Goal: Task Accomplishment & Management: Complete application form

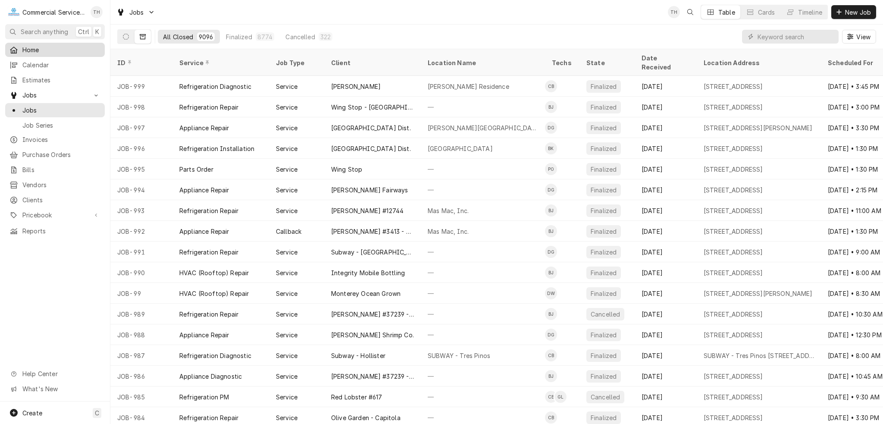
click at [24, 50] on span "Home" at bounding box center [61, 49] width 78 height 9
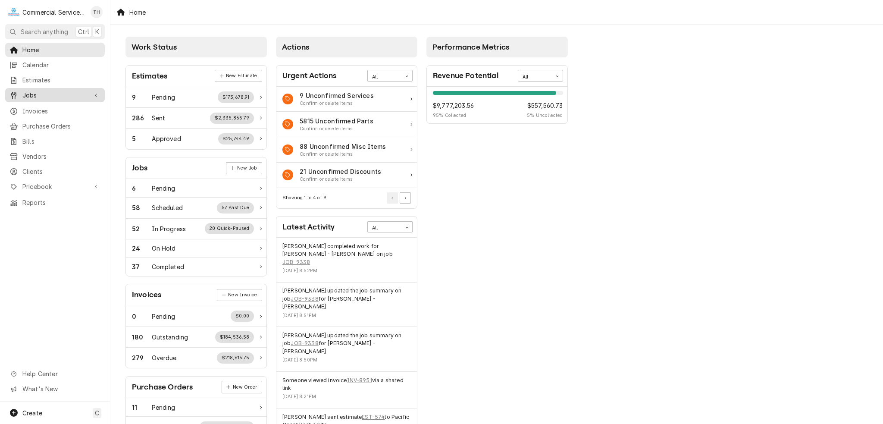
click at [33, 91] on span "Jobs" at bounding box center [54, 95] width 65 height 9
click at [33, 109] on span "Jobs" at bounding box center [61, 110] width 78 height 9
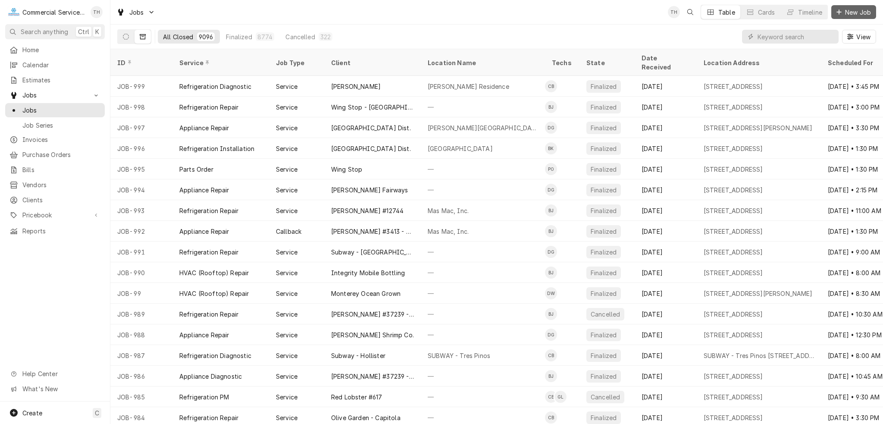
click at [856, 10] on span "New Job" at bounding box center [857, 12] width 29 height 9
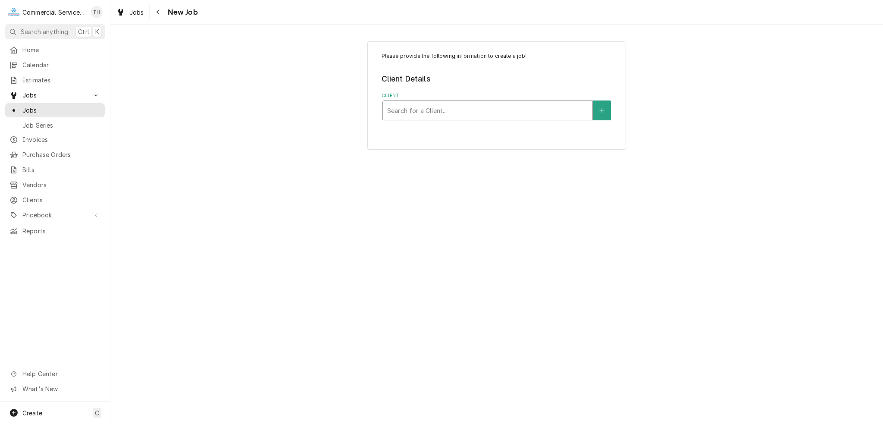
click at [483, 107] on div "Client" at bounding box center [487, 111] width 201 height 16
type input "alisal schoo"
click at [465, 172] on div "Search for a Location..." at bounding box center [488, 163] width 210 height 19
type input "fre"
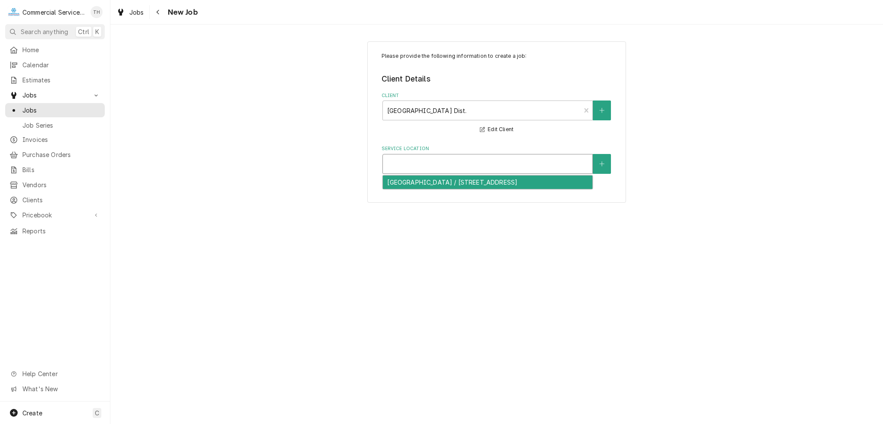
click at [485, 173] on div "Service Location" at bounding box center [487, 164] width 210 height 20
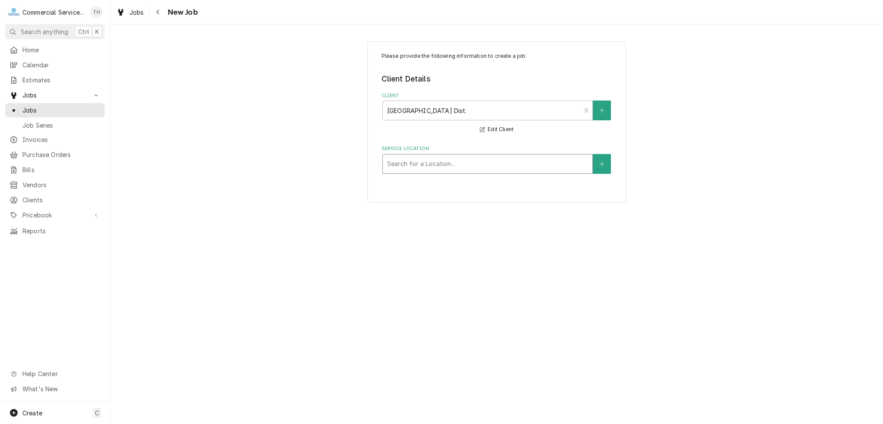
click at [436, 158] on div "Service Location" at bounding box center [487, 164] width 201 height 16
type input "fre"
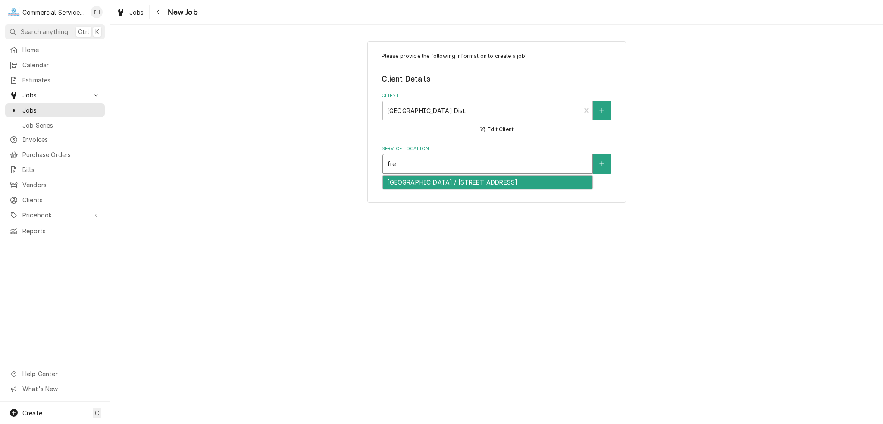
click at [437, 181] on div "FREMONT ELEMENTARY SCHOOL / 1255 E Market St, Salinas, CA 93905" at bounding box center [488, 181] width 210 height 13
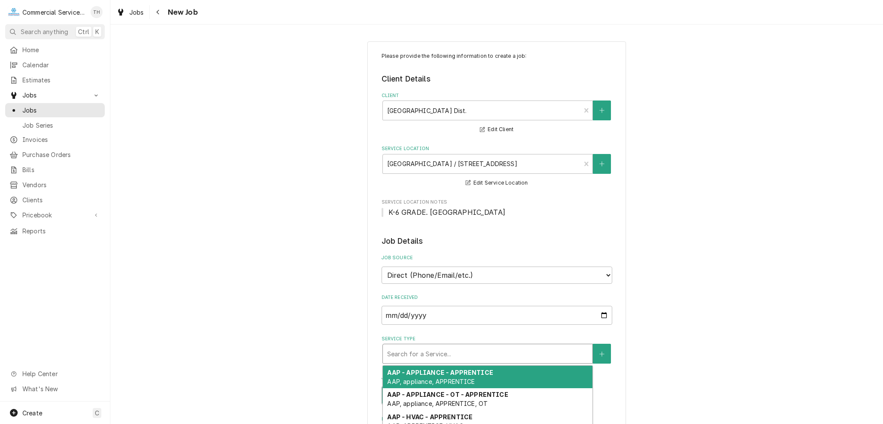
click at [423, 354] on div "Service Type" at bounding box center [487, 354] width 201 height 16
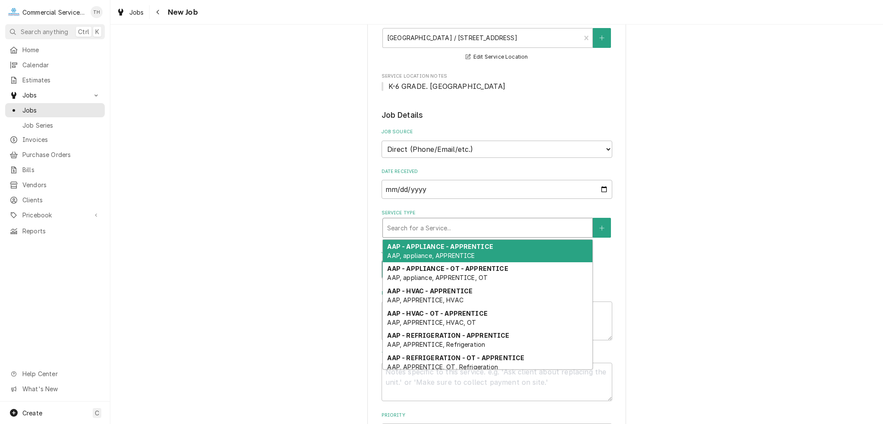
scroll to position [129, 0]
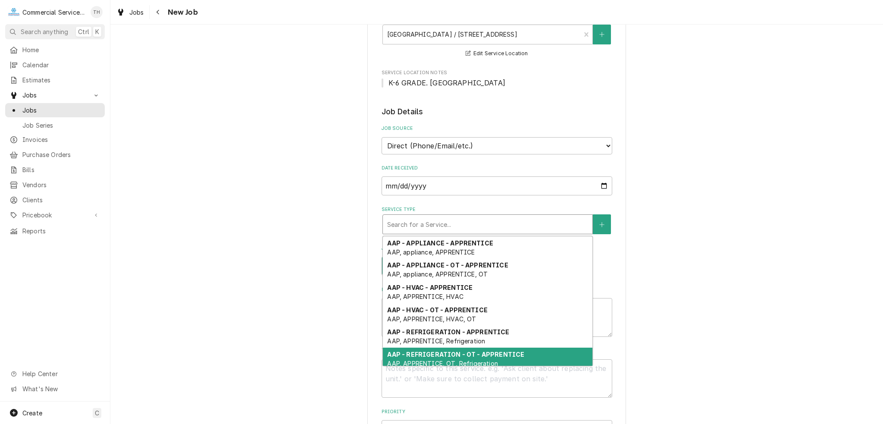
type textarea "x"
type input "r"
type textarea "x"
type input "re"
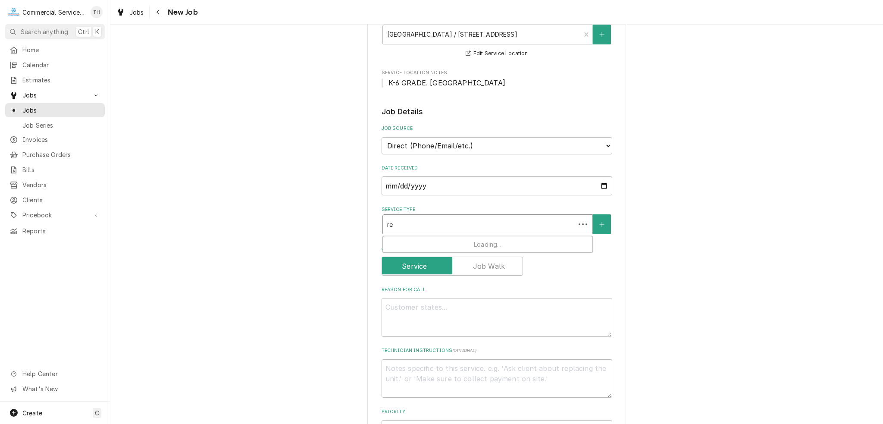
type textarea "x"
type input "ref"
type textarea "x"
type input "refr"
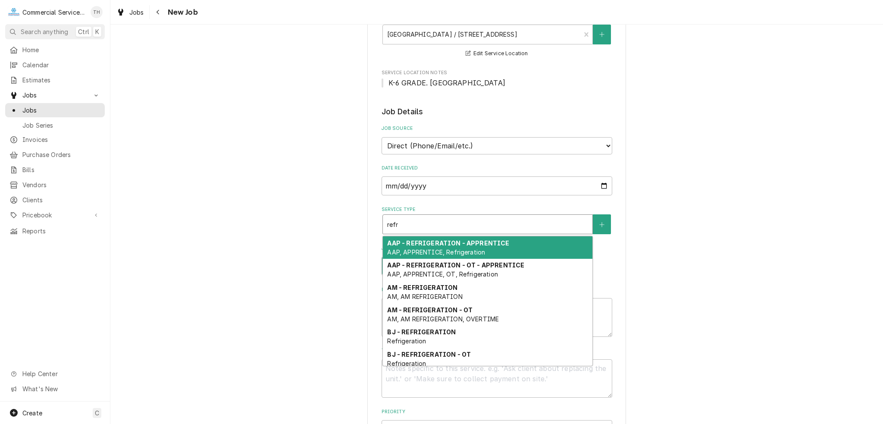
type textarea "x"
type input "refri"
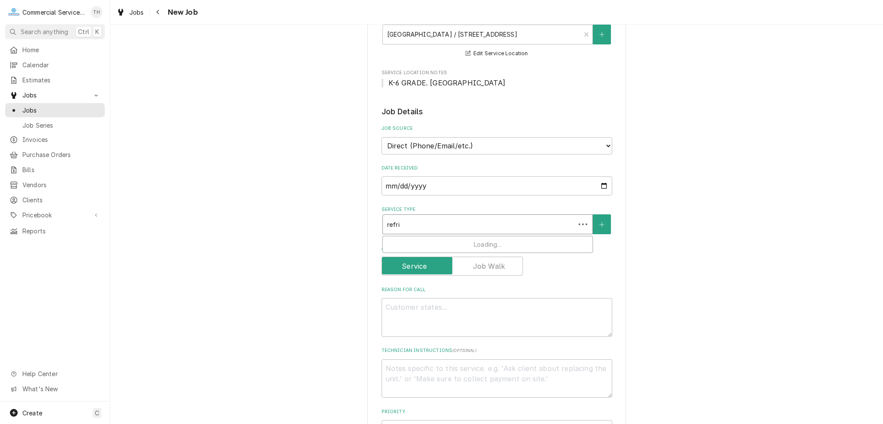
type textarea "x"
type input "refrig"
type textarea "x"
type input "refrige"
type textarea "x"
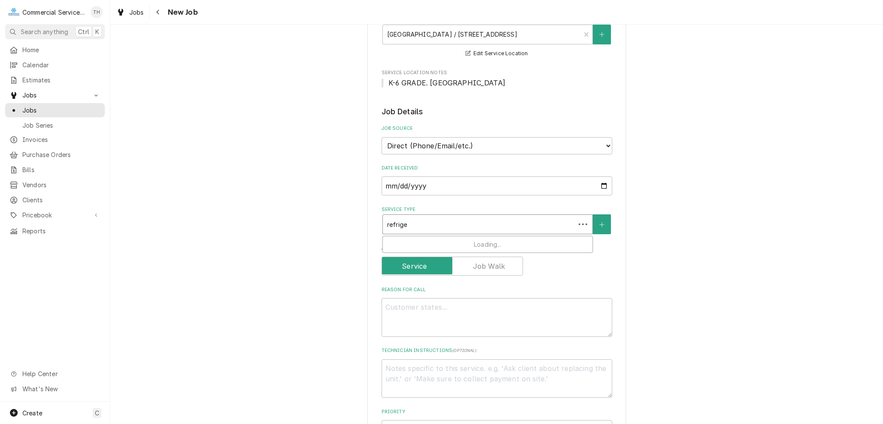
type input "refriger"
type textarea "x"
type input "refrigera"
type textarea "x"
type input "refrigerat"
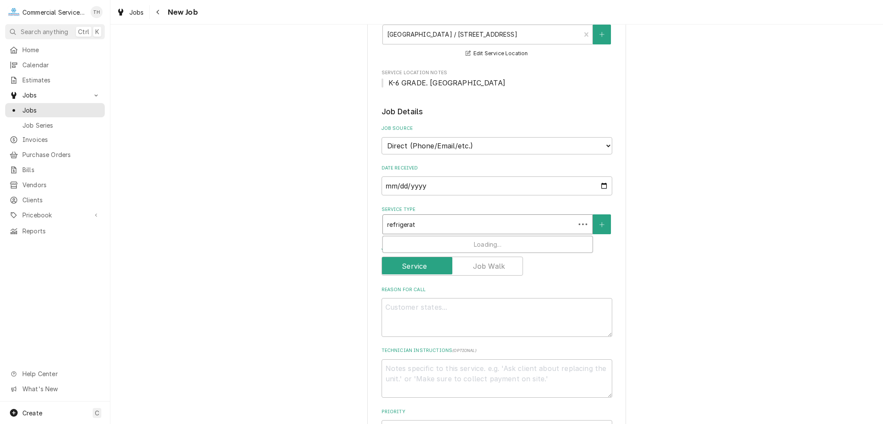
type textarea "x"
type input "refrigeratio"
type textarea "x"
type input "refrigeration"
type textarea "x"
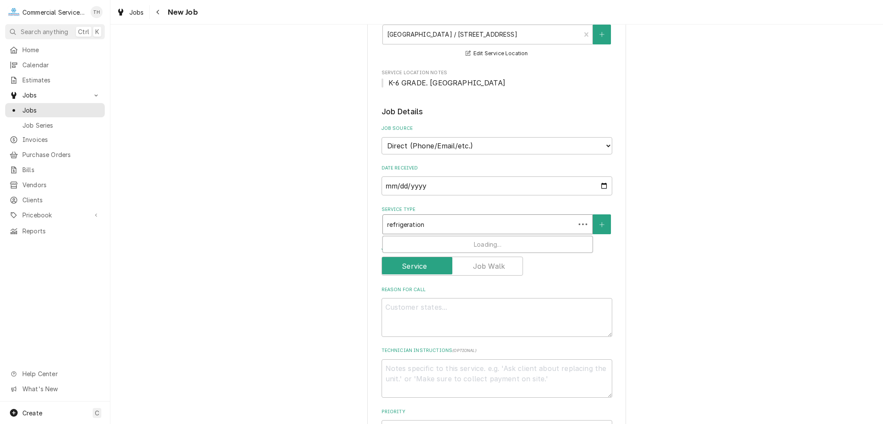
type input "refrigeration"
type textarea "x"
type input "refrigeration i"
type textarea "x"
type input "refrigeration in"
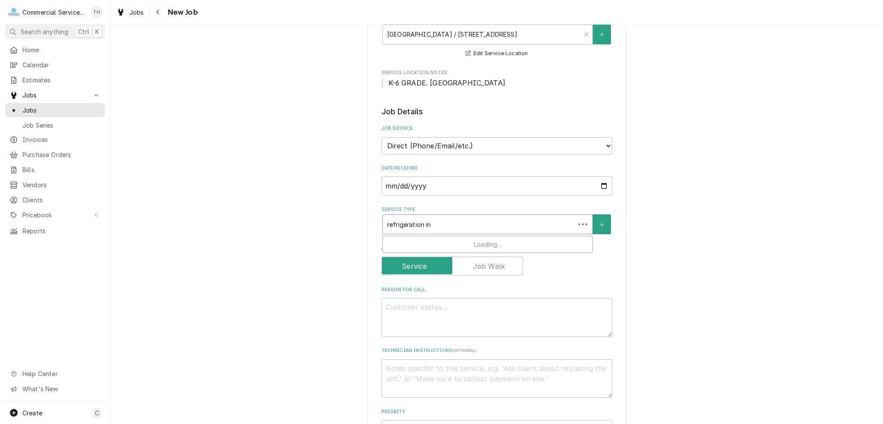
type textarea "x"
type input "refrigeration ins"
type textarea "x"
type input "refrigeration inst"
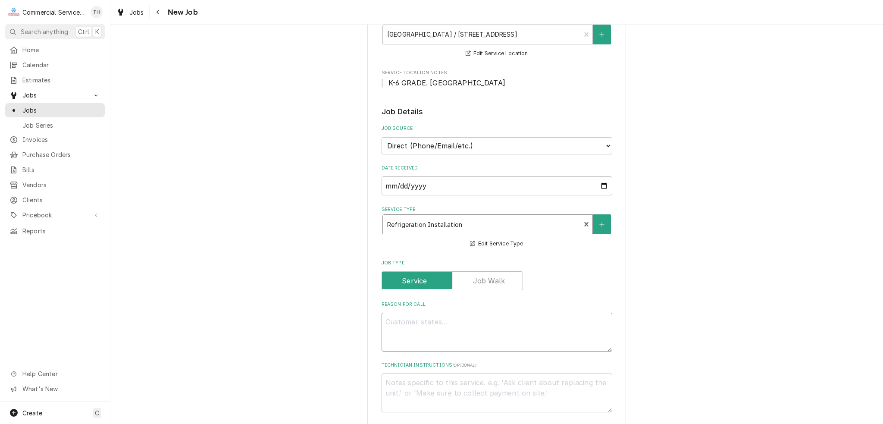
click at [428, 316] on textarea "Reason For Call" at bounding box center [497, 332] width 231 height 39
type textarea "x"
type textarea "D"
type textarea "x"
type textarea "De"
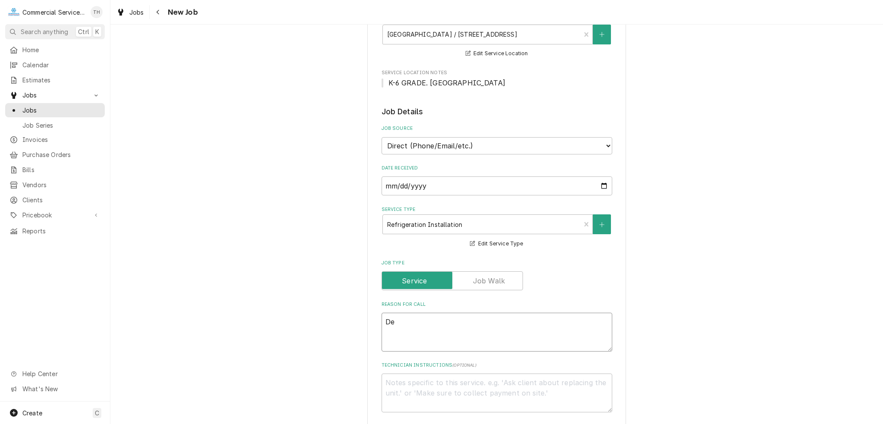
type textarea "x"
type textarea "Del"
type textarea "x"
type textarea "Deli"
type textarea "x"
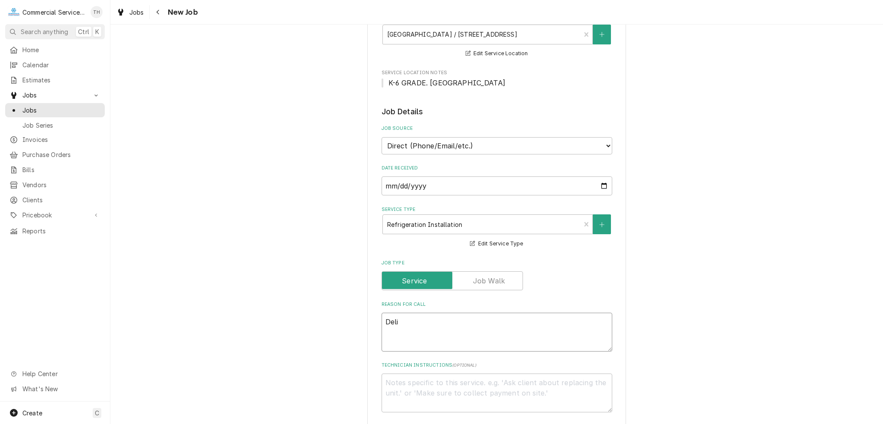
type textarea "Deliv"
type textarea "x"
type textarea "Delive"
type textarea "x"
type textarea "Delivery"
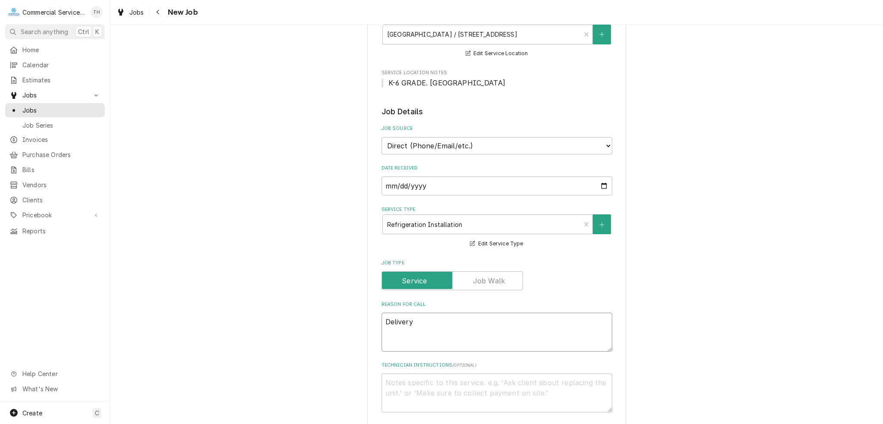
type textarea "x"
type textarea "Delivery"
type textarea "x"
type textarea "Delivery a"
type textarea "x"
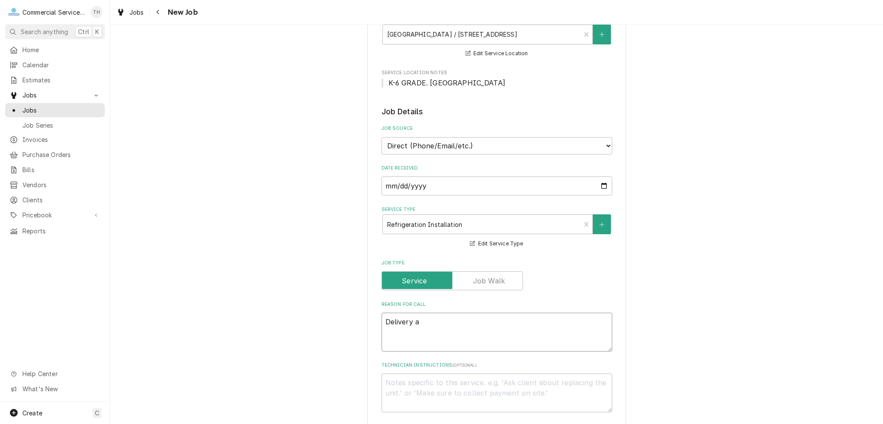
type textarea "Delivery an"
type textarea "x"
type textarea "Delivery and"
type textarea "x"
type textarea "Delivery and"
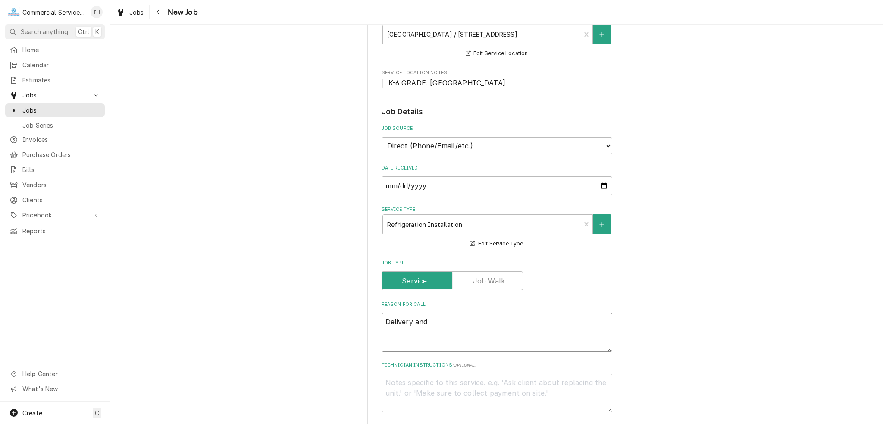
type textarea "x"
type textarea "Delivery and R"
type textarea "x"
type textarea "Delivery and Re"
type textarea "x"
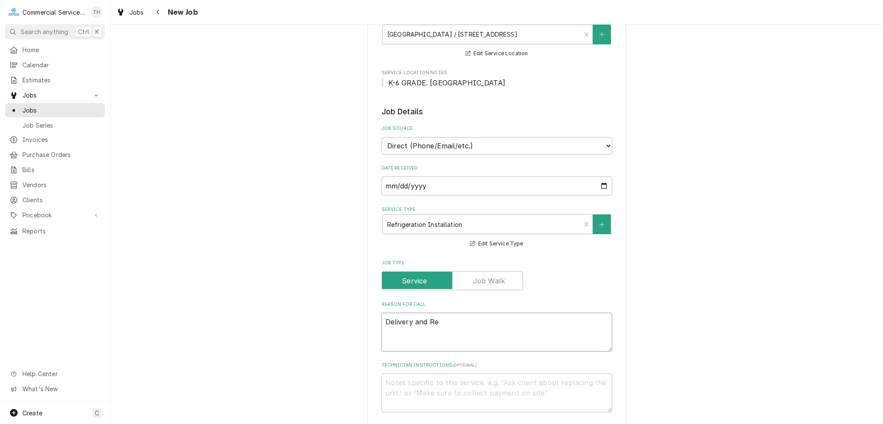
type textarea "Delivery and Rem"
type textarea "x"
type textarea "Delivery and Remo"
type textarea "x"
type textarea "Delivery and Remov"
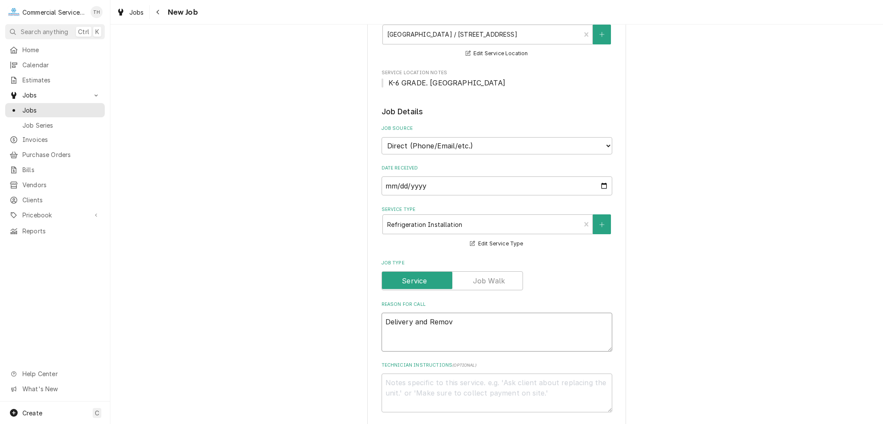
type textarea "x"
type textarea "Delivery and Remova"
type textarea "x"
type textarea "Delivery and Removal"
type textarea "x"
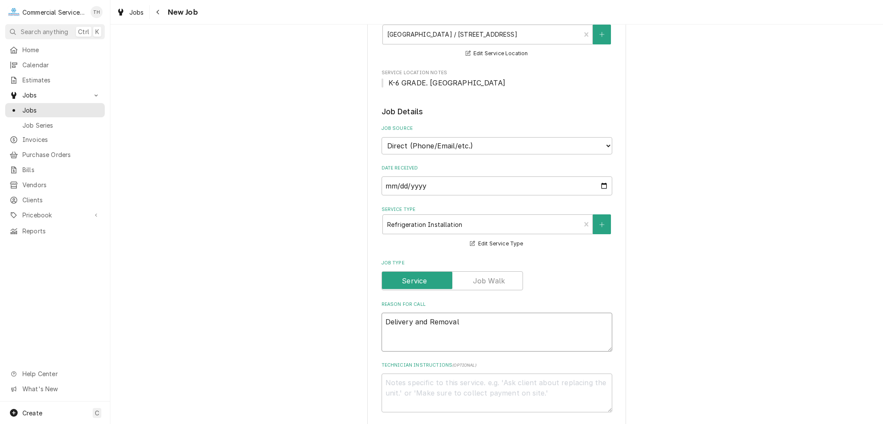
type textarea "Delivery and Removal"
type textarea "x"
type textarea "Delivery and Removal o"
type textarea "x"
type textarea "Delivery and Removal of"
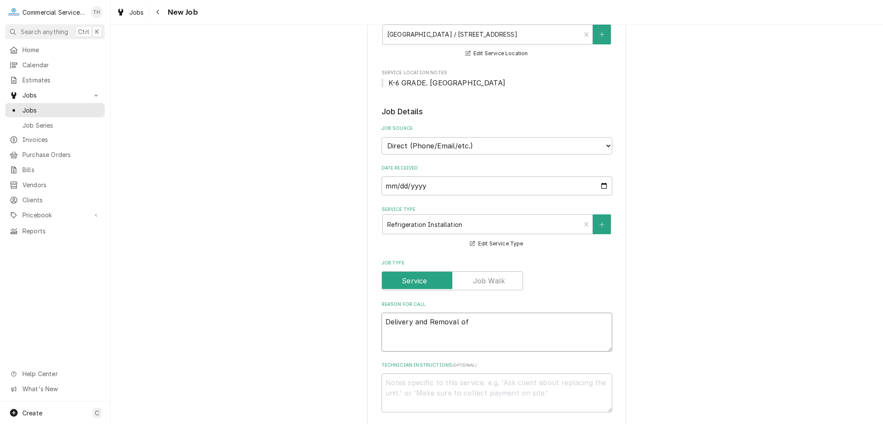
type textarea "x"
type textarea "Delivery and Removal of"
type textarea "x"
type textarea "Delivery and Removal of n"
type textarea "x"
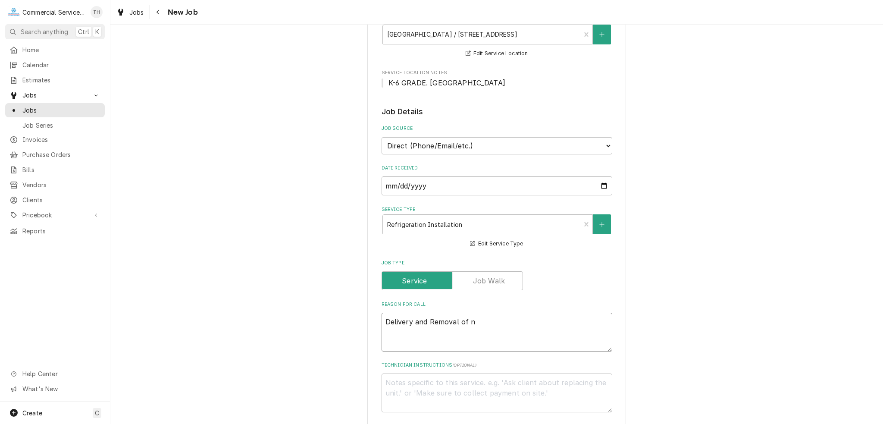
type textarea "Delivery and Removal of ne"
type textarea "x"
type textarea "Delivery and Removal of new"
type textarea "x"
type textarea "Delivery and Removal of new"
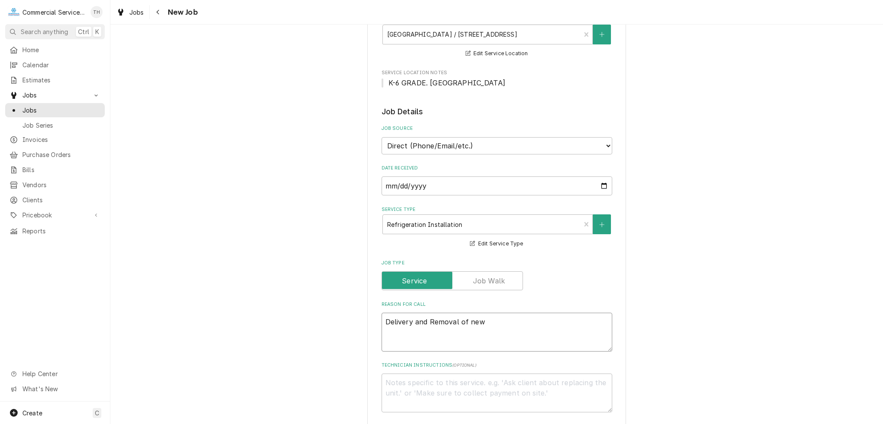
type textarea "x"
type textarea "Delivery and Removal of new U"
type textarea "x"
type textarea "Delivery and Removal of new Ut"
type textarea "x"
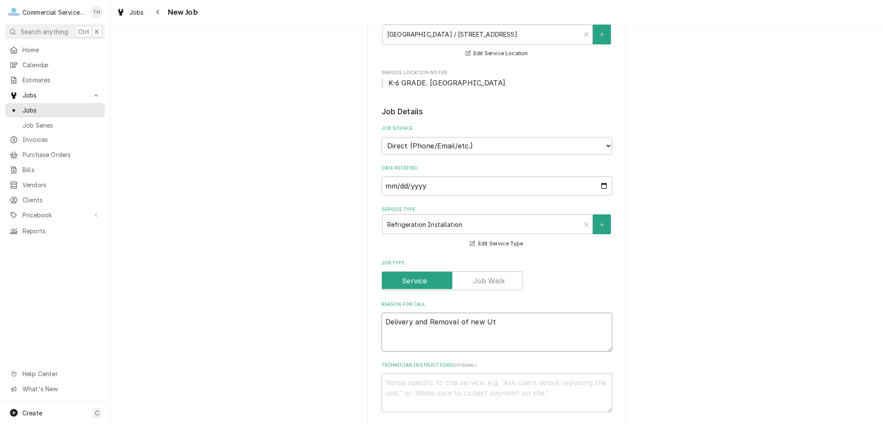
type textarea "Delivery and Removal of new Uti"
type textarea "x"
type textarea "Delivery and Removal of new Util"
type textarea "x"
type textarea "Delivery and Removal of new Utili"
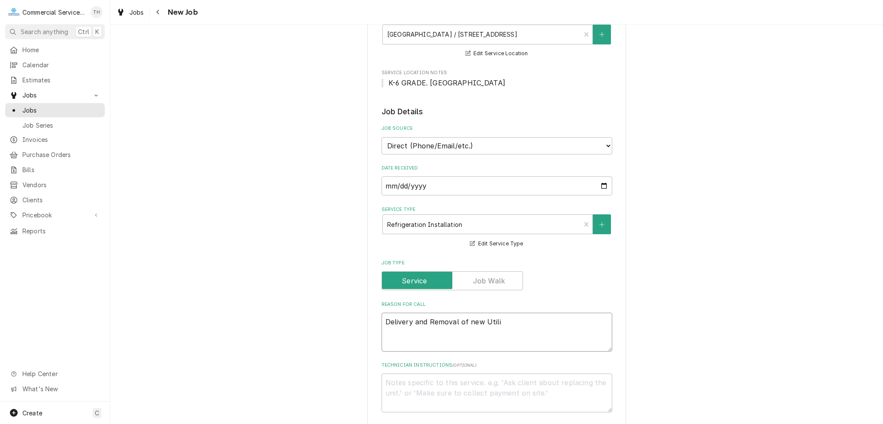
type textarea "x"
type textarea "Delivery and Removal of new Utilit"
type textarea "x"
type textarea "Delivery and Removal of new Utility"
type textarea "x"
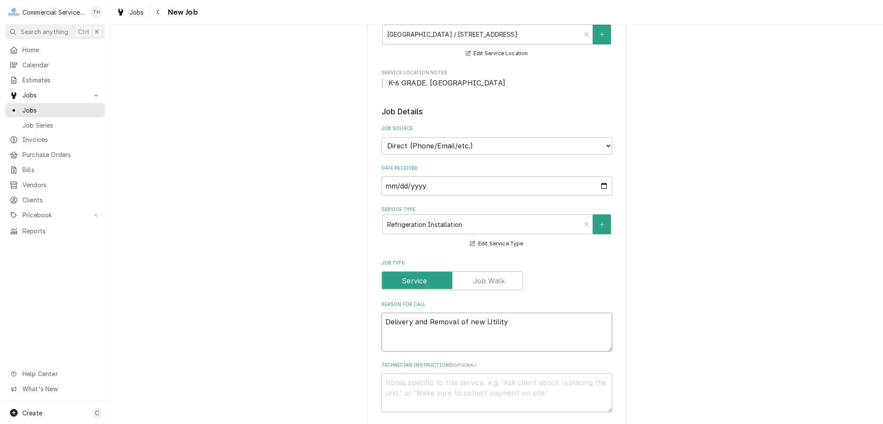
type textarea "Delivery and Removal of new Utility"
type textarea "x"
type textarea "Delivery and Removal of new Utility F"
type textarea "x"
type textarea "Delivery and Removal of new Utility Fr"
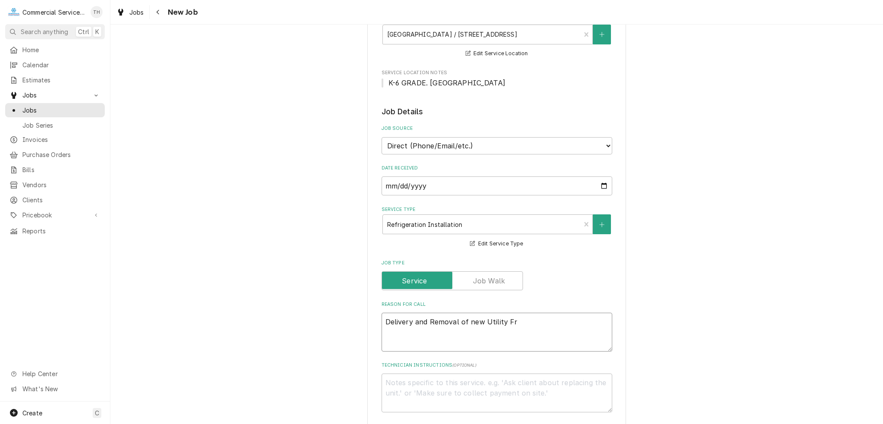
type textarea "x"
type textarea "Delivery and Removal of new Utility Fro"
type textarea "x"
type textarea "Delivery and Removal of new Utility From"
type textarea "x"
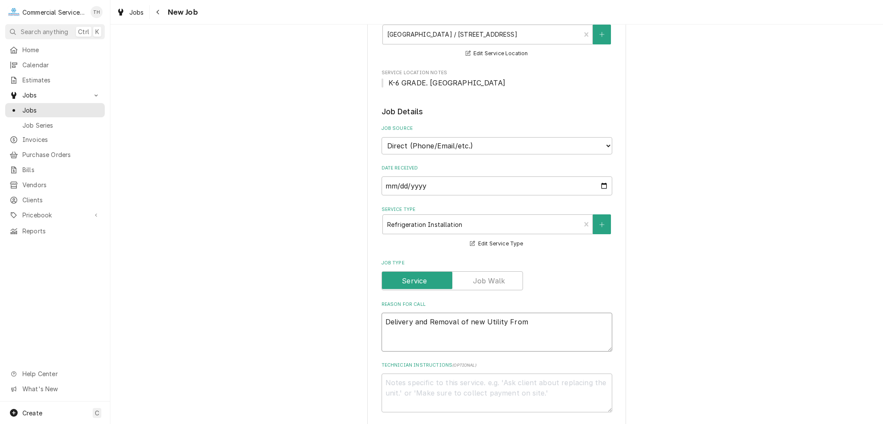
type textarea "Delivery and Removal of new Utility From"
type textarea "x"
type textarea "Delivery and Removal of new Utility From w"
type textarea "x"
type textarea "Delivery and Removal of new Utility From"
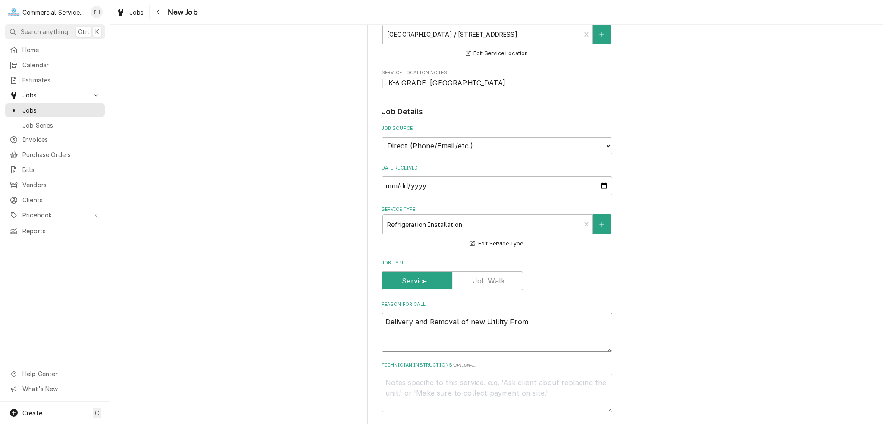
type textarea "x"
type textarea "Delivery and Removal of new Utility From w"
type textarea "x"
type textarea "Delivery and Removal of new Utility From"
type textarea "x"
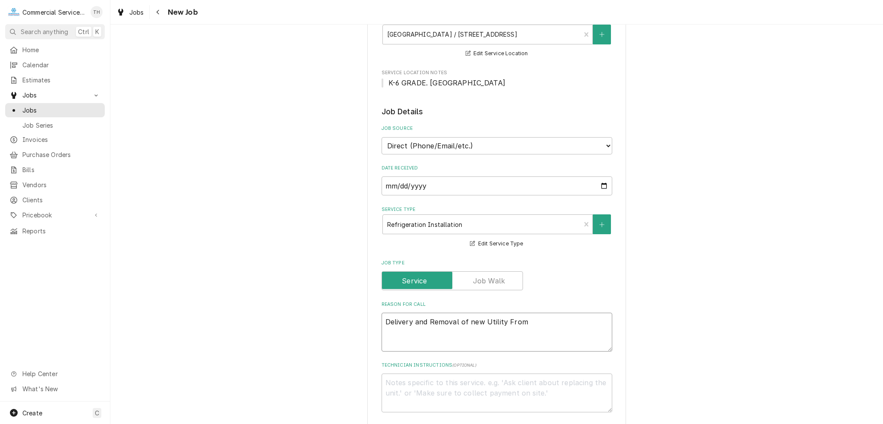
type textarea "Delivery and Removal of new Utility From"
type textarea "x"
type textarea "Delivery and Removal of new Utility Fro"
type textarea "x"
type textarea "Delivery and Removal of new Utility Fr"
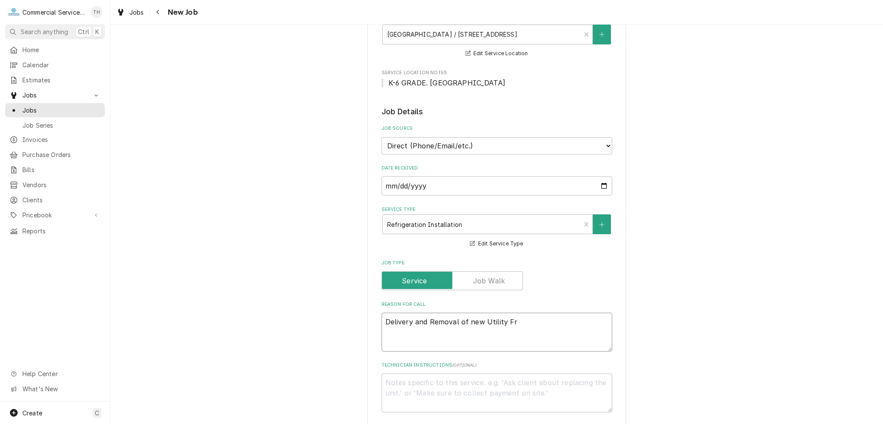
type textarea "x"
type textarea "Delivery and Removal of new Utility F"
type textarea "x"
type textarea "Delivery and Removal of new Utility"
type textarea "x"
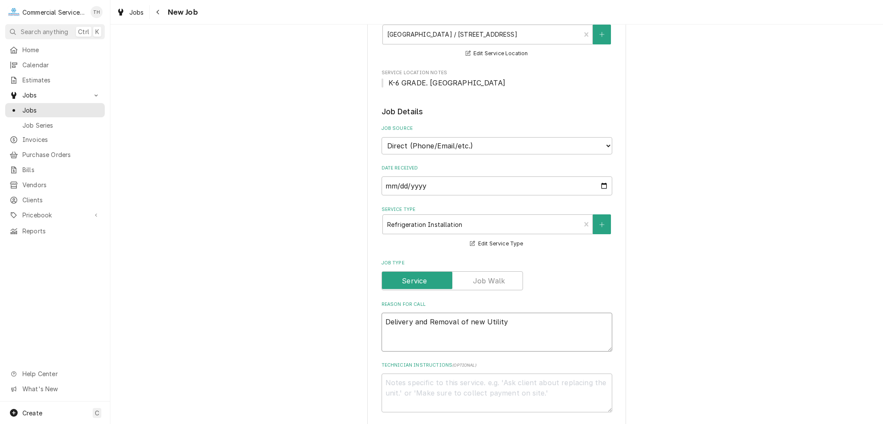
type textarea "Delivery and Removal of new Utility W"
type textarea "x"
type textarea "Delivery and Removal of new Utility War"
type textarea "x"
type textarea "Delivery and Removal of new Utility Ware"
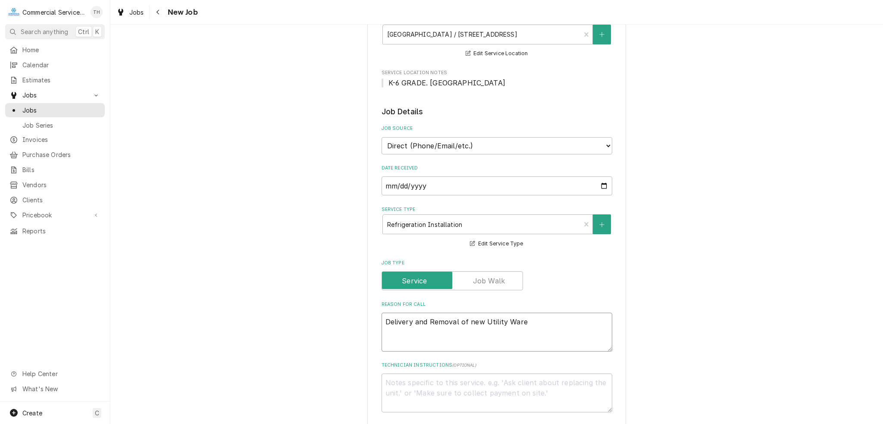
type textarea "x"
type textarea "Delivery and Removal of new Utility Wareh"
type textarea "x"
type textarea "Delivery and Removal of new Utility Wareho"
type textarea "x"
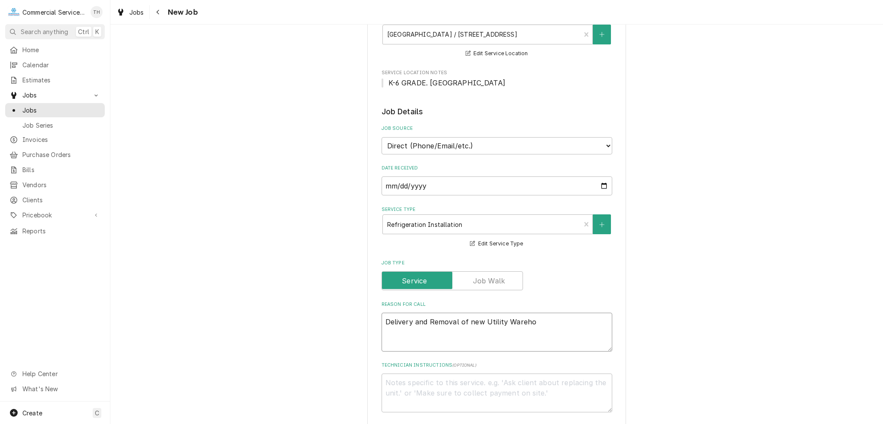
type textarea "Delivery and Removal of new Utility Warehou"
type textarea "x"
type textarea "Delivery and Removal of new Utility Warehous"
type textarea "x"
type textarea "Delivery and Removal of new Utility Warehouse"
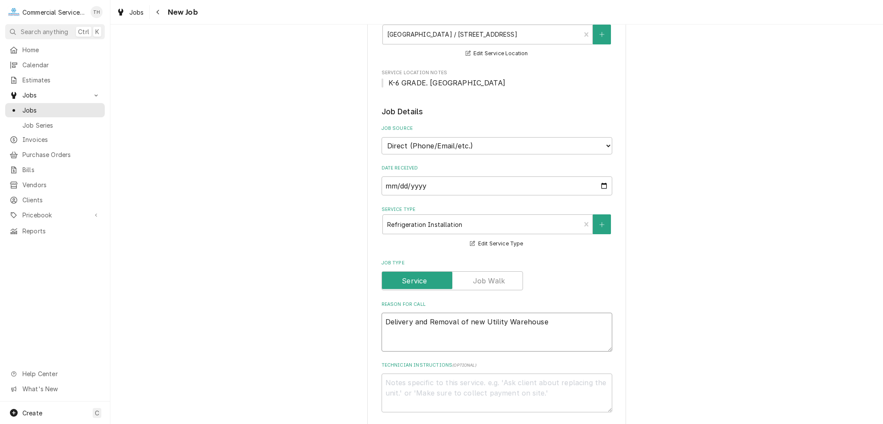
type textarea "x"
type textarea "Delivery and Removal of new Utility Warehouse"
type textarea "x"
type textarea "Delivery and Removal of new Utility Warehouse t"
type textarea "x"
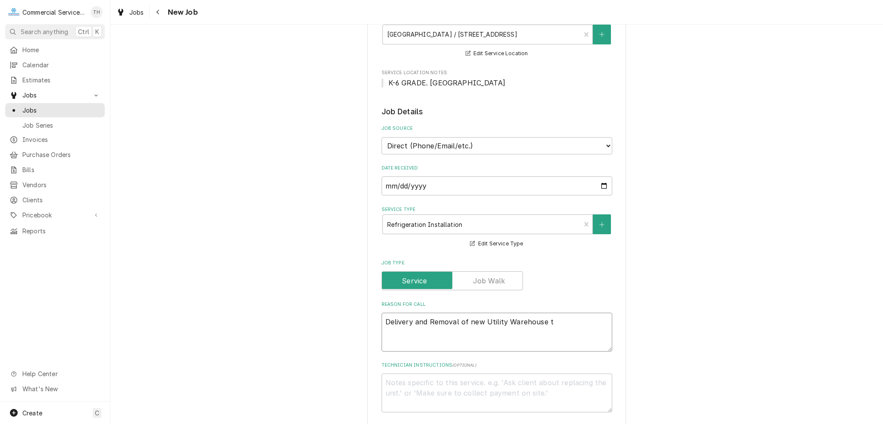
type textarea "Delivery and Removal of new Utility Warehouse to"
type textarea "x"
type textarea "Delivery and Removal of new Utility Warehouse to"
type textarea "x"
type textarea "Delivery and Removal of new Utility Warehouse to F"
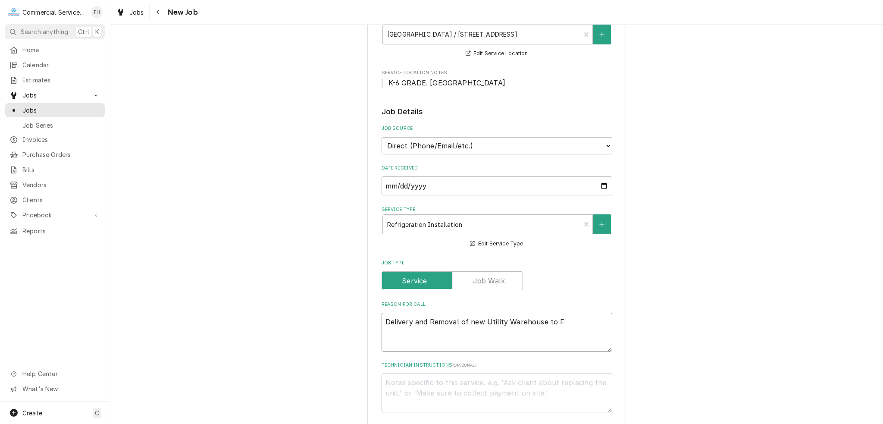
type textarea "x"
type textarea "Delivery and Removal of new Utility Warehouse to Fr"
type textarea "x"
type textarea "Delivery and Removal of new Utility Warehouse to Fre"
type textarea "x"
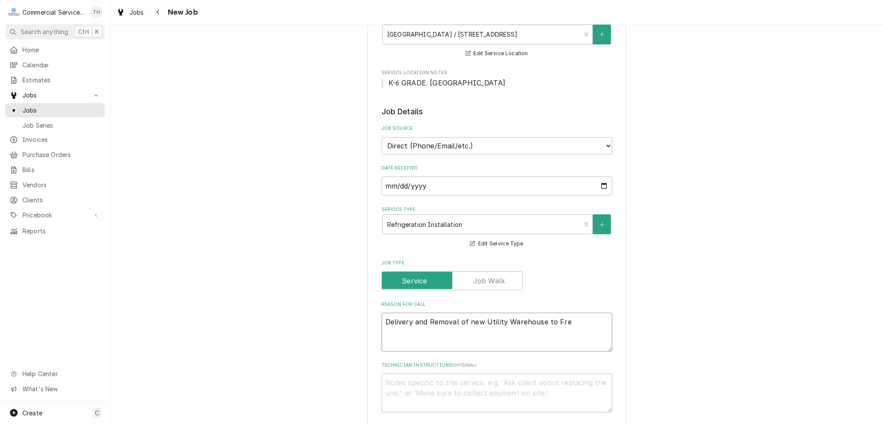
type textarea "Delivery and Removal of new Utility Warehouse to Frem"
type textarea "x"
type textarea "Delivery and Removal of new Utility Warehouse to Fremon"
type textarea "x"
type textarea "Delivery and Removal of new Utility Warehouse to Fremont"
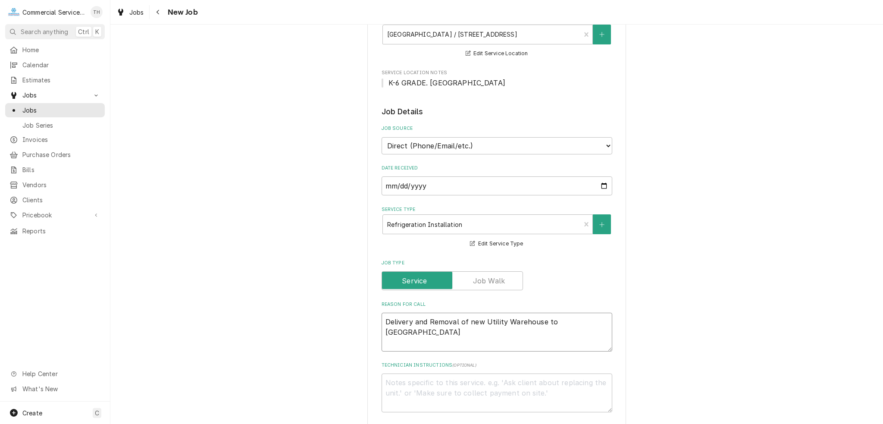
type textarea "x"
type textarea "Delivery and Removal of new Utility Warehouse to Fremont"
type textarea "x"
type textarea "Delivery and Removal of new Utility Warehouse to Fremont S"
type textarea "x"
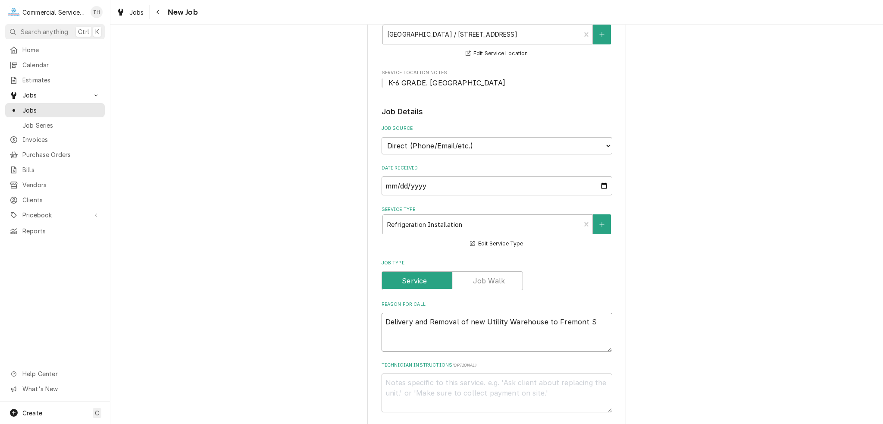
type textarea "Delivery and Removal of new Utility Warehouse to Fremont Sc"
type textarea "x"
type textarea "Delivery and Removal of new Utility Warehouse to Fremont Sch"
type textarea "x"
type textarea "Delivery and Removal of new Utility Warehouse to Fremont Scho"
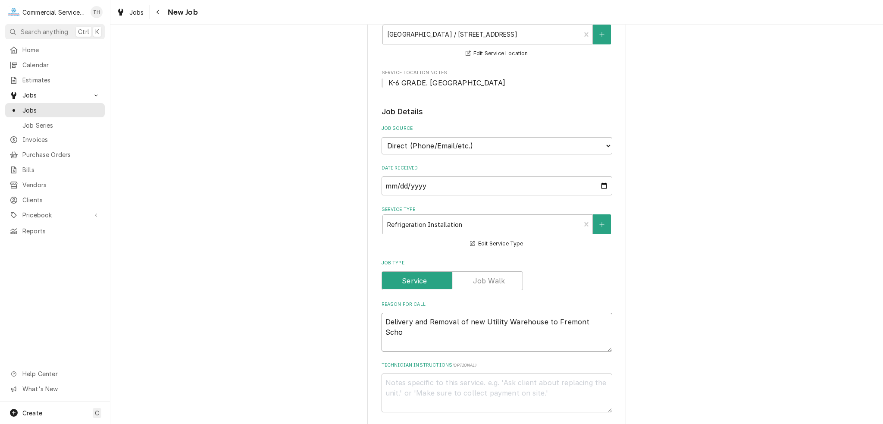
type textarea "x"
type textarea "Delivery and Removal of new Utility Warehouse to Fremont Schoo"
type textarea "x"
type textarea "Delivery and Removal of new Utility Warehouse to Fremont School"
type textarea "x"
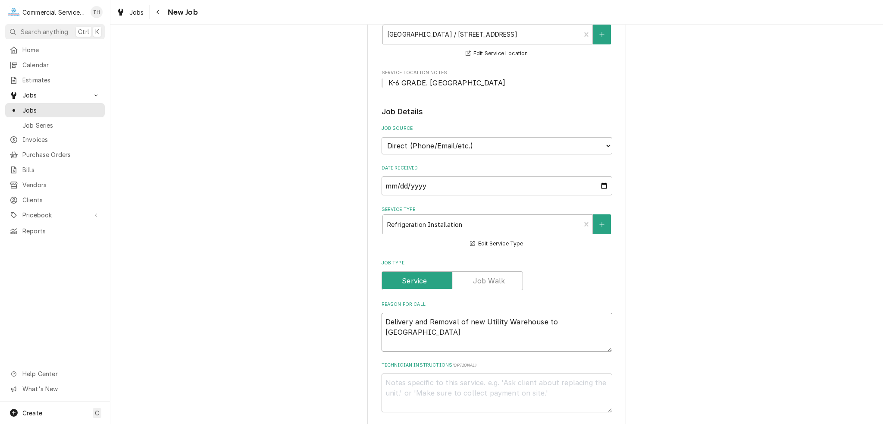
type textarea "Delivery and Removal of new Utility Warehouse to Fremont School"
type textarea "x"
type textarea "Delivery and Removal of new Utility Warehouse to Fremont School a"
type textarea "x"
type textarea "Delivery and Removal of new Utility Warehouse to Fremont School an"
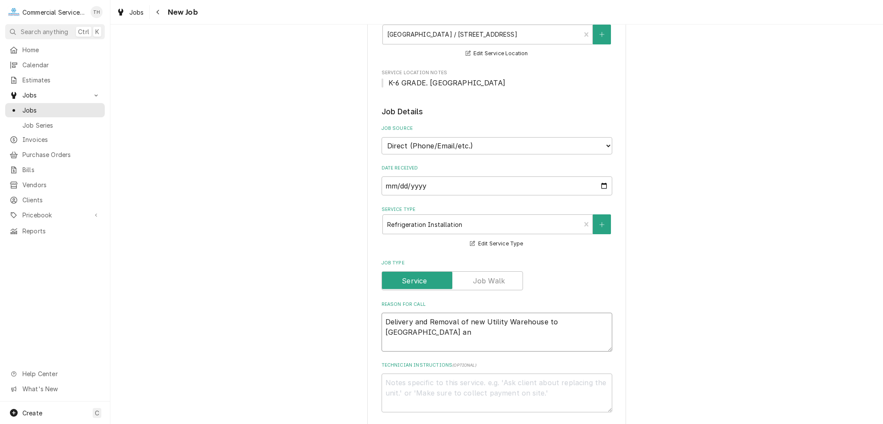
type textarea "x"
type textarea "Delivery and Removal of new Utility Warehouse to Fremont School and"
type textarea "x"
type textarea "Delivery and Removal of new Utility Warehouse to Fremont School and"
type textarea "x"
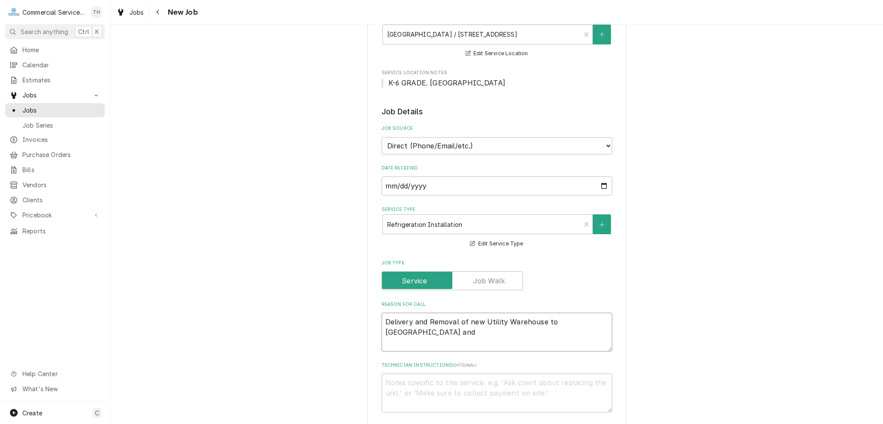
type textarea "Delivery and Removal of new Utility Warehouse to Fremont School and t"
drag, startPoint x: 508, startPoint y: 333, endPoint x: 471, endPoint y: 331, distance: 37.1
click at [471, 331] on textarea "Delivery and Removal of new Utility Warehouse to Fremont School and return old …" at bounding box center [497, 332] width 231 height 39
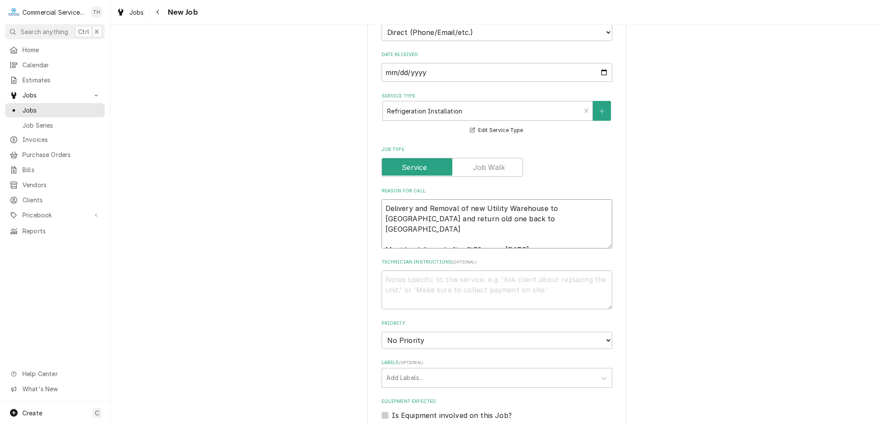
scroll to position [259, 0]
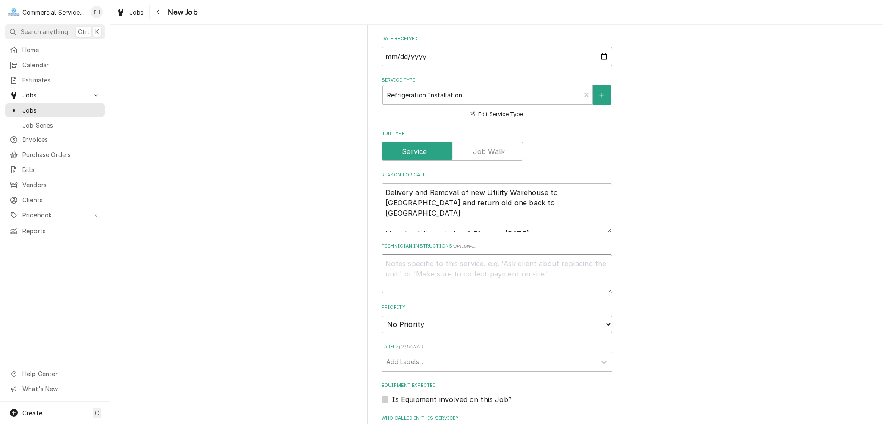
click at [462, 275] on textarea "Technician Instructions ( optional )" at bounding box center [497, 273] width 231 height 39
click at [468, 327] on select "No Priority Urgent High Medium Low" at bounding box center [497, 324] width 231 height 17
click at [382, 316] on select "No Priority Urgent High Medium Low" at bounding box center [497, 324] width 231 height 17
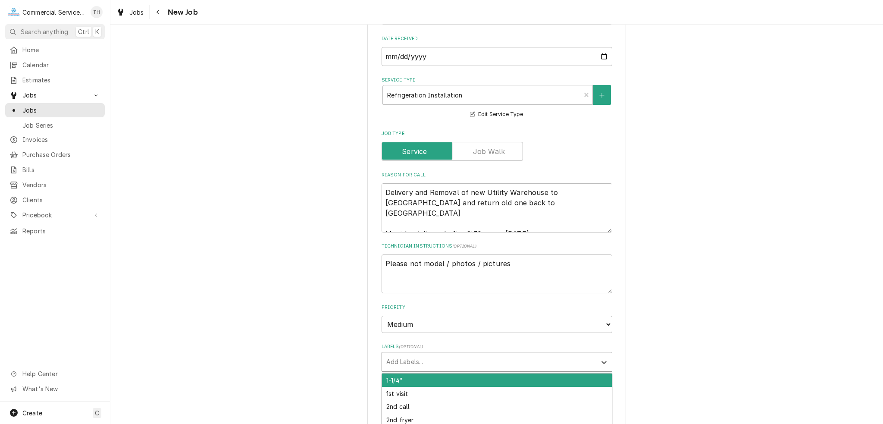
click at [460, 361] on div "Labels" at bounding box center [489, 362] width 206 height 16
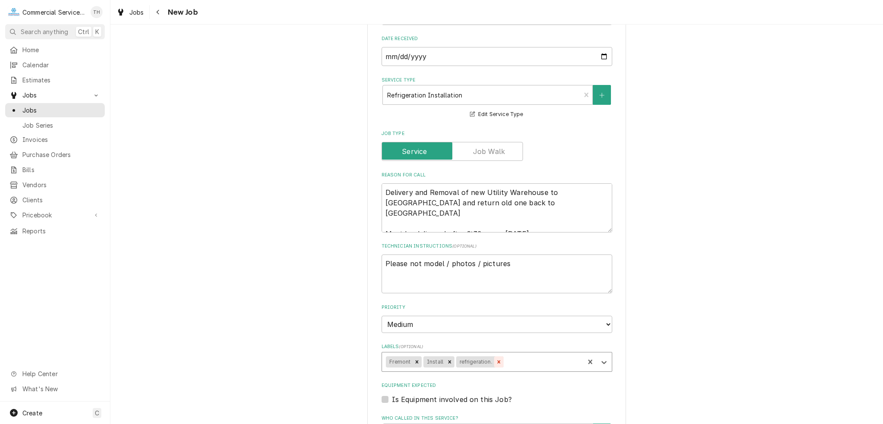
click at [497, 360] on icon "Remove refrigeration." at bounding box center [498, 361] width 3 height 3
click at [486, 360] on div "Labels" at bounding box center [518, 362] width 124 height 16
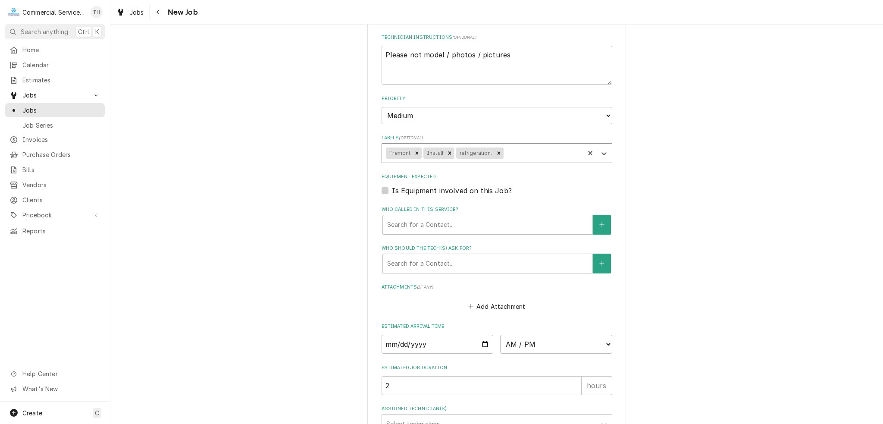
scroll to position [474, 0]
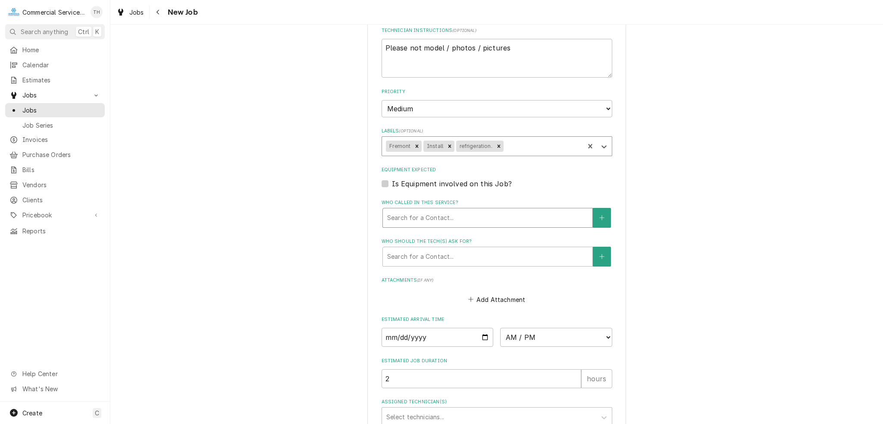
click at [401, 211] on div "Who called in this service?" at bounding box center [487, 218] width 201 height 16
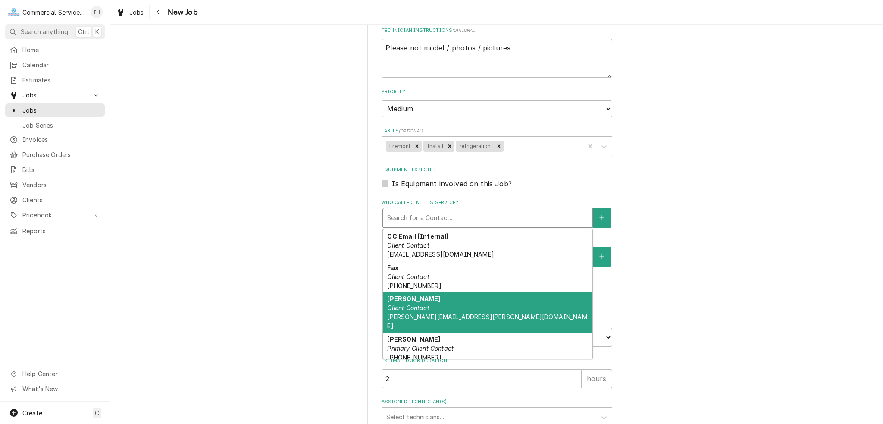
click at [413, 304] on em "Client Contact" at bounding box center [408, 307] width 42 height 7
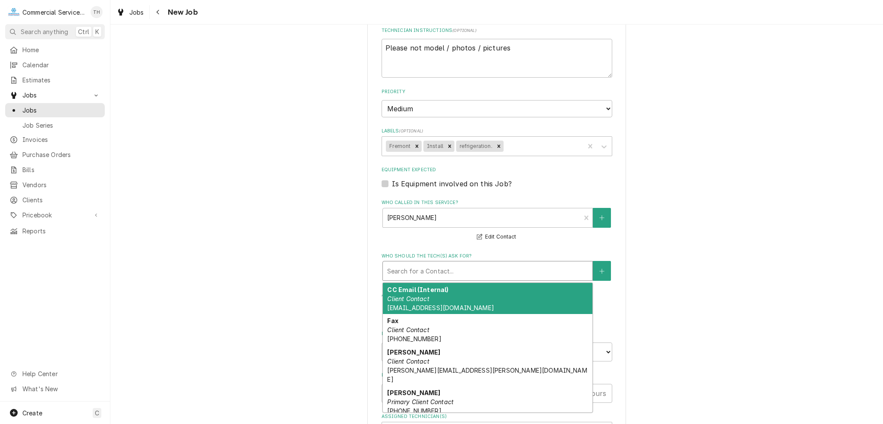
click at [426, 265] on div "Who should the tech(s) ask for?" at bounding box center [487, 271] width 201 height 16
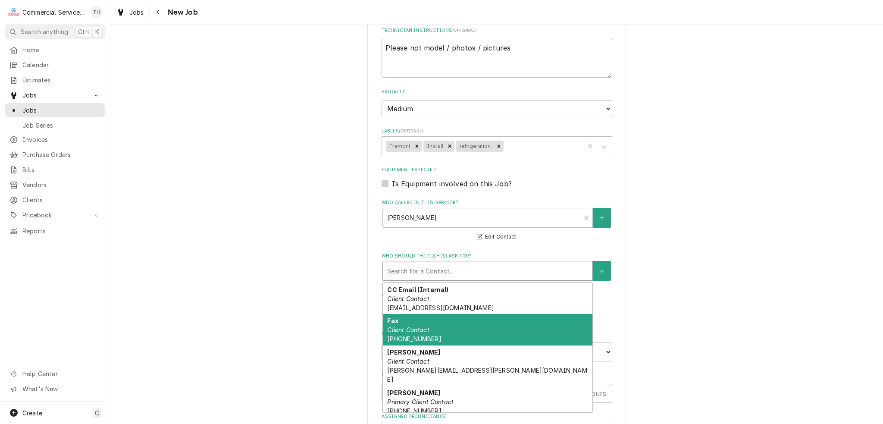
scroll to position [45, 0]
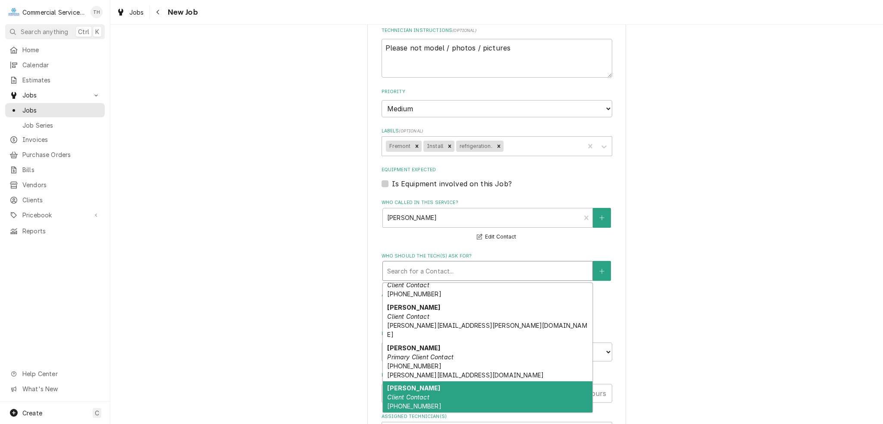
drag, startPoint x: 424, startPoint y: 382, endPoint x: 425, endPoint y: 342, distance: 39.2
click at [424, 393] on em "Client Contact" at bounding box center [408, 396] width 42 height 7
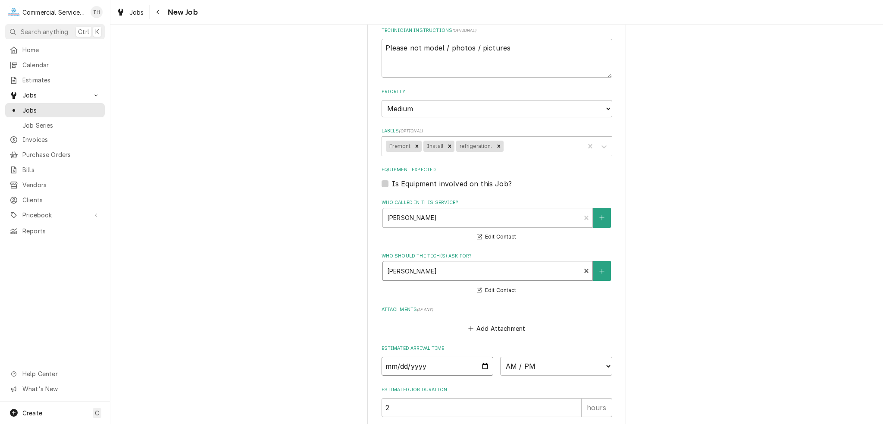
click at [435, 363] on input "Date" at bounding box center [438, 366] width 112 height 19
click at [485, 362] on input "Date" at bounding box center [438, 366] width 112 height 19
click at [570, 366] on select "AM / PM 6:00 AM 6:15 AM 6:30 AM 6:45 AM 7:00 AM 7:15 AM 7:30 AM 7:45 AM 8:00 AM…" at bounding box center [556, 366] width 112 height 19
click at [479, 363] on input "2025-09-03" at bounding box center [438, 366] width 112 height 19
click at [570, 371] on select "AM / PM 6:00 AM 6:15 AM 6:30 AM 6:45 AM 7:00 AM 7:15 AM 7:30 AM 7:45 AM 8:00 AM…" at bounding box center [556, 366] width 112 height 19
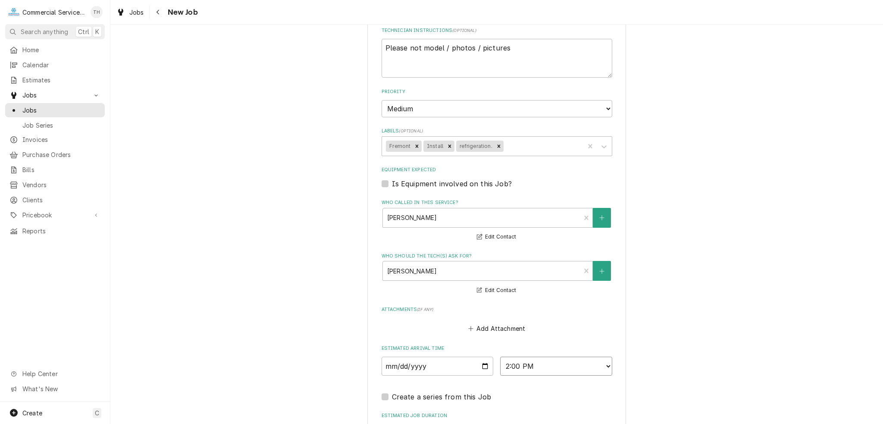
scroll to position [604, 0]
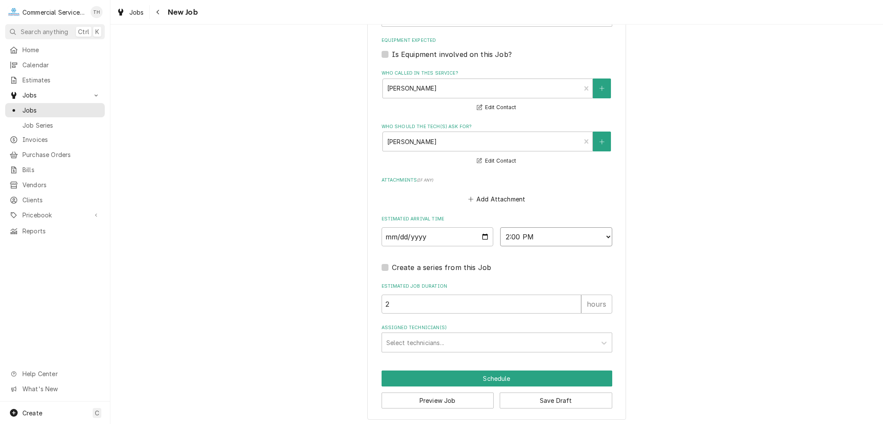
click at [577, 234] on select "AM / PM 6:00 AM 6:15 AM 6:30 AM 6:45 AM 7:00 AM 7:15 AM 7:30 AM 7:45 AM 8:00 AM…" at bounding box center [556, 236] width 112 height 19
click at [500, 227] on select "AM / PM 6:00 AM 6:15 AM 6:30 AM 6:45 AM 7:00 AM 7:15 AM 7:30 AM 7:45 AM 8:00 AM…" at bounding box center [556, 236] width 112 height 19
click at [567, 396] on button "Save Draft" at bounding box center [556, 400] width 113 height 16
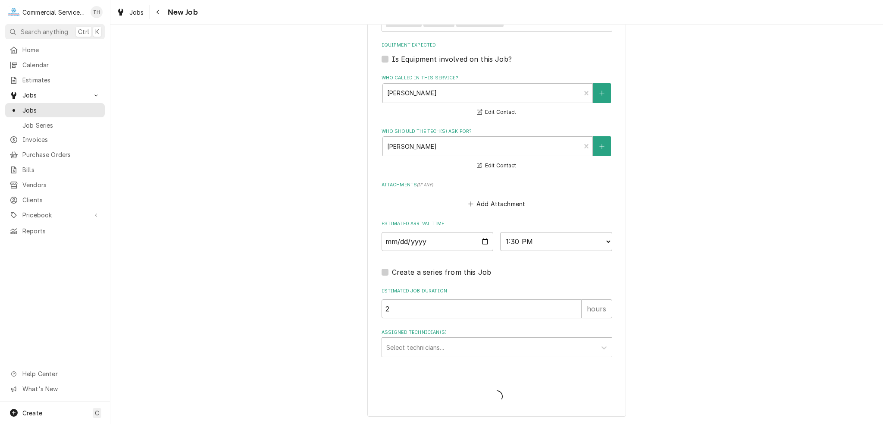
scroll to position [596, 0]
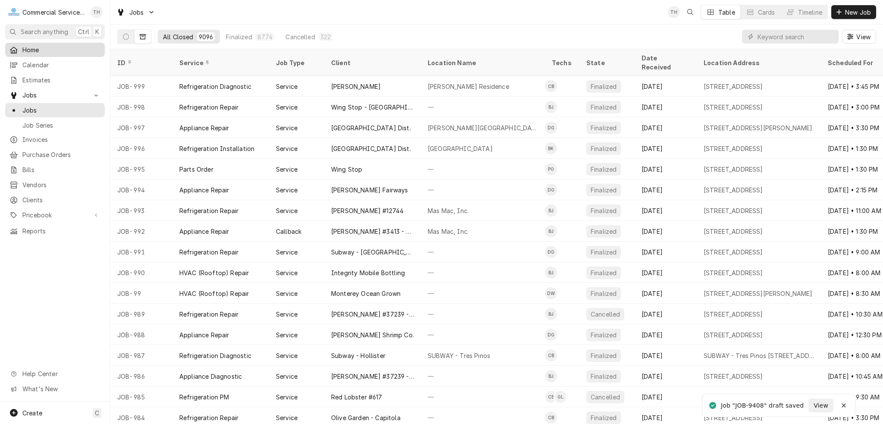
click at [57, 45] on span "Home" at bounding box center [61, 49] width 78 height 9
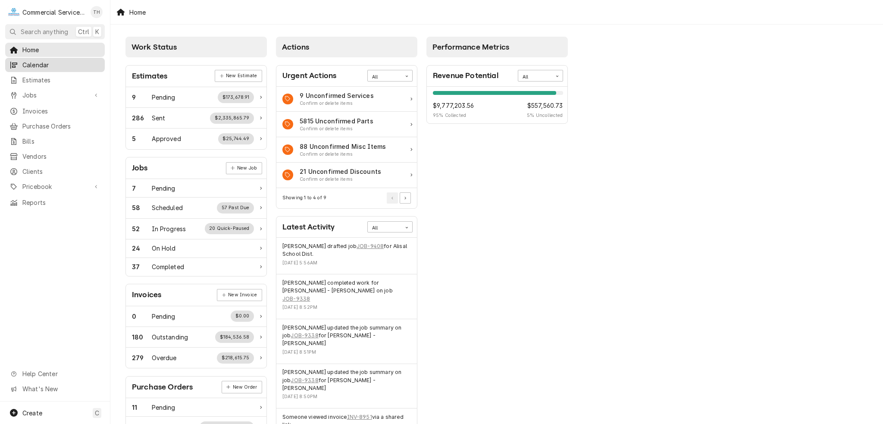
click at [42, 65] on span "Calendar" at bounding box center [61, 64] width 78 height 9
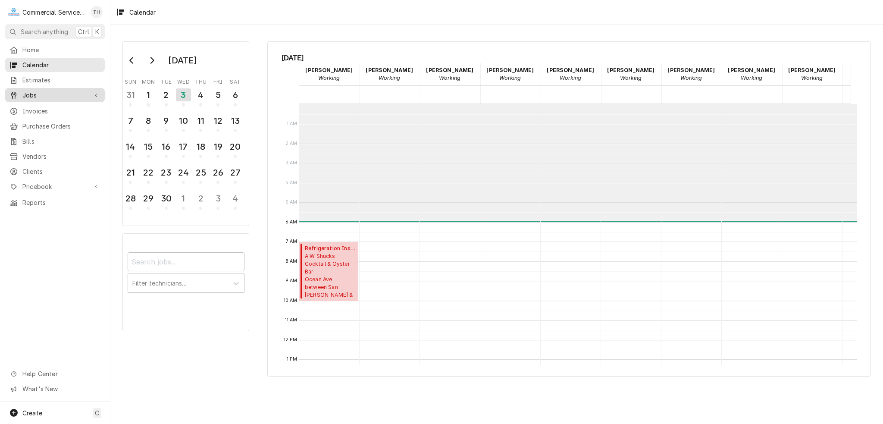
click at [26, 92] on span "Jobs" at bounding box center [54, 95] width 65 height 9
click at [52, 63] on span "Calendar" at bounding box center [61, 64] width 78 height 9
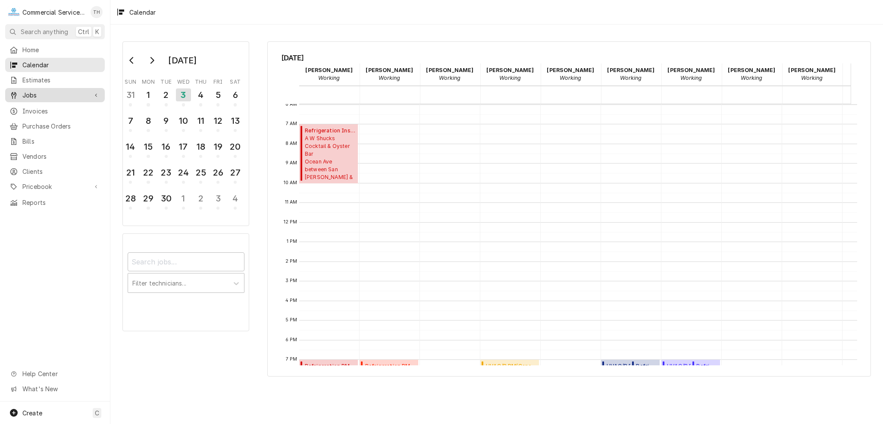
click at [28, 94] on span "Jobs" at bounding box center [54, 95] width 65 height 9
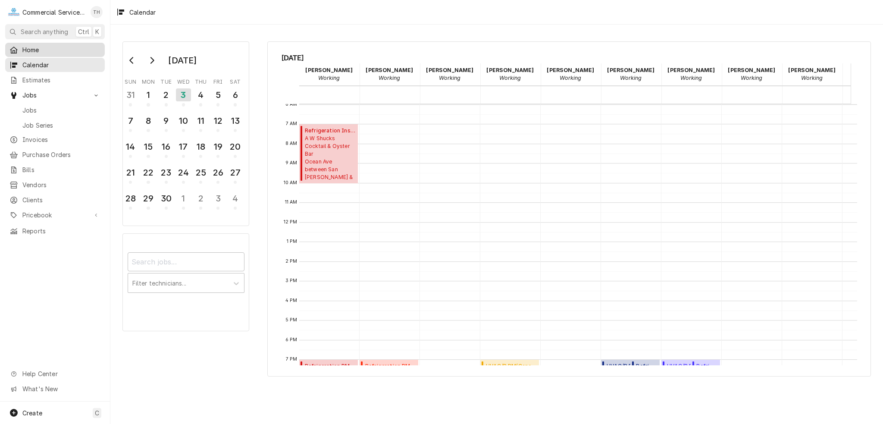
click at [25, 51] on span "Home" at bounding box center [61, 49] width 78 height 9
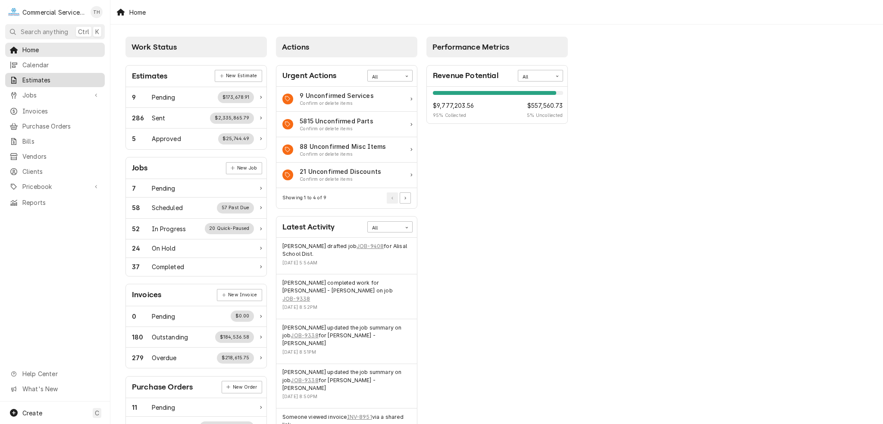
click at [50, 82] on div "Estimates" at bounding box center [55, 80] width 96 height 11
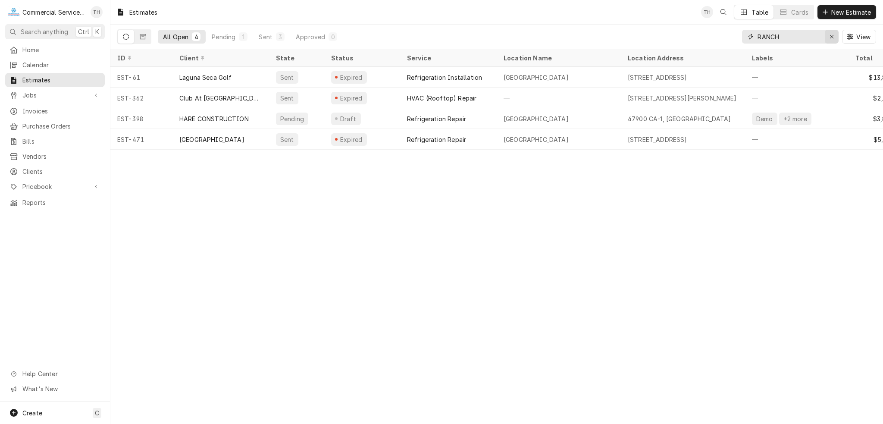
click at [835, 38] on div "Erase input" at bounding box center [831, 36] width 9 height 9
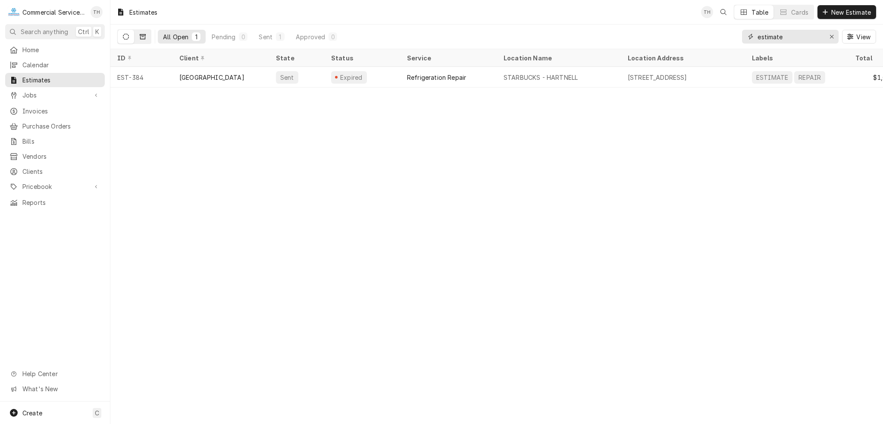
type input "estimate"
click at [142, 34] on icon "Dynamic Content Wrapper" at bounding box center [143, 37] width 6 height 6
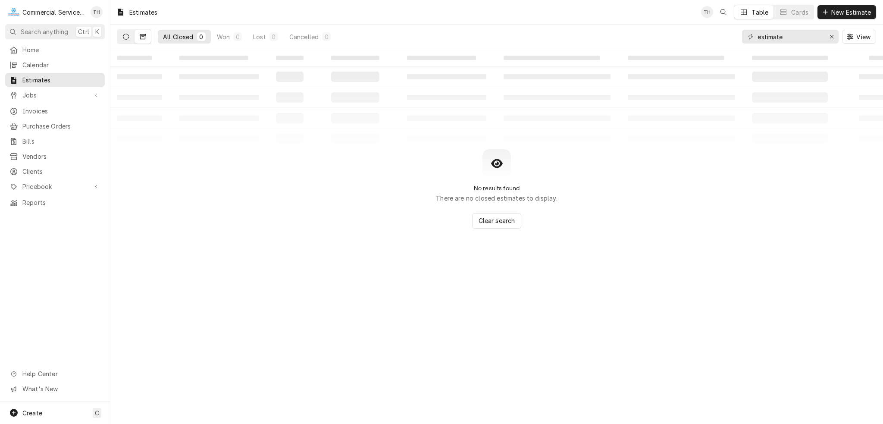
click at [124, 36] on icon "Dynamic Content Wrapper" at bounding box center [126, 37] width 6 height 6
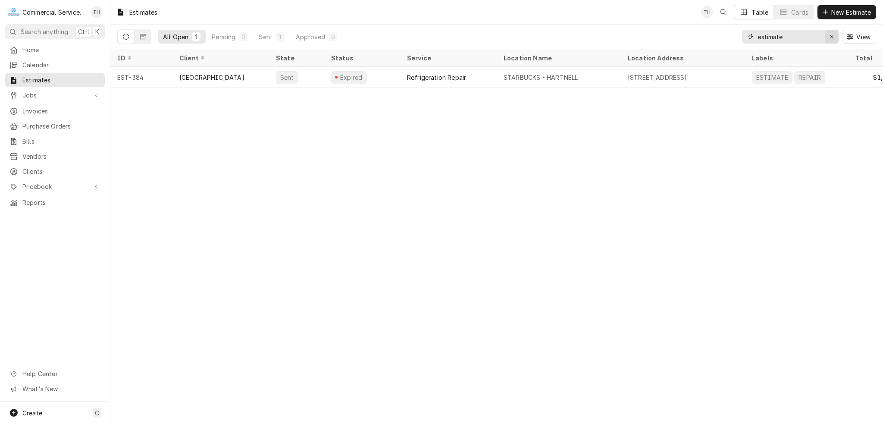
click at [829, 36] on div "Erase input" at bounding box center [831, 36] width 9 height 9
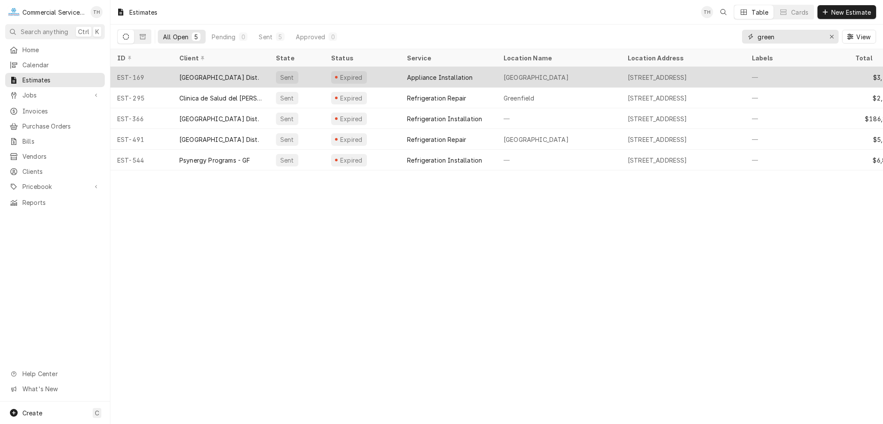
type input "green"
click at [364, 73] on div "Expired" at bounding box center [362, 77] width 76 height 21
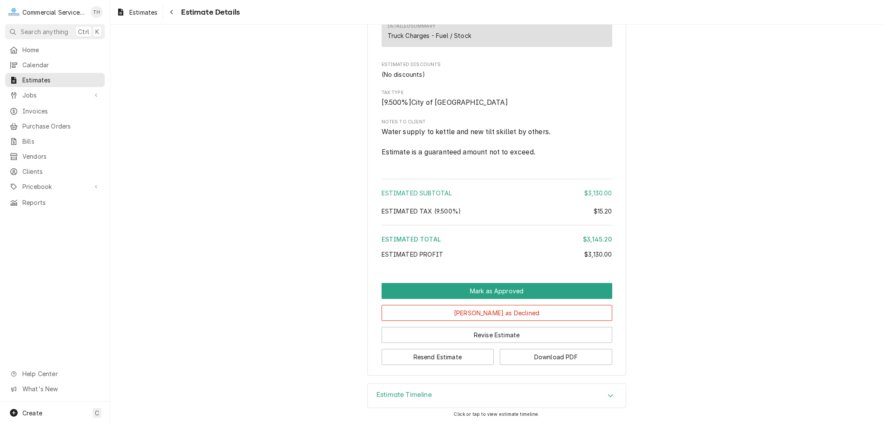
scroll to position [956, 0]
click at [499, 335] on button "Revise Estimate" at bounding box center [497, 335] width 231 height 16
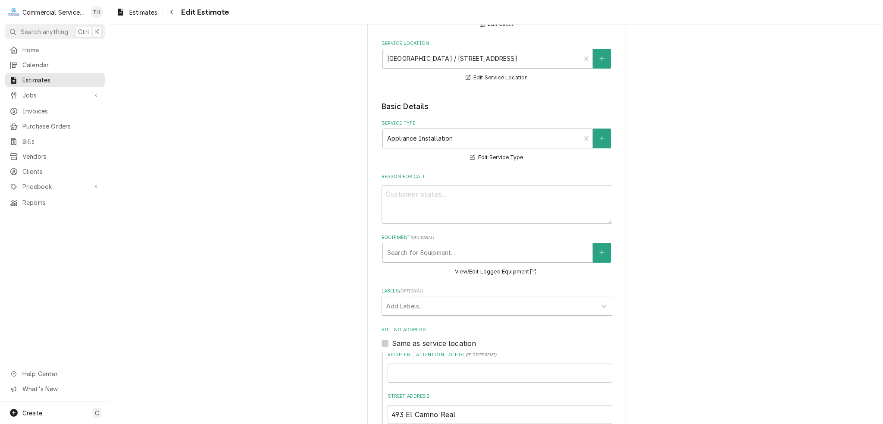
scroll to position [172, 0]
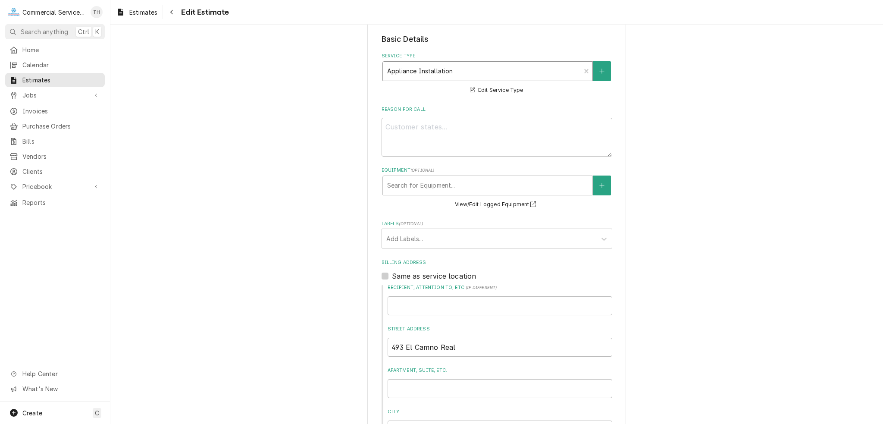
click at [452, 76] on div "Service Type" at bounding box center [481, 71] width 189 height 16
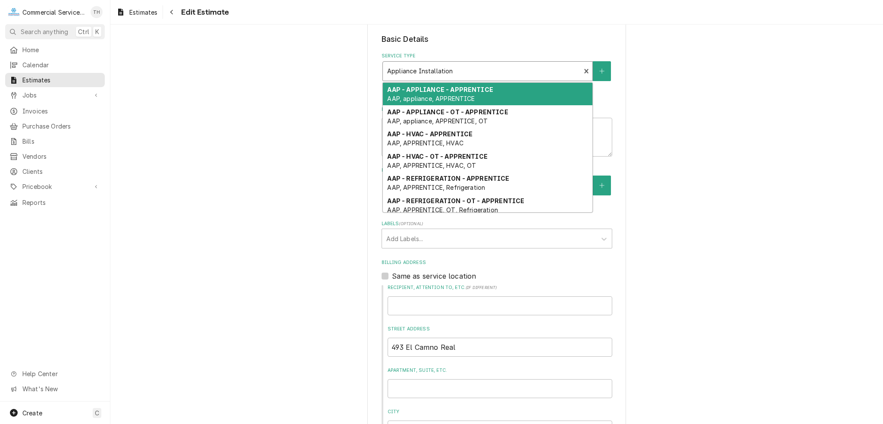
type textarea "x"
type input "R"
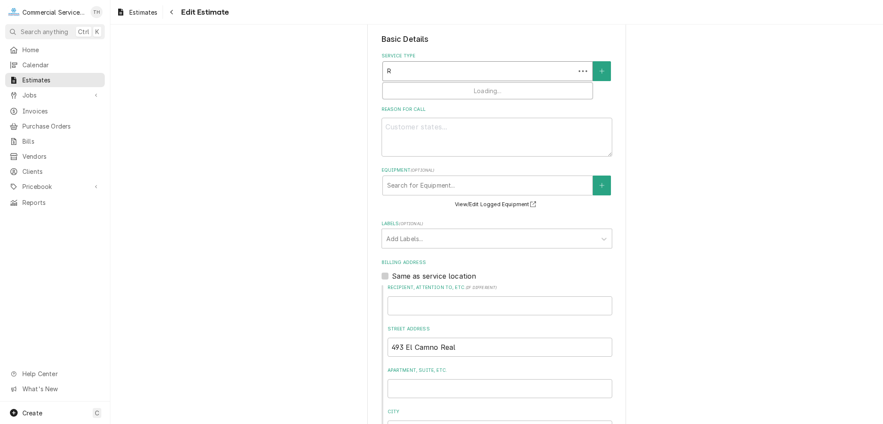
type textarea "x"
type input "Re"
type textarea "x"
type input "Ref"
type textarea "x"
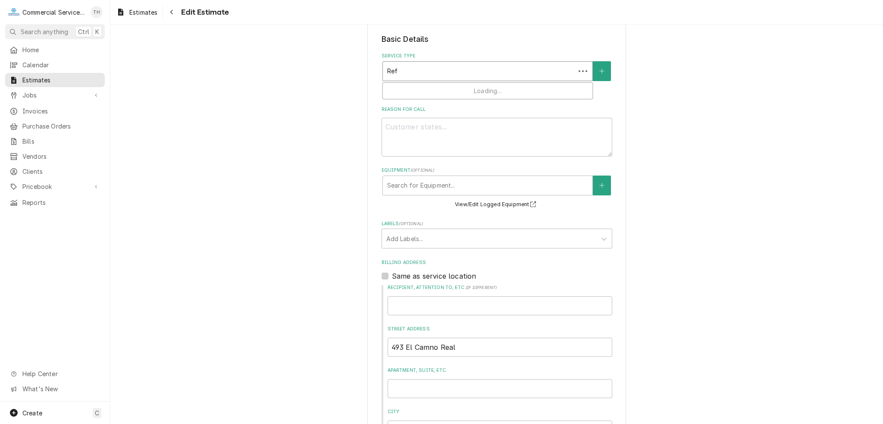
type input "Refr"
type textarea "x"
type input "Refri"
type textarea "x"
type input "Refrig"
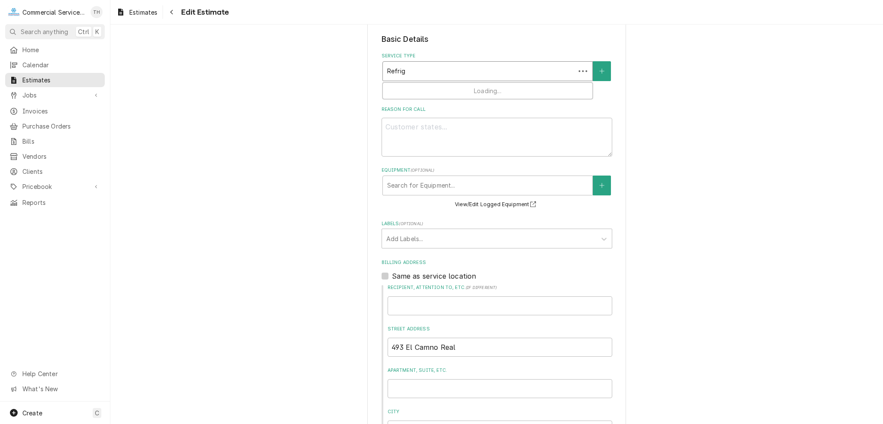
type textarea "x"
type input "Refrige"
type textarea "x"
type input "Refriger"
type textarea "x"
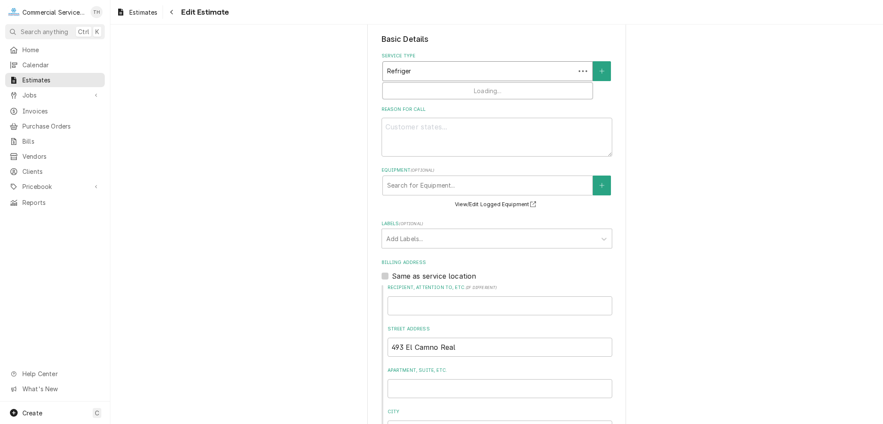
type input "Refrigera"
type textarea "x"
type input "Refrigerati"
type textarea "x"
type input "Refrigeratio"
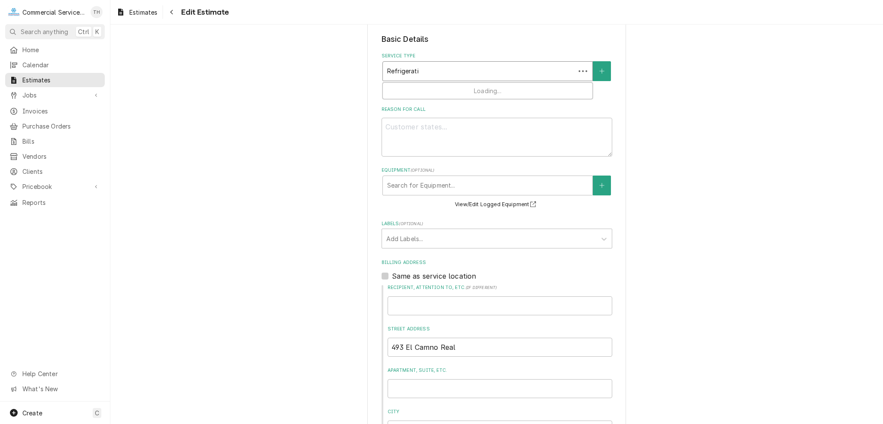
type textarea "x"
type input "Refrigeration"
type textarea "x"
type input "Refrigeration"
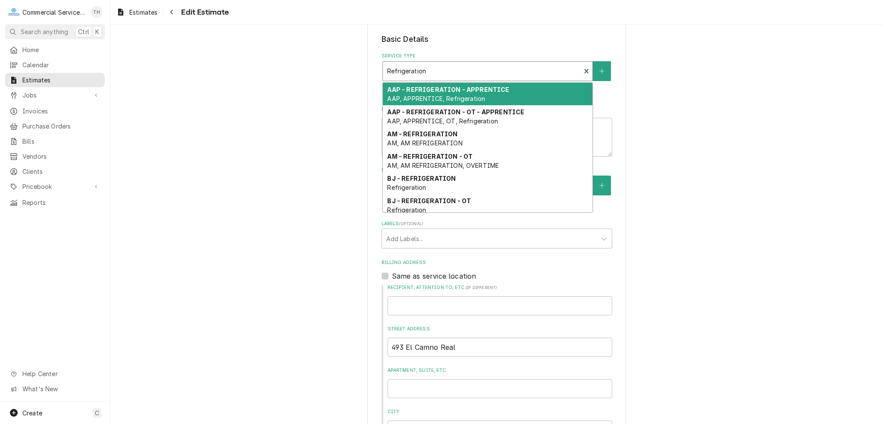
type textarea "x"
type input "Refrigeration I"
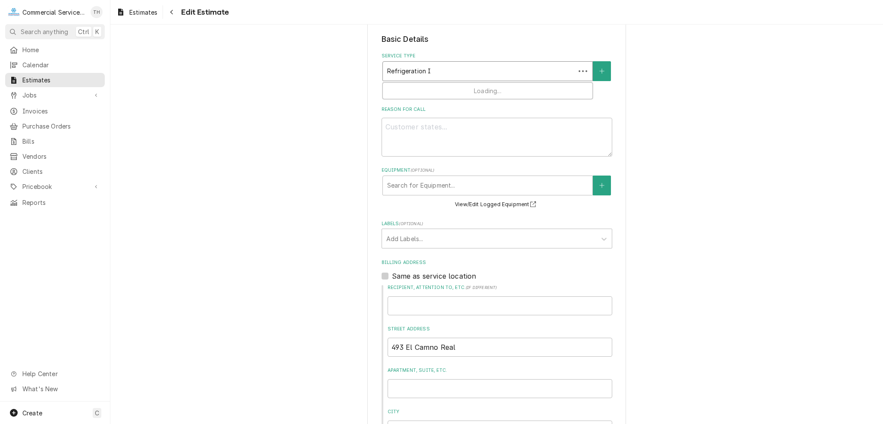
type textarea "x"
type input "Refrigeration In"
type textarea "x"
type input "Refrigeration Int"
type textarea "x"
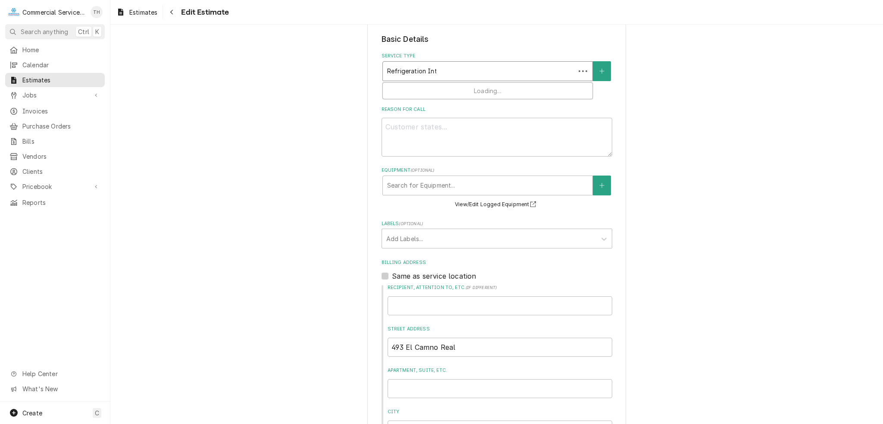
type input "Refrigeration Inta"
type textarea "x"
type input "Refrigeration Intal"
type textarea "x"
type input "Refrigeration Intall"
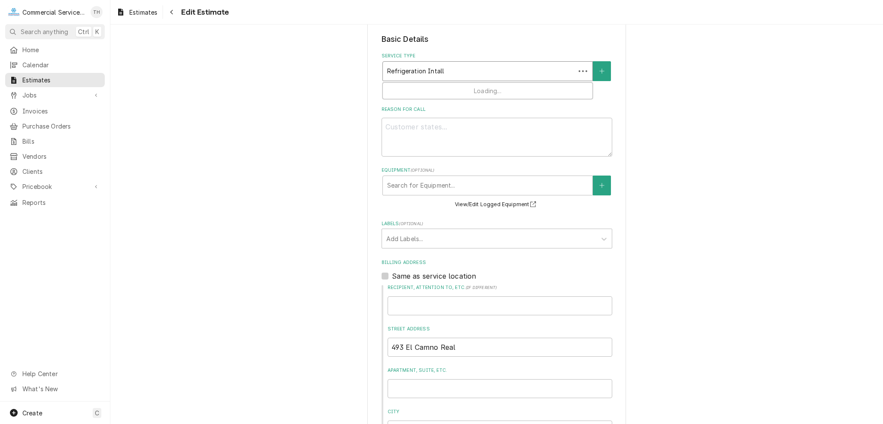
type textarea "x"
type input "Refrigeration Intal"
type textarea "x"
type input "Refrigeration Inta"
type textarea "x"
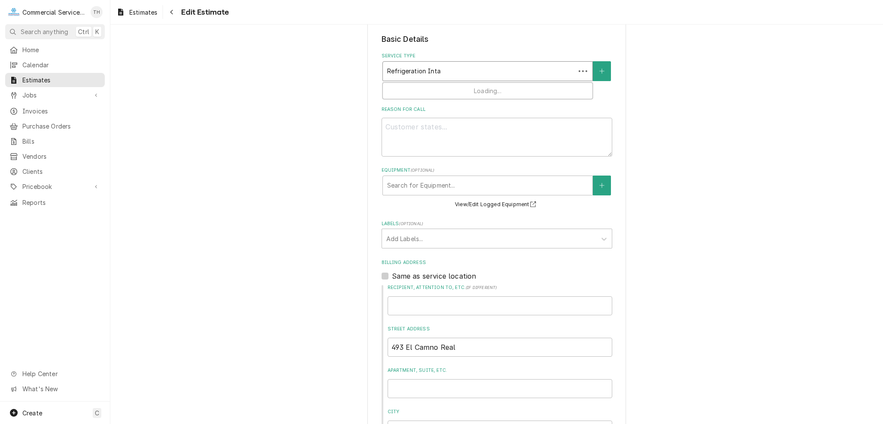
type input "Refrigeration Int"
type textarea "x"
type input "Refrigeration Ints"
type textarea "x"
type input "Refrigeration Intst"
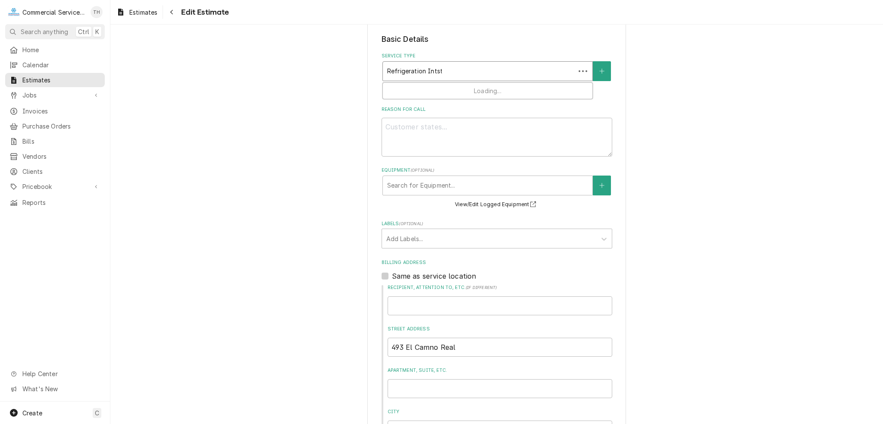
type textarea "x"
type input "Refrigeration Intsta"
type textarea "x"
type input "Refrigeration Intstal"
type textarea "x"
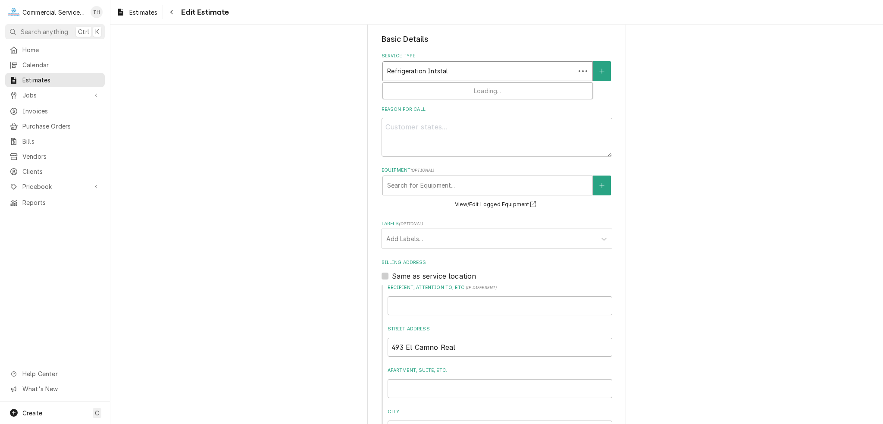
type input "Refrigeration Intstall"
type textarea "x"
type input "Refrigeration Intstalla"
type textarea "x"
type input "Refrigeration Intstallati"
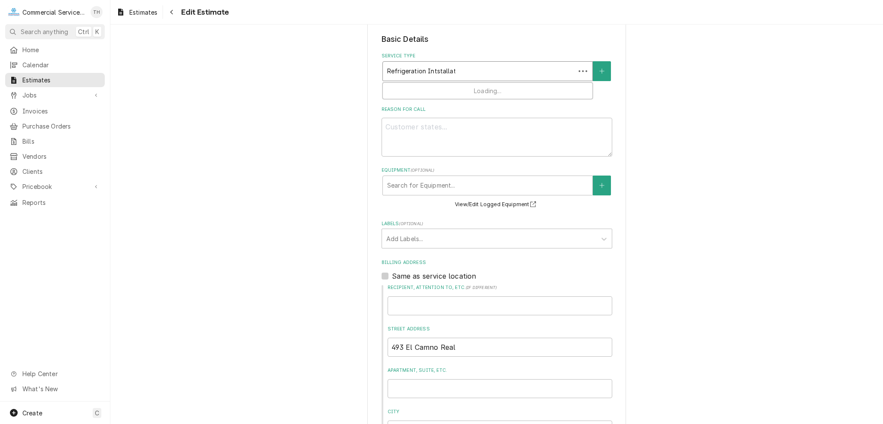
type textarea "x"
type input "Refrigeration Intstallation"
type textarea "x"
type input "Refrigeration Intstallatio"
type textarea "x"
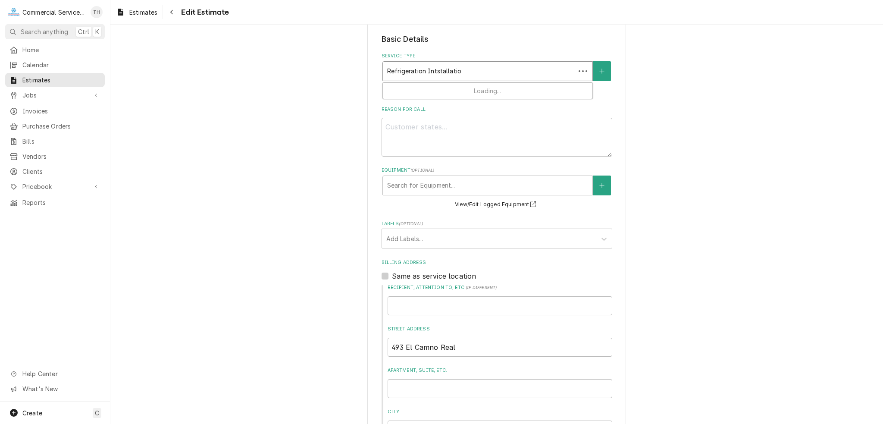
type input "Refrigeration Intstallati"
type textarea "x"
type input "Refrigeration Intstallat"
type textarea "x"
type input "Refrigeration Intstalla"
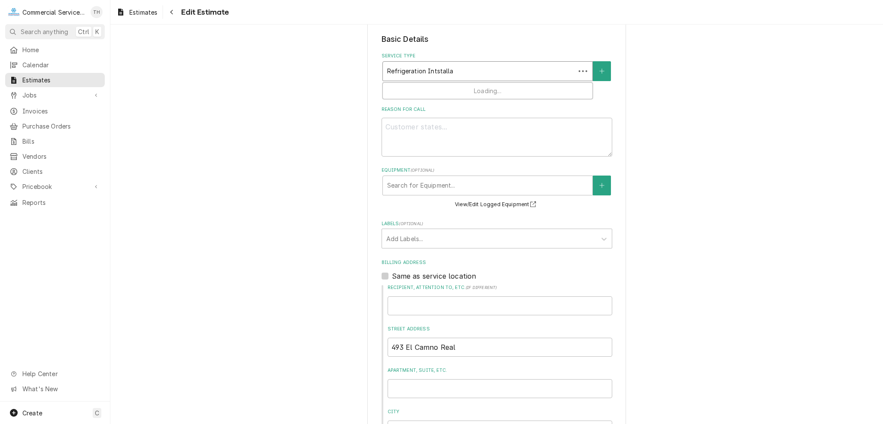
type textarea "x"
type input "Refrigeration Intstall"
type textarea "x"
type input "Refrigeration Intstal"
type textarea "x"
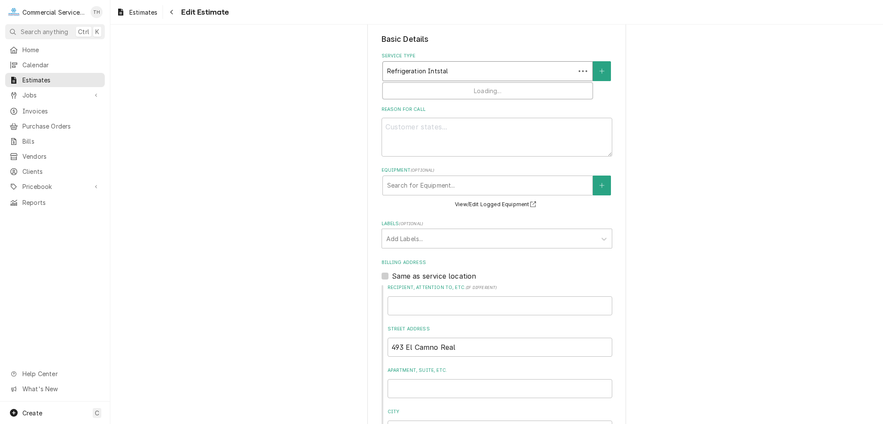
type input "Refrigeration Intsta"
type textarea "x"
type input "Refrigeration Intst"
type textarea "x"
type input "Refrigeration Ints"
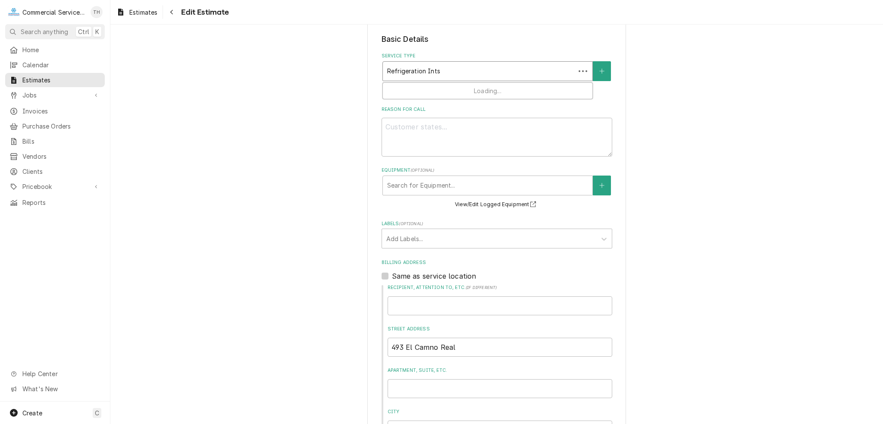
type textarea "x"
type input "Refrigeration Int"
type textarea "x"
type input "Refrigeration In"
type textarea "x"
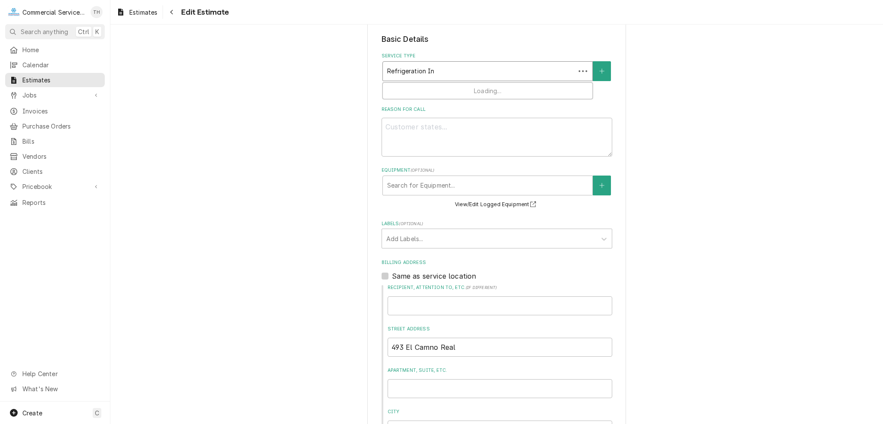
type input "Refrigeration Ins"
type textarea "x"
type input "Refrigeration Inst"
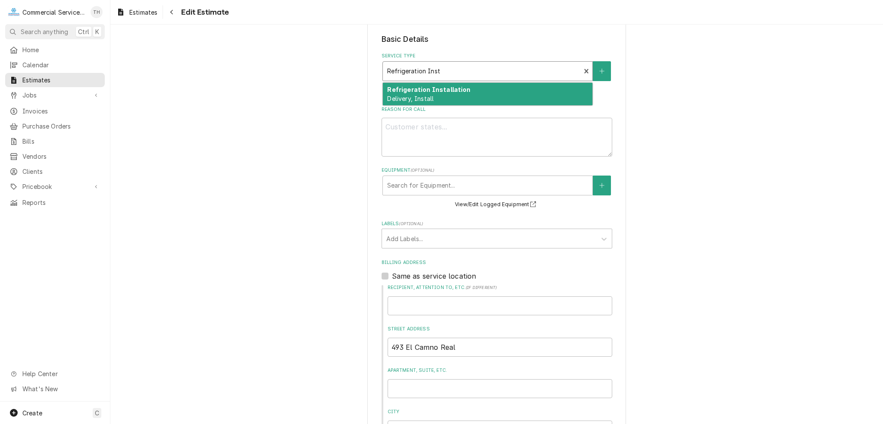
type textarea "x"
type input "Refrigeration Insta"
type textarea "x"
type input "Refrigeration Instal"
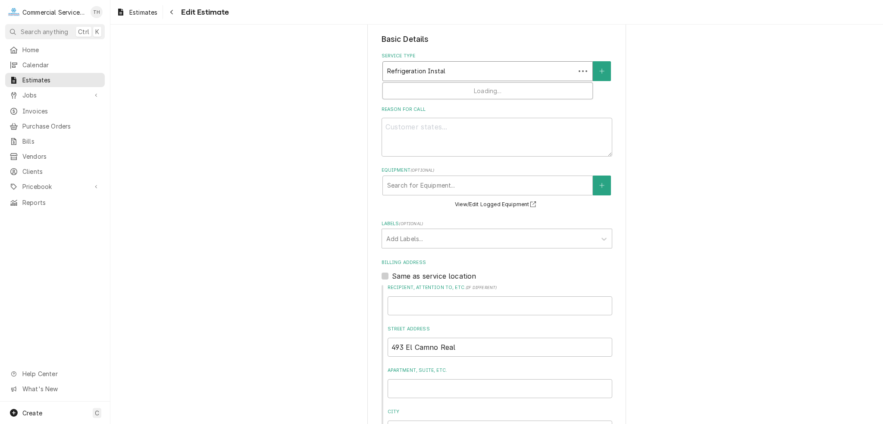
type textarea "x"
type input "Refrigeration Install"
type textarea "x"
type input "Refrigeration Installa"
type textarea "x"
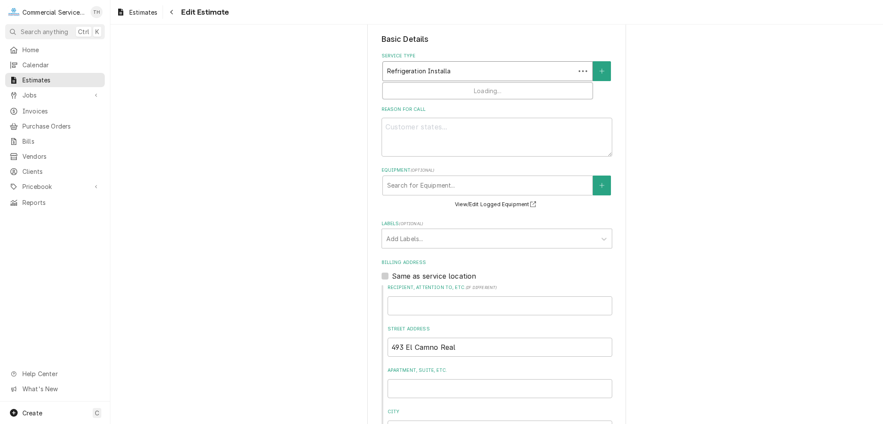
type input "Refrigeration Installat"
type textarea "x"
type input "Refrigeration Installati"
type textarea "x"
type input "Refrigeration Installation"
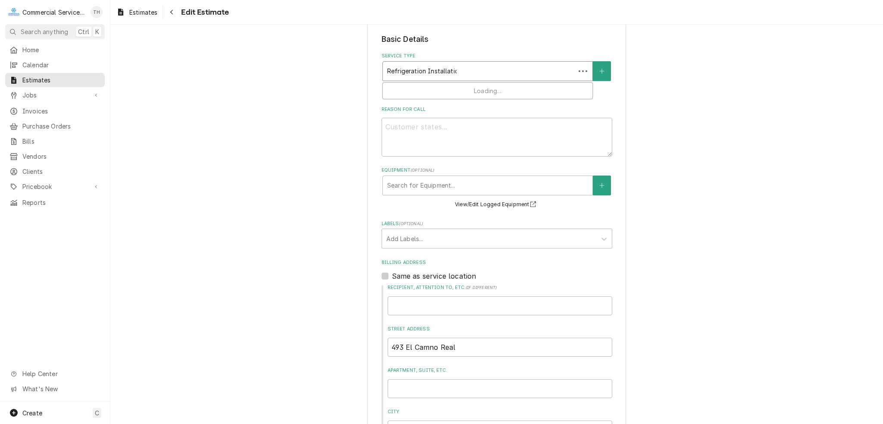
type textarea "x"
click at [448, 139] on textarea "Reason For Call" at bounding box center [497, 137] width 231 height 39
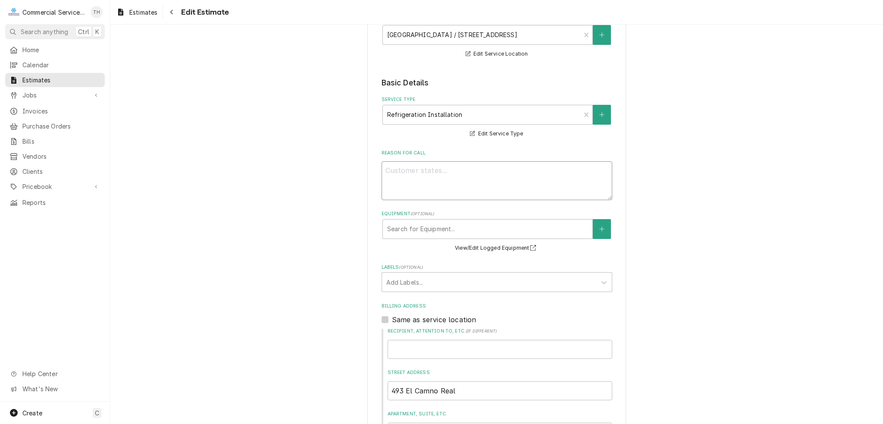
scroll to position [129, 0]
type textarea "x"
type textarea "I"
type textarea "x"
type textarea "In"
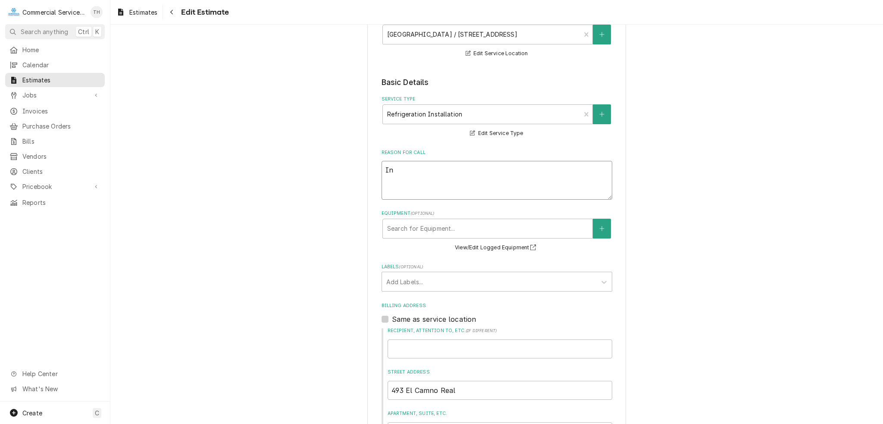
type textarea "x"
type textarea "Ins"
type textarea "x"
type textarea "Inst"
type textarea "x"
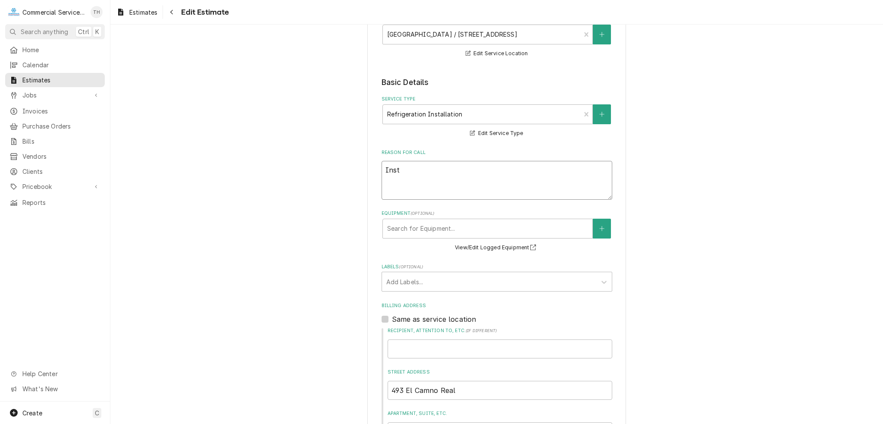
type textarea "Insta"
type textarea "x"
type textarea "Instal"
type textarea "x"
type textarea "Install"
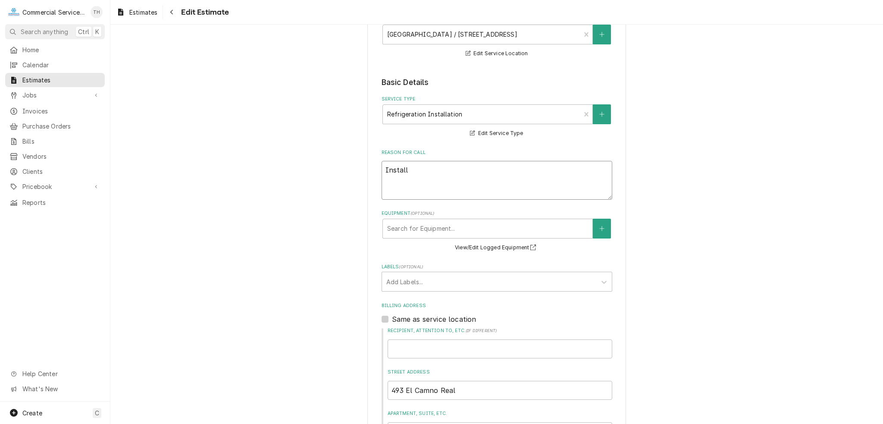
type textarea "x"
type textarea "Installa"
type textarea "x"
type textarea "Installat"
type textarea "x"
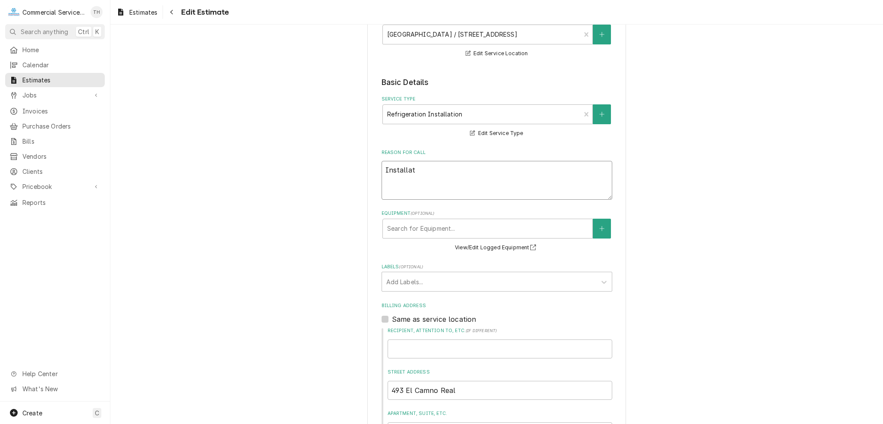
type textarea "Installati"
type textarea "x"
type textarea "Installatio"
type textarea "x"
type textarea "Installation"
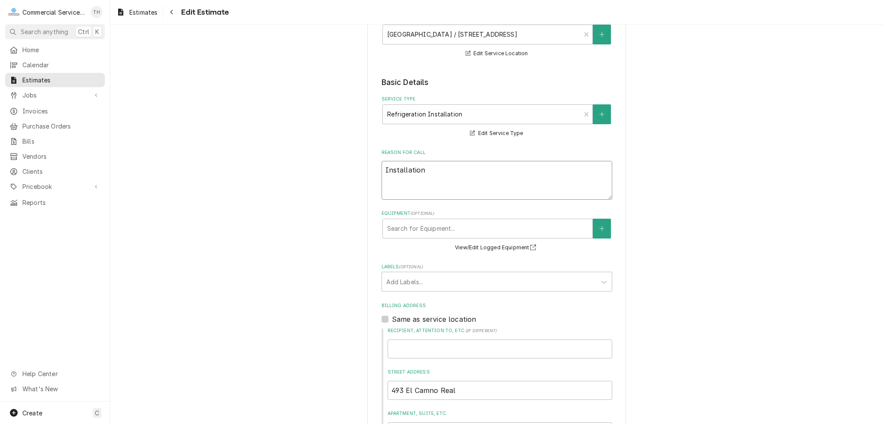
type textarea "x"
type textarea "Installation o"
type textarea "x"
type textarea "Installation of"
type textarea "x"
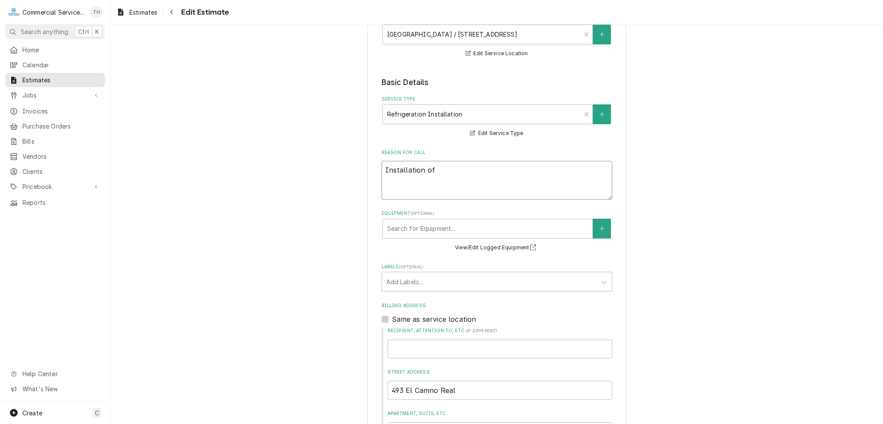
type textarea "Installation of"
type textarea "x"
type textarea "Installation of n"
type textarea "x"
type textarea "Installation of ne"
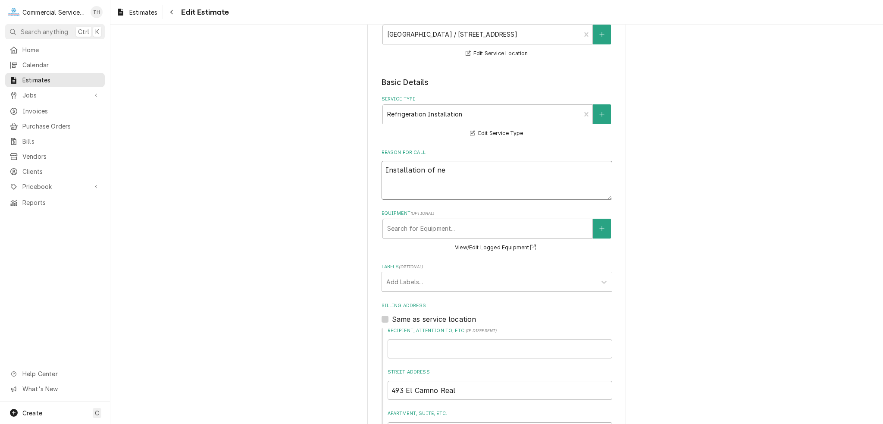
type textarea "x"
type textarea "Installation of new"
type textarea "x"
type textarea "Installation of new"
type textarea "x"
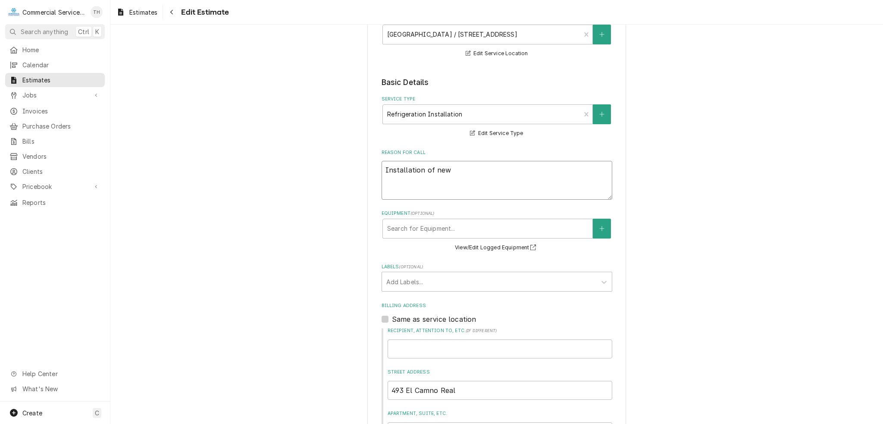
type textarea "Installation of new P"
type textarea "x"
type textarea "Installation of new"
type textarea "x"
type textarea "Installation of new p"
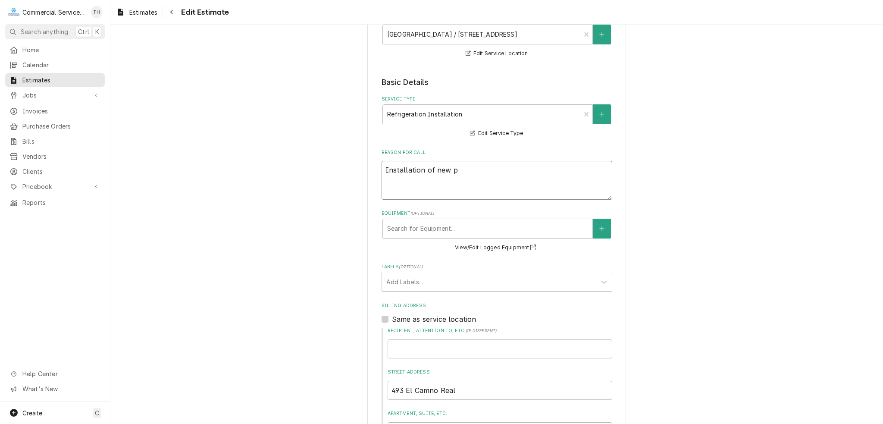
type textarea "x"
type textarea "Installation of new pr"
type textarea "x"
type textarea "Installation of new pre"
type textarea "x"
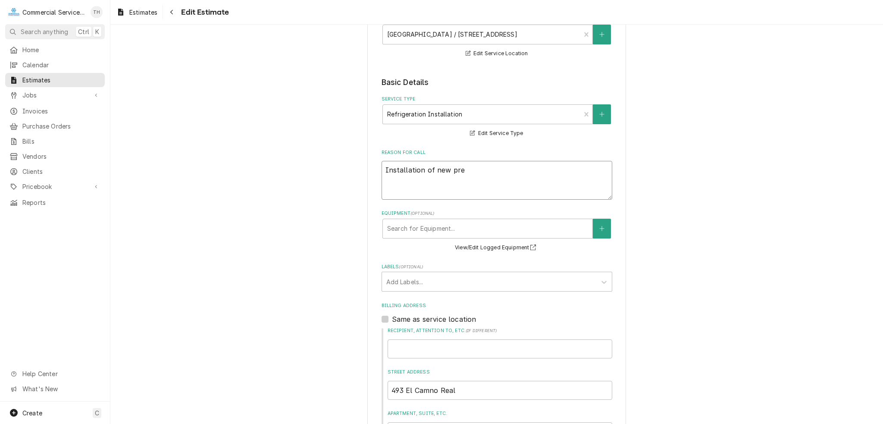
type textarea "Installation of new prep"
type textarea "x"
type textarea "Installation of new prepp"
type textarea "x"
type textarea "Installation of new preppe"
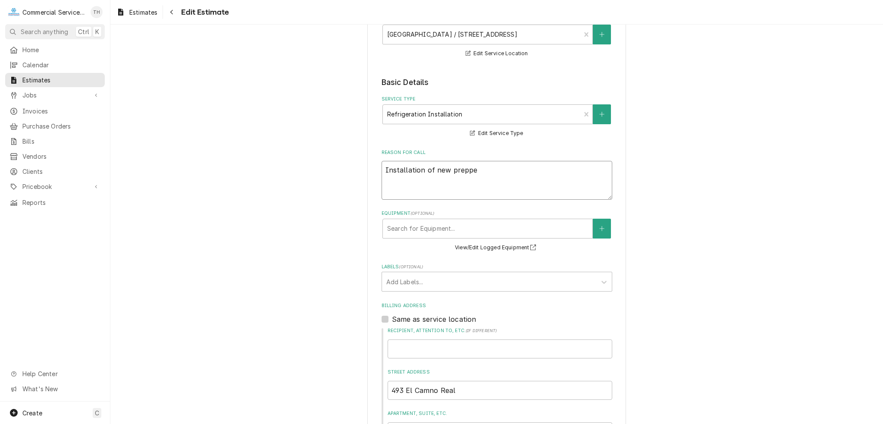
type textarea "x"
type textarea "Installation of new prepped"
type textarea "x"
type textarea "Installation of new prepped"
type textarea "x"
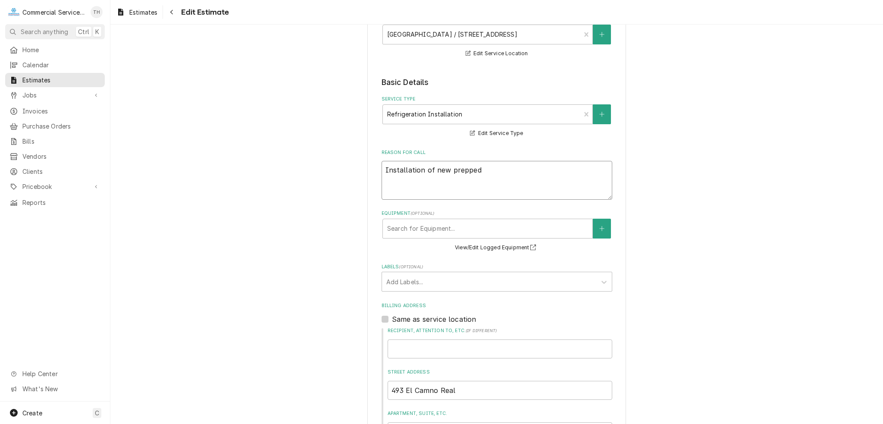
type textarea "Installation of new prepped E"
type textarea "x"
type textarea "Installation of new prepped Ev"
type textarea "x"
type textarea "Installation of new prepped Eva"
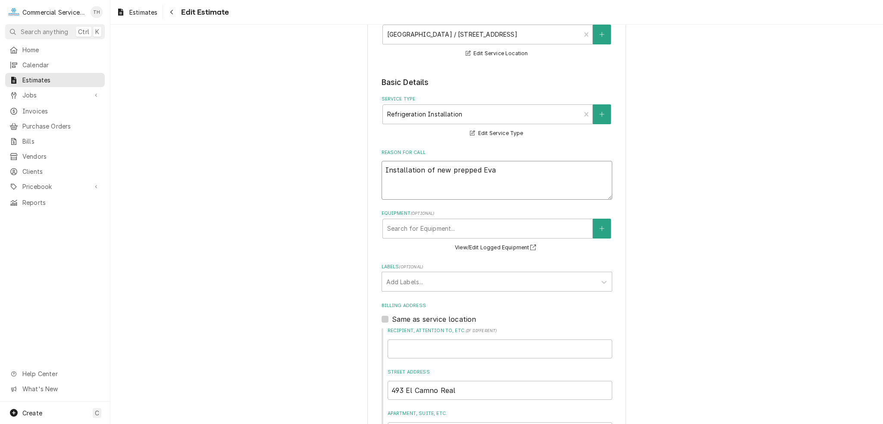
type textarea "x"
type textarea "Installation of new prepped Evap"
type textarea "x"
type textarea "Installation of new prepped Evapo"
type textarea "x"
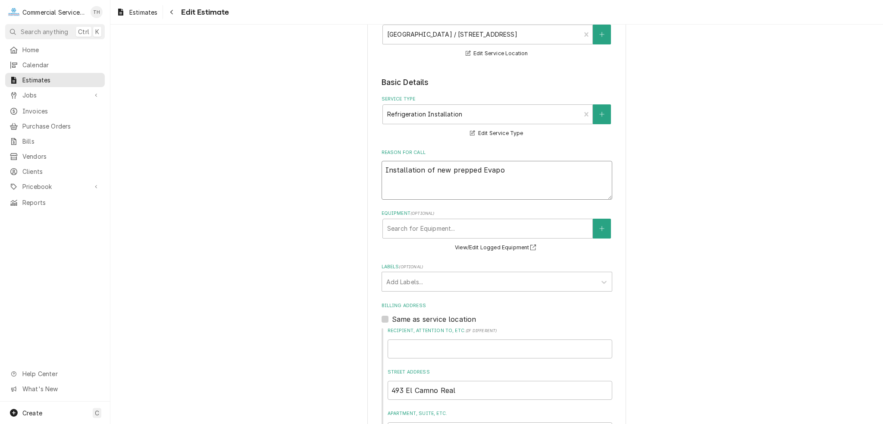
type textarea "Installation of new prepped Evapor"
type textarea "x"
type textarea "Installation of new prepped Evapora"
type textarea "x"
type textarea "Installation of new prepped Evaporat"
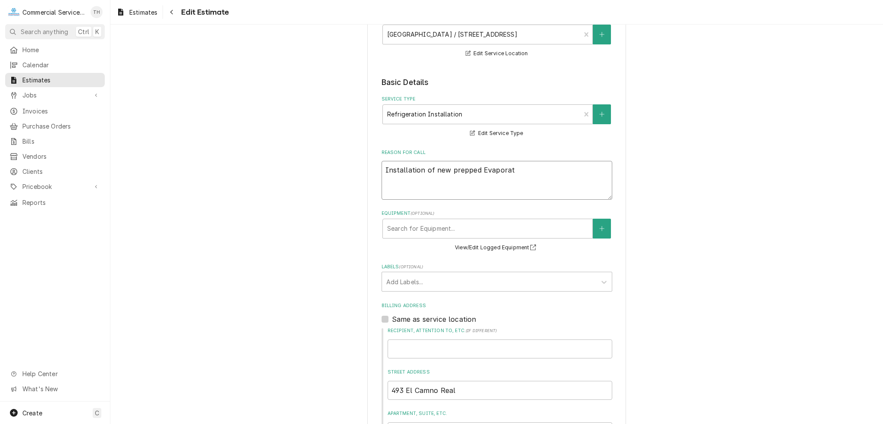
type textarea "x"
type textarea "Installation of new prepped Evaporato"
type textarea "x"
type textarea "Installation of new prepped Evaporator"
type textarea "x"
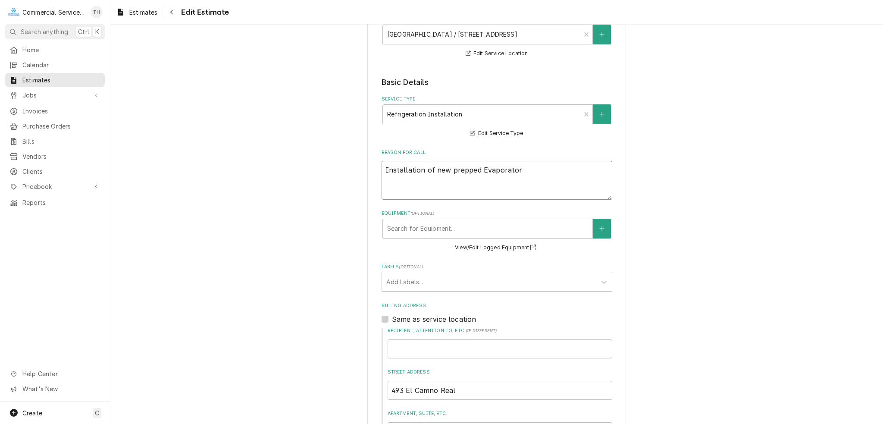
type textarea "Installation of new prepped Evaporator"
type textarea "x"
type textarea "Installation of new prepped Evaporator -"
type textarea "x"
type textarea "Installation of new prepped Evaporator -"
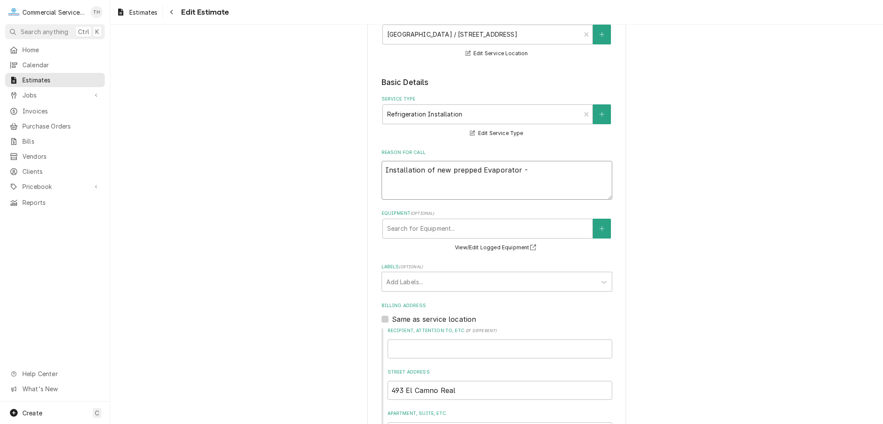
type textarea "x"
type textarea "Installation of new prepped Evaporator - A"
type textarea "x"
type textarea "Installation of new prepped Evaporator - Al"
type textarea "x"
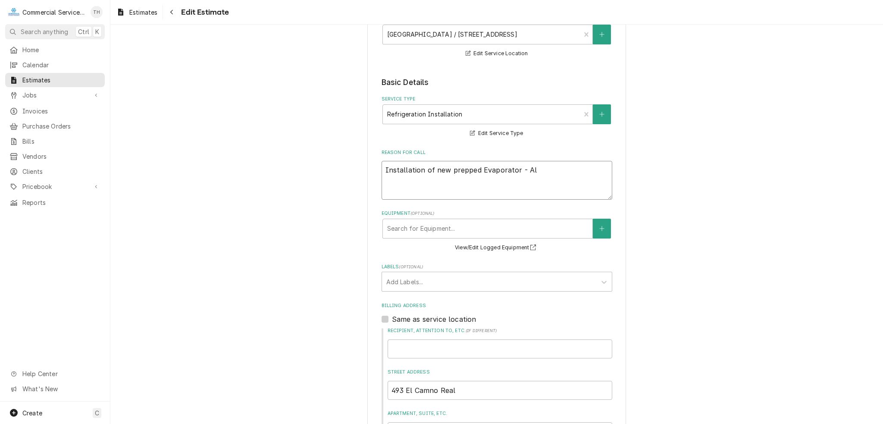
type textarea "Installation of new prepped Evaporator - All"
type textarea "x"
type textarea "Installation of new prepped Evaporator - Alli"
type textarea "x"
type textarea "Installation of new prepped Evaporator - Allie"
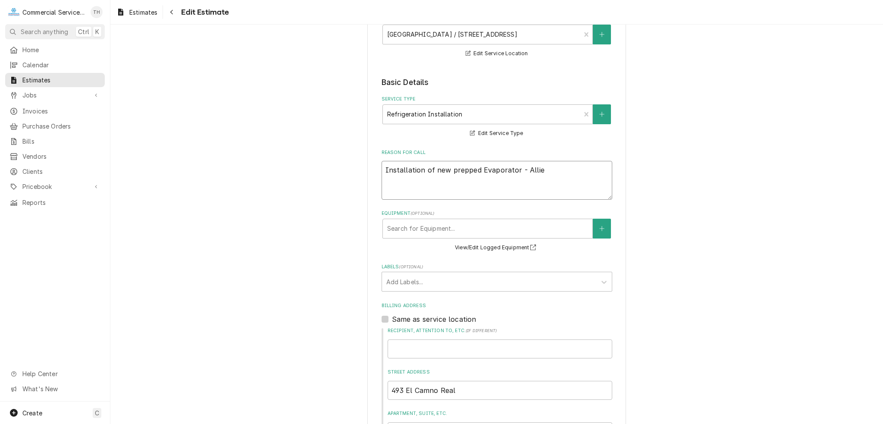
type textarea "x"
type textarea "Installation of new prepped Evaporator - Allied"
type textarea "x"
type textarea "Installation of new prepped Evaporator - Allied"
click at [460, 226] on div "Equipment" at bounding box center [487, 229] width 201 height 16
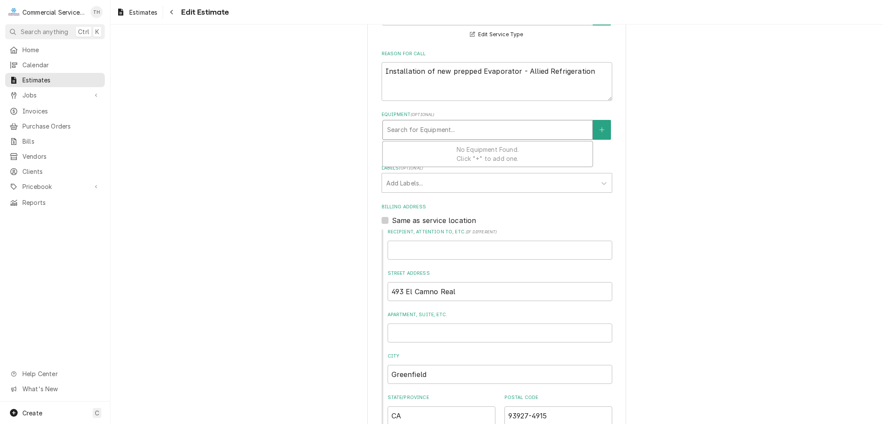
scroll to position [259, 0]
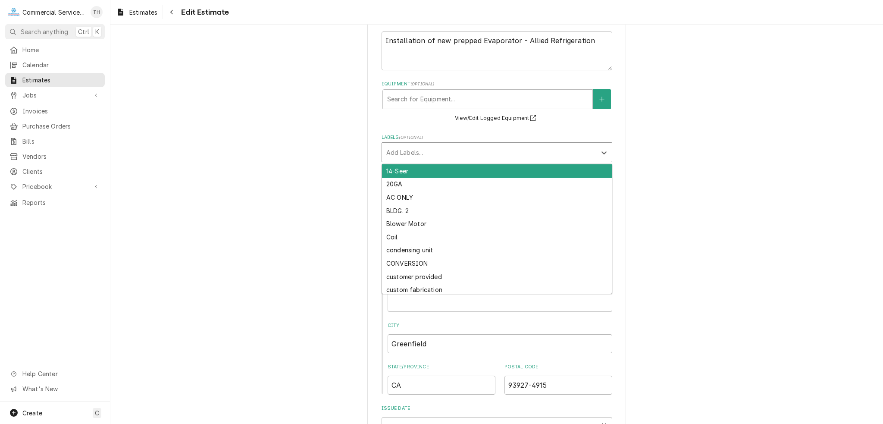
click at [503, 150] on div "Labels" at bounding box center [489, 152] width 206 height 16
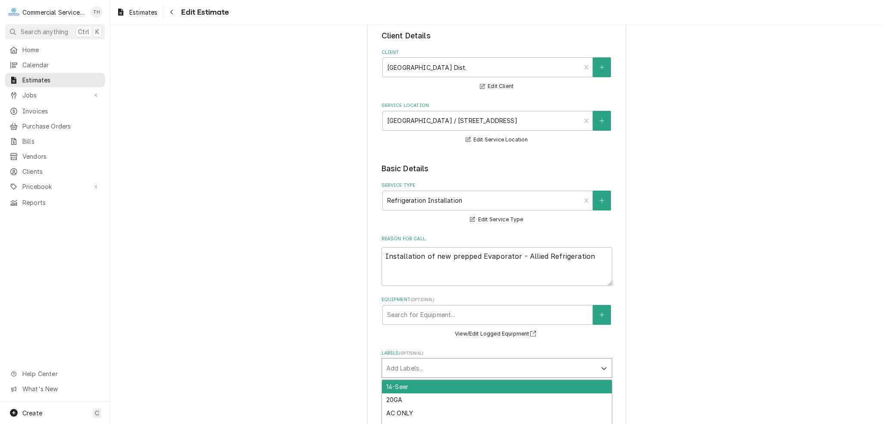
scroll to position [172, 0]
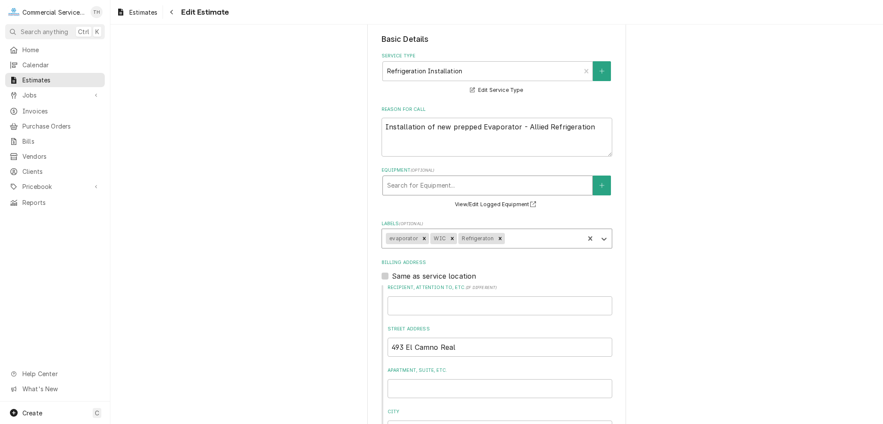
click at [503, 187] on div "Equipment" at bounding box center [487, 186] width 201 height 16
click at [593, 127] on textarea "Installation of new prepped Evaporator - Allied Refrigeration" at bounding box center [497, 137] width 231 height 39
click at [474, 185] on div "Equipment" at bounding box center [487, 186] width 201 height 16
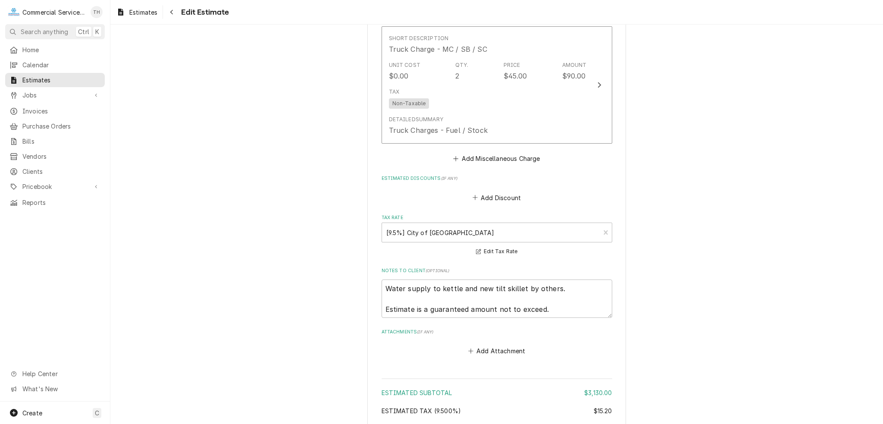
scroll to position [1495, 0]
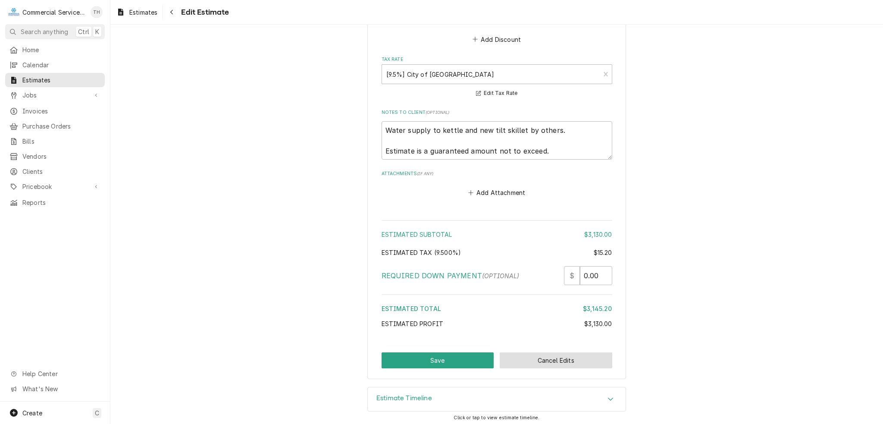
click at [544, 361] on button "Cancel Edits" at bounding box center [556, 360] width 113 height 16
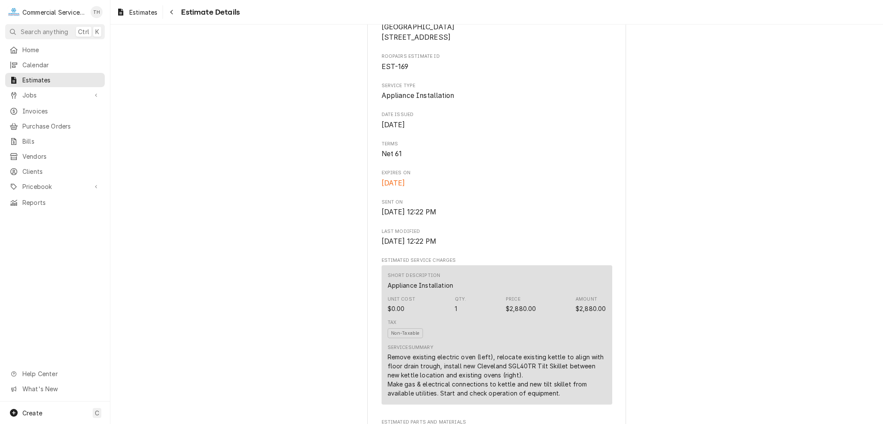
scroll to position [43, 0]
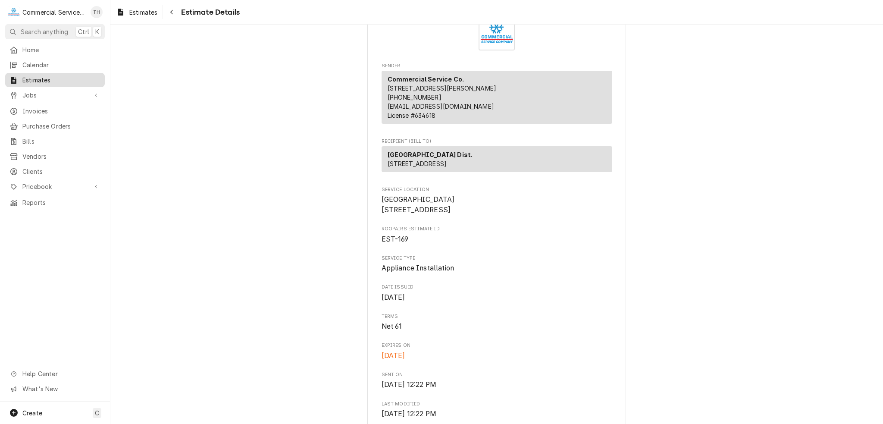
click at [41, 77] on span "Estimates" at bounding box center [61, 79] width 78 height 9
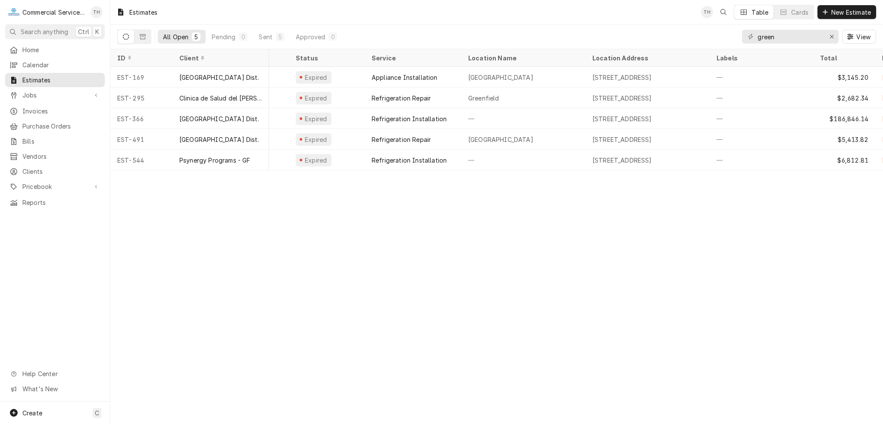
scroll to position [0, 17]
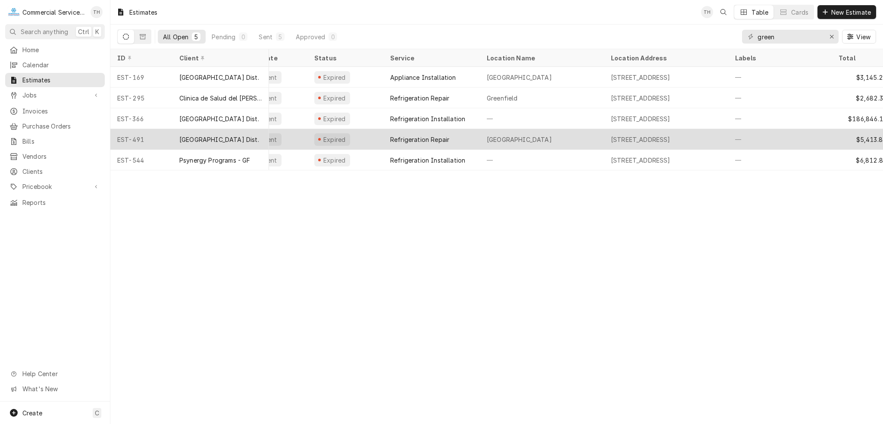
click at [481, 138] on div "Oak Avenue School" at bounding box center [542, 139] width 124 height 21
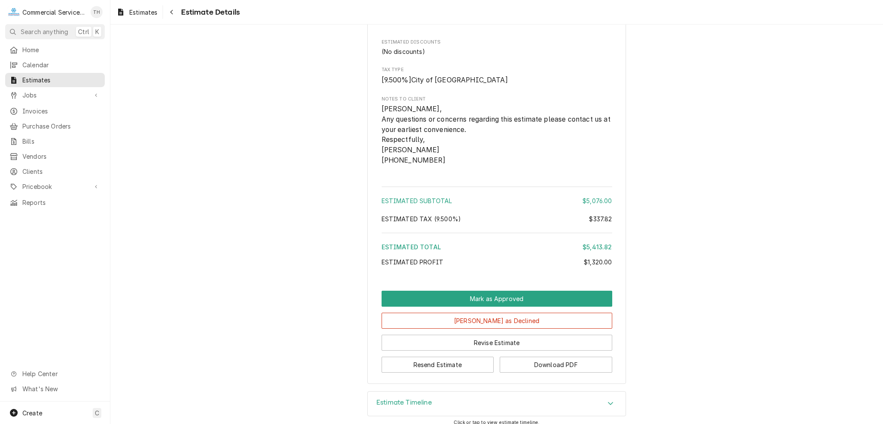
scroll to position [992, 0]
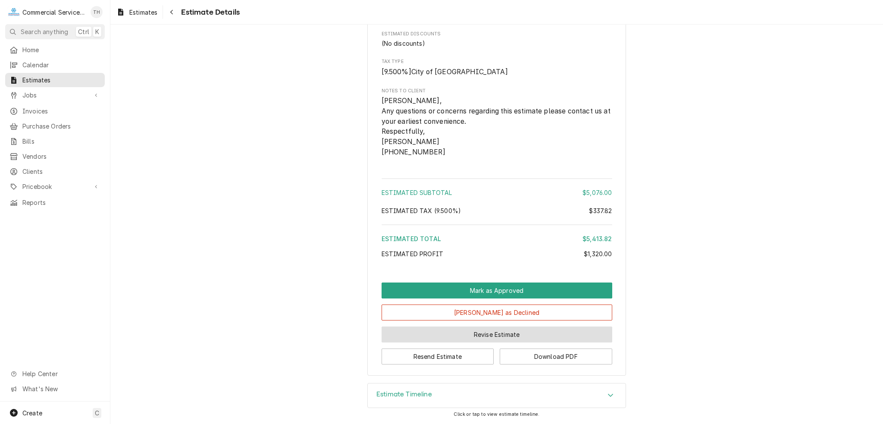
click at [491, 334] on button "Revise Estimate" at bounding box center [497, 334] width 231 height 16
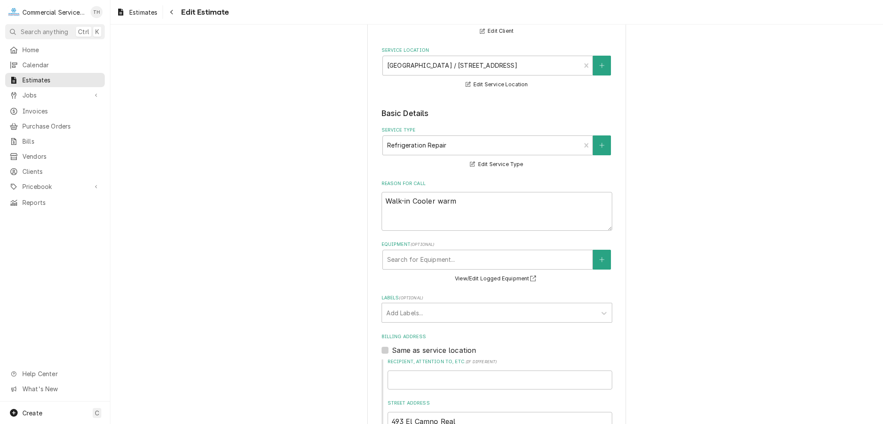
scroll to position [86, 0]
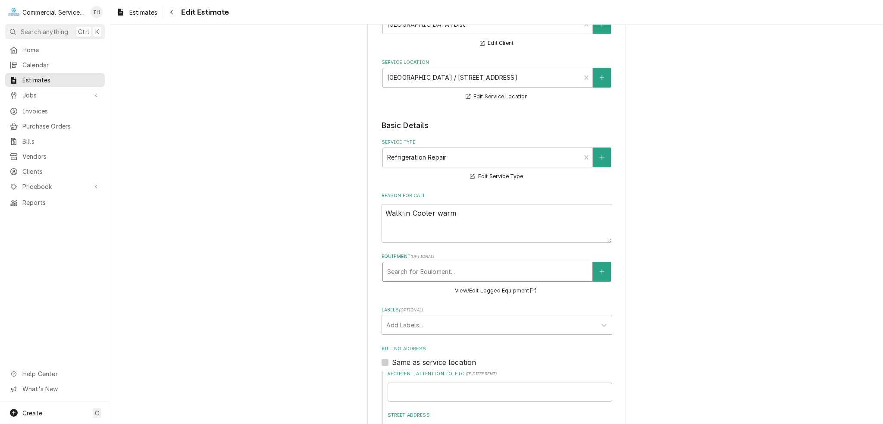
click at [454, 267] on div "Equipment" at bounding box center [487, 272] width 201 height 16
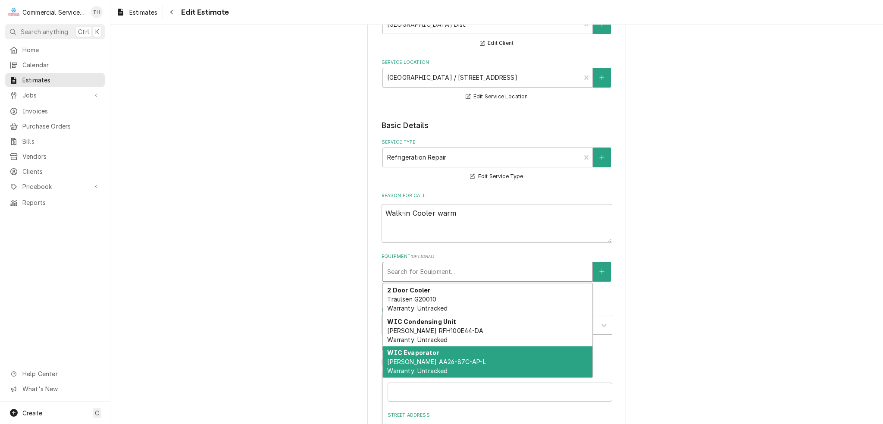
click at [462, 357] on div "WIC Evaporator [PERSON_NAME] AA26-87C-AP-L Warranty: Untracked" at bounding box center [488, 361] width 210 height 31
type textarea "x"
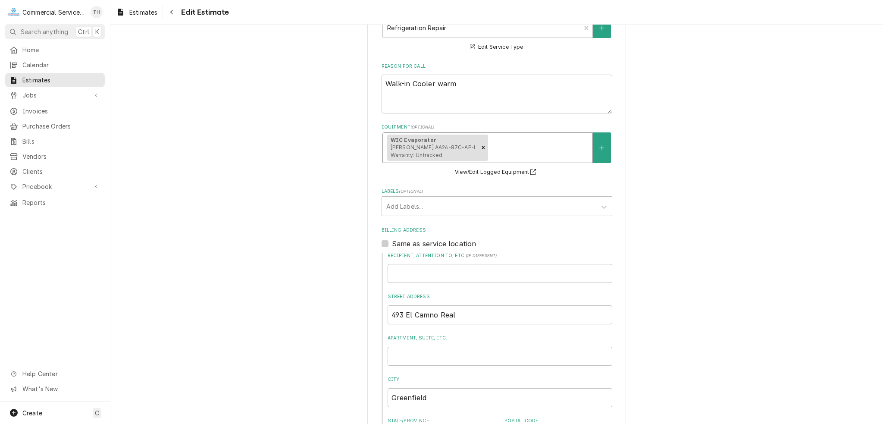
scroll to position [345, 0]
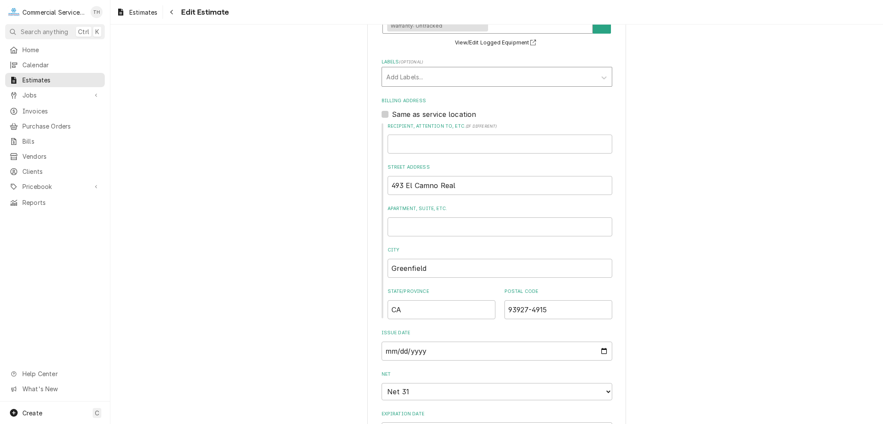
click at [454, 81] on div "Labels" at bounding box center [489, 77] width 206 height 16
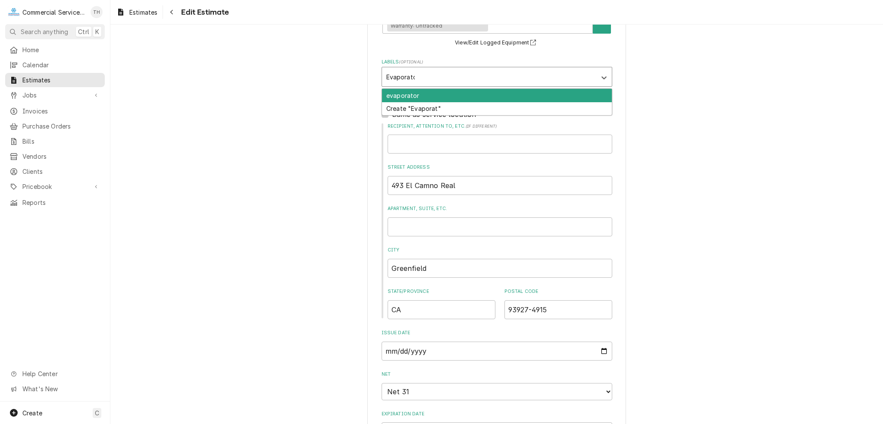
type input "Evaporator"
type textarea "x"
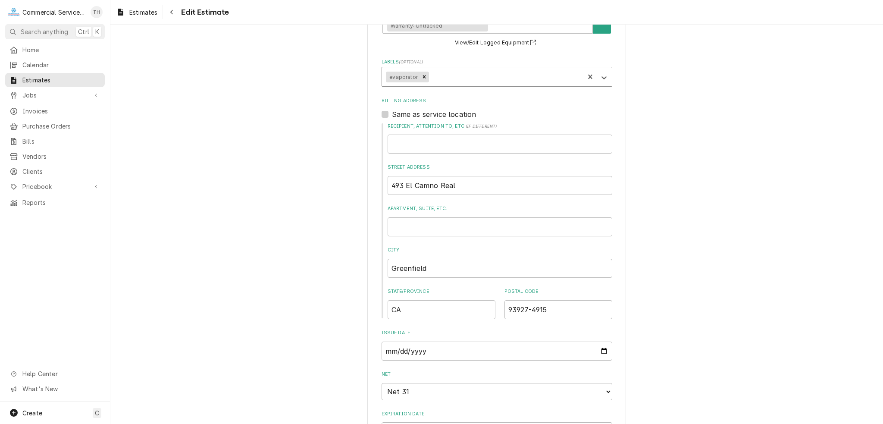
type textarea "x"
type input "F"
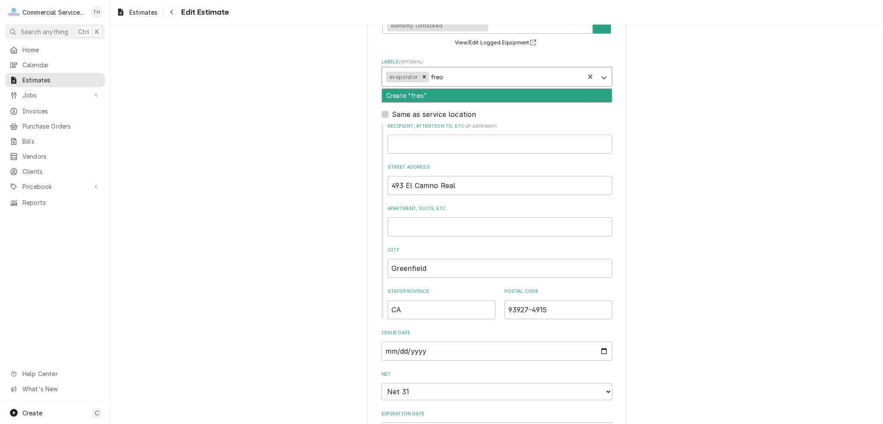
type input "freon"
type textarea "x"
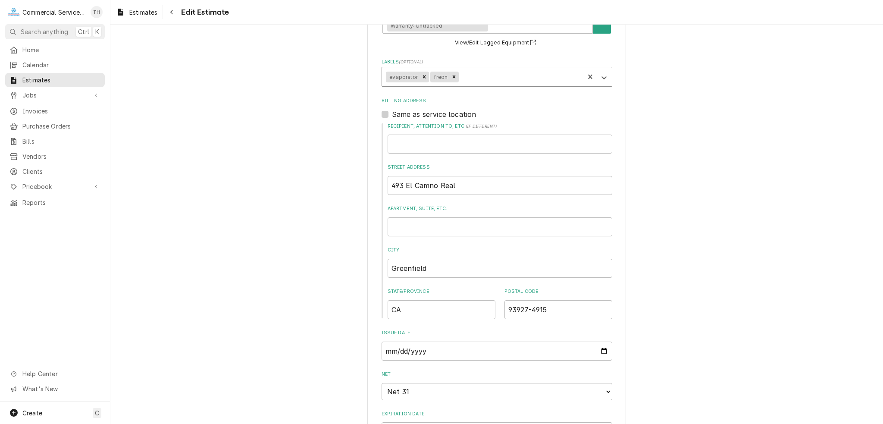
type textarea "x"
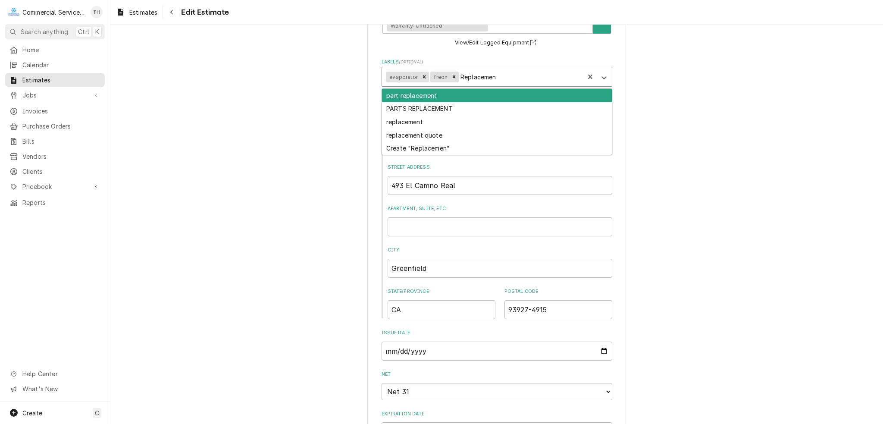
type input "Replacement"
type textarea "x"
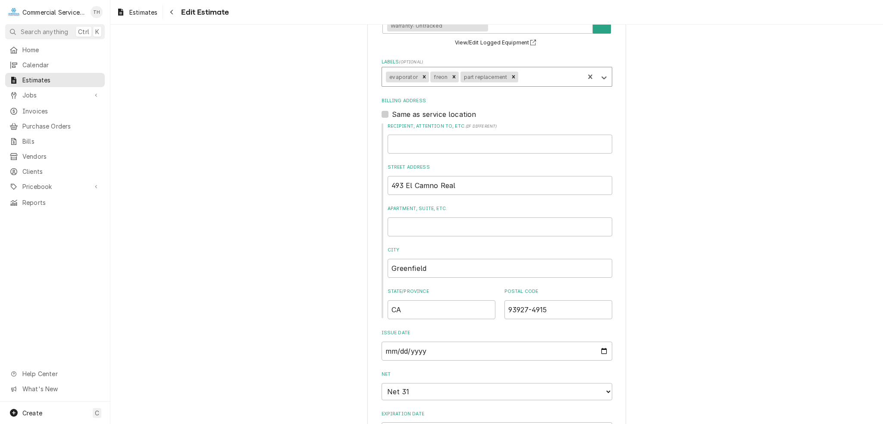
type textarea "x"
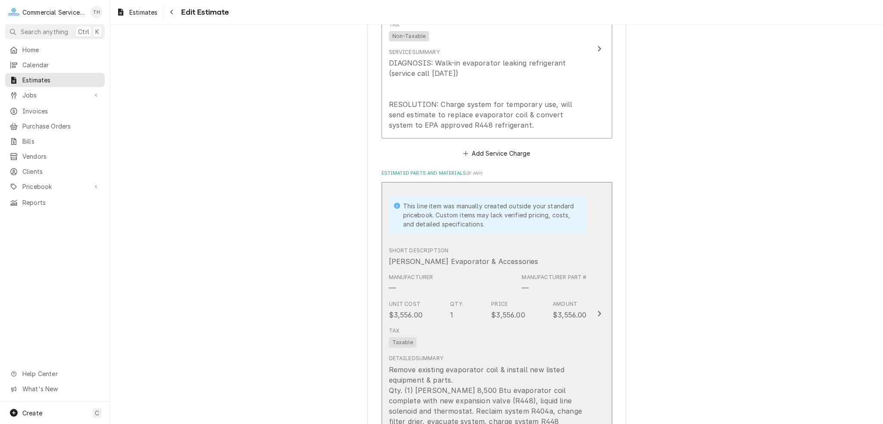
scroll to position [1006, 0]
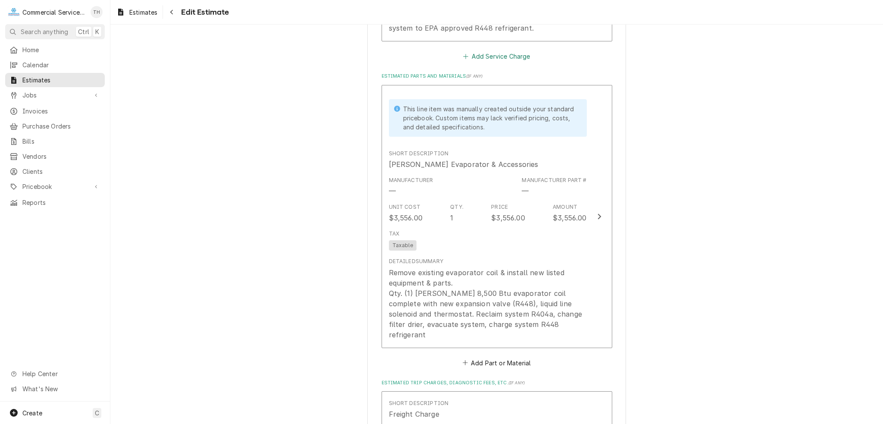
click at [515, 55] on button "Add Service Charge" at bounding box center [497, 56] width 70 height 12
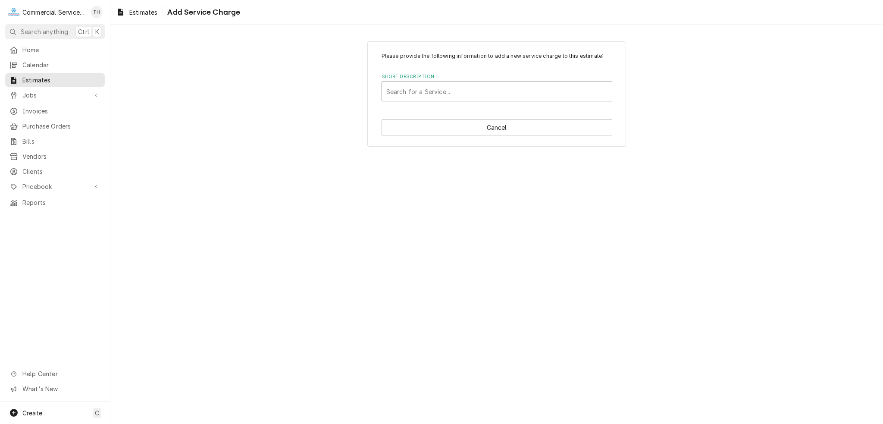
click at [466, 97] on div "Short Description" at bounding box center [496, 92] width 221 height 16
type input "bj refrigeration"
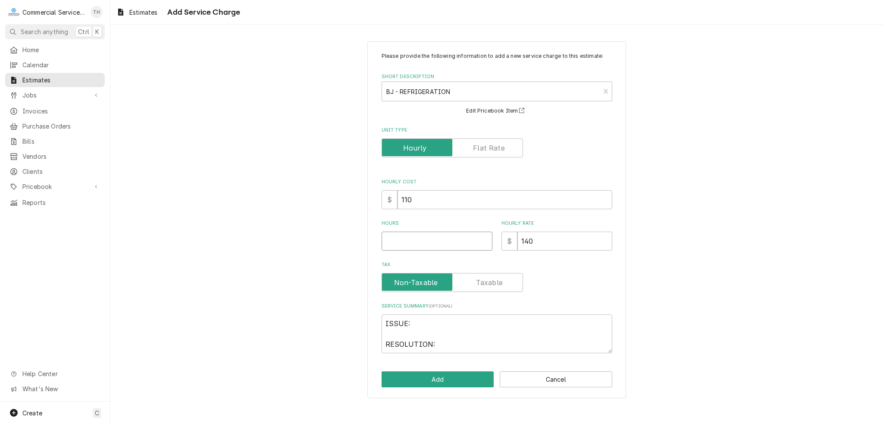
click at [398, 241] on input "Hours" at bounding box center [437, 241] width 111 height 19
type textarea "x"
type input "4"
type textarea "x"
type input "4.5"
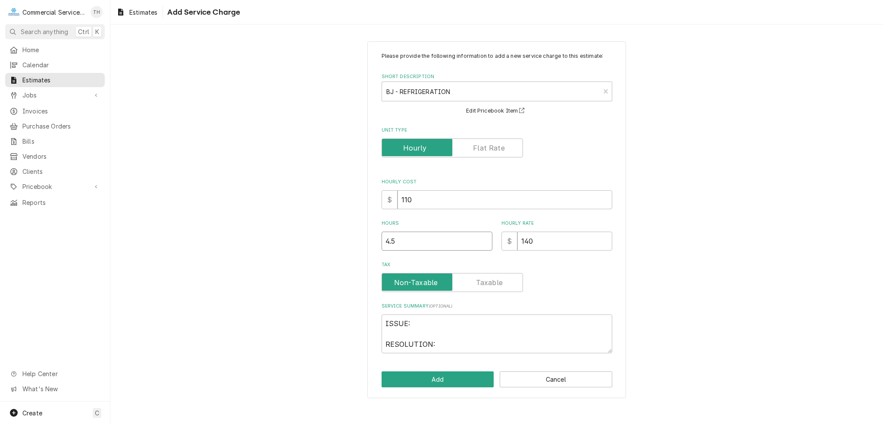
type textarea "x"
type input "4.5"
drag, startPoint x: 526, startPoint y: 243, endPoint x: 499, endPoint y: 244, distance: 26.4
click at [499, 244] on div "Hours 4.5 Hourly Rate $ 140" at bounding box center [497, 235] width 231 height 31
type textarea "x"
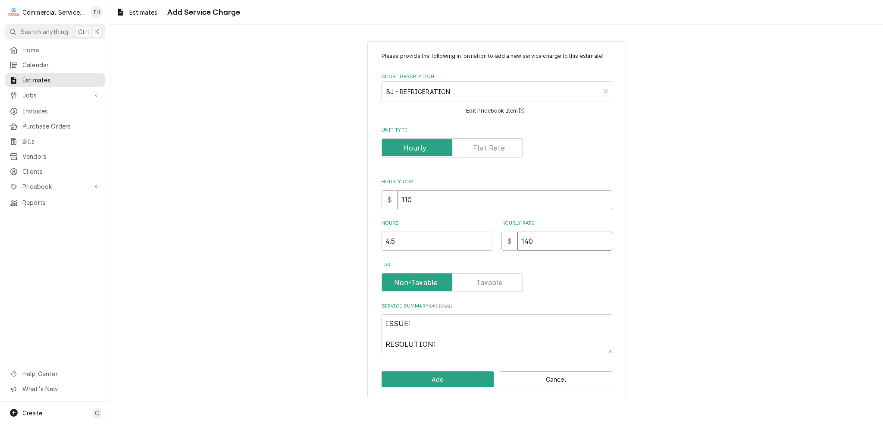
type input "0"
type textarea "x"
type input "0"
drag, startPoint x: 428, startPoint y: 345, endPoint x: 374, endPoint y: 322, distance: 58.0
click at [374, 322] on div "Please provide the following information to add a new service charge to this es…" at bounding box center [496, 219] width 259 height 357
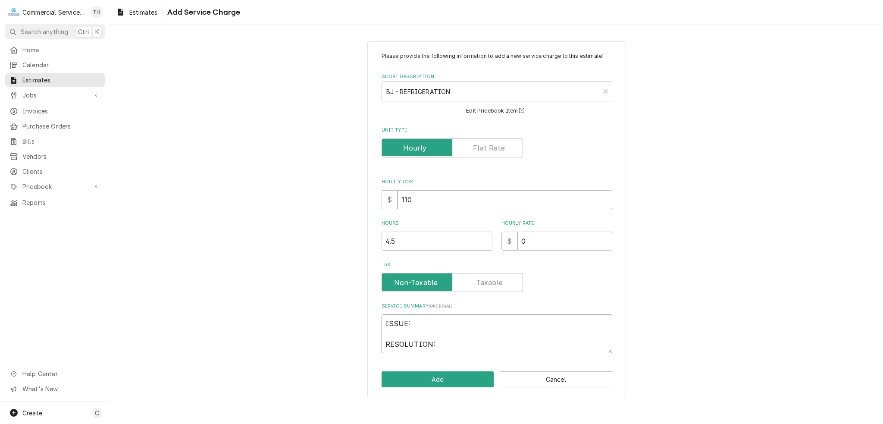
type textarea "x"
type textarea "s:"
type textarea "x"
type textarea "se:"
type textarea "x"
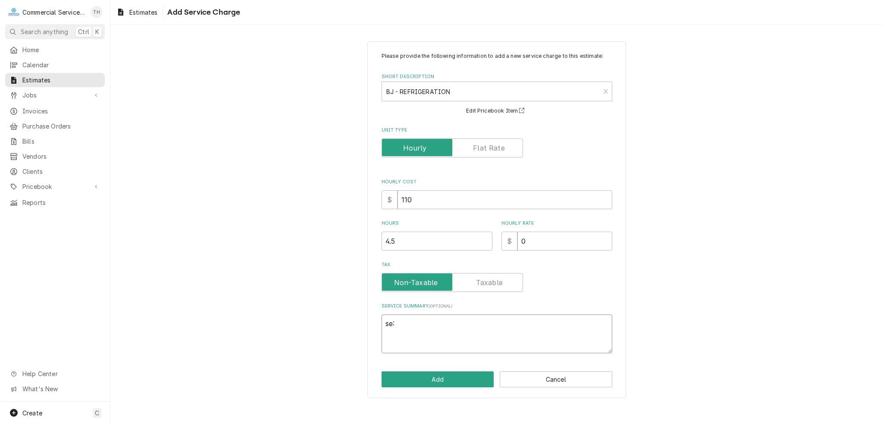
type textarea "see:"
type textarea "x"
type textarea "see :"
type textarea "x"
type textarea "see q:"
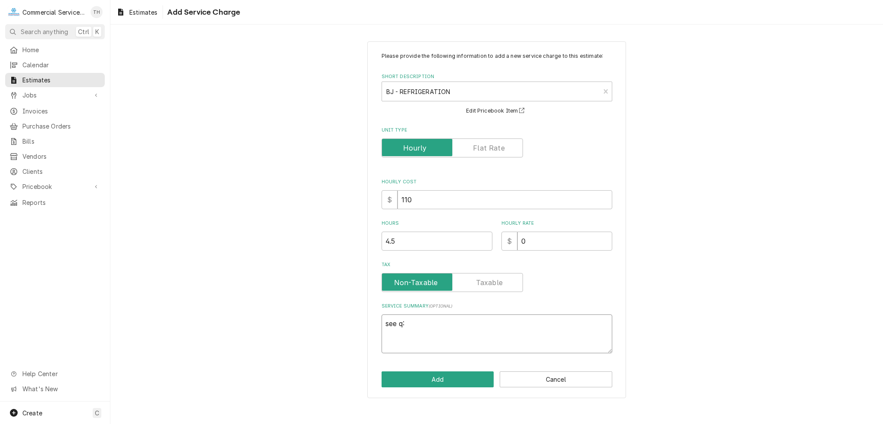
type textarea "x"
type textarea "see qu:"
type textarea "x"
type textarea "see quo:"
type textarea "x"
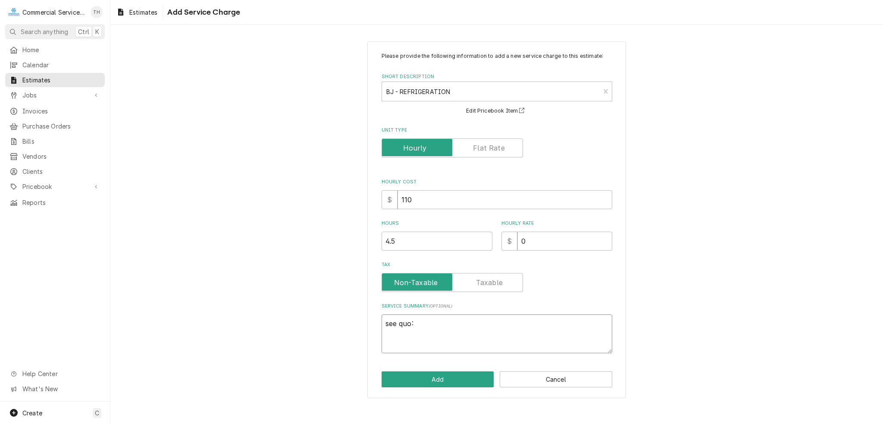
type textarea "see quoa:"
type textarea "x"
type textarea "see quoat:"
type textarea "x"
type textarea "see quoate:"
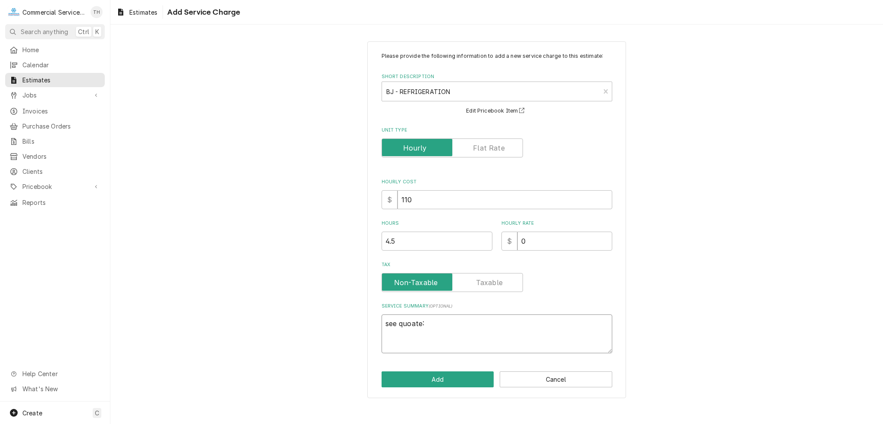
type textarea "x"
type textarea "see quoated:"
type textarea "x"
type textarea "see quoated :"
type textarea "x"
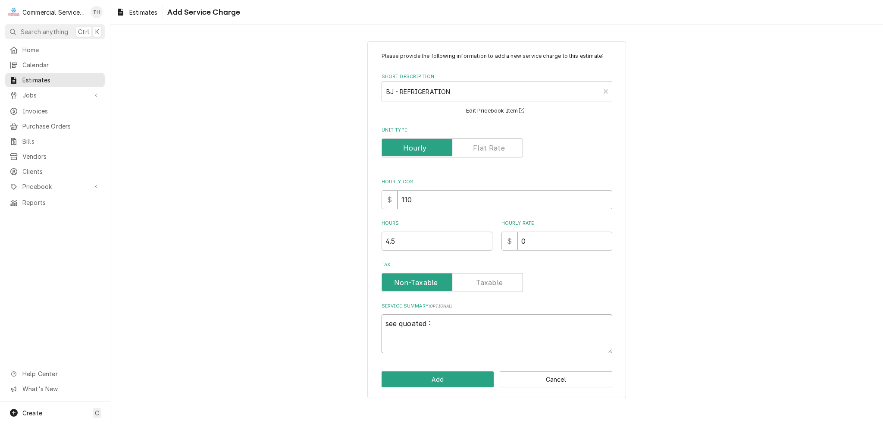
type textarea "see quoated:"
type textarea "x"
type textarea "see quoate:"
type textarea "x"
type textarea "see quoat:"
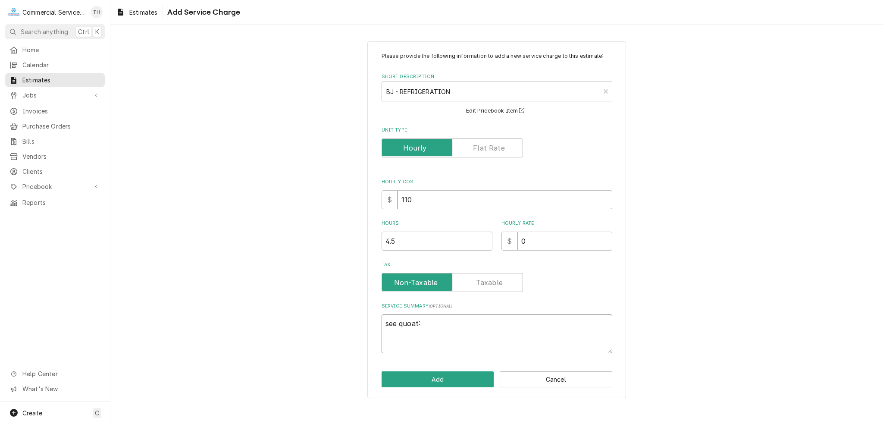
type textarea "x"
type textarea "see quoa:"
type textarea "x"
type textarea "see quo:"
type textarea "x"
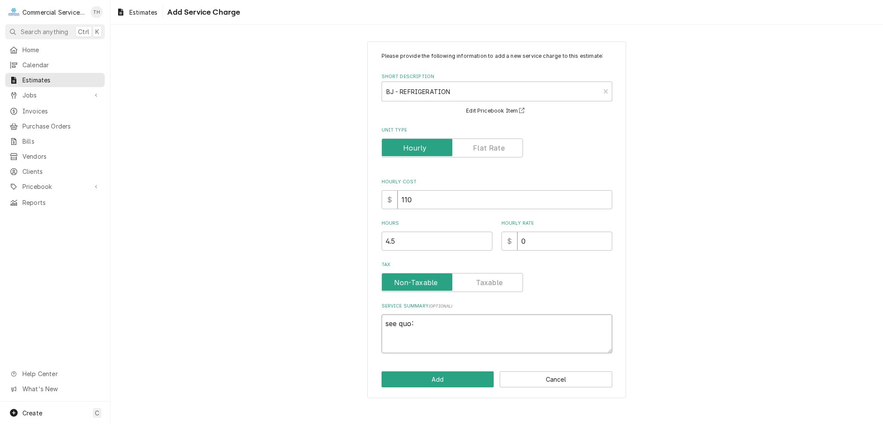
type textarea "see quot:"
type textarea "x"
type textarea "see quote:"
type textarea "x"
type textarea "see quoted:"
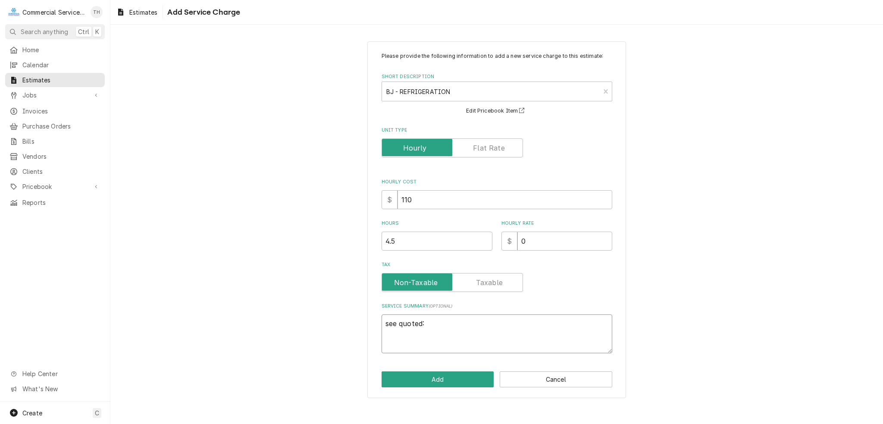
type textarea "x"
type textarea "see quoted :"
type textarea "x"
type textarea "see quoted q:"
type textarea "x"
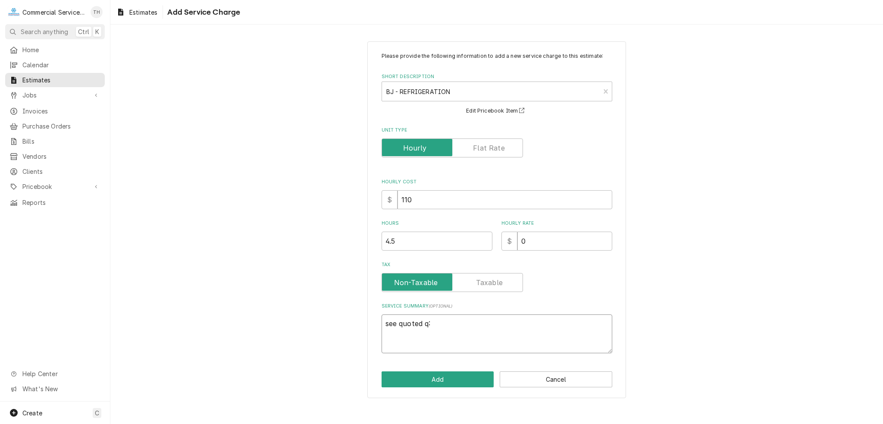
type textarea "see quoted :"
type textarea "x"
type textarea "see quoted e:"
type textarea "x"
type textarea "see quoted ew:"
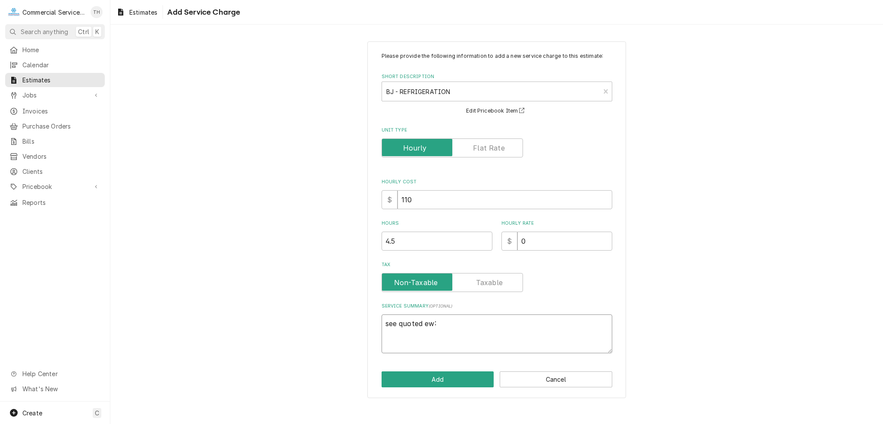
type textarea "x"
type textarea "see quoted e:"
type textarea "x"
type textarea "see quoted eq:"
type textarea "x"
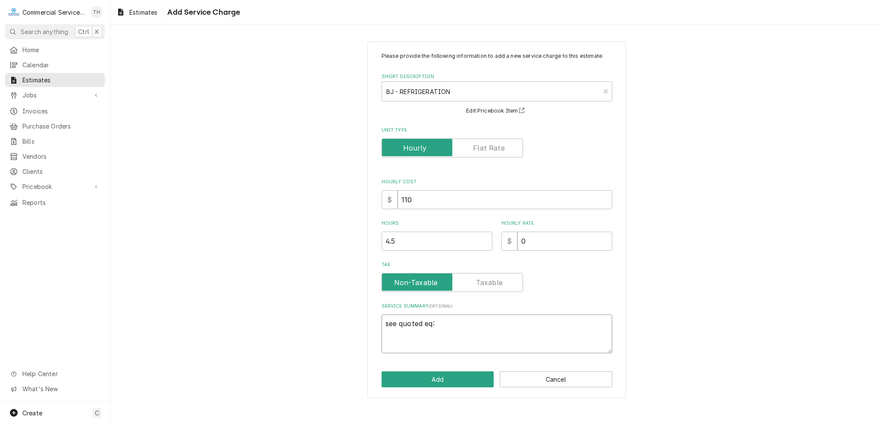
type textarea "see quoted equ:"
type textarea "x"
type textarea "see quoted equp:"
type textarea "x"
type textarea "see quoted equ:"
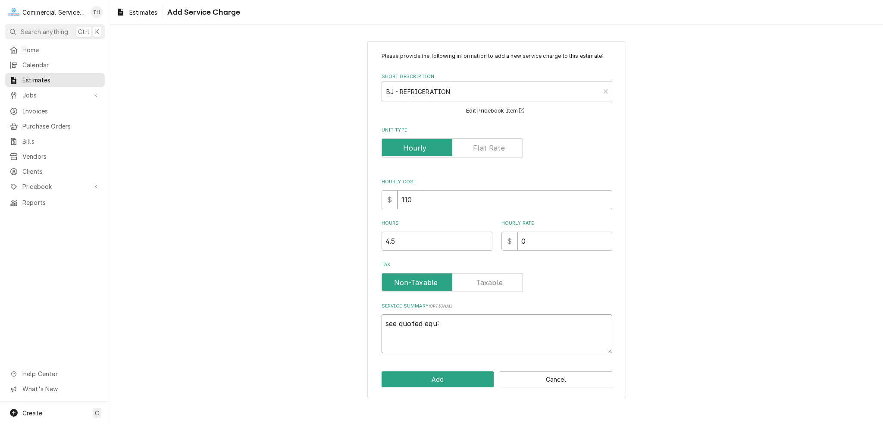
type textarea "x"
type textarea "see quoted equi:"
type textarea "x"
type textarea "see quoted equip:"
type textarea "x"
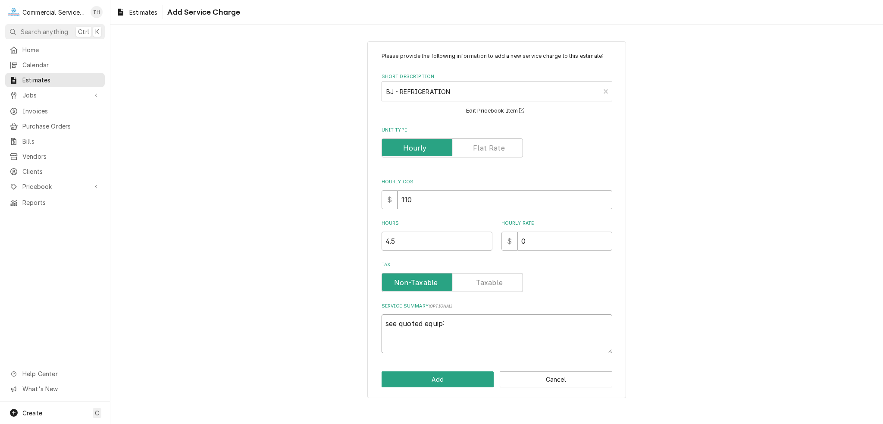
type textarea "see quoted equipm:"
type textarea "x"
type textarea "see quoted equipme:"
type textarea "x"
type textarea "see quoted equipmen:"
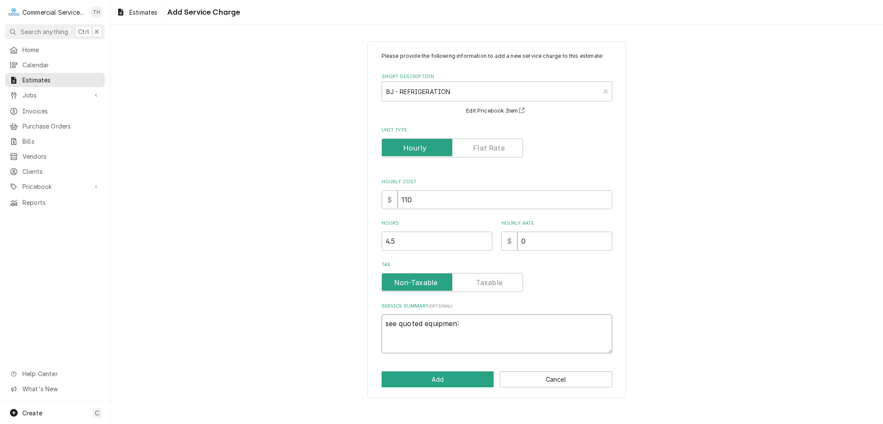
type textarea "x"
type textarea "see quoted equipment:"
type textarea "x"
type textarea "see quoted equipment :"
type textarea "x"
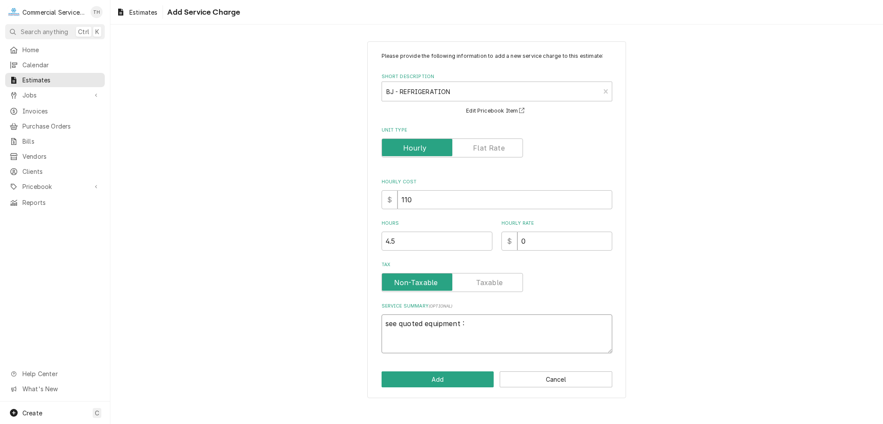
type textarea "see quoted equipment s:"
type textarea "x"
type textarea "see quoted equipment :"
type textarea "x"
type textarea "see quoted equipment i:"
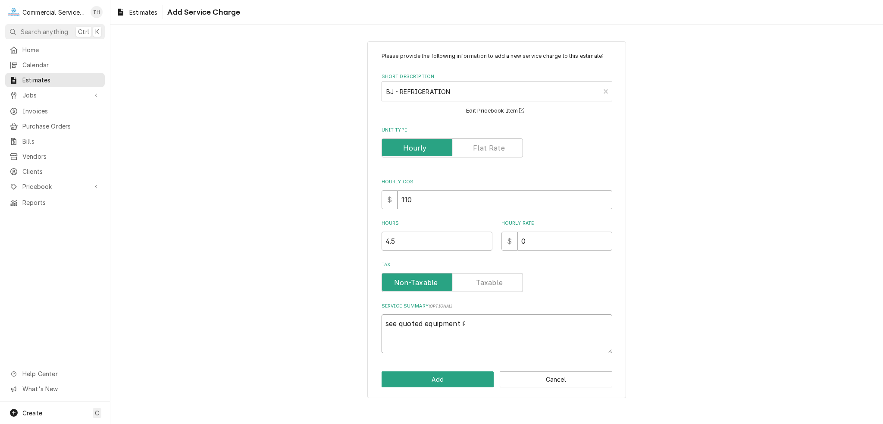
type textarea "x"
type textarea "see quoted equipment in:"
type textarea "x"
type textarea "see quoted equipment ins:"
type textarea "x"
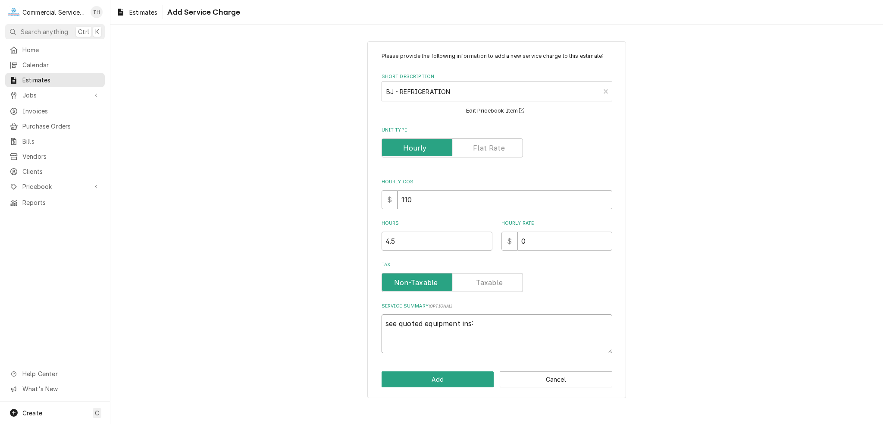
type textarea "see quoted equipment inst:"
type textarea "x"
type textarea "see quoted equipment insta:"
type textarea "x"
type textarea "see quoted equipment instal:"
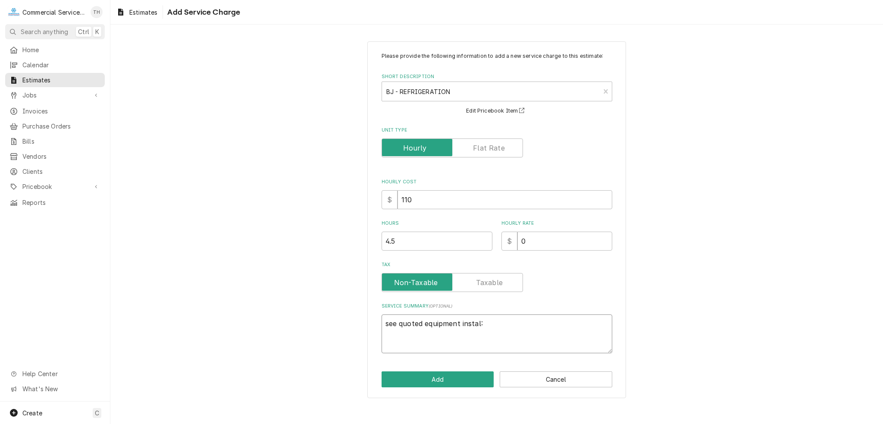
type textarea "x"
type textarea "see quoted equipment install:"
type textarea "x"
type textarea "see quoted equipment installa:"
type textarea "x"
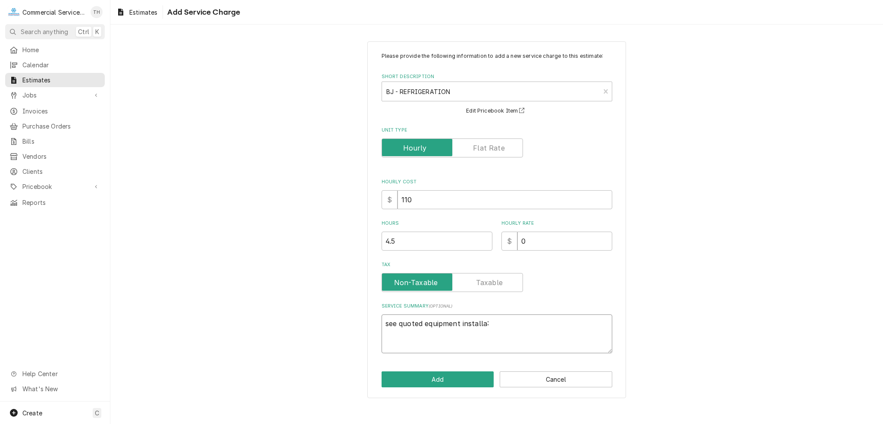
type textarea "see quoted equipment installat:"
type textarea "x"
type textarea "see quoted equipment installatio:"
type textarea "x"
type textarea "see quoted equipment installation:"
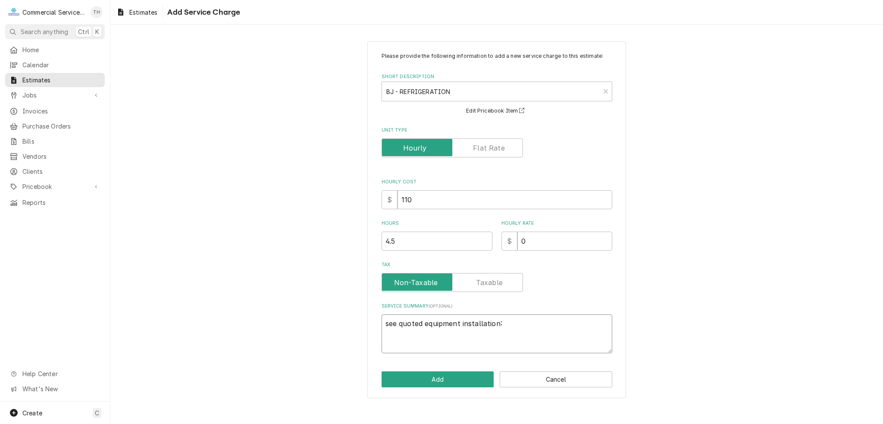
type textarea "x"
type textarea "see quoted equipment installation :"
type textarea "x"
type textarea "see quoted equipment installation a:"
type textarea "x"
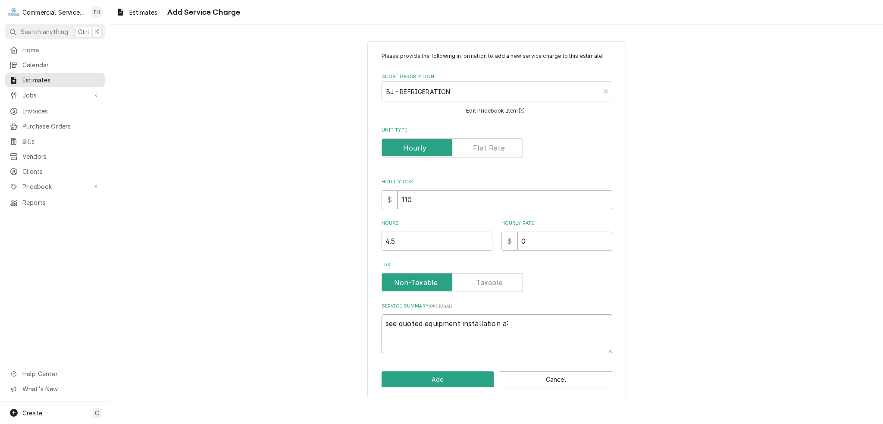
type textarea "see quoted equipment installation av:"
type textarea "x"
type textarea "see quoted equipment installation avo:"
type textarea "x"
type textarea "see quoted equipment installation av:"
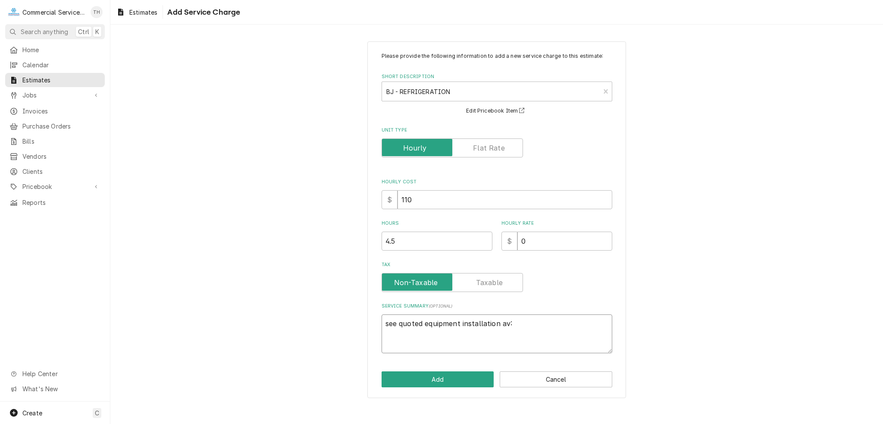
type textarea "x"
type textarea "see quoted equipment installation a:"
type textarea "x"
type textarea "see quoted equipment installation ab:"
type textarea "x"
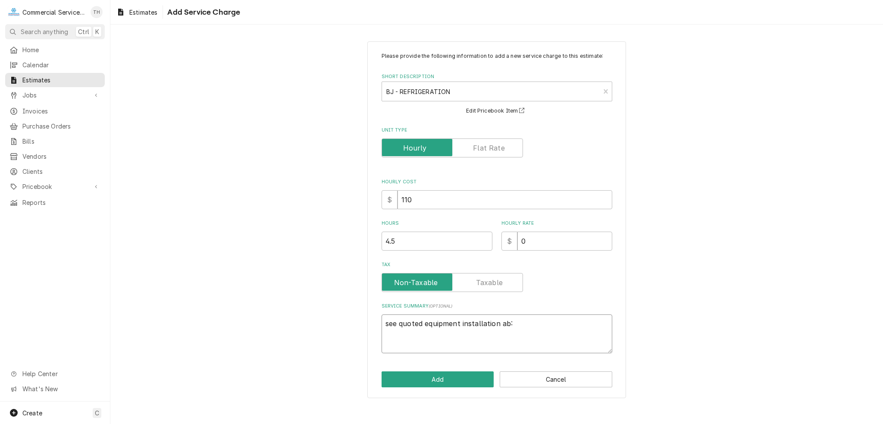
type textarea "see quoted equipment installation abo:"
type textarea "x"
type textarea "see quoted equipment installation abov:"
type textarea "x"
type textarea "see quoted equipment installation above:"
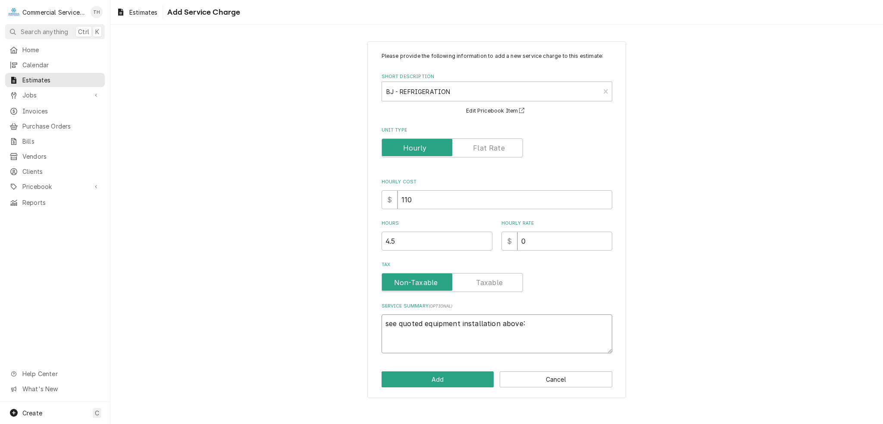
type textarea "x"
type textarea "see quoted equipment installation above"
type textarea "x"
type textarea "see quoted equipment installation above."
type textarea "x"
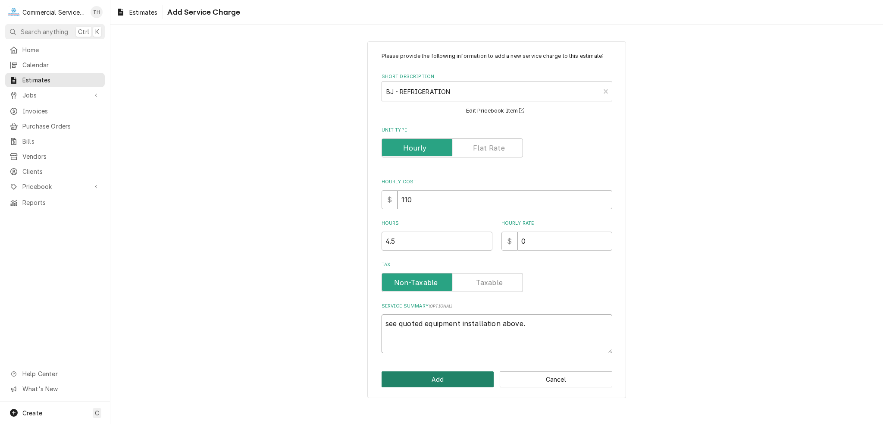
type textarea "see quoted equipment installation above."
click at [488, 379] on button "Add" at bounding box center [438, 379] width 113 height 16
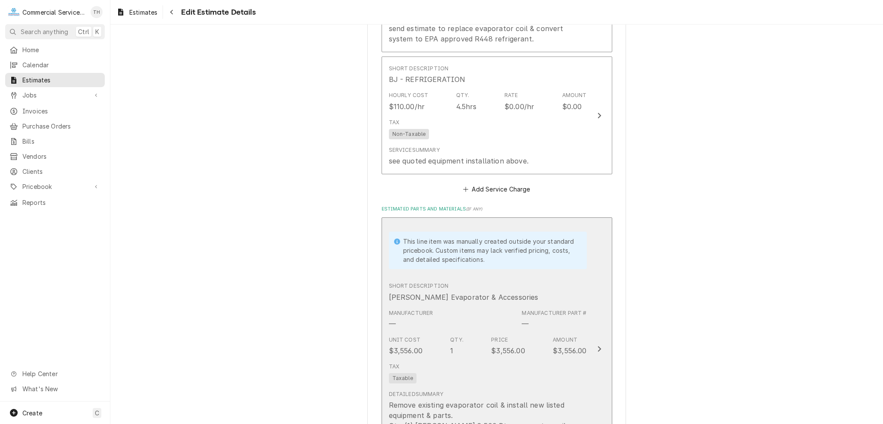
type textarea "x"
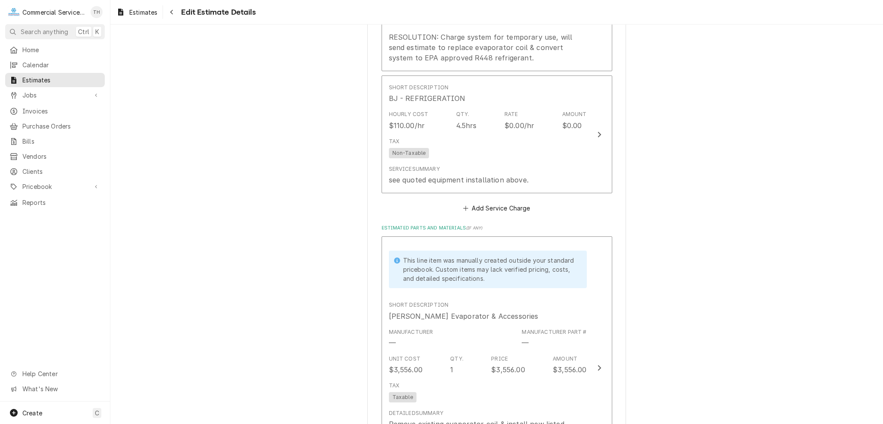
scroll to position [952, 0]
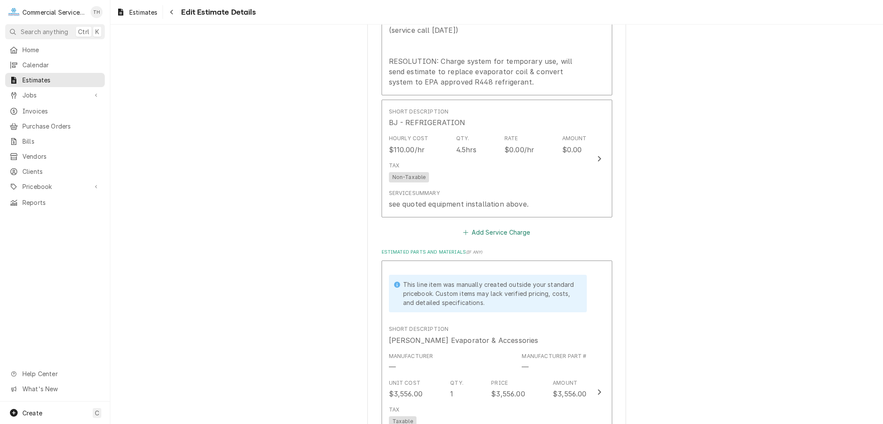
click at [509, 229] on button "Add Service Charge" at bounding box center [497, 232] width 70 height 12
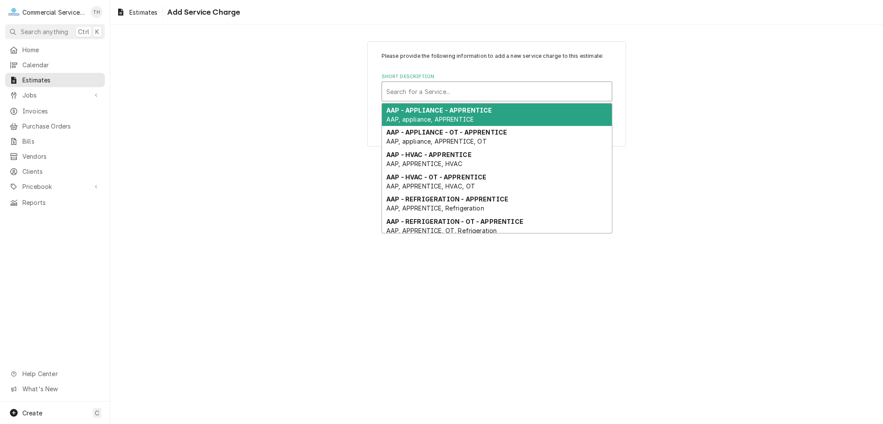
click at [466, 84] on div "Short Description" at bounding box center [496, 92] width 221 height 16
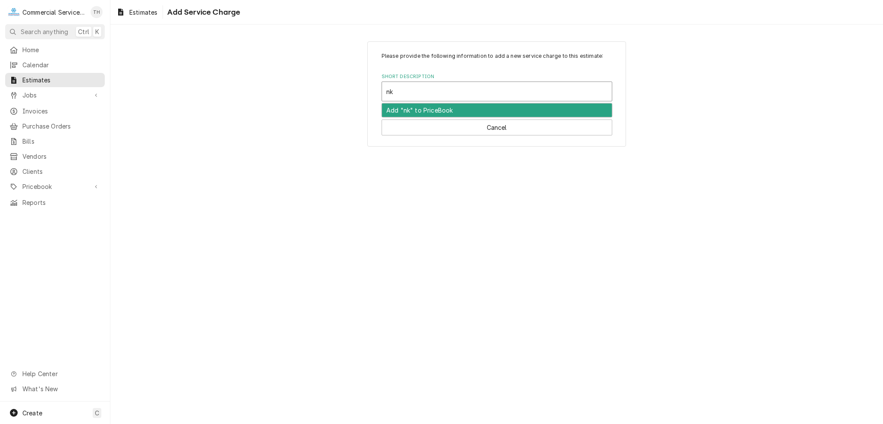
type input "n"
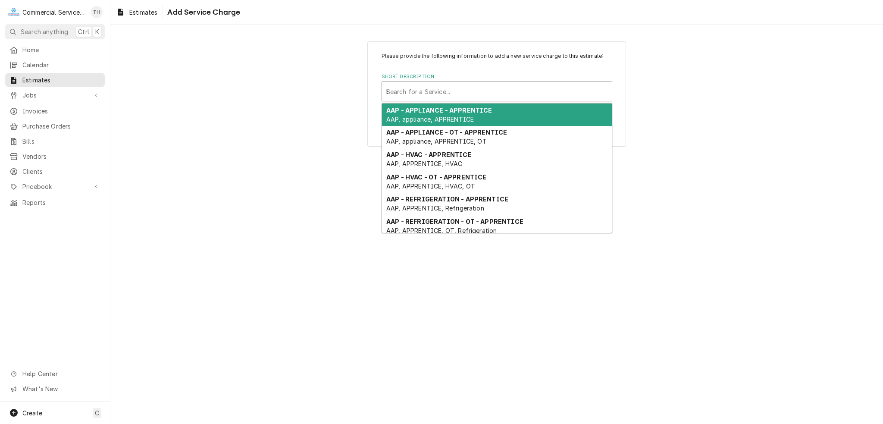
type input "bk"
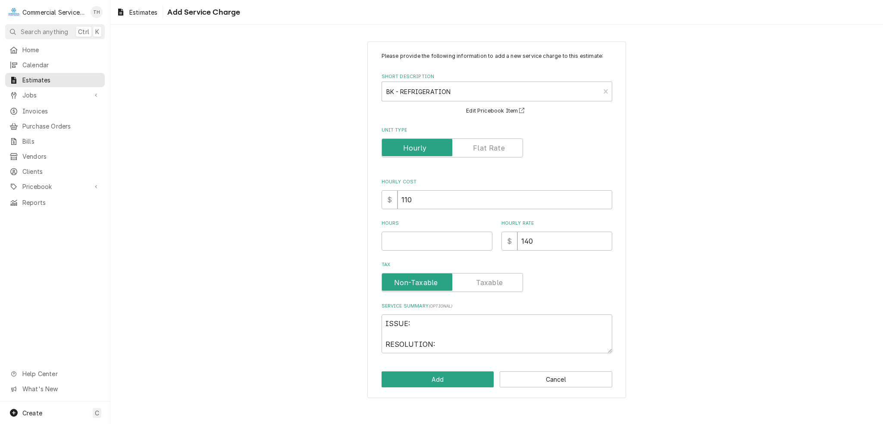
click at [413, 232] on div "[object Object]" at bounding box center [437, 241] width 111 height 19
click at [415, 237] on input "Hours" at bounding box center [437, 241] width 111 height 19
type textarea "x"
type input "4"
type textarea "x"
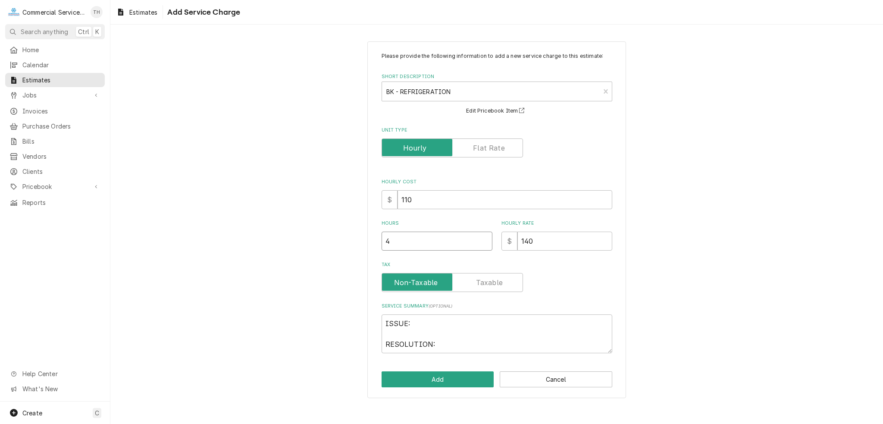
type input "4.5"
type textarea "x"
type input "4.5"
drag, startPoint x: 438, startPoint y: 340, endPoint x: 378, endPoint y: 315, distance: 65.3
click at [378, 315] on div "Please provide the following information to add a new service charge to this es…" at bounding box center [496, 219] width 259 height 357
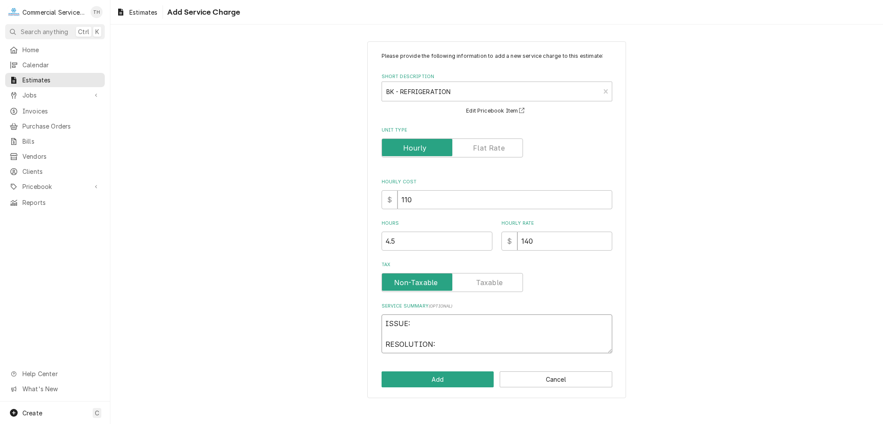
type textarea "x"
type textarea "S"
type textarea "x"
type textarea "Se"
type textarea "x"
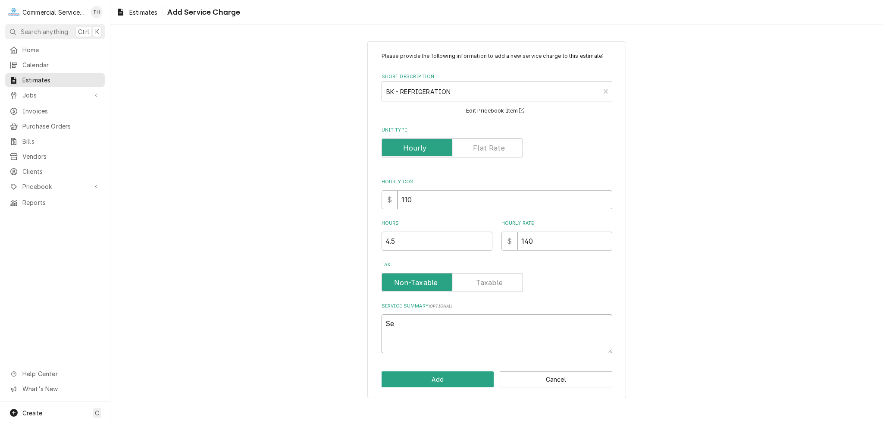
type textarea "See"
type textarea "x"
type textarea "See"
type textarea "x"
type textarea "See q"
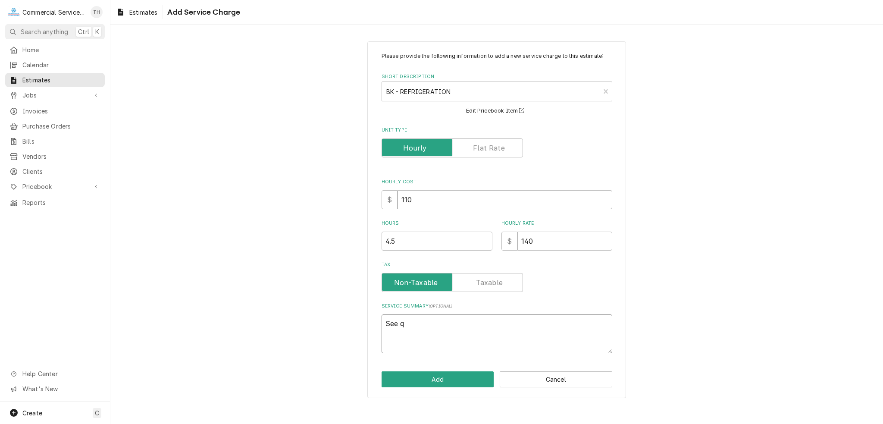
type textarea "x"
type textarea "See qu"
type textarea "x"
type textarea "See quo"
type textarea "x"
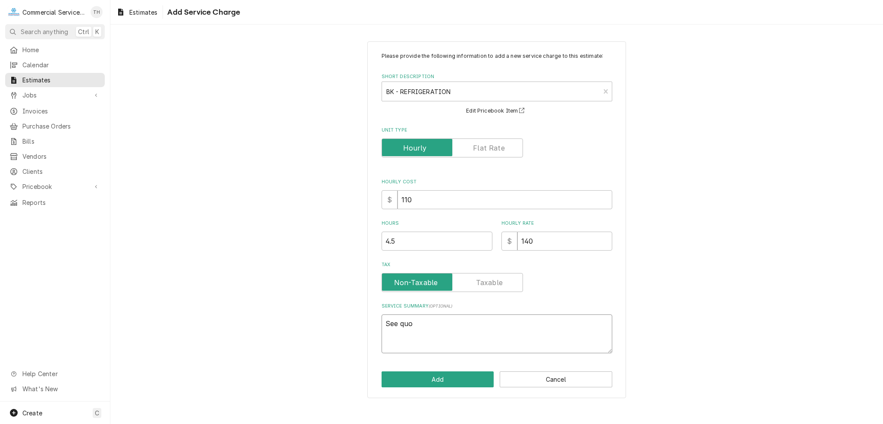
type textarea "See quot"
type textarea "x"
type textarea "See quote"
type textarea "x"
type textarea "See quoted"
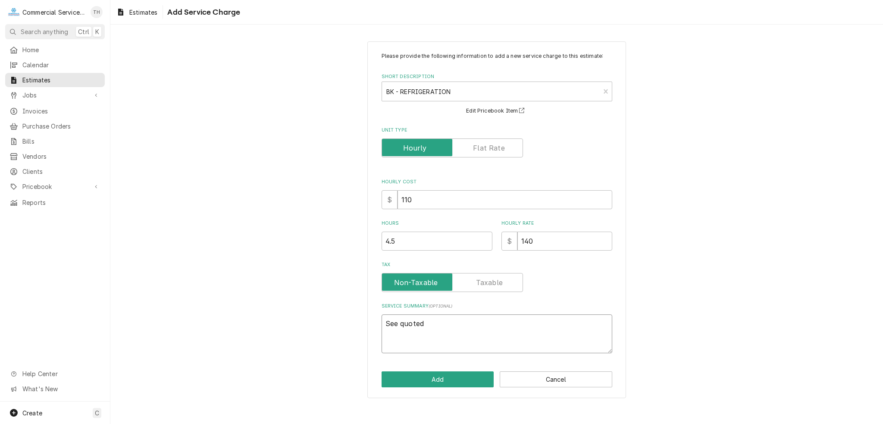
type textarea "x"
type textarea "See quoted"
type textarea "x"
type textarea "See quoted i"
type textarea "x"
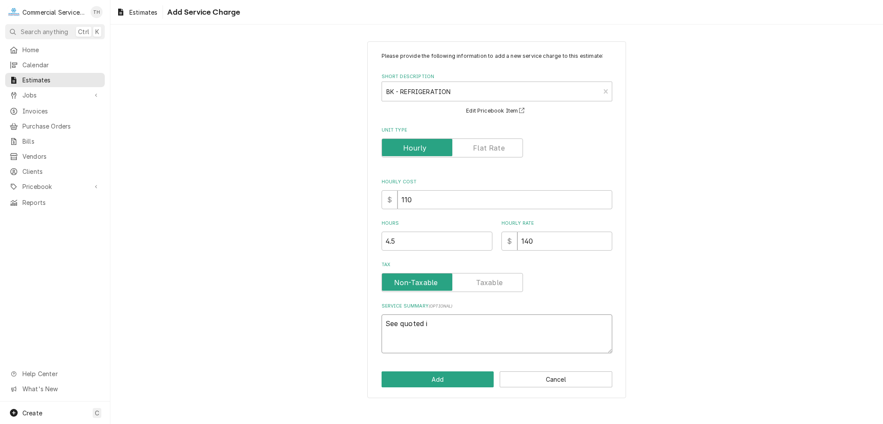
type textarea "See quoted in"
type textarea "x"
type textarea "See quoted inf"
type textarea "x"
type textarea "See quoted info"
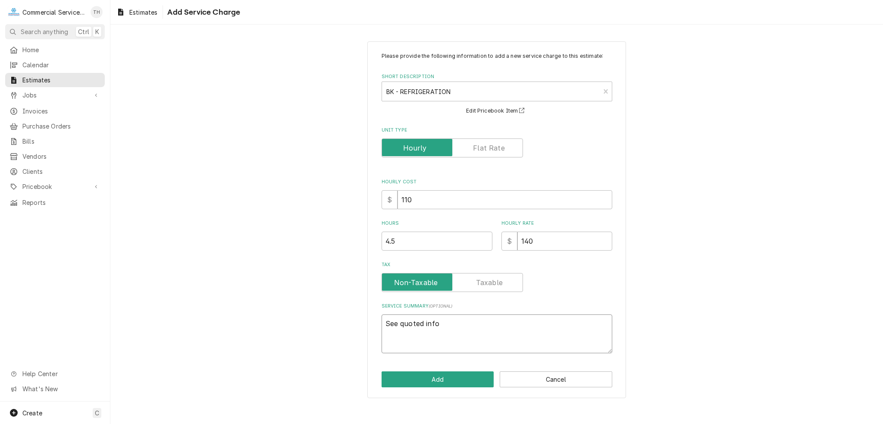
type textarea "x"
type textarea "See quoted infor"
type textarea "x"
type textarea "See quoted inform"
type textarea "x"
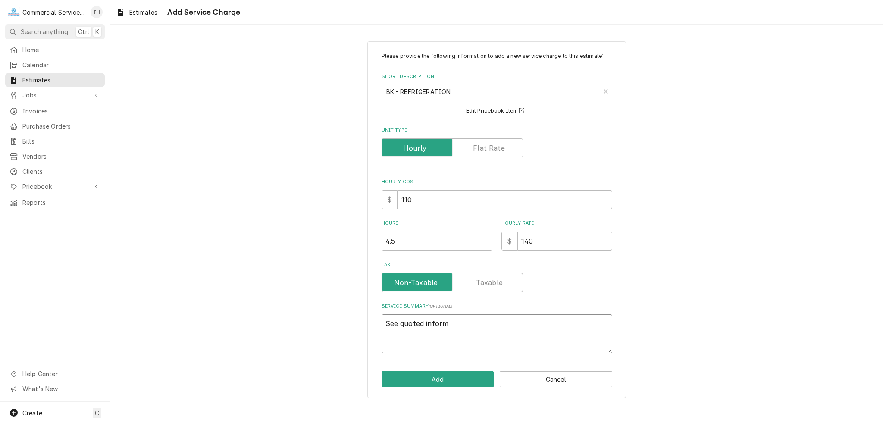
type textarea "See quoted informa"
type textarea "x"
type textarea "See quoted informat"
click at [464, 377] on button "Add" at bounding box center [438, 379] width 113 height 16
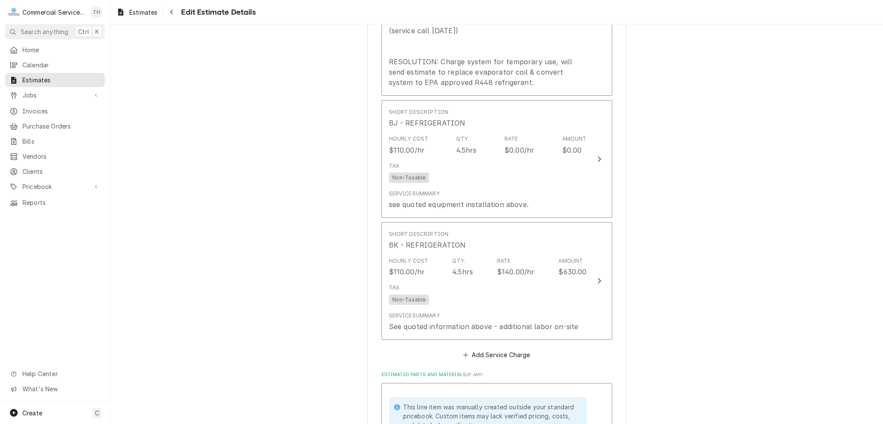
scroll to position [947, 0]
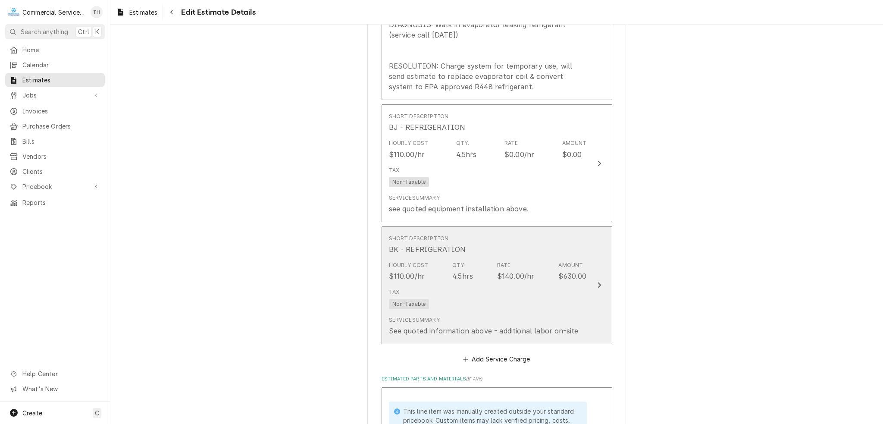
click at [538, 299] on div "Tax Non-Taxable" at bounding box center [488, 299] width 198 height 28
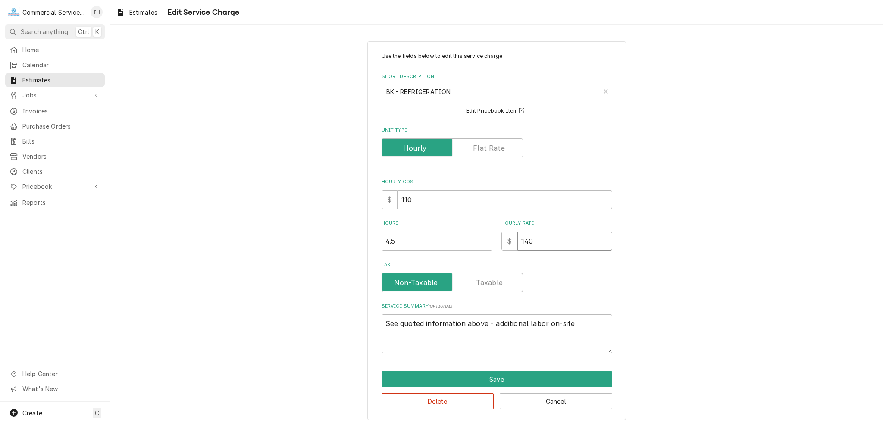
drag, startPoint x: 548, startPoint y: 238, endPoint x: 506, endPoint y: 241, distance: 42.8
click at [506, 241] on div "$ 140" at bounding box center [556, 241] width 111 height 19
click at [469, 377] on button "Save" at bounding box center [497, 379] width 231 height 16
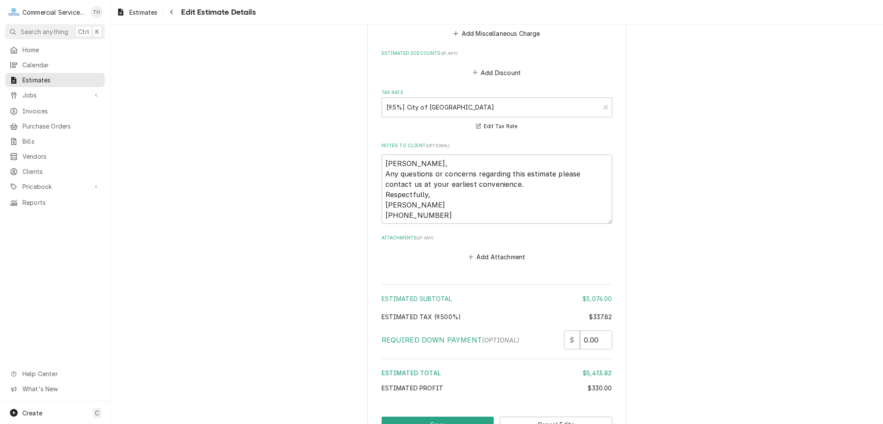
scroll to position [1766, 0]
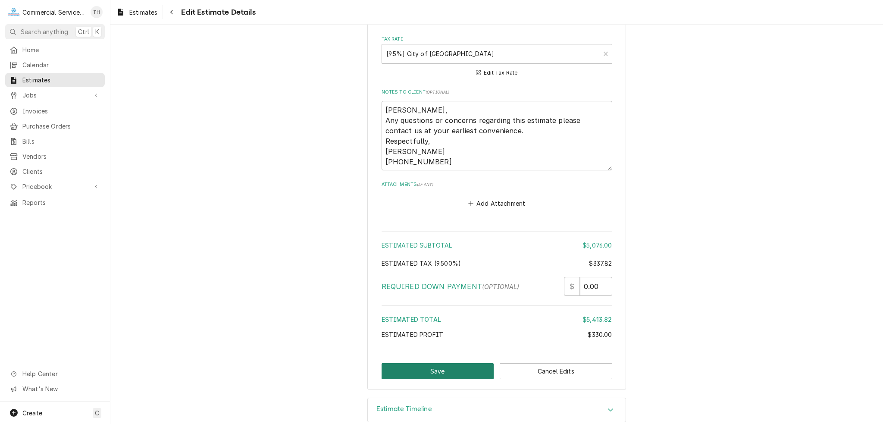
click at [460, 363] on button "Save" at bounding box center [438, 371] width 113 height 16
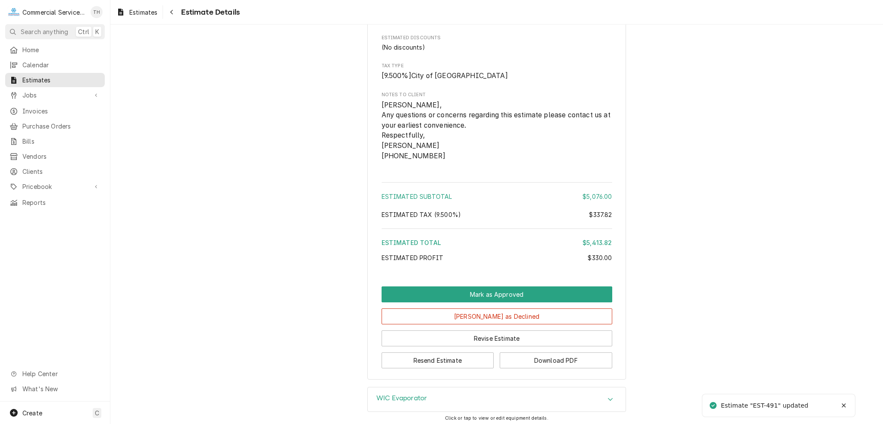
scroll to position [1276, 0]
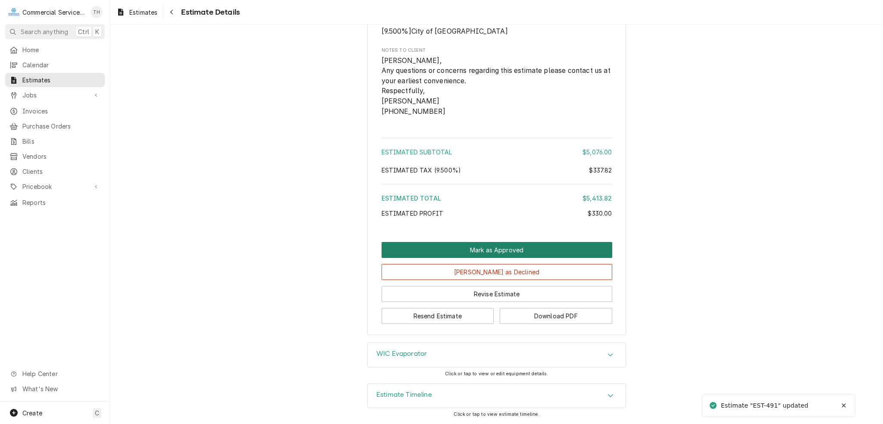
click at [483, 248] on button "Mark as Approved" at bounding box center [497, 250] width 231 height 16
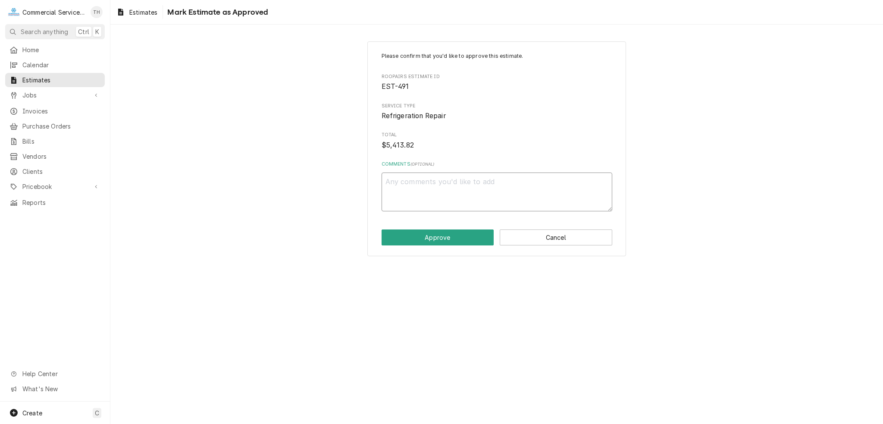
click at [439, 181] on textarea "Comments ( optional )" at bounding box center [497, 191] width 231 height 39
click at [459, 235] on button "Approve" at bounding box center [438, 237] width 113 height 16
type textarea "x"
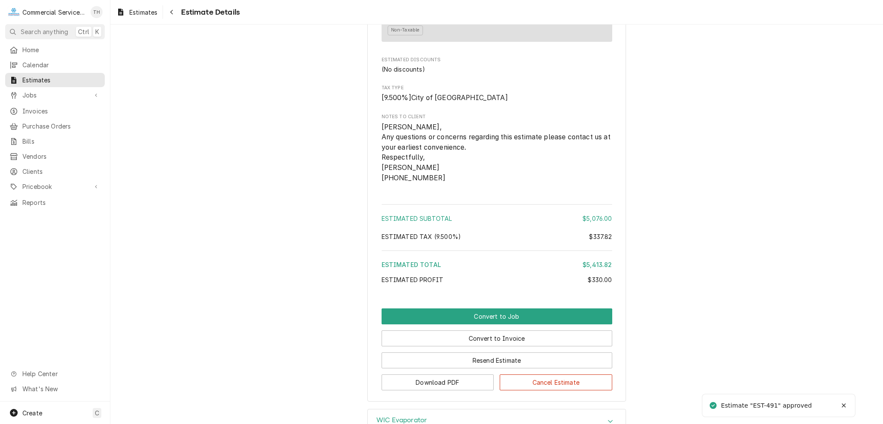
scroll to position [1276, 0]
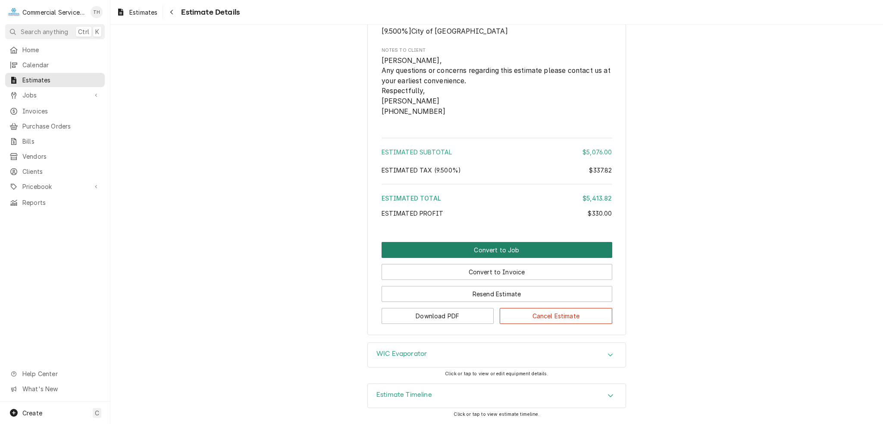
click at [476, 249] on button "Convert to Job" at bounding box center [497, 250] width 231 height 16
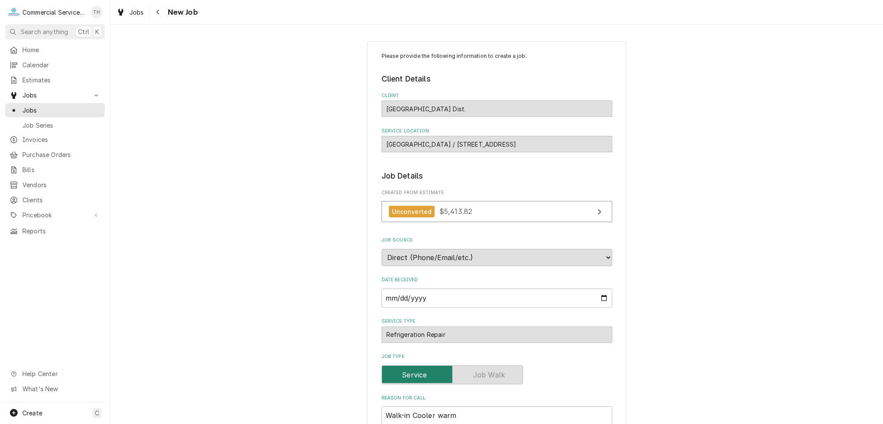
type textarea "x"
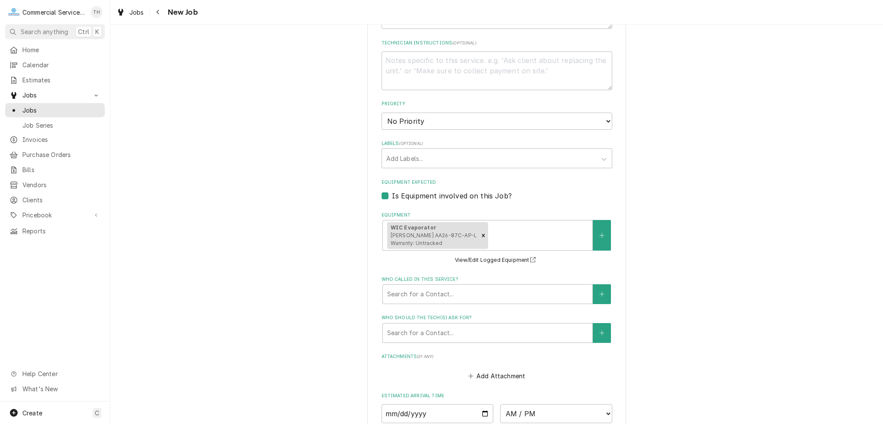
scroll to position [345, 0]
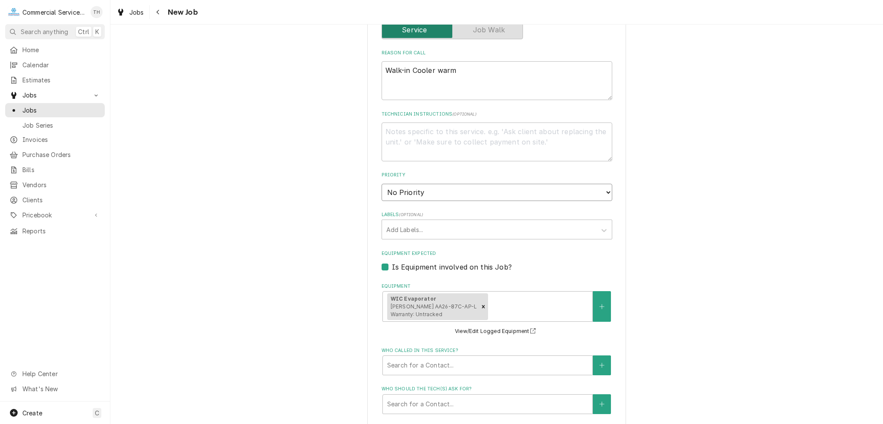
click at [429, 188] on select "No Priority Urgent High Medium Low" at bounding box center [497, 192] width 231 height 17
select select "3"
click at [382, 184] on select "No Priority Urgent High Medium Low" at bounding box center [497, 192] width 231 height 17
click at [457, 136] on textarea "Technician Instructions ( optional )" at bounding box center [497, 141] width 231 height 39
drag, startPoint x: 458, startPoint y: 72, endPoint x: 379, endPoint y: 72, distance: 78.5
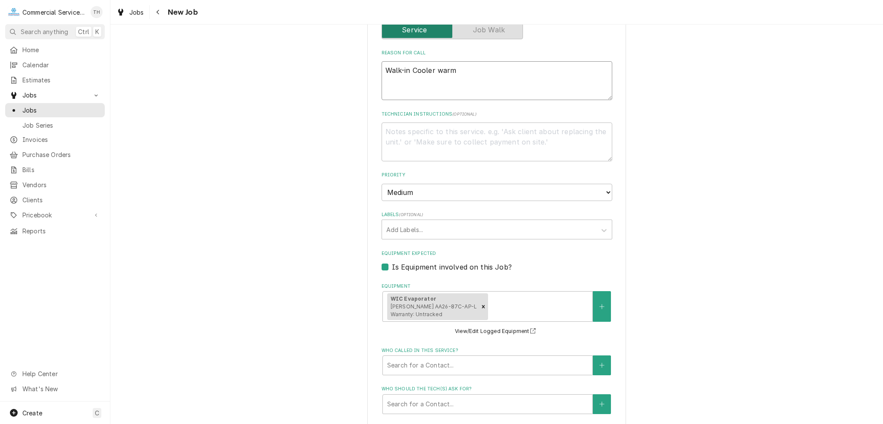
click at [382, 72] on textarea "Walk-in Cooler warm" at bounding box center [497, 80] width 231 height 39
type textarea "x"
type textarea "R"
type textarea "x"
type textarea "Re"
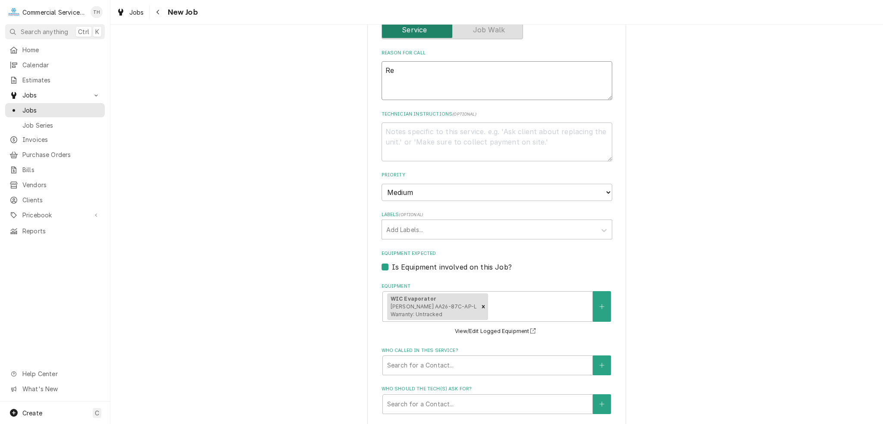
type textarea "x"
type textarea "Rep"
type textarea "x"
type textarea "Repl"
type textarea "x"
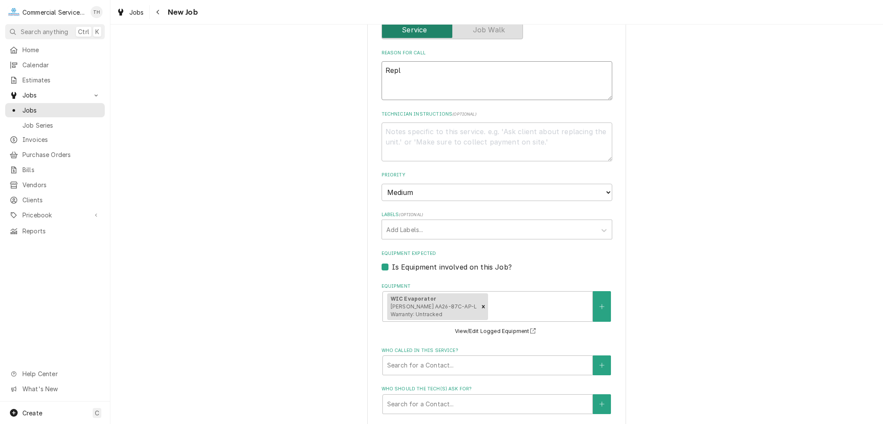
type textarea "Repla"
type textarea "x"
type textarea "Replac"
type textarea "x"
type textarea "Replace"
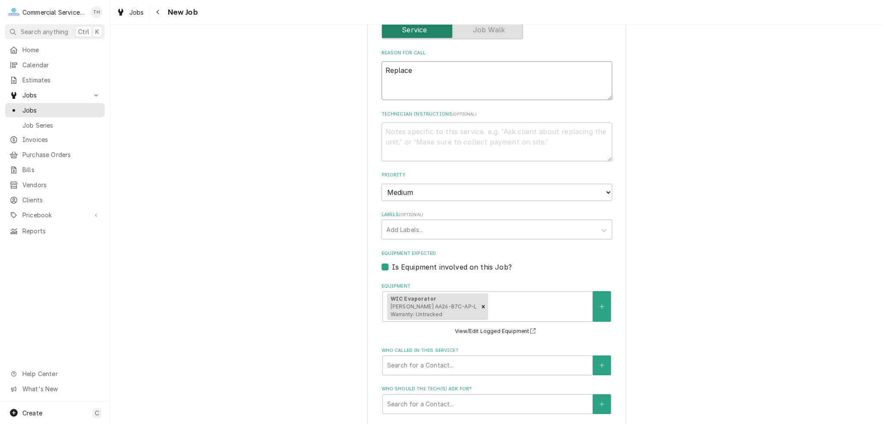
type textarea "x"
type textarea "Replacem"
type textarea "x"
type textarea "Replaceme"
type textarea "x"
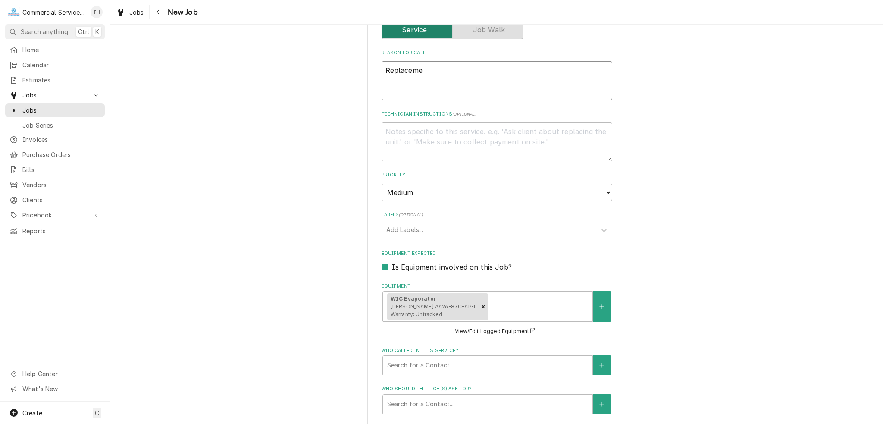
type textarea "Replacemen"
type textarea "x"
type textarea "Replacement"
type textarea "x"
type textarea "Replacement"
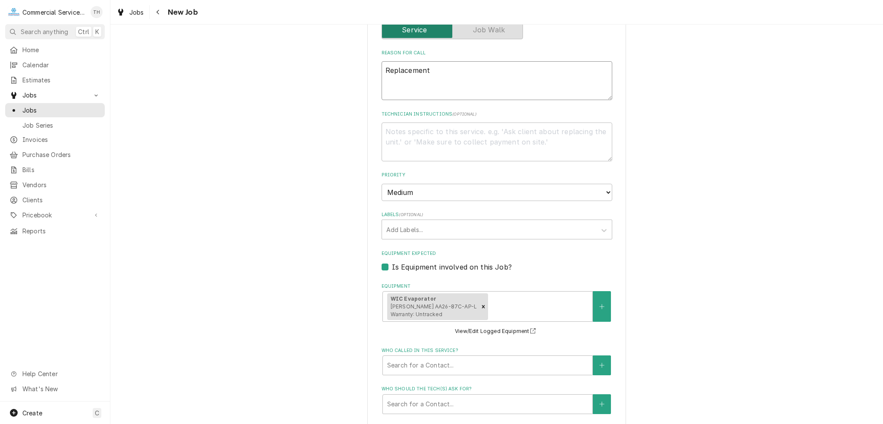
type textarea "x"
type textarea "Replacement o"
type textarea "x"
type textarea "Replacement of"
type textarea "x"
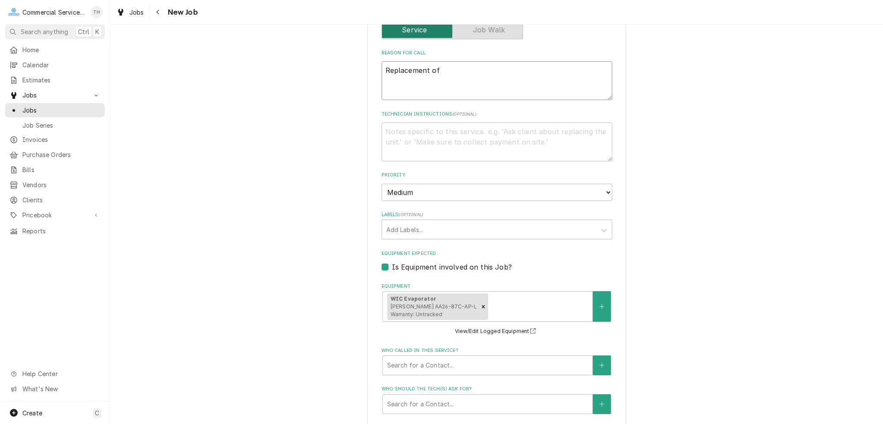
type textarea "Replacement of"
type textarea "x"
type textarea "Replacement of E"
type textarea "x"
type textarea "Replacement of Ev"
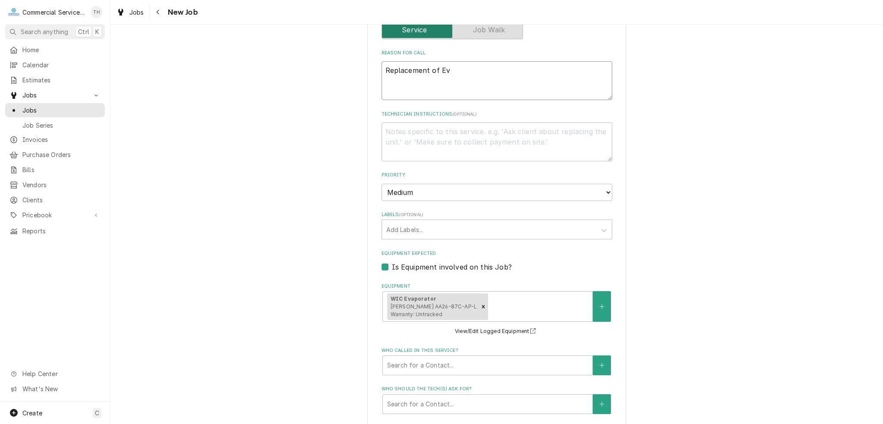
type textarea "x"
type textarea "Replacement of [PERSON_NAME]"
type textarea "x"
type textarea "Replacement of Evap"
type textarea "x"
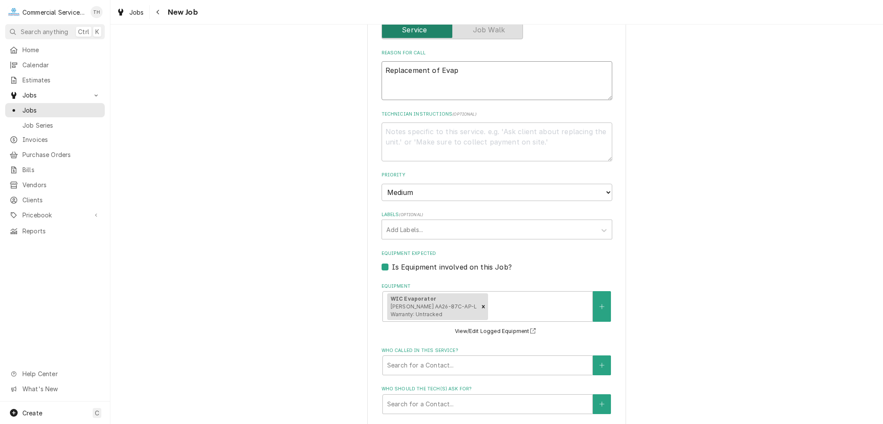
type textarea "Replacement of [PERSON_NAME]"
type textarea "x"
type textarea "Replacement of Evapor"
type textarea "x"
type textarea "Replacement of Evapora"
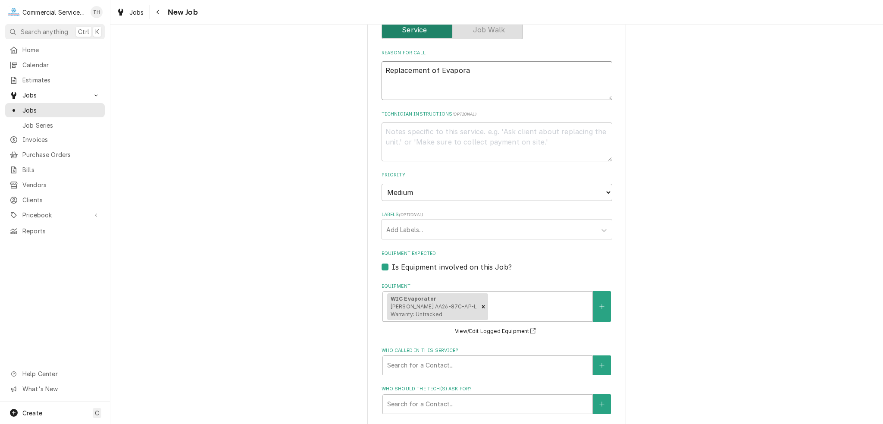
type textarea "x"
type textarea "Replacement of Evaporat"
type textarea "x"
type textarea "Replacement of Evaporato"
type textarea "x"
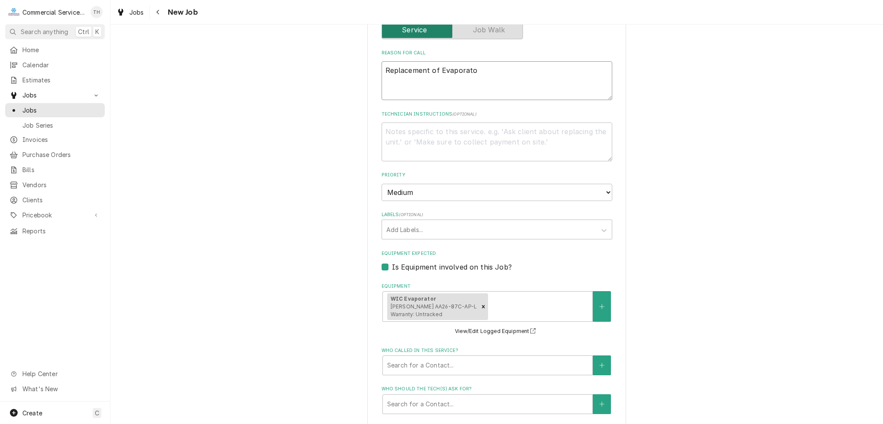
type textarea "Replacement of Evaporator"
type textarea "x"
type textarea "Replacement of Evaporator"
type textarea "x"
type textarea "Replacement of Evaporator a"
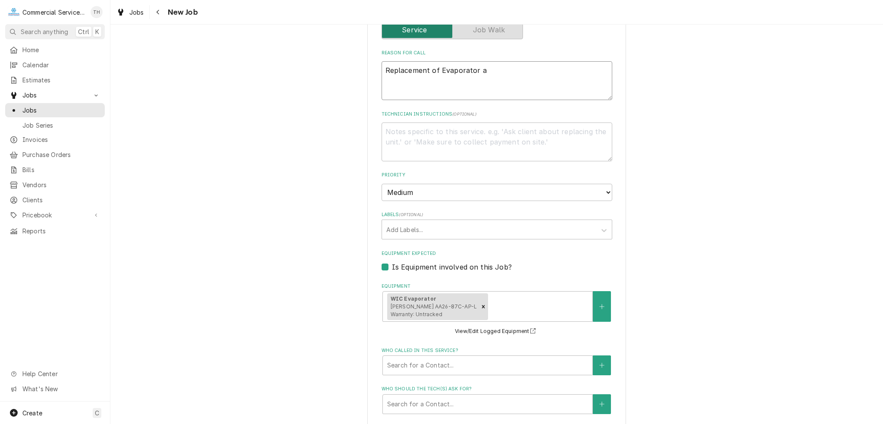
type textarea "x"
type textarea "Replacement of Evaporator an"
type textarea "x"
type textarea "Replacement of Evaporator and"
type textarea "x"
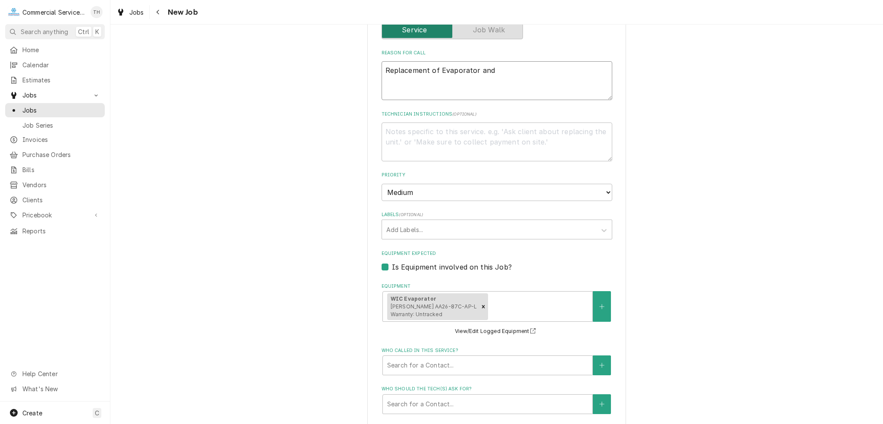
type textarea "Replacement of Evaporator and"
type textarea "x"
type textarea "Replacement of Evaporator and C"
type textarea "x"
type textarea "Replacement of Evaporator and Co"
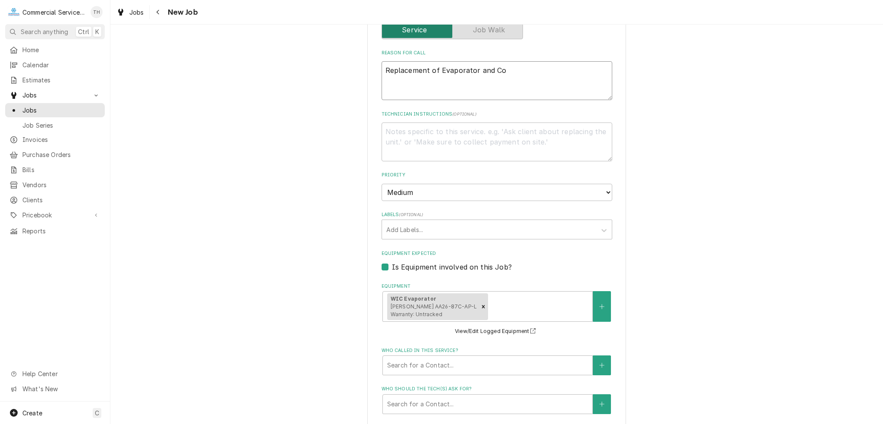
type textarea "x"
type textarea "Replacement of Evaporator and Con"
type textarea "x"
type textarea "Replacement of Evaporator and Cond"
type textarea "x"
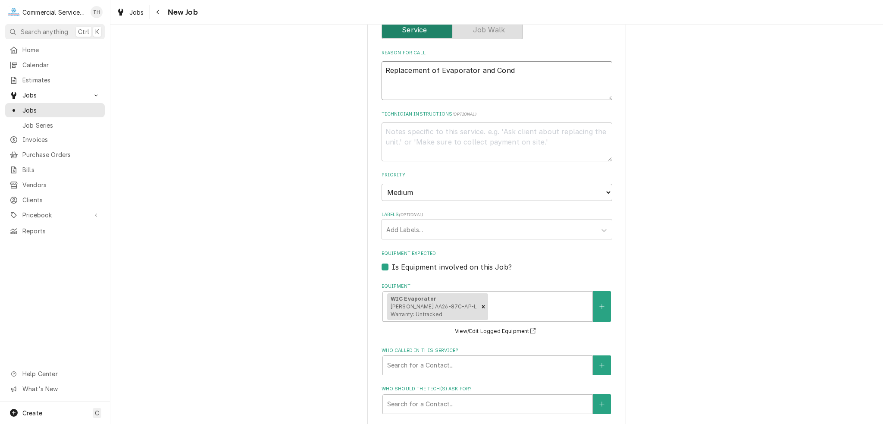
type textarea "Replacement of Evaporator and [PERSON_NAME]"
type textarea "x"
type textarea "Replacement of Evaporator and Condes"
type textarea "x"
type textarea "Replacement of Evaporator and [PERSON_NAME]"
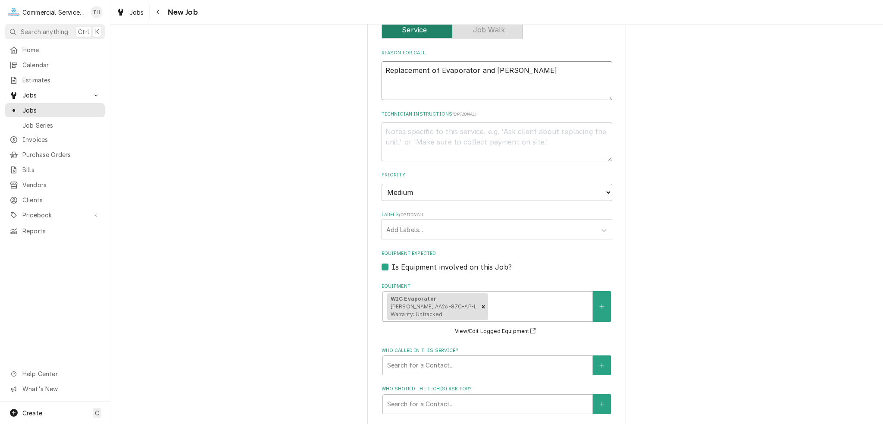
type textarea "x"
type textarea "Replacement of Evaporator and Conden"
type textarea "x"
type textarea "Replacement of Evaporator and Condens"
type textarea "x"
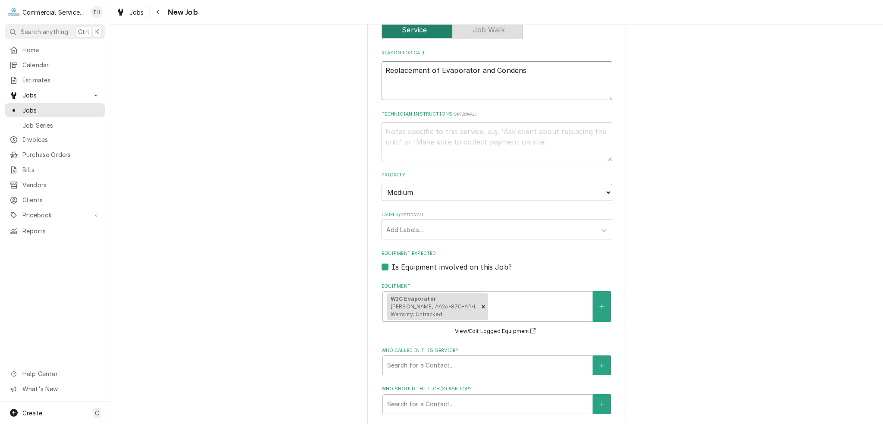
type textarea "Replacement of Evaporator and Condensi"
type textarea "x"
type textarea "Replacement of Evaporator and Condensin"
type textarea "x"
type textarea "Replacement of Evaporator and Condensing"
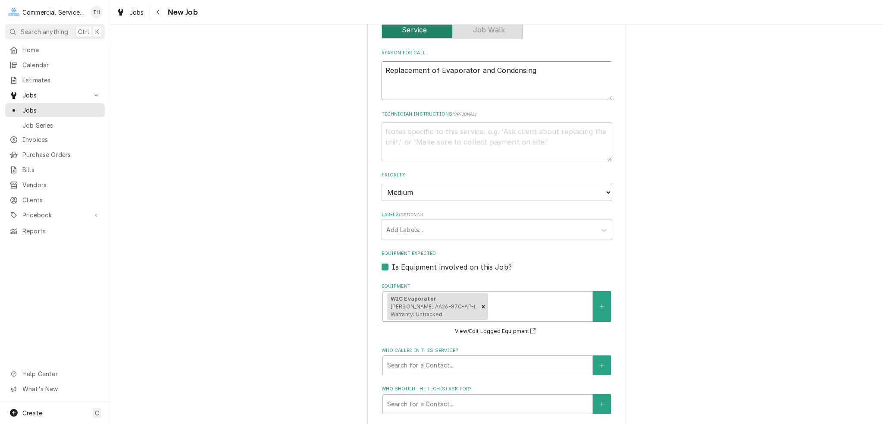
type textarea "x"
type textarea "Replacement of Evaporator and Condensin"
type textarea "x"
type textarea "Replacement of Evaporator and Condensi"
type textarea "x"
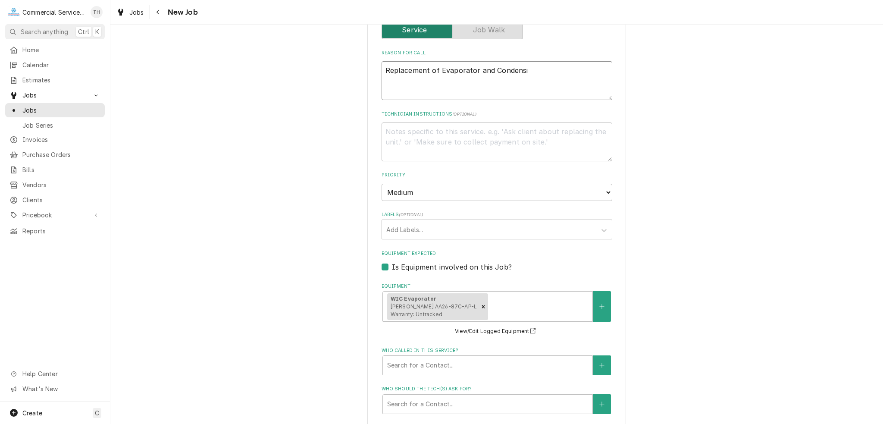
type textarea "Replacement of Evaporator and Condens"
type textarea "x"
type textarea "Replacement of Evaporator and Conden"
type textarea "x"
type textarea "Replacement of Evaporator and [PERSON_NAME]"
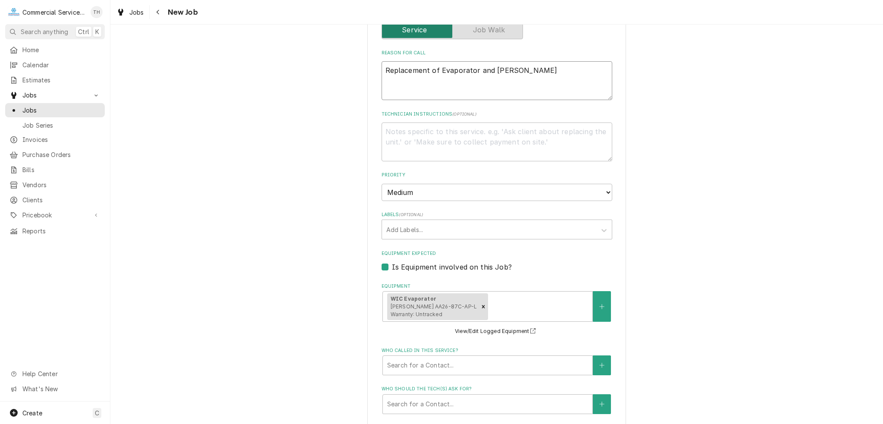
type textarea "x"
type textarea "Replacement of Evaporator and Cond"
type textarea "x"
type textarea "Replacement of Evaporator and Con"
type textarea "x"
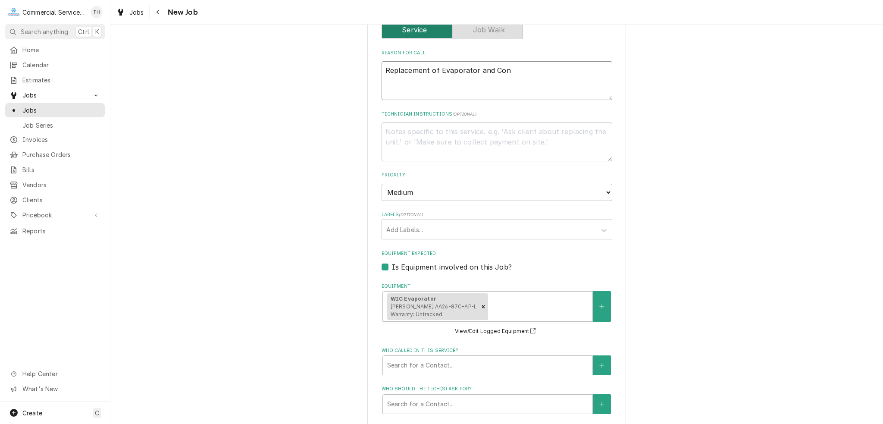
type textarea "Replacement of Evaporator and Co"
type textarea "x"
type textarea "Replacement of Evaporator and"
type textarea "x"
type textarea "Replacement of Evaporator and"
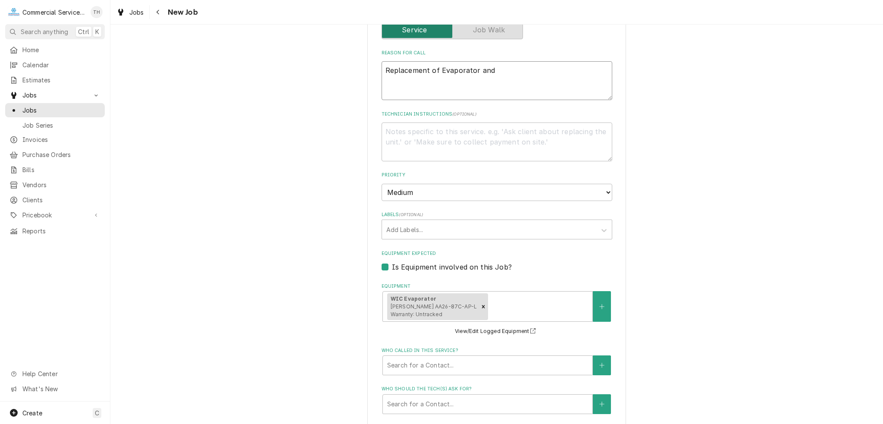
type textarea "x"
type textarea "Replacement of Evaporator an"
type textarea "x"
type textarea "Replacement of Evaporator a"
type textarea "x"
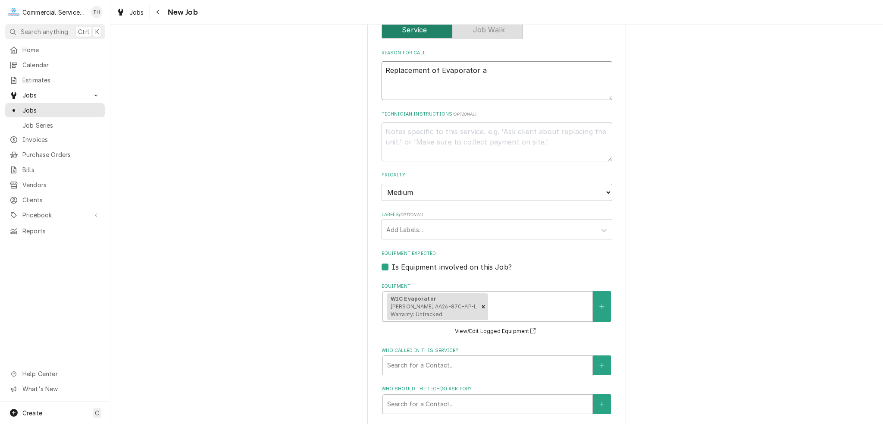
type textarea "Replacement of Evaporator"
type textarea "x"
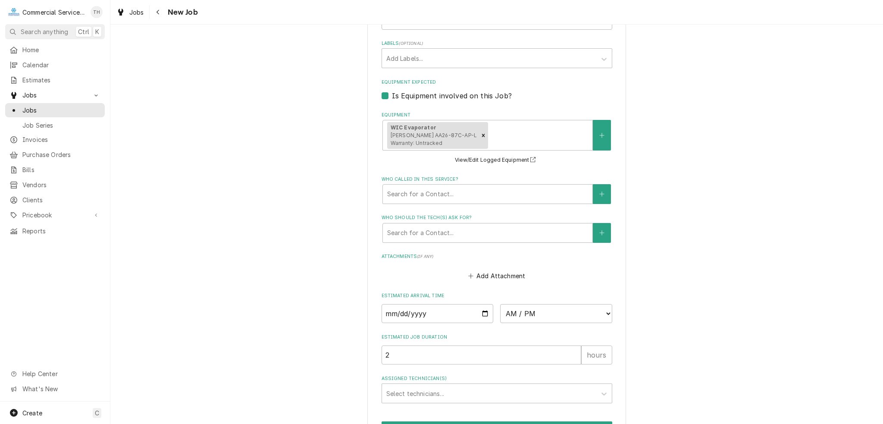
scroll to position [517, 0]
type textarea "Replacement of Evaporator"
click at [424, 195] on div "Who called in this service?" at bounding box center [487, 193] width 201 height 16
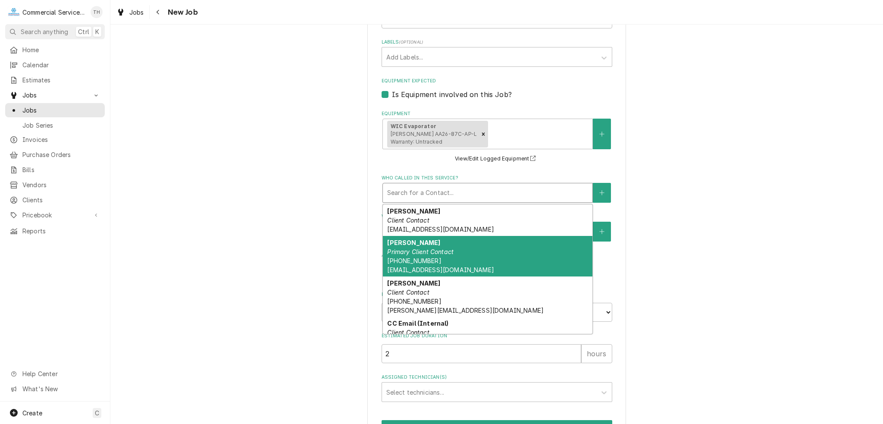
click at [417, 259] on span "[PHONE_NUMBER] [EMAIL_ADDRESS][DOMAIN_NAME]" at bounding box center [440, 265] width 106 height 16
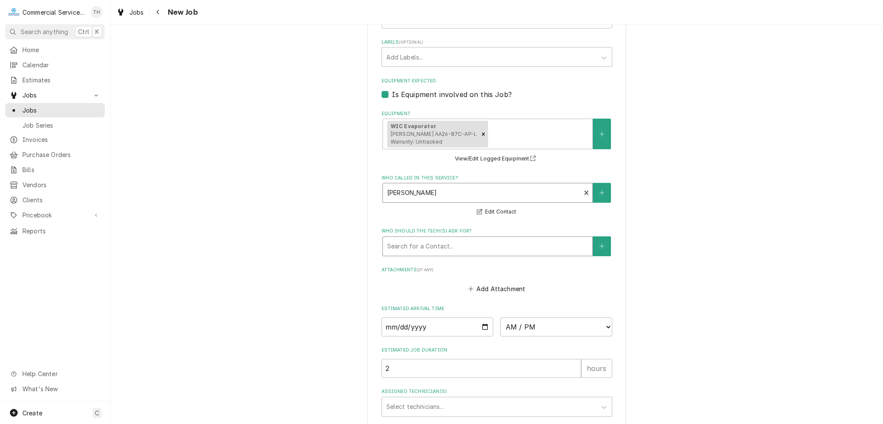
click at [433, 238] on div "Who should the tech(s) ask for?" at bounding box center [487, 246] width 201 height 16
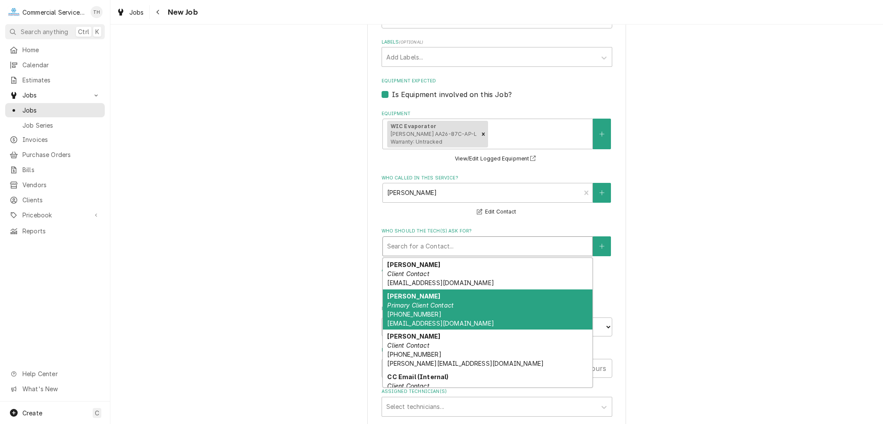
click at [417, 301] on em "Primary Client Contact" at bounding box center [420, 304] width 66 height 7
type textarea "x"
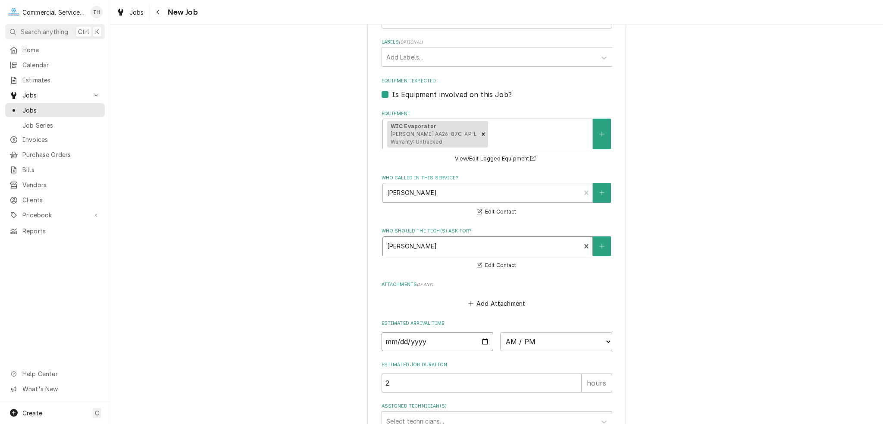
click at [485, 339] on input "Date" at bounding box center [438, 341] width 112 height 19
type input "[DATE]"
click at [535, 334] on select "AM / PM 6:00 AM 6:15 AM 6:30 AM 6:45 AM 7:00 AM 7:15 AM 7:30 AM 7:45 AM 8:00 AM…" at bounding box center [556, 341] width 112 height 19
type textarea "x"
select select "09:00:00"
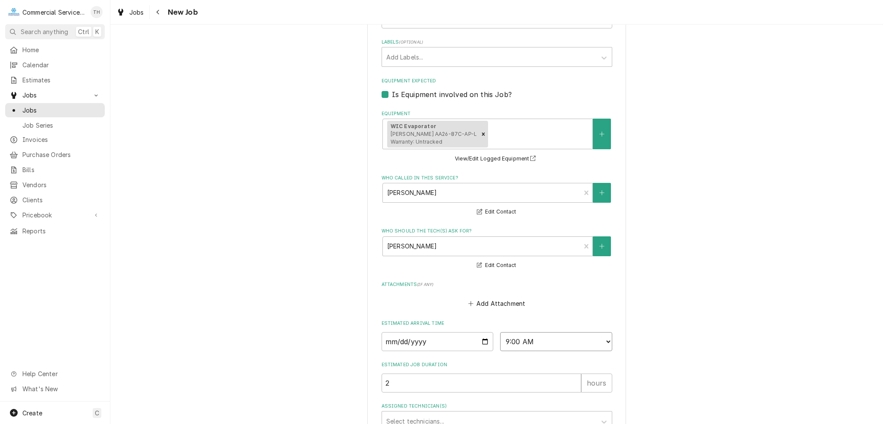
click at [500, 332] on select "AM / PM 6:00 AM 6:15 AM 6:30 AM 6:45 AM 7:00 AM 7:15 AM 7:30 AM 7:45 AM 8:00 AM…" at bounding box center [556, 341] width 112 height 19
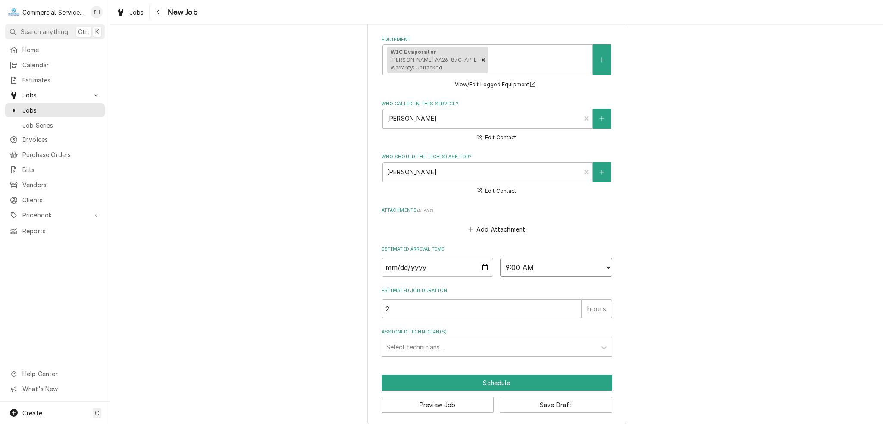
scroll to position [595, 0]
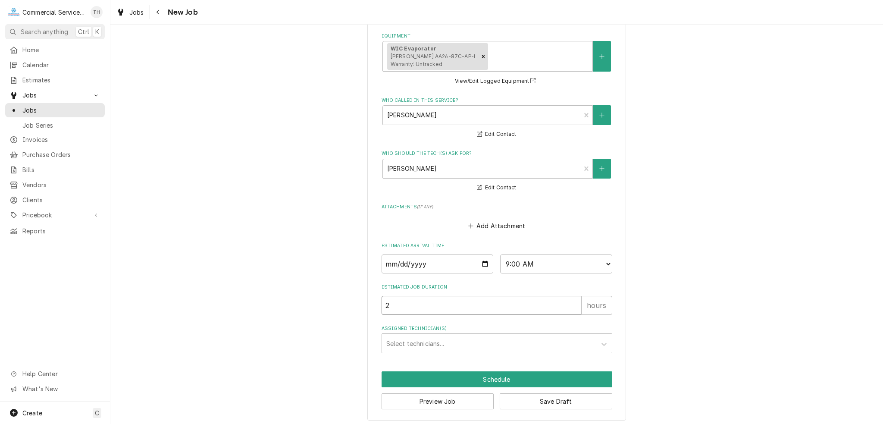
drag, startPoint x: 436, startPoint y: 306, endPoint x: 374, endPoint y: 305, distance: 62.5
type textarea "x"
type input "5"
type textarea "x"
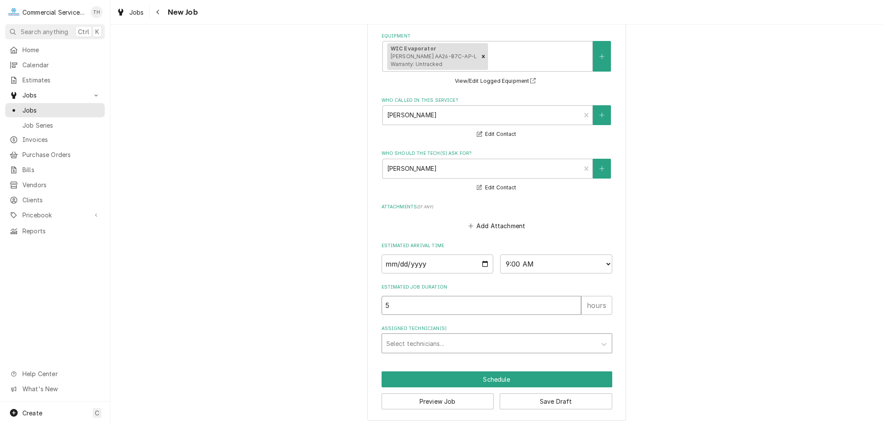
type input "5"
click at [484, 339] on div "Assigned Technician(s)" at bounding box center [489, 343] width 206 height 16
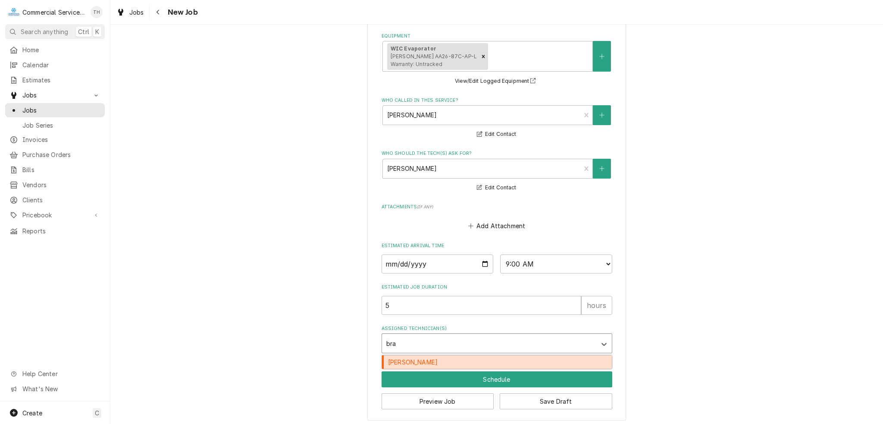
type input "bran"
type textarea "x"
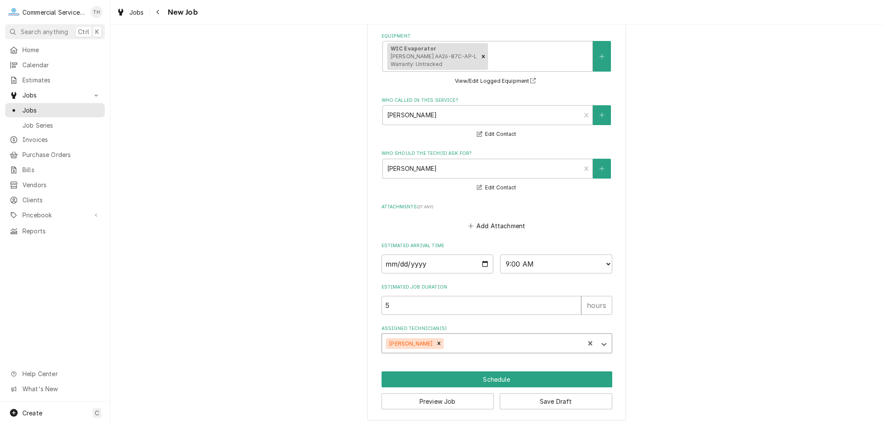
type input "b"
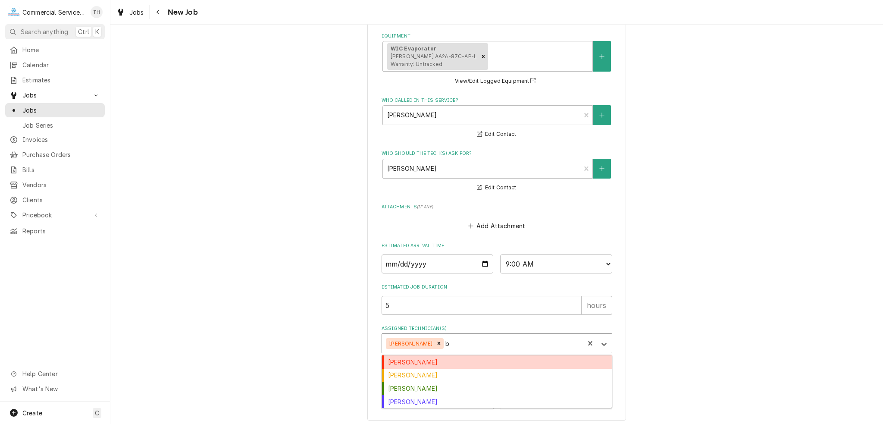
type textarea "x"
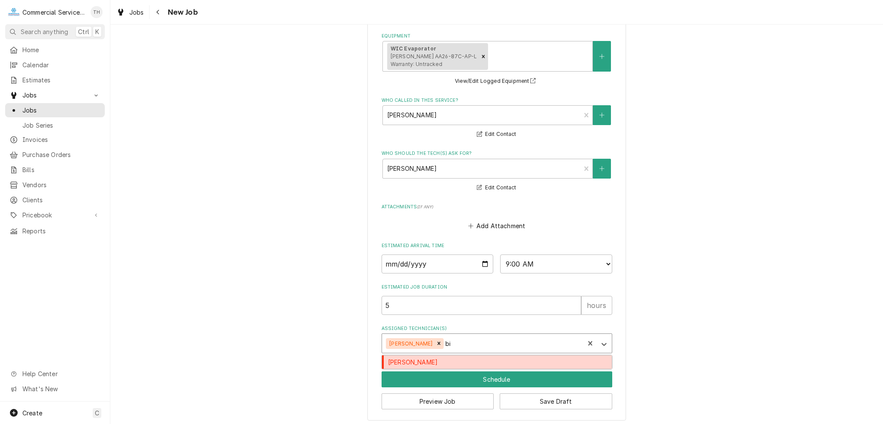
type input "bil"
type textarea "x"
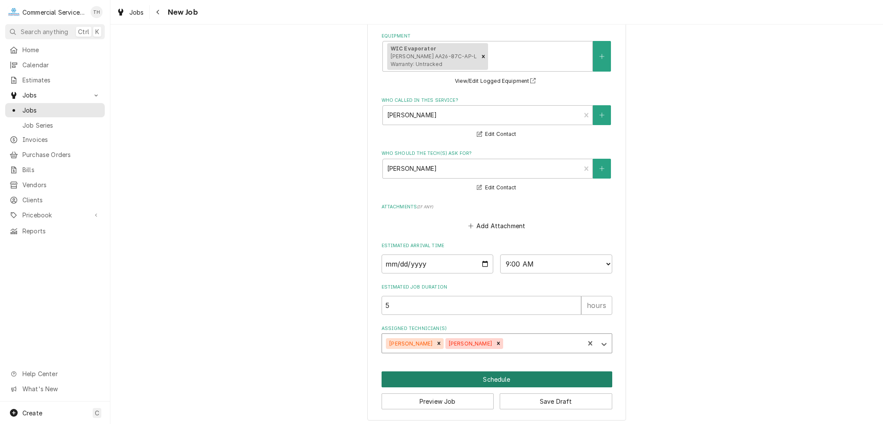
click at [505, 371] on button "Schedule" at bounding box center [497, 379] width 231 height 16
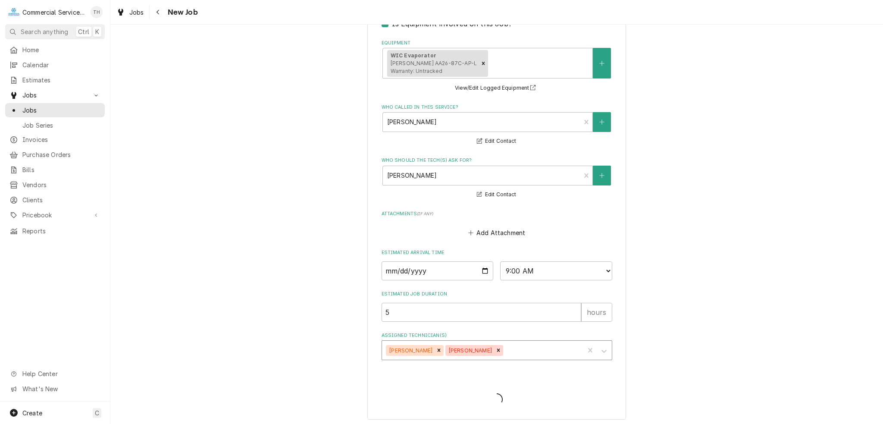
type textarea "x"
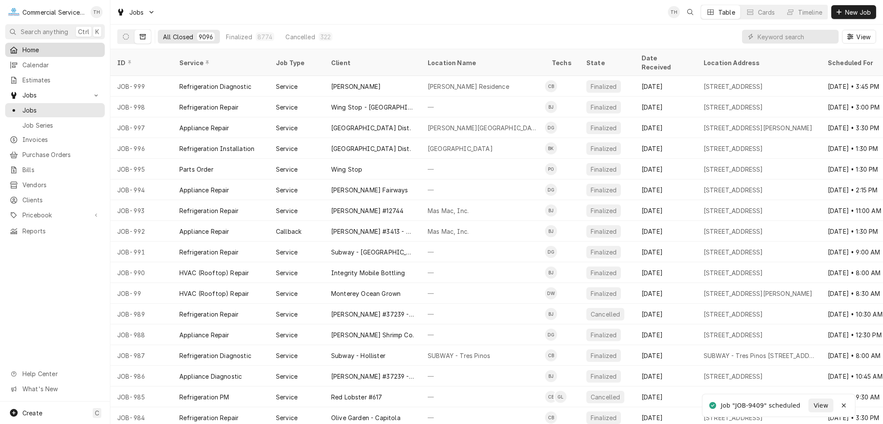
click at [55, 47] on span "Home" at bounding box center [61, 49] width 78 height 9
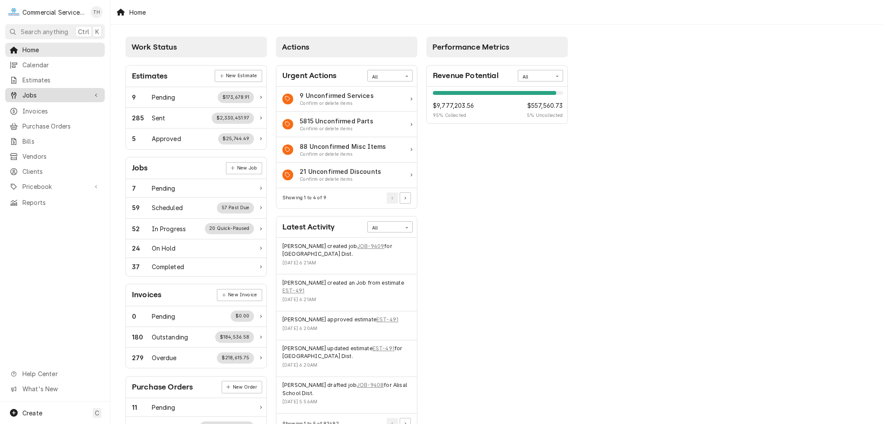
click at [26, 94] on span "Jobs" at bounding box center [54, 95] width 65 height 9
click at [28, 107] on span "Jobs" at bounding box center [61, 110] width 78 height 9
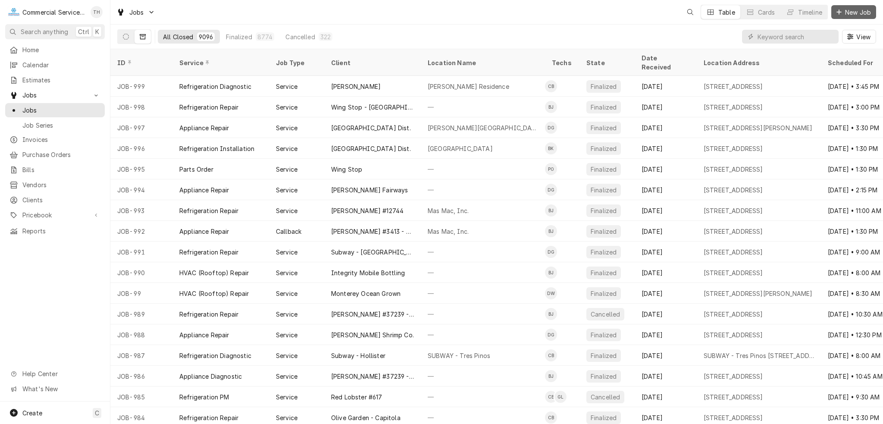
click at [848, 11] on span "New Job" at bounding box center [857, 12] width 29 height 9
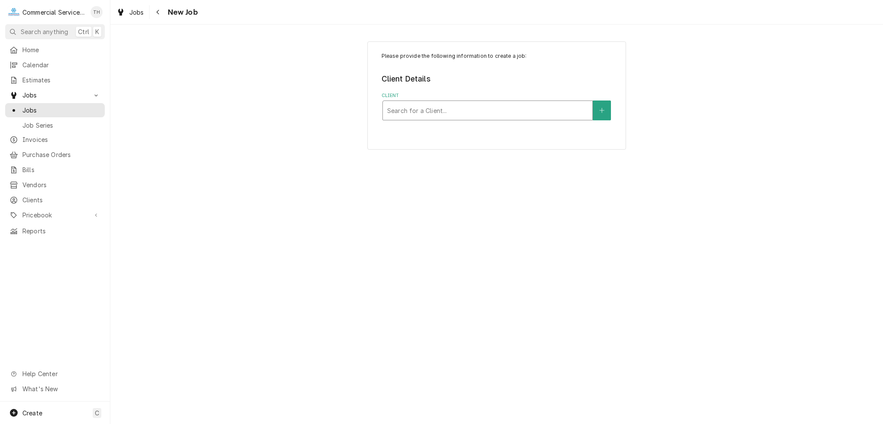
click at [436, 116] on div "Client" at bounding box center [487, 111] width 201 height 16
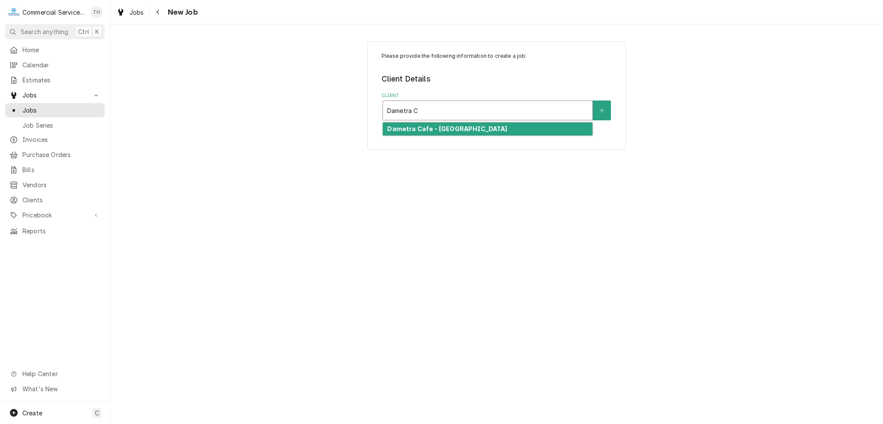
type input "Dametra"
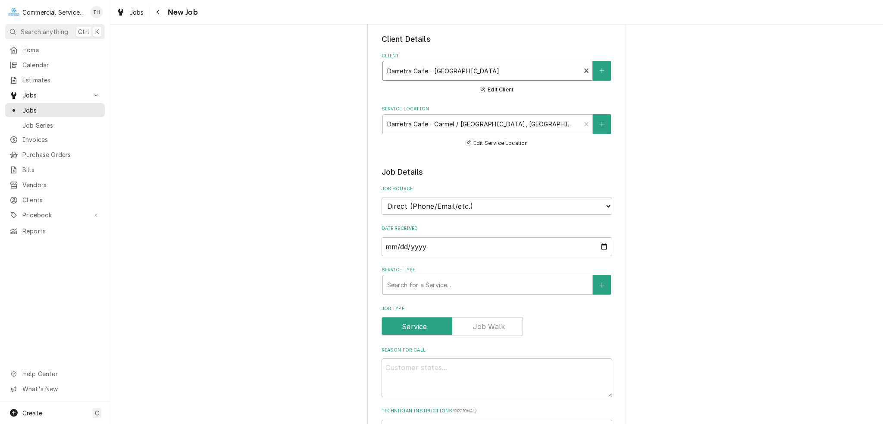
scroll to position [129, 0]
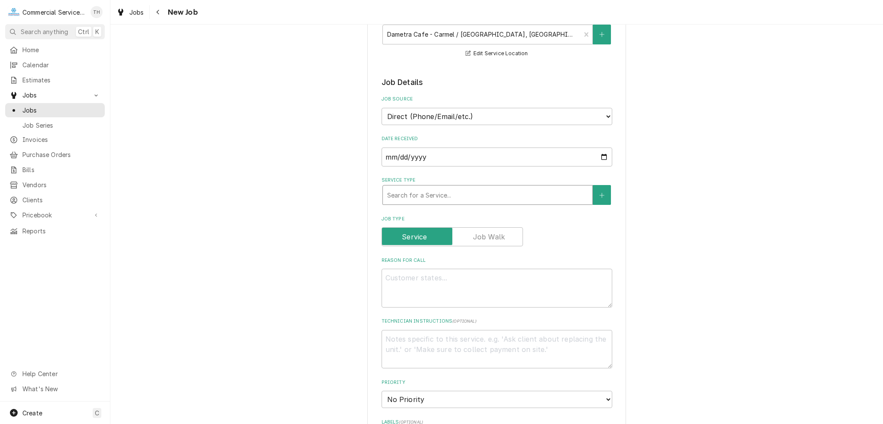
click at [437, 200] on div "Service Type" at bounding box center [487, 195] width 201 height 16
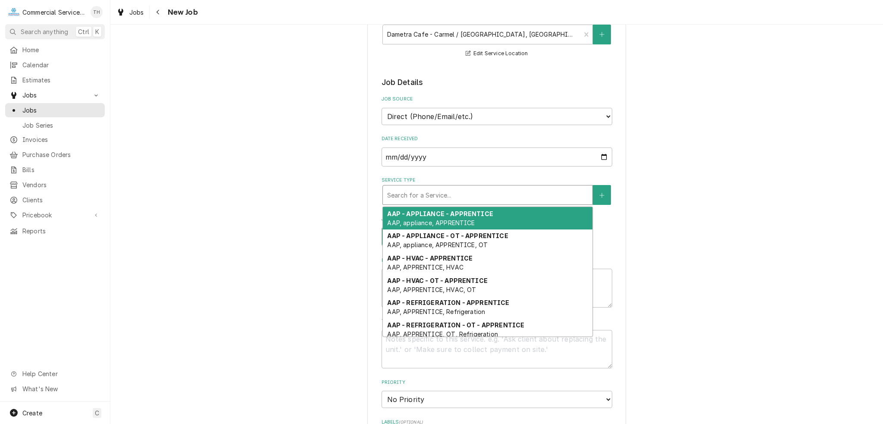
type textarea "x"
type input "h"
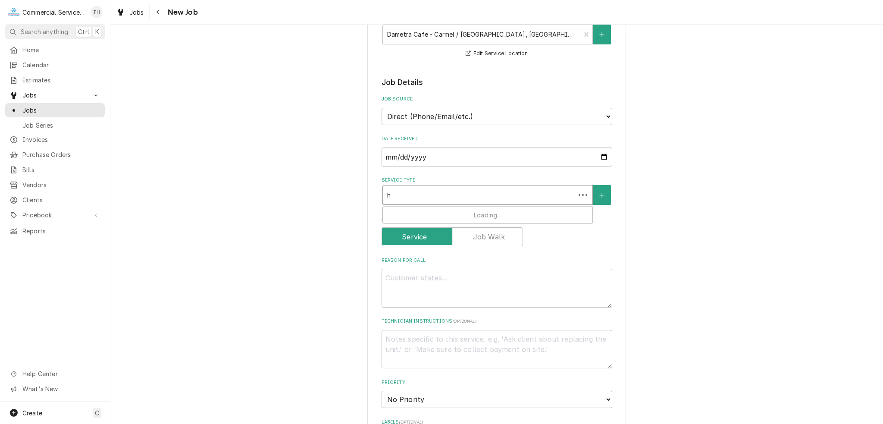
type textarea "x"
type input "hv"
type textarea "x"
type input "hva"
type textarea "x"
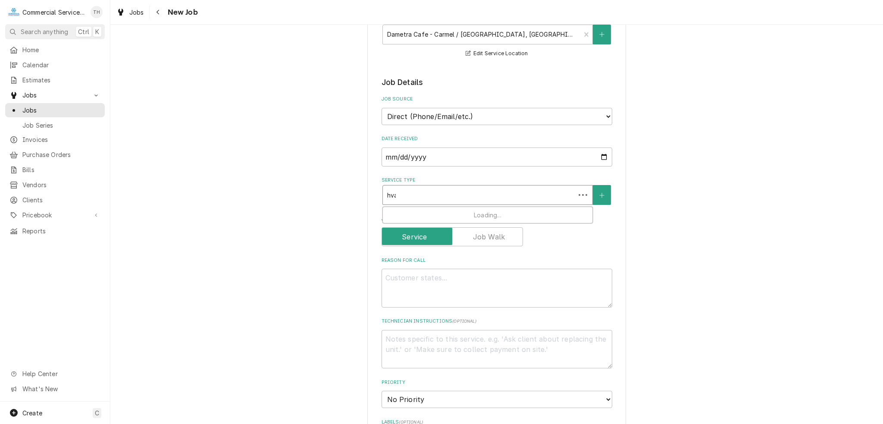
type input "hvac"
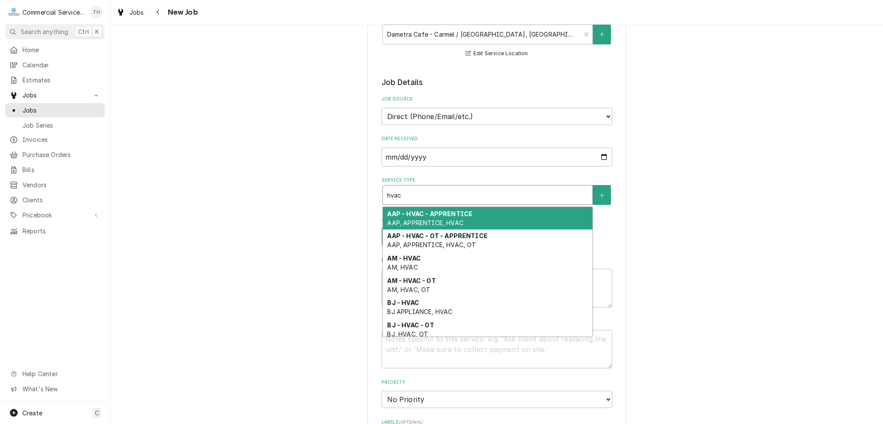
type textarea "x"
type input "hvac"
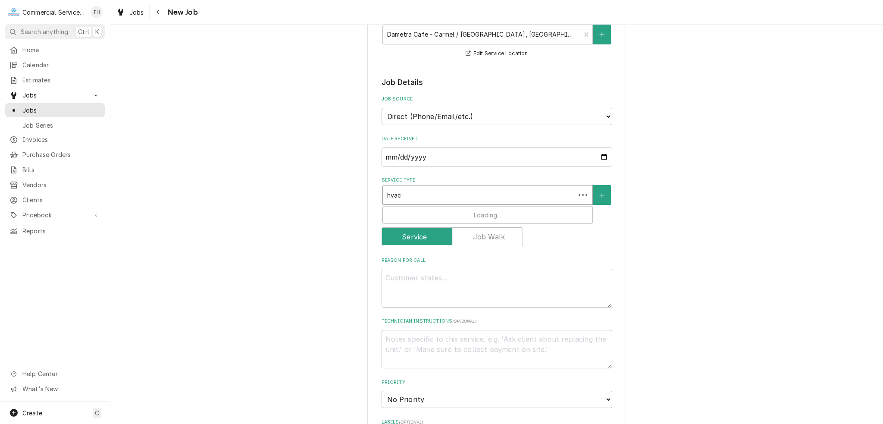
type textarea "x"
type input "hvac d"
type textarea "x"
type input "hvac di"
type textarea "x"
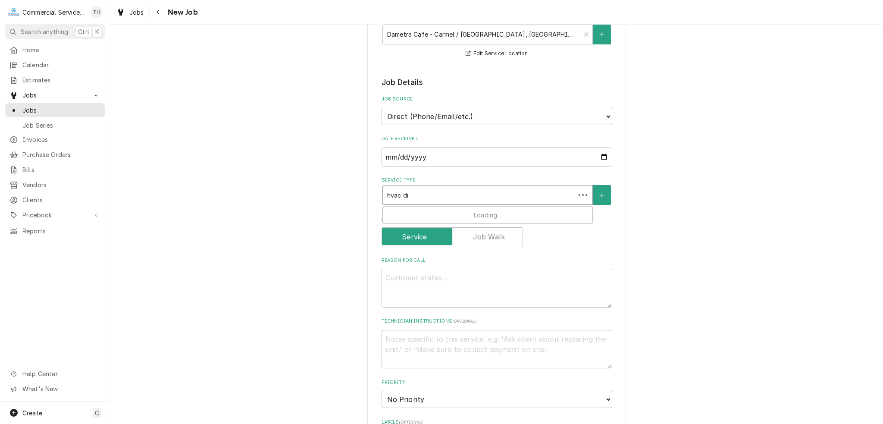
type input "hvac dia"
type textarea "x"
type input "hvac diag"
type textarea "x"
type input "hvac diagn"
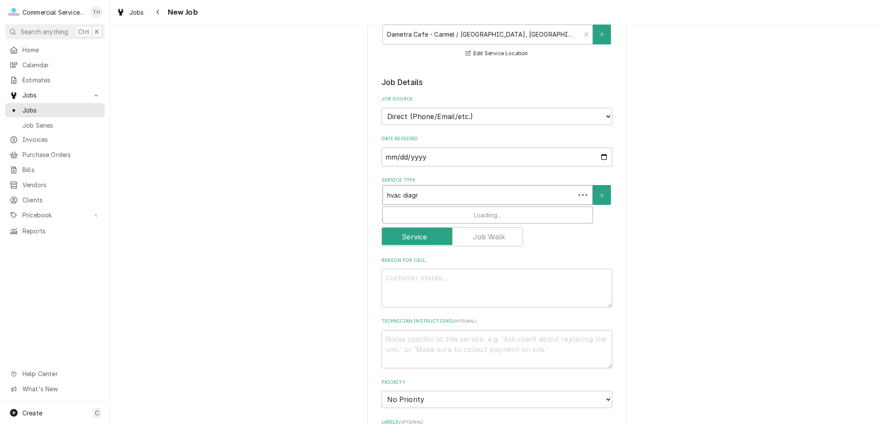
type textarea "x"
type input "hvac diagno"
type textarea "x"
type input "hvac diagnos"
type textarea "x"
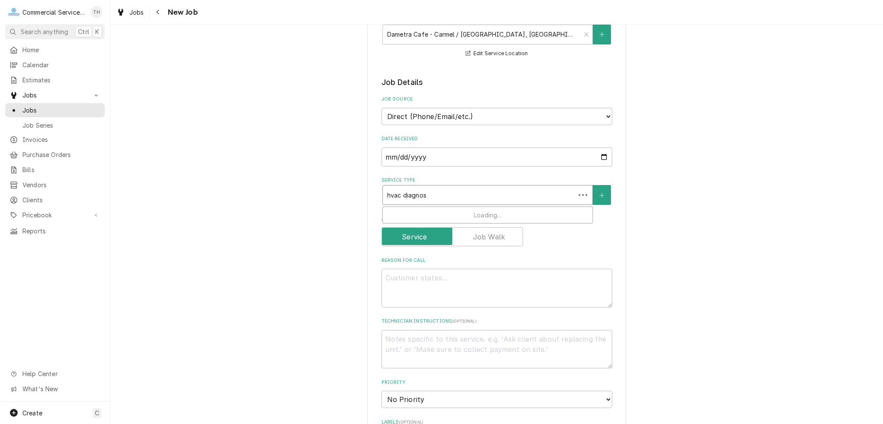
type input "hvac diagnosi"
type textarea "x"
type input "hvac diagnosis"
type textarea "x"
type input "hvac diagnosi"
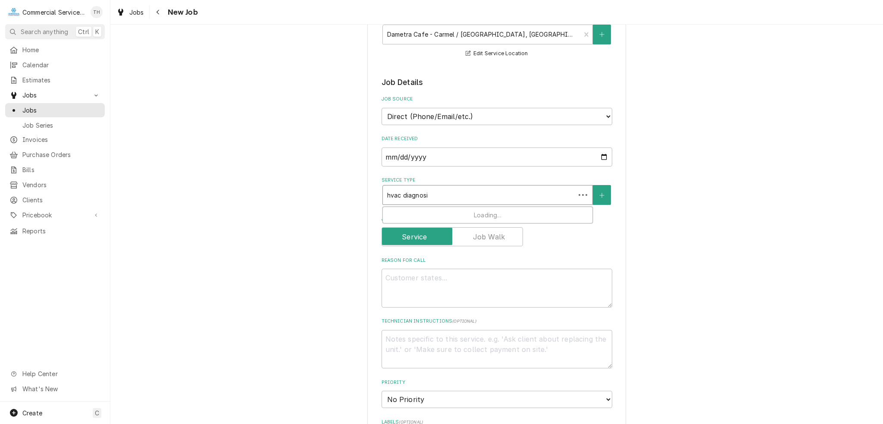
type textarea "x"
type input "hvac diagnos"
type textarea "x"
type input "hvac diagno"
type textarea "x"
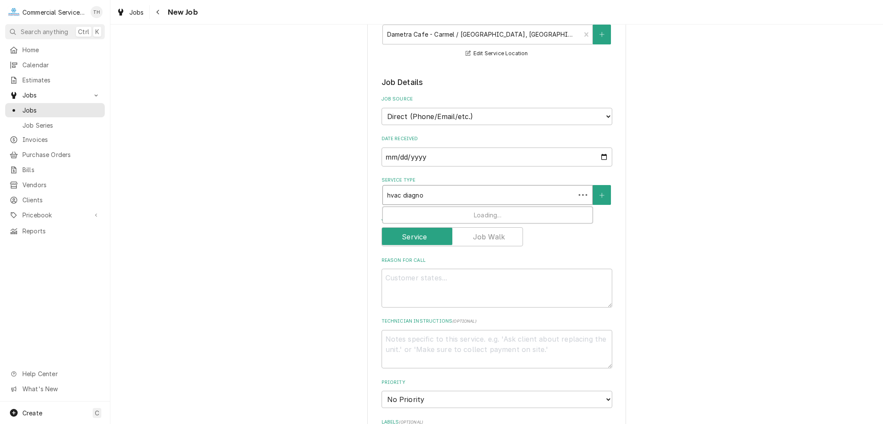
type input "hvac diagn"
type textarea "x"
type input "hvac diag"
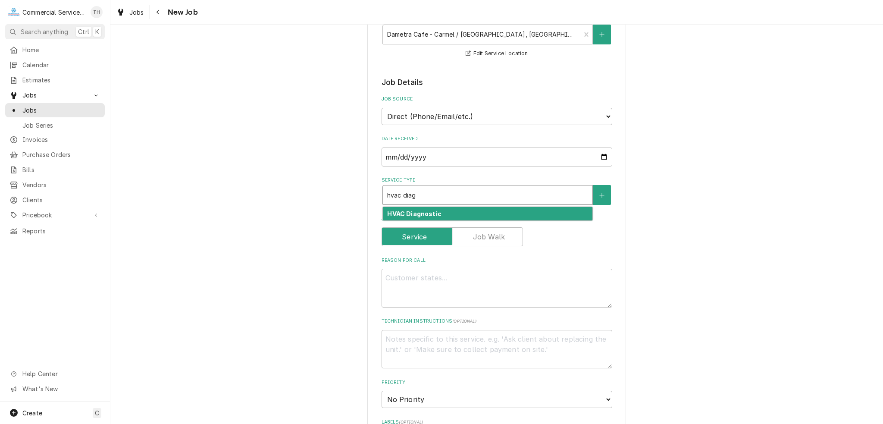
type textarea "x"
type input "hvac dia"
type textarea "x"
type input "hvac di"
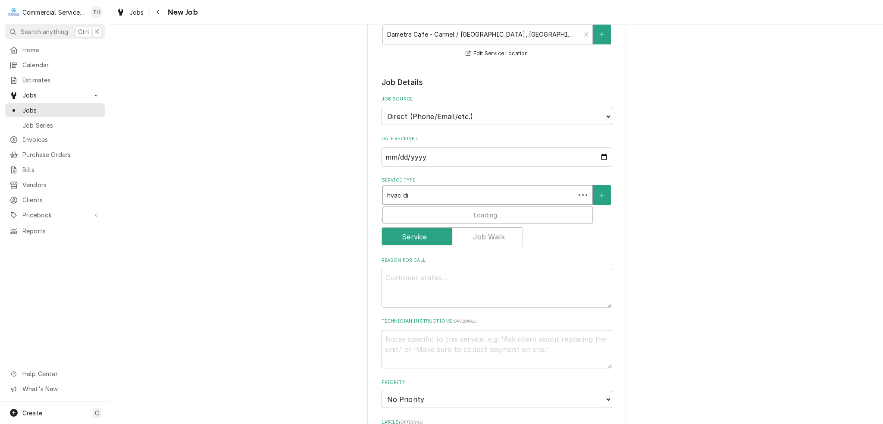
type textarea "x"
type input "hvac d"
type textarea "x"
type input "hvac"
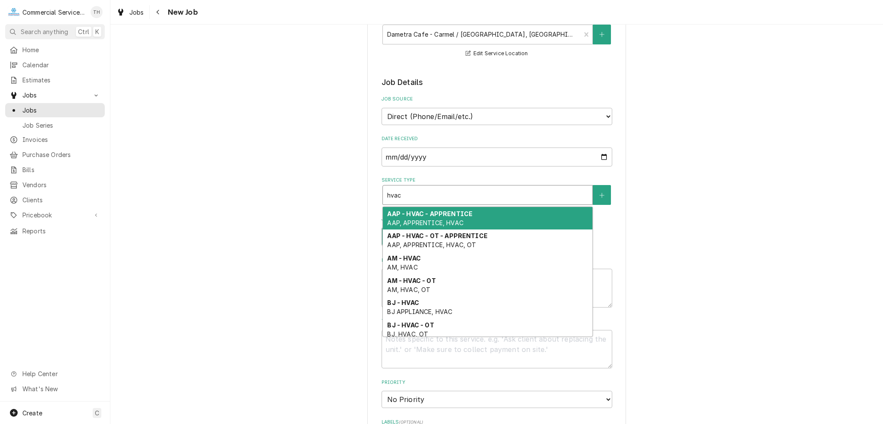
type textarea "x"
type input "hvac i"
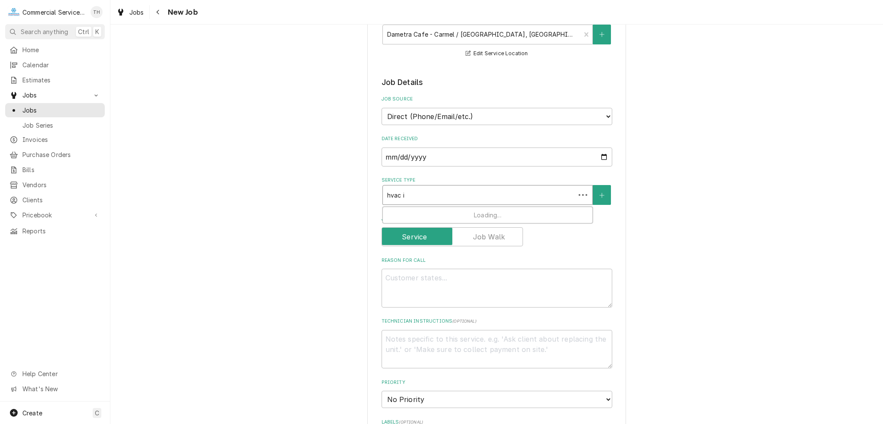
type textarea "x"
type input "hvac in"
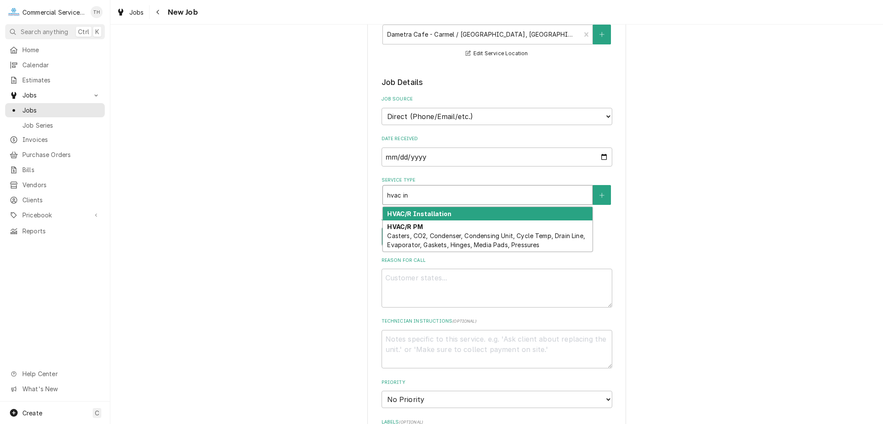
type textarea "x"
type input "hvac i"
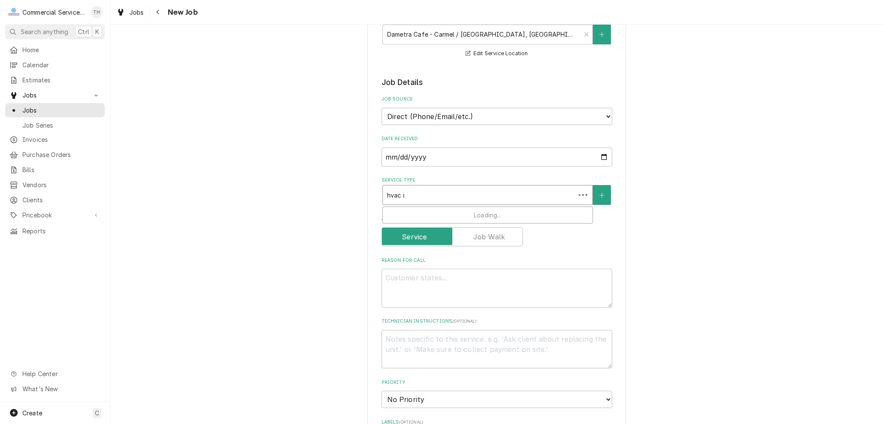
type textarea "x"
type input "hvac"
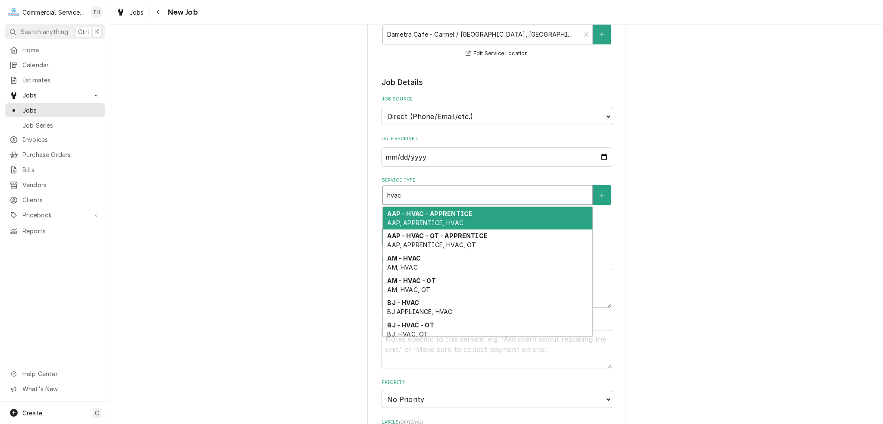
type textarea "x"
type input "hvac"
type textarea "x"
type input "hvac/"
type textarea "x"
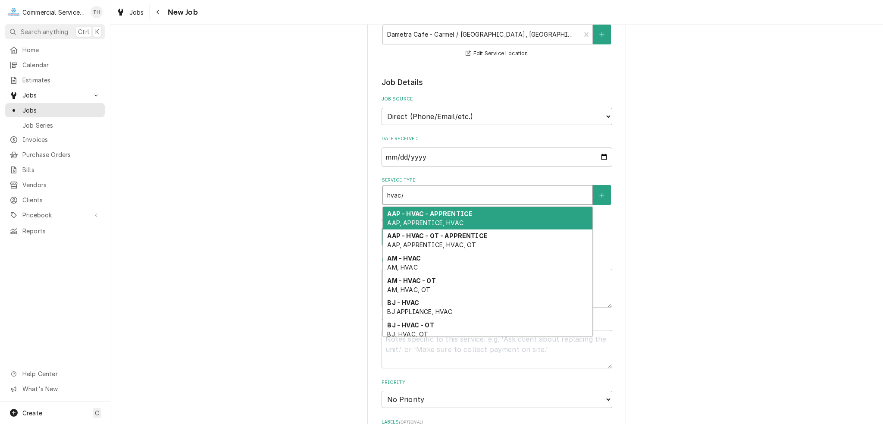
type input "hvac/r"
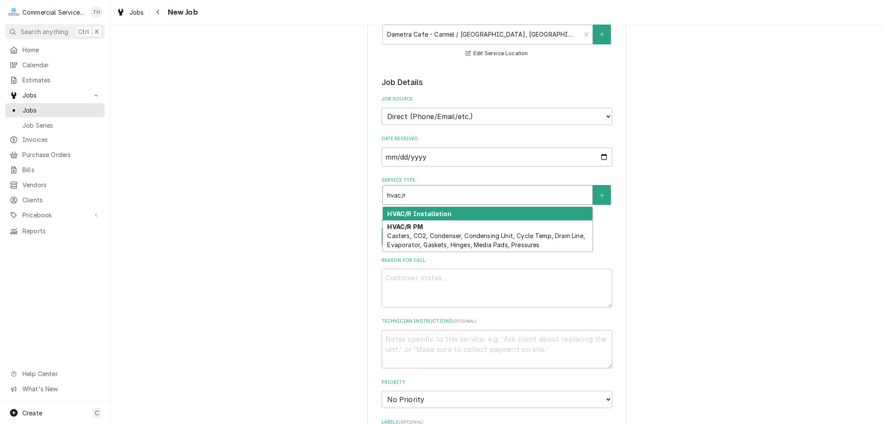
type textarea "x"
type input "hvac/r"
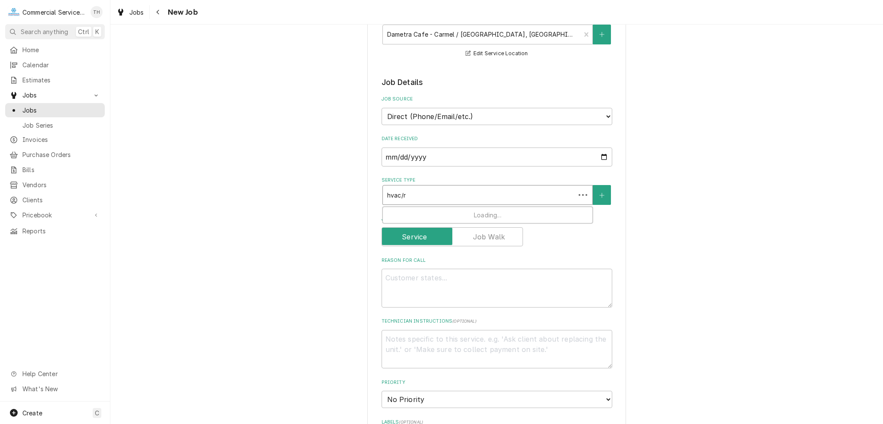
type textarea "x"
type input "hvac/r re"
type textarea "x"
type input "hvac/r rep"
type textarea "x"
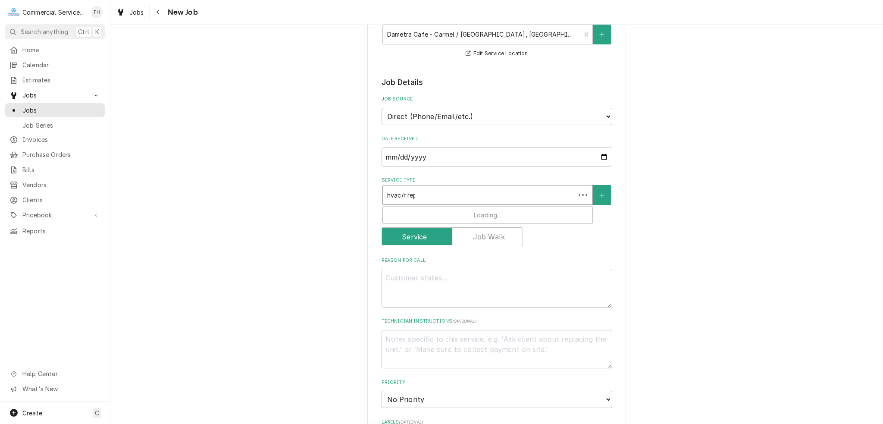
type input "hvac/r repa"
type textarea "x"
type input "hvac/r repao"
type textarea "x"
type input "hvac/r repaor"
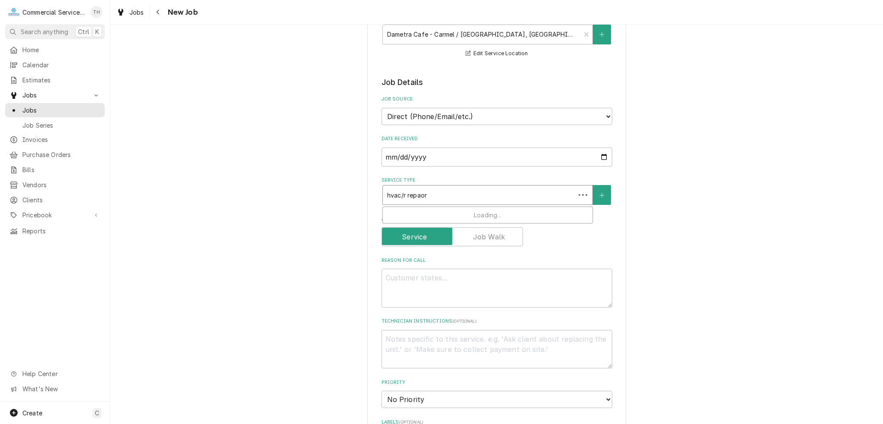
type textarea "x"
type input "hvac/r repao"
type textarea "x"
type input "hvac/r repa"
type textarea "x"
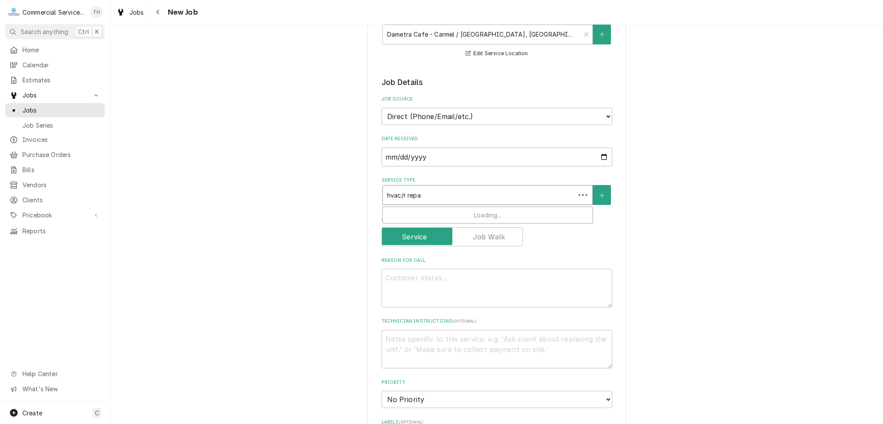
type input "hvac/r repai"
type textarea "x"
type input "hvac/r repair"
type textarea "x"
type input "hvac/r repai"
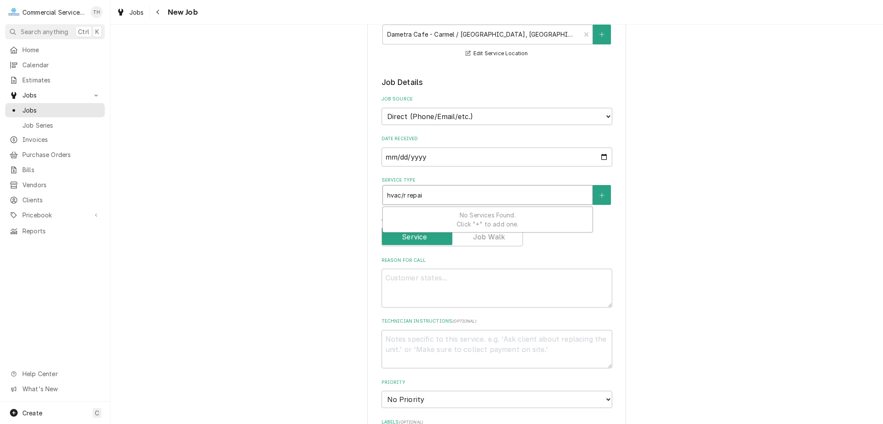
type textarea "x"
type input "hvac/r repa"
type textarea "x"
type input "hvac/r rep"
type textarea "x"
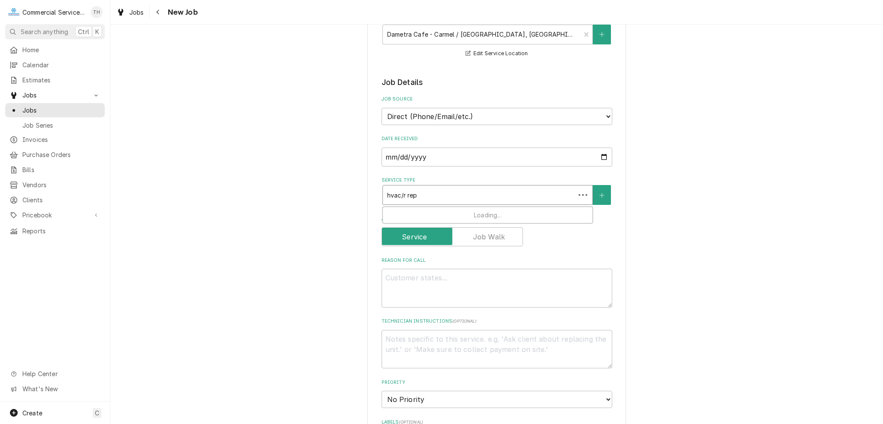
type input "hvac/r re"
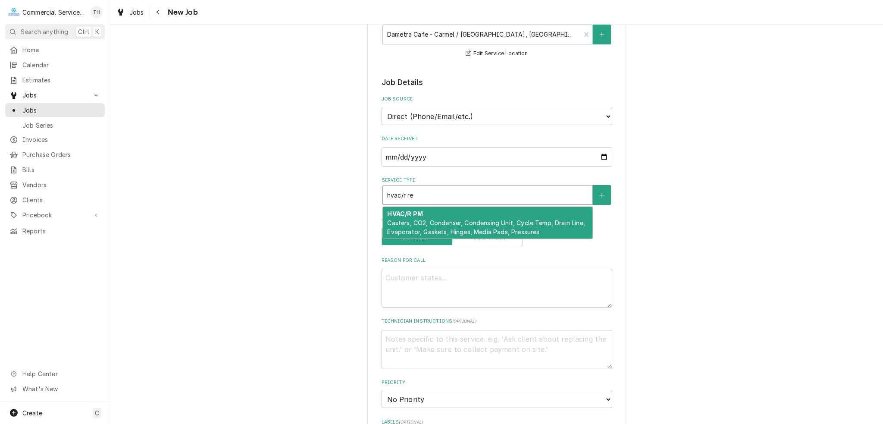
type textarea "x"
type input "hvac/r r"
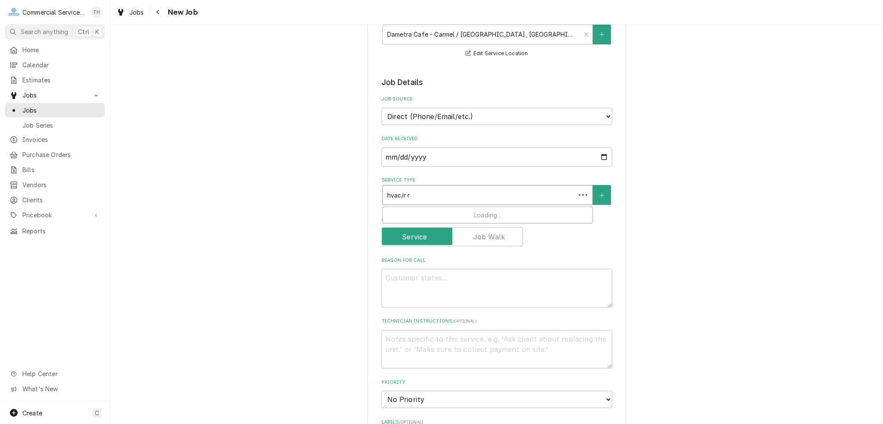
type textarea "x"
type input "hvac/r"
drag, startPoint x: 425, startPoint y: 191, endPoint x: 357, endPoint y: 190, distance: 68.1
click at [357, 190] on div "Please provide the following information to create a job: Client Details Client…" at bounding box center [496, 348] width 773 height 888
type textarea "x"
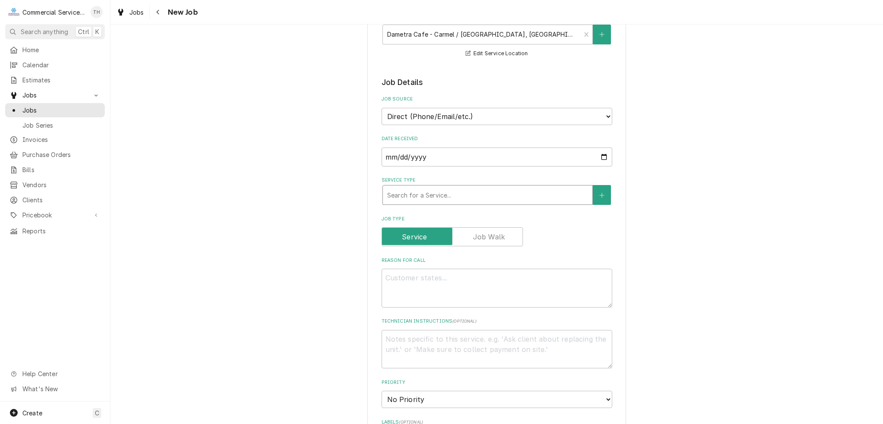
type input "a"
type textarea "x"
type input "am"
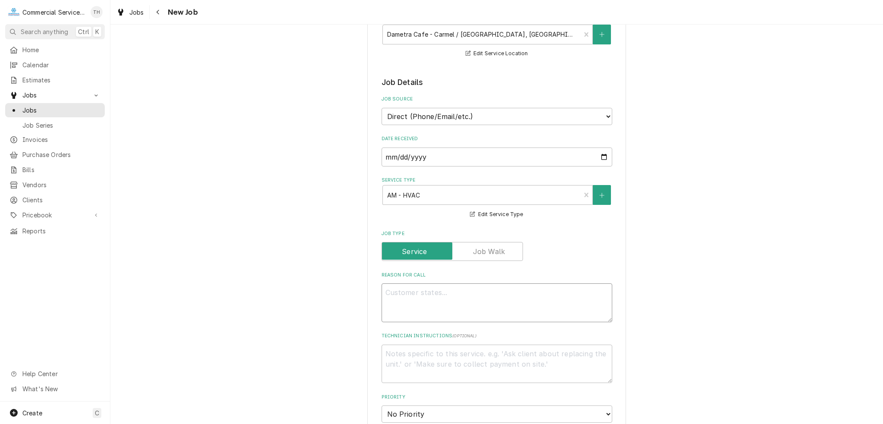
click at [510, 294] on textarea "Reason For Call" at bounding box center [497, 302] width 231 height 39
type textarea "x"
type textarea "S"
type textarea "x"
type textarea "Su"
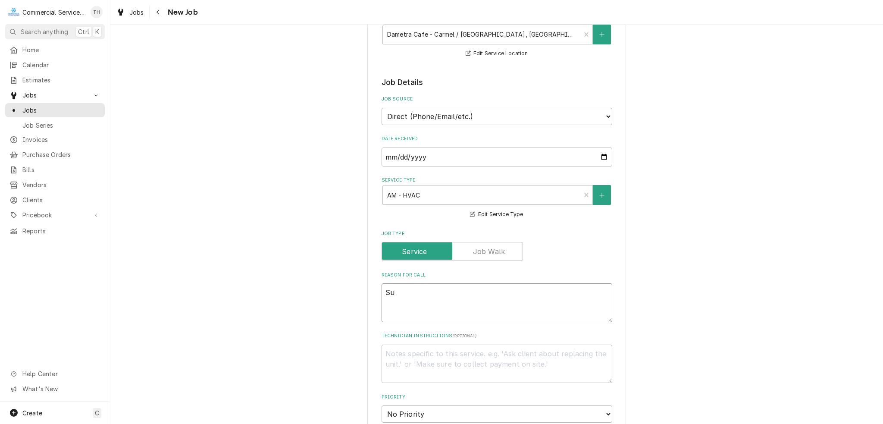
type textarea "x"
type textarea "Sup"
type textarea "x"
type textarea "Supp"
type textarea "x"
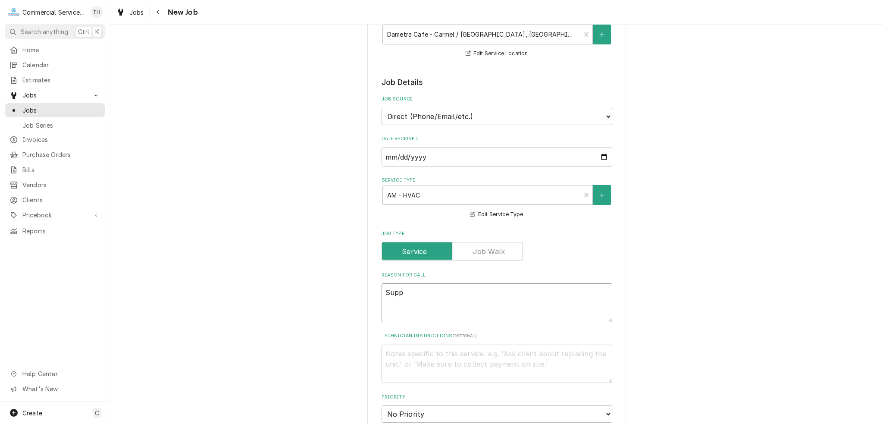
type textarea "Suppl"
type textarea "x"
type textarea "Supply"
type textarea "x"
type textarea "Supply"
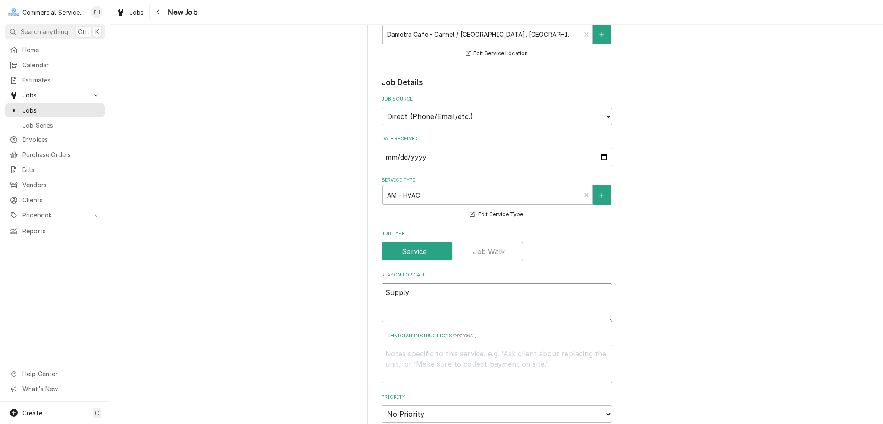
type textarea "x"
type textarea "Supply a"
type textarea "x"
type textarea "Supply ai"
type textarea "x"
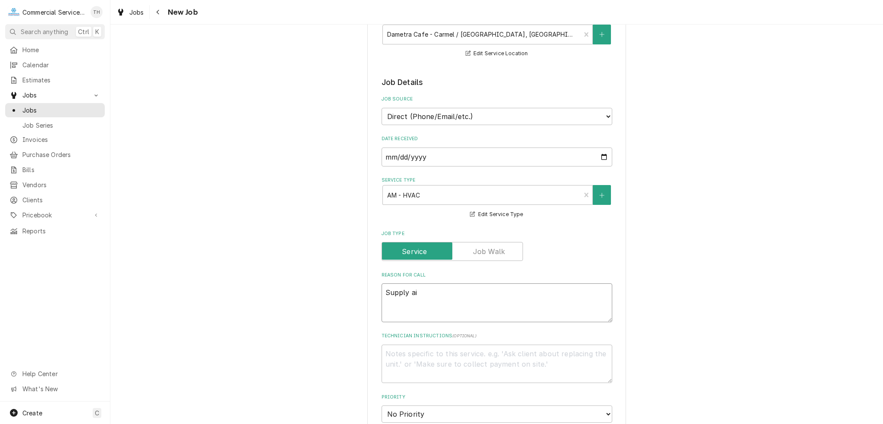
type textarea "Supply air"
type textarea "x"
type textarea "Supply air"
type textarea "x"
type textarea "Supply air t"
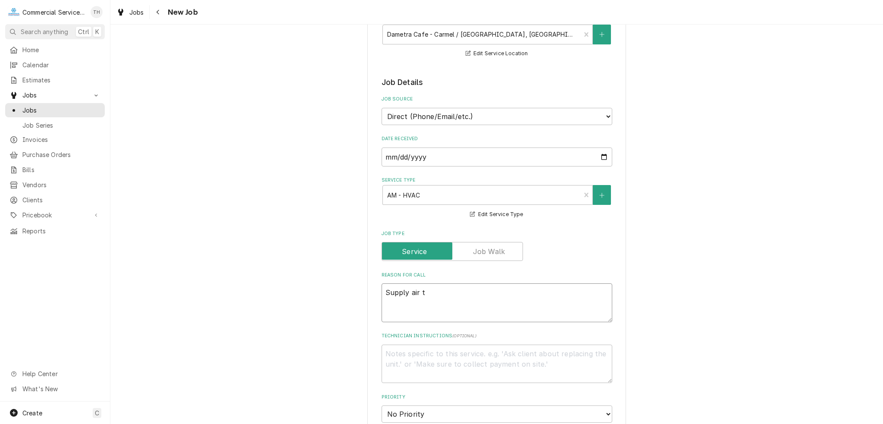
type textarea "x"
type textarea "Supply air to"
type textarea "x"
type textarea "Supply air to"
type textarea "x"
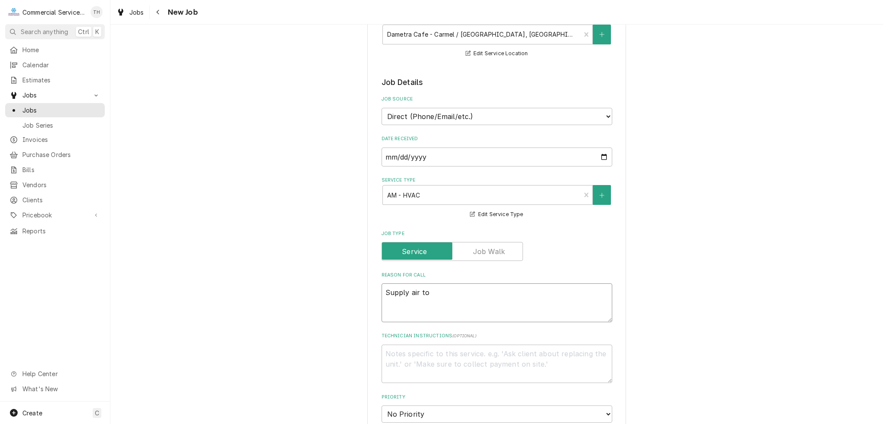
type textarea "Supply air to k"
type textarea "x"
type textarea "Supply air to ki"
type textarea "x"
type textarea "Supply air to kit"
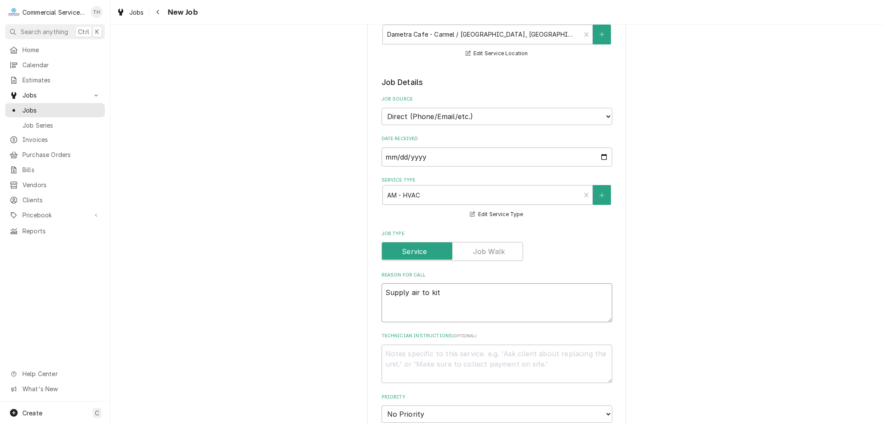
type textarea "x"
type textarea "Supply air to kitc"
type textarea "x"
type textarea "Supply air to kitch"
type textarea "x"
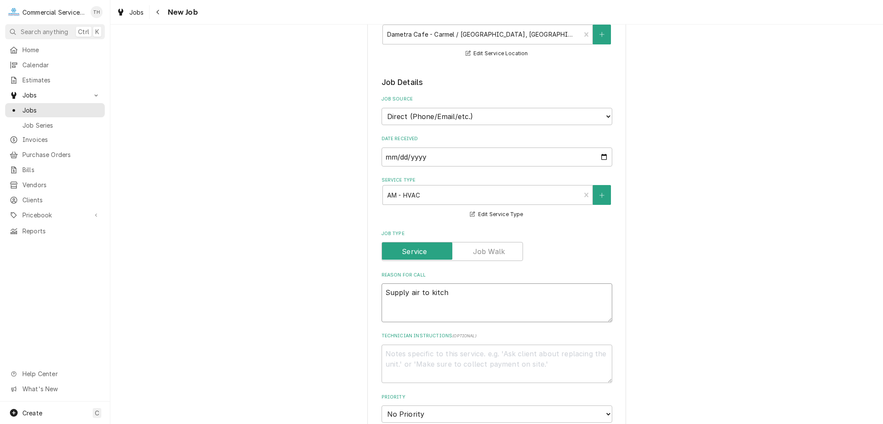
type textarea "Supply air to kitche"
type textarea "x"
type textarea "Supply air to kitchen"
type textarea "x"
type textarea "Supply air to kitchen"
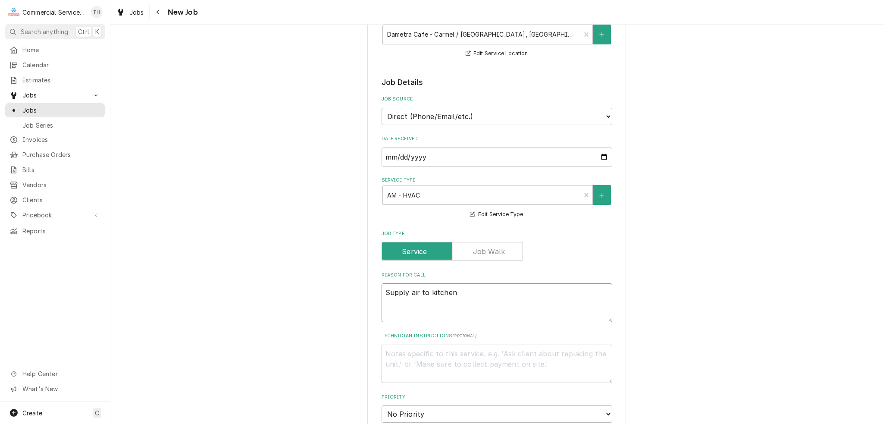
type textarea "x"
type textarea "Supply air to kitchen i"
type textarea "x"
type textarea "Supply air to kitchen is"
type textarea "x"
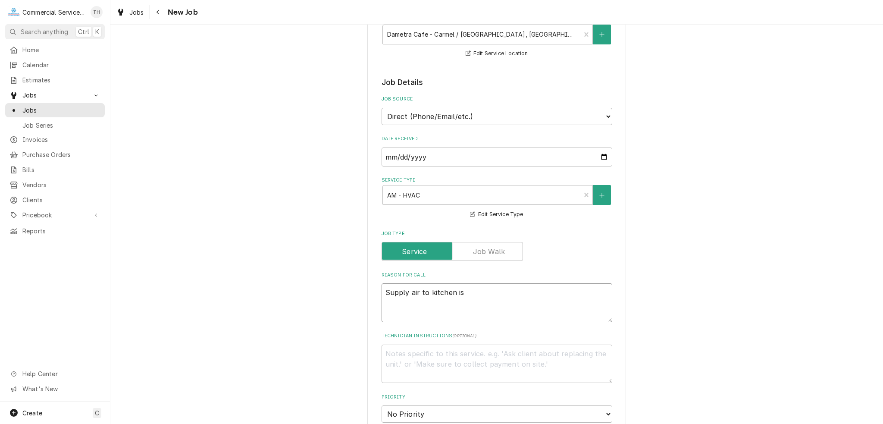
type textarea "Supply air to kitchen is"
type textarea "x"
type textarea "Supply air to kitchen is b"
type textarea "x"
type textarea "Supply air to kitchen is bl"
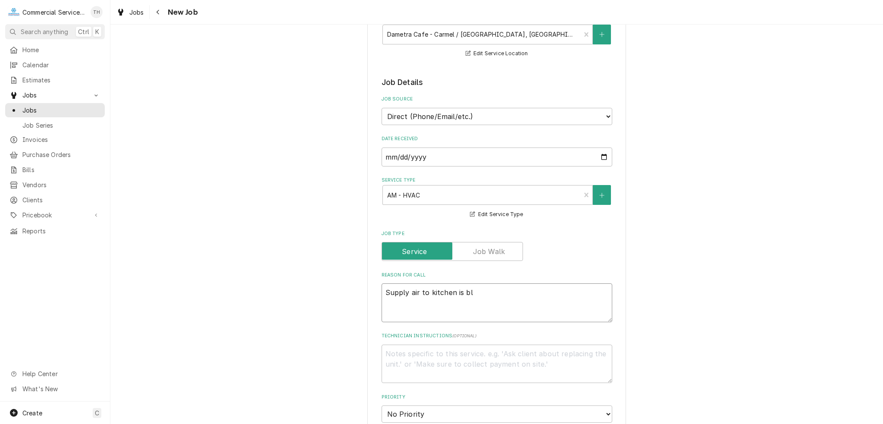
type textarea "x"
type textarea "Supply air to kitchen is blo"
type textarea "x"
type textarea "Supply air to kitchen is blow"
type textarea "x"
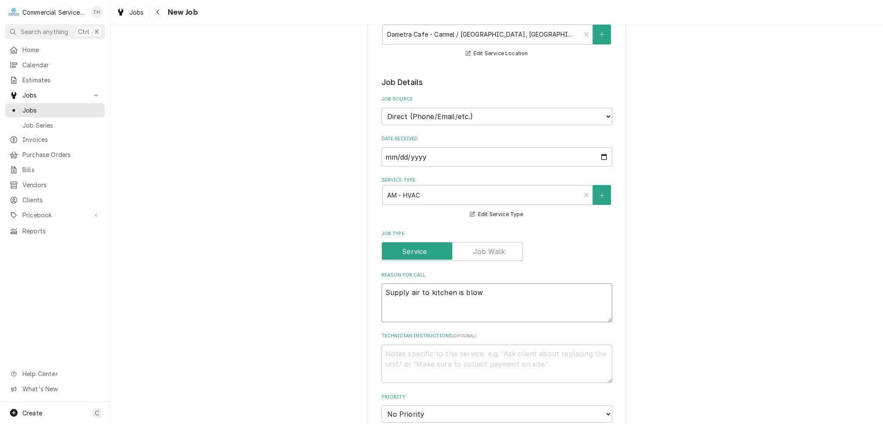
type textarea "Supply air to kitchen is blowi"
type textarea "x"
type textarea "Supply air to kitchen is blowin"
type textarea "x"
type textarea "Supply air to kitchen is blowing"
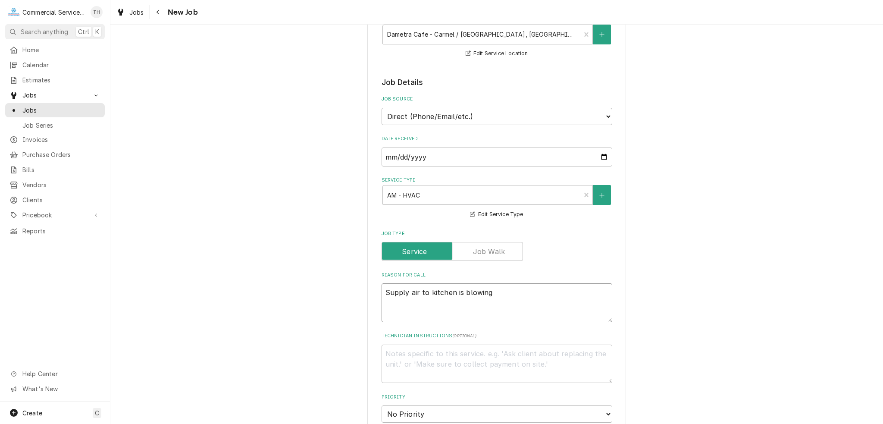
type textarea "x"
type textarea "Supply air to kitchen is blowing"
type textarea "x"
type textarea "Supply air to kitchen is blowing d"
type textarea "x"
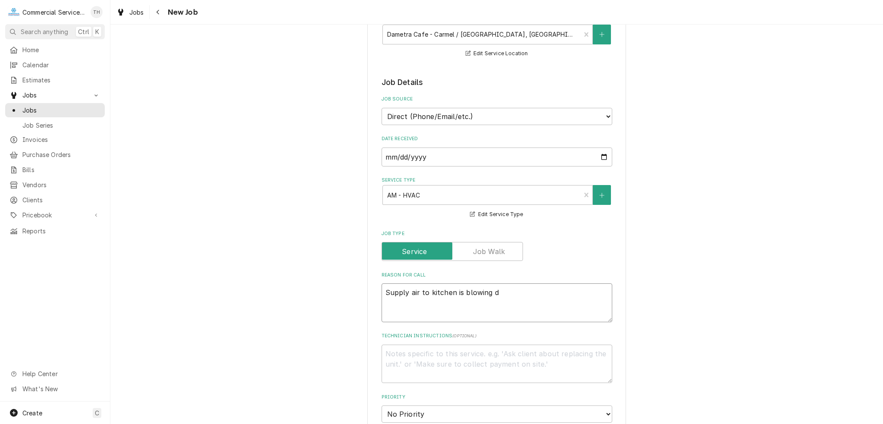
type textarea "Supply air to kitchen is blowing du"
type textarea "x"
type textarea "Supply air to kitchen is blowing duc"
type textarea "x"
type textarea "Supply air to kitchen is blowing du"
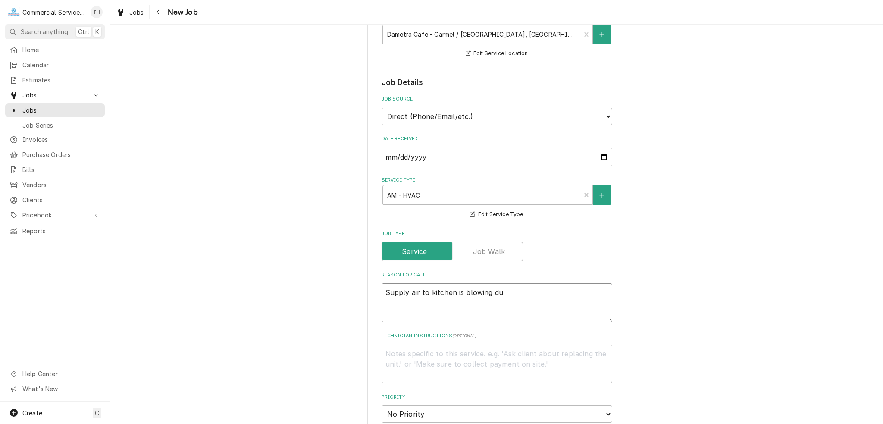
type textarea "x"
type textarea "Supply air to kitchen is blowing dus"
type textarea "x"
type textarea "Supply air to kitchen is blowing dust"
type textarea "x"
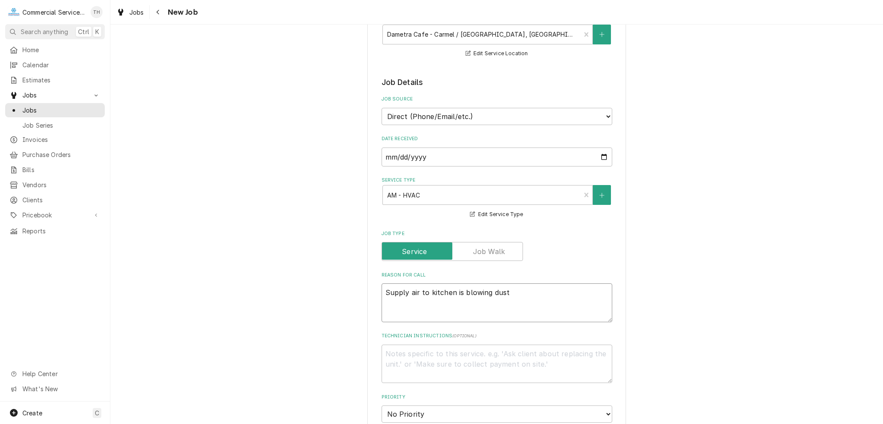
type textarea "Supply air to kitchen is blowing dust"
type textarea "x"
type textarea "Supply air to kitchen is blowing dust i"
type textarea "x"
type textarea "Supply air to kitchen is blowing dust in"
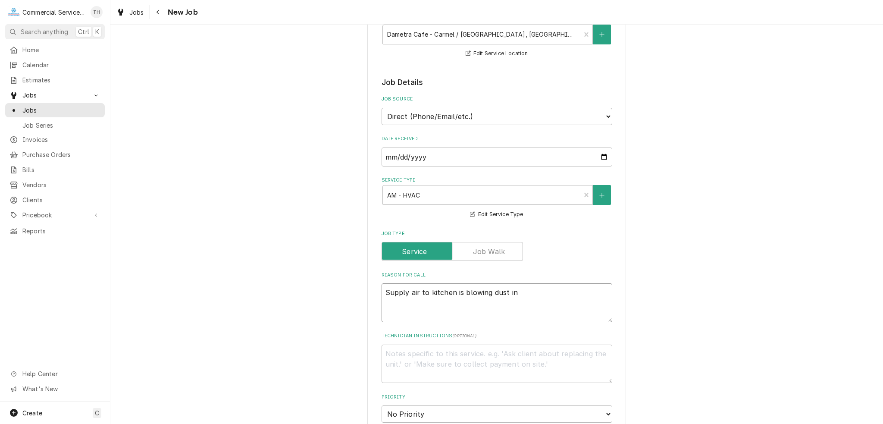
type textarea "x"
type textarea "Supply air to kitchen is blowing dust int"
type textarea "x"
type textarea "Supply air to kitchen is blowing dust into"
type textarea "x"
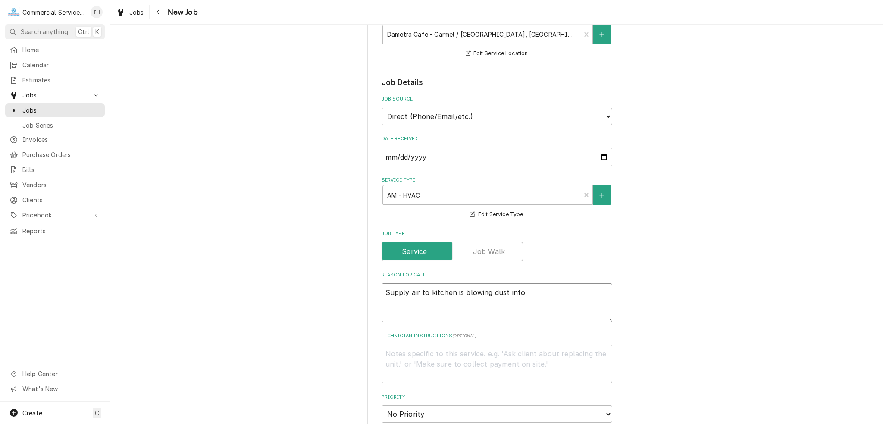
type textarea "Supply air to kitchen is blowing dust into"
type textarea "x"
type textarea "Supply air to kitchen is blowing dust into k"
type textarea "x"
type textarea "Supply air to kitchen is blowing dust into ki"
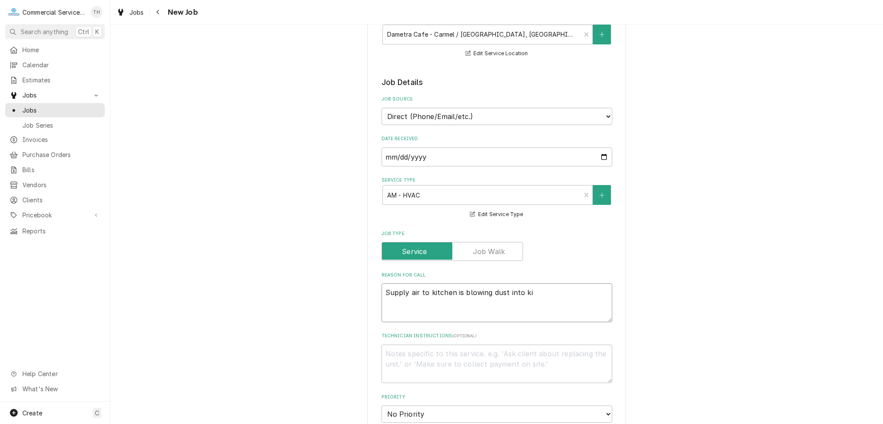
type textarea "x"
type textarea "Supply air to kitchen is blowing dust into kit"
type textarea "x"
type textarea "Supply air to kitchen is blowing dust into kitc"
type textarea "x"
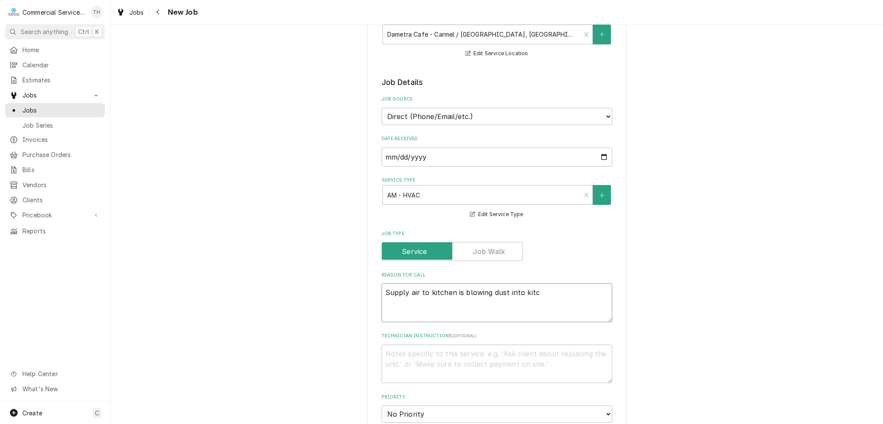
type textarea "Supply air to kitchen is blowing dust into kitch"
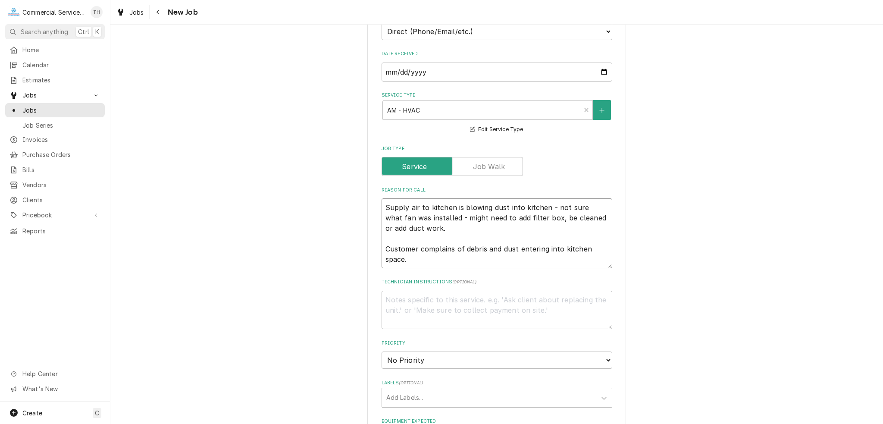
scroll to position [216, 0]
click at [486, 301] on textarea "Technician Instructions ( optional )" at bounding box center [497, 308] width 231 height 39
click at [507, 350] on select "No Priority Urgent High Medium Low" at bounding box center [497, 358] width 231 height 17
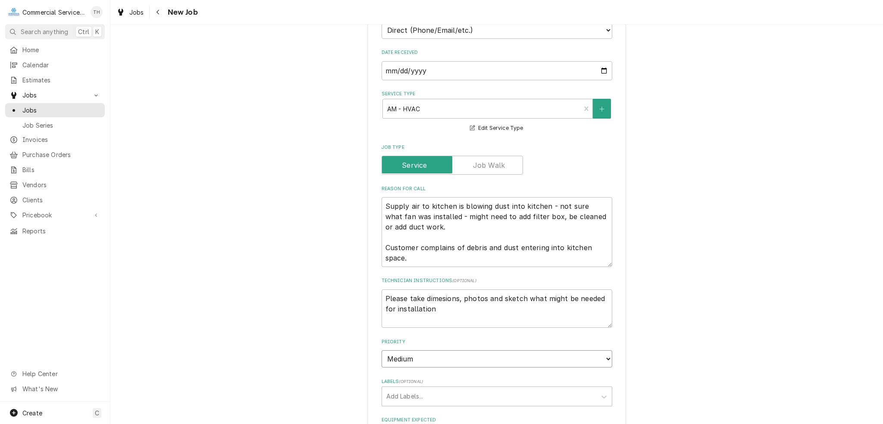
click at [382, 350] on select "No Priority Urgent High Medium Low" at bounding box center [497, 358] width 231 height 17
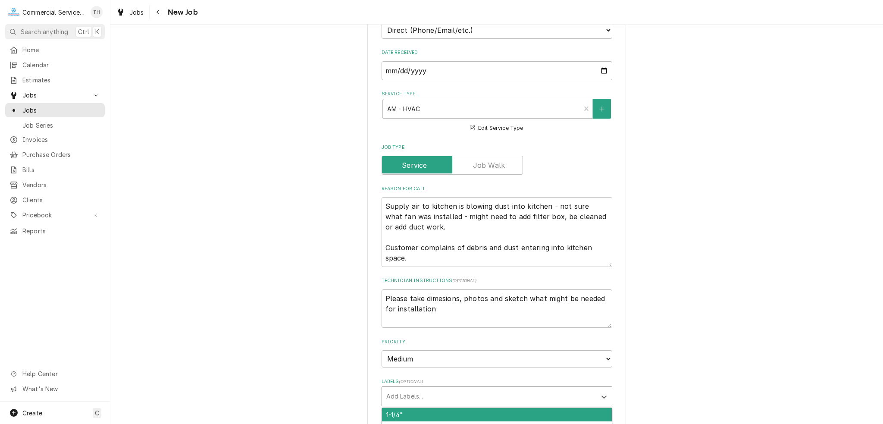
click at [431, 391] on div "Labels" at bounding box center [489, 396] width 206 height 16
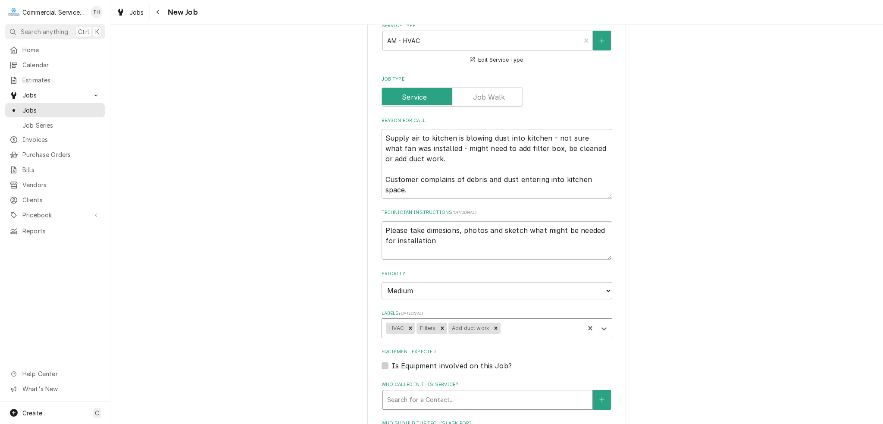
scroll to position [431, 0]
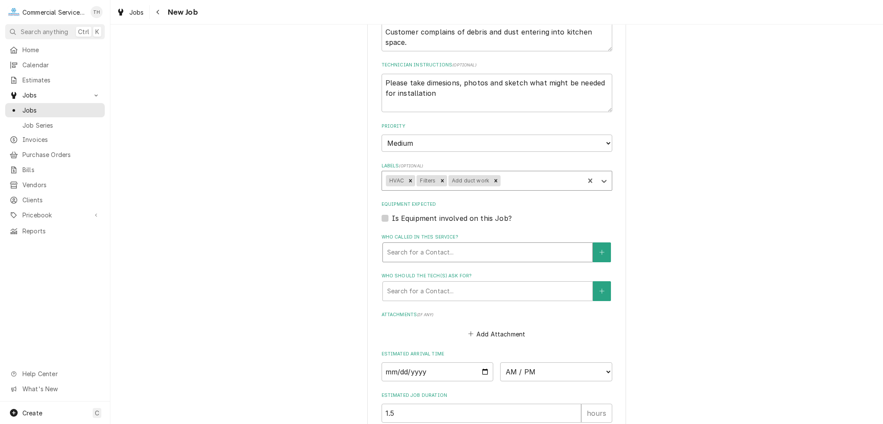
click at [402, 251] on div "Who called in this service?" at bounding box center [487, 252] width 201 height 16
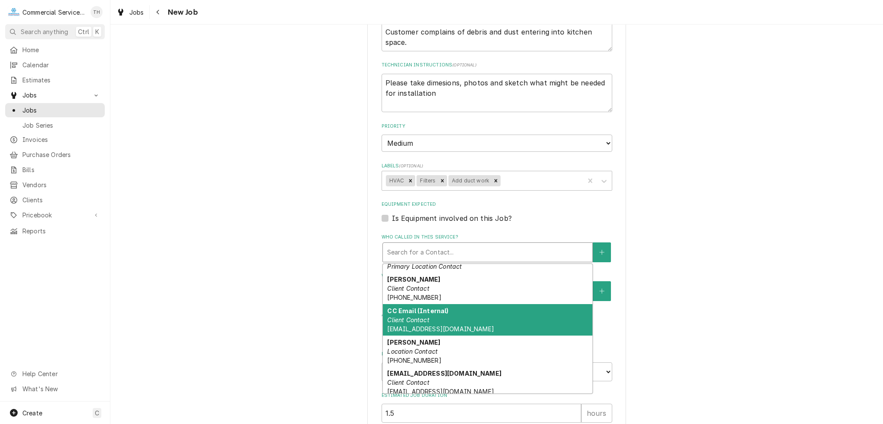
scroll to position [59, 0]
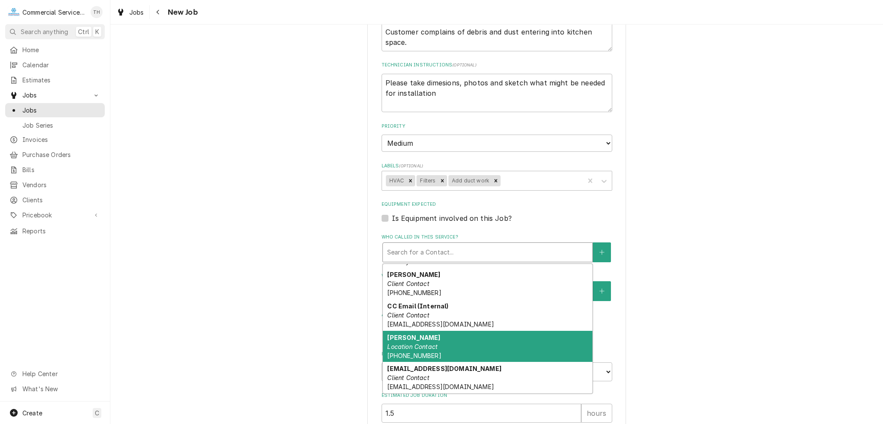
click at [433, 338] on div "Erica Gamecho Location Contact (831) 241-4797" at bounding box center [488, 346] width 210 height 31
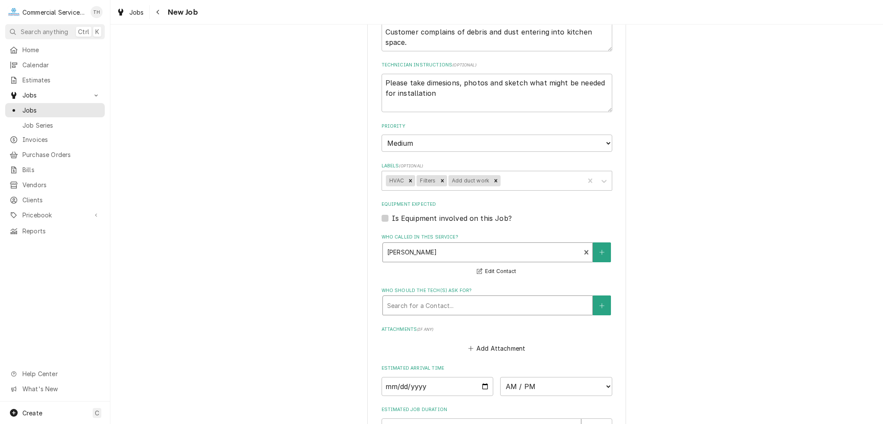
click at [448, 300] on div "Who should the tech(s) ask for?" at bounding box center [487, 305] width 201 height 16
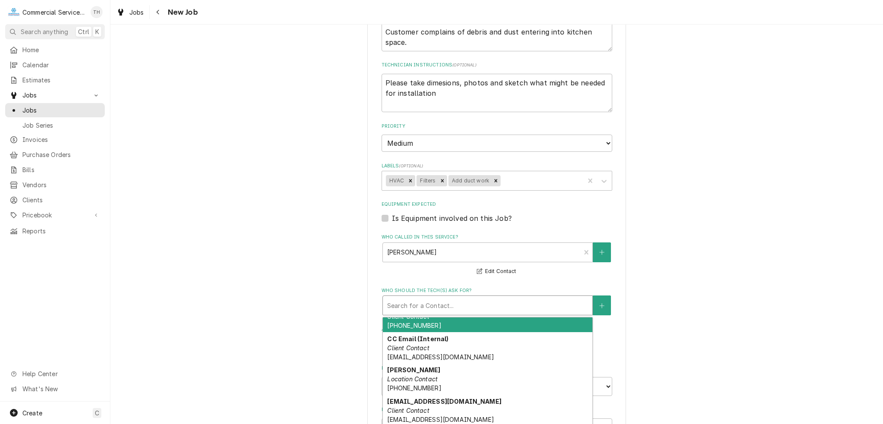
scroll to position [79, 0]
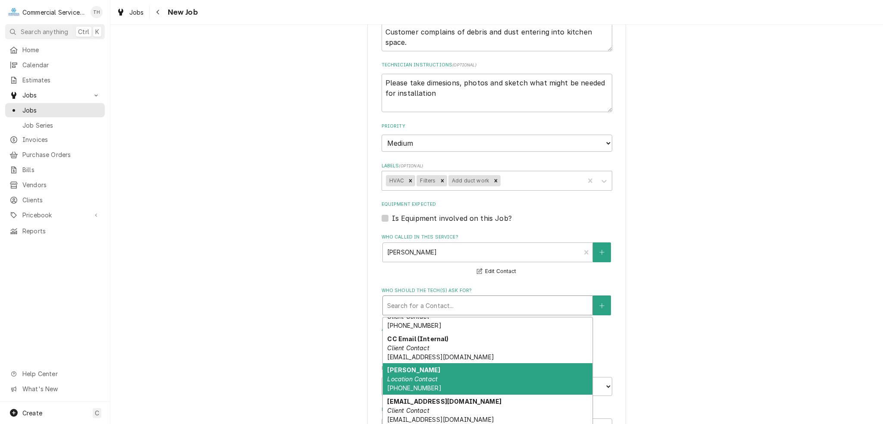
click at [439, 367] on div "Erica Gamecho Location Contact (831) 241-4797" at bounding box center [488, 378] width 210 height 31
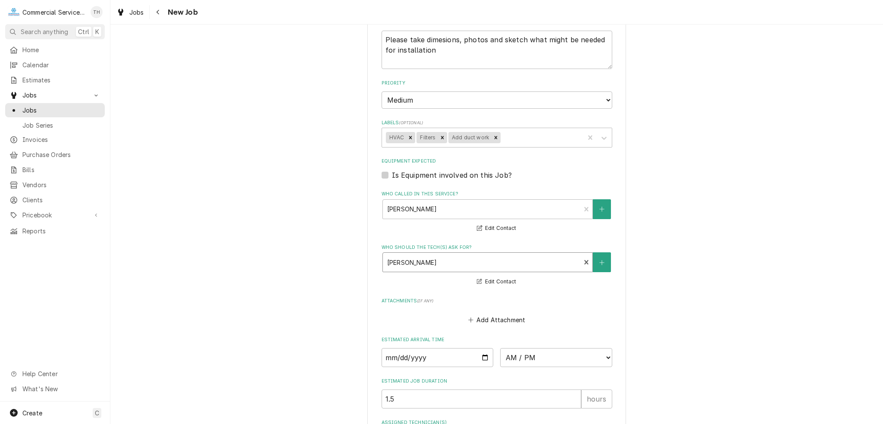
scroll to position [560, 0]
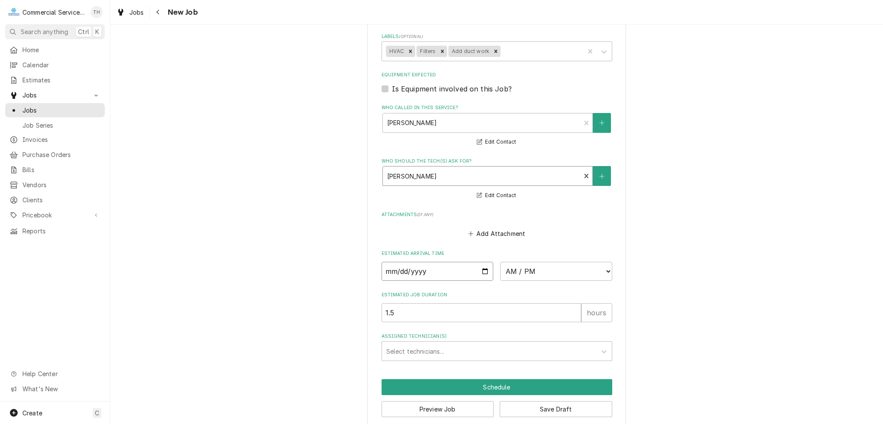
click at [483, 269] on input "Date" at bounding box center [438, 271] width 112 height 19
click at [538, 268] on select "AM / PM 6:00 AM 6:15 AM 6:30 AM 6:45 AM 7:00 AM 7:15 AM 7:30 AM 7:45 AM 8:00 AM…" at bounding box center [556, 271] width 112 height 19
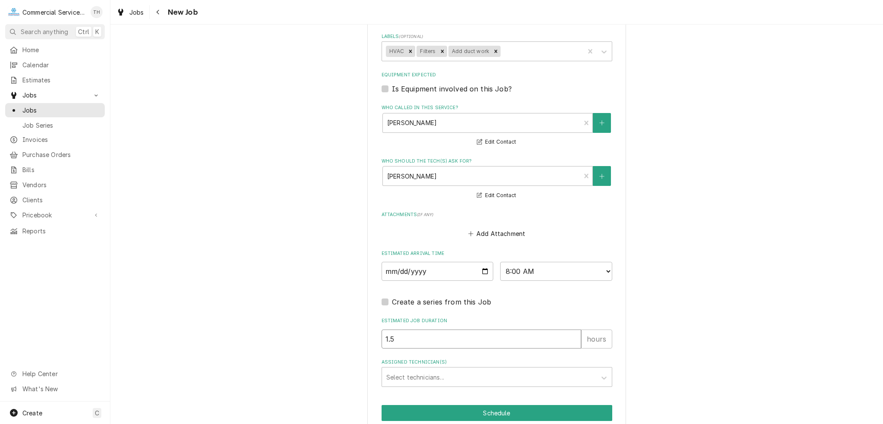
drag, startPoint x: 431, startPoint y: 336, endPoint x: 382, endPoint y: 338, distance: 49.6
click at [382, 338] on input "1.5" at bounding box center [482, 338] width 200 height 19
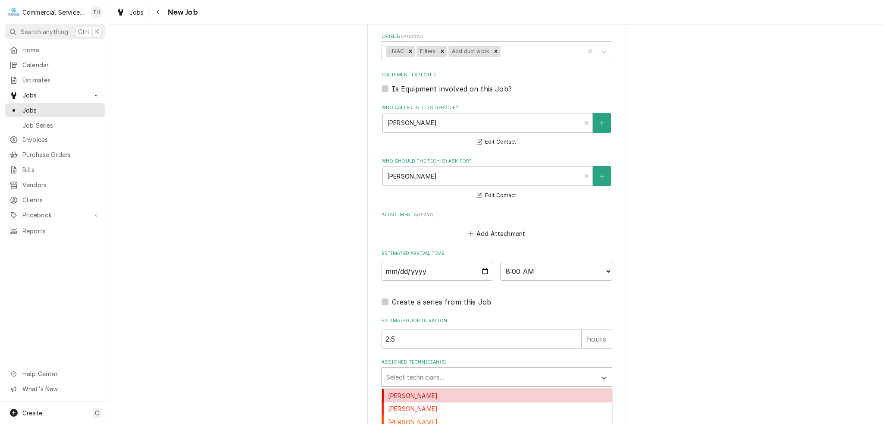
click at [386, 380] on input "Assigned Technician(s)" at bounding box center [387, 377] width 2 height 14
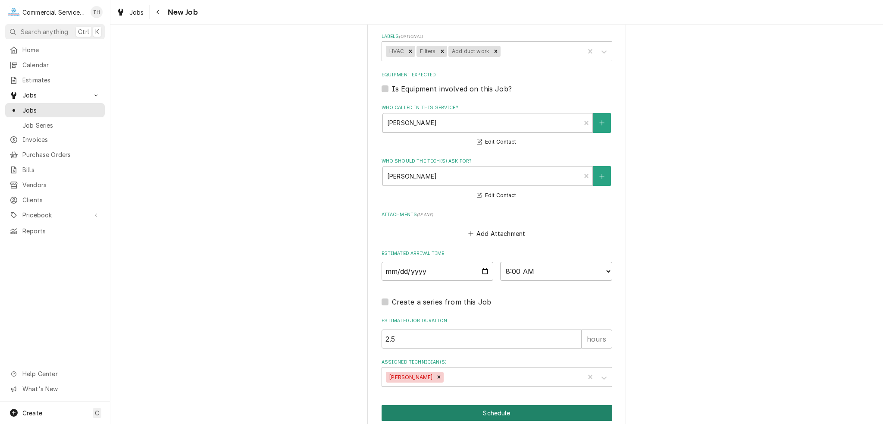
drag, startPoint x: 528, startPoint y: 404, endPoint x: 524, endPoint y: 407, distance: 4.7
click at [528, 405] on button "Schedule" at bounding box center [497, 413] width 231 height 16
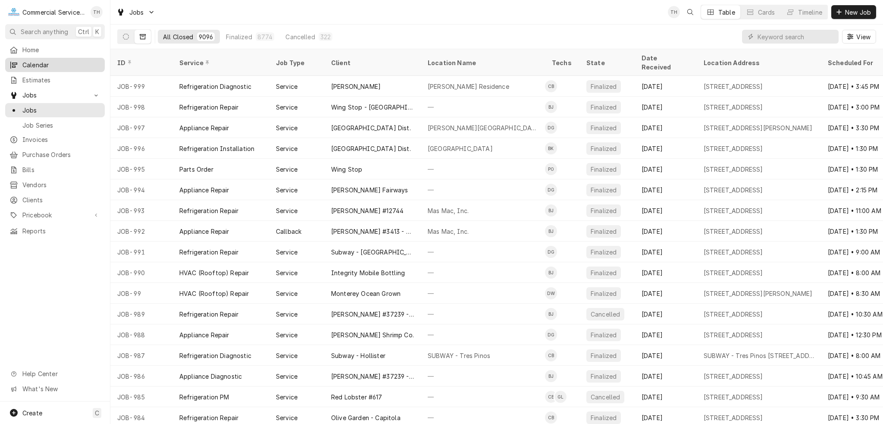
click at [28, 66] on span "Calendar" at bounding box center [61, 64] width 78 height 9
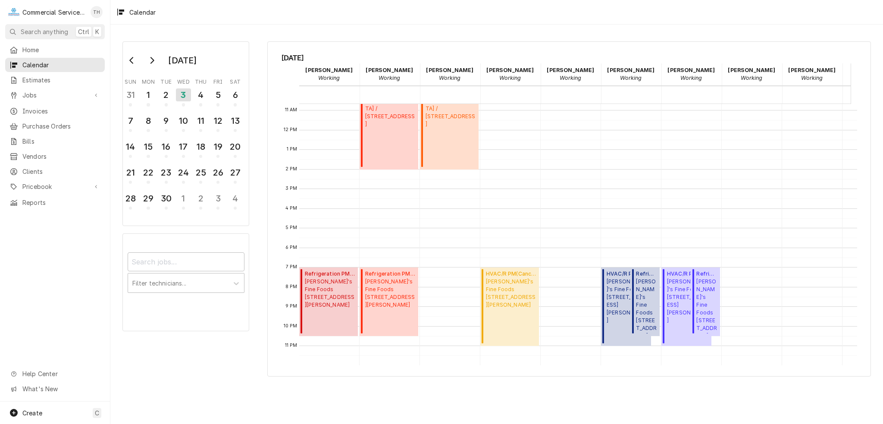
scroll to position [216, 0]
click at [32, 96] on span "Jobs" at bounding box center [54, 95] width 65 height 9
click at [34, 108] on span "Jobs" at bounding box center [61, 110] width 78 height 9
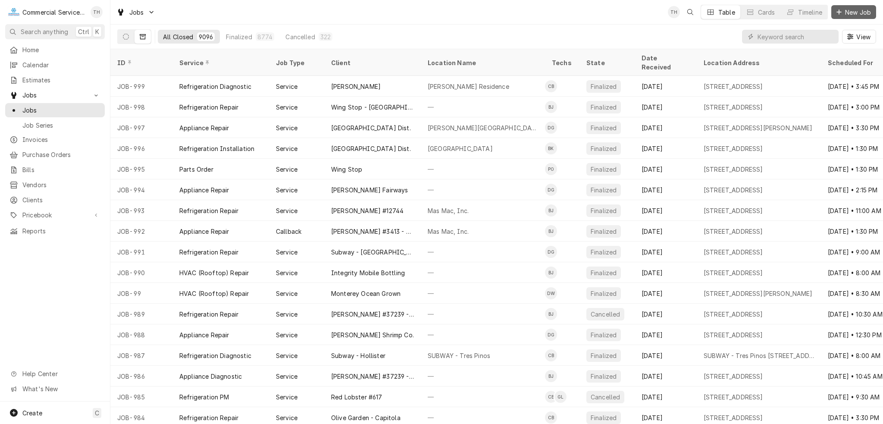
click at [859, 14] on span "New Job" at bounding box center [857, 12] width 29 height 9
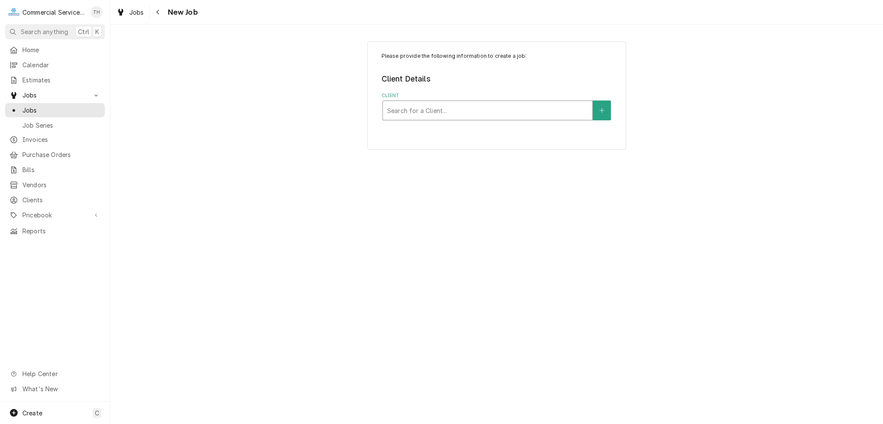
click at [476, 105] on div "Client" at bounding box center [487, 111] width 201 height 16
type input "olive garden"
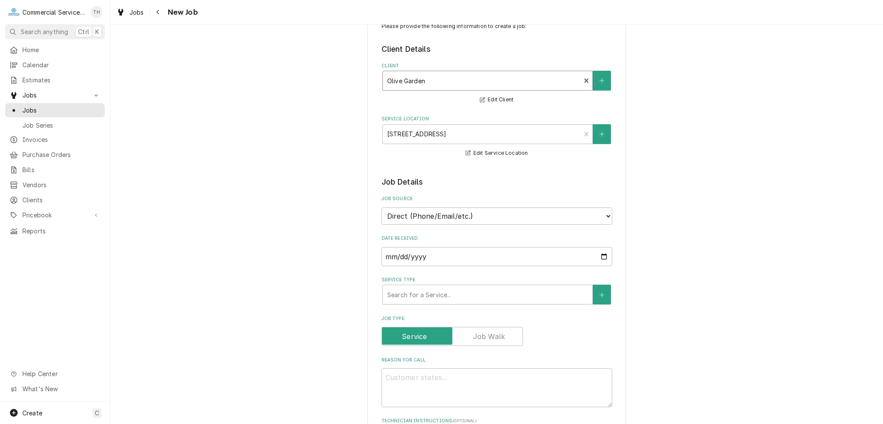
scroll to position [43, 0]
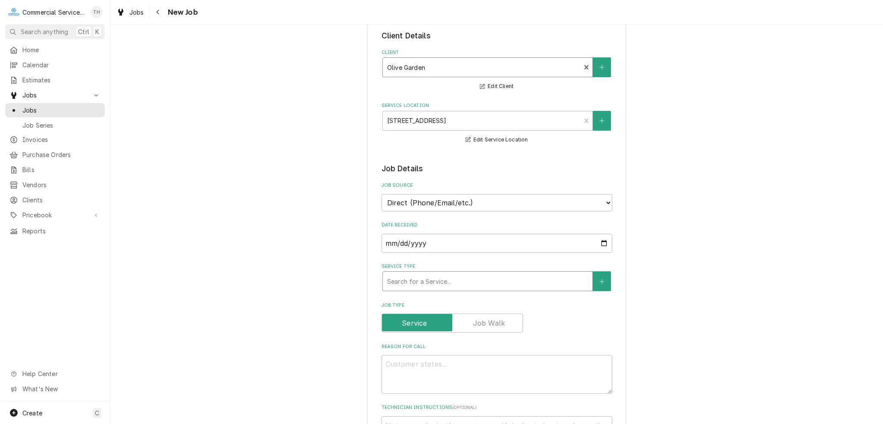
click at [405, 279] on div "Service Type" at bounding box center [487, 281] width 201 height 16
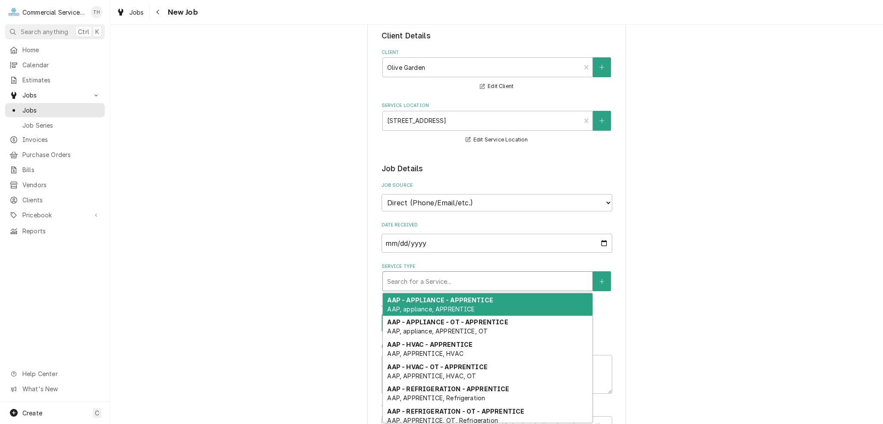
type textarea "x"
type input "R"
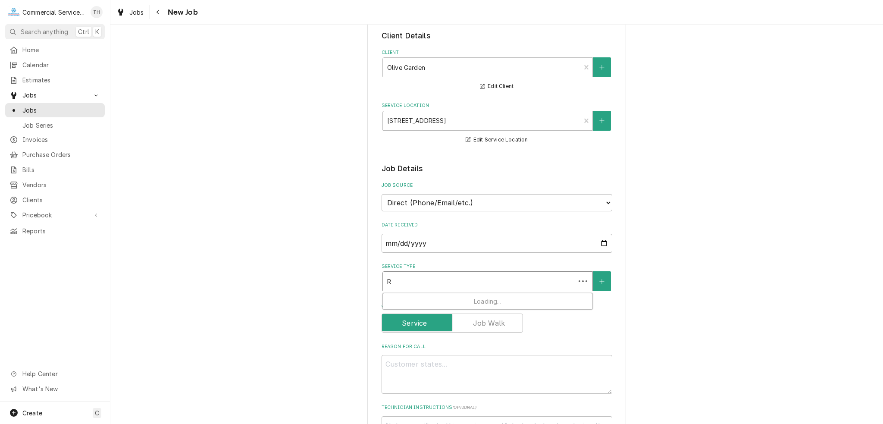
type textarea "x"
type input "Re"
type textarea "x"
type input "Ref"
type textarea "x"
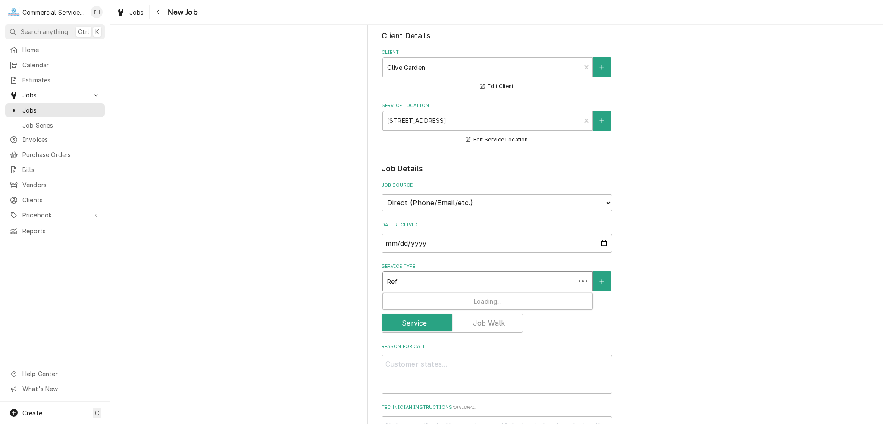
type input "Refr"
type textarea "x"
type input "Refri"
type textarea "x"
type input "Refrig"
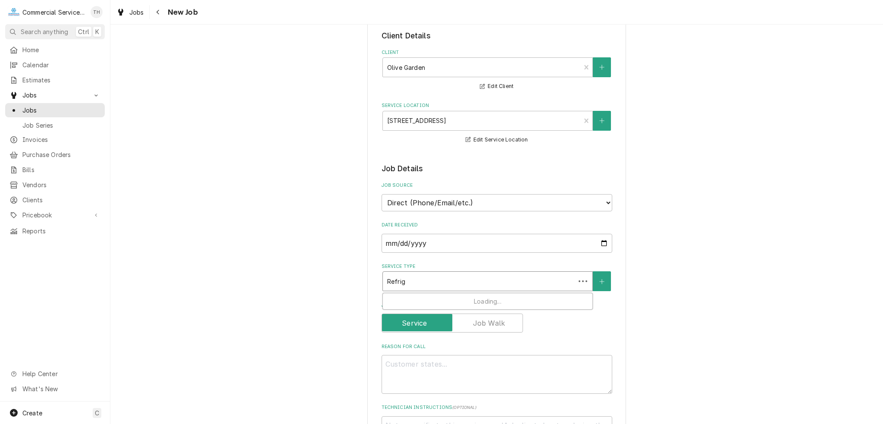
type textarea "x"
type input "Refrige"
type textarea "x"
type input "Refriger"
type textarea "x"
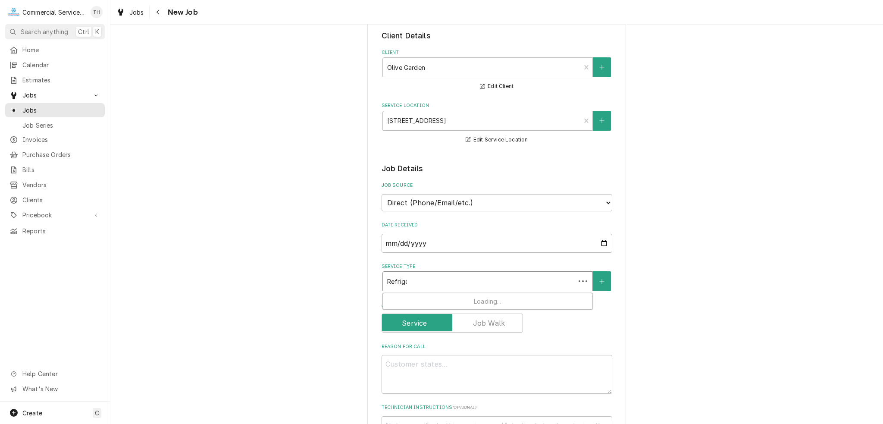
type input "Refrigera"
type textarea "x"
type input "Refrigerati"
type textarea "x"
type input "Refrigeratio"
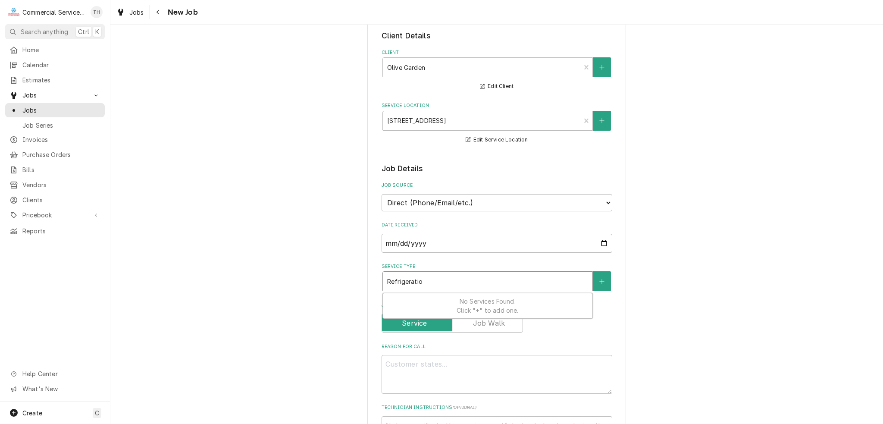
type textarea "x"
type input "Refrigeration"
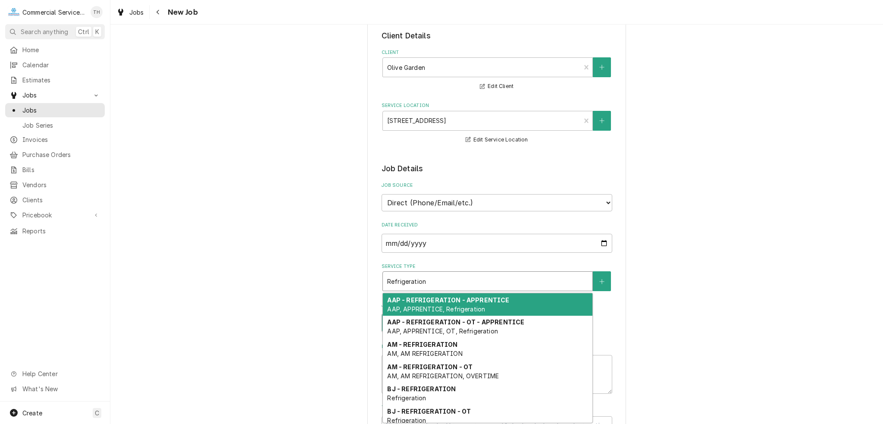
scroll to position [93, 0]
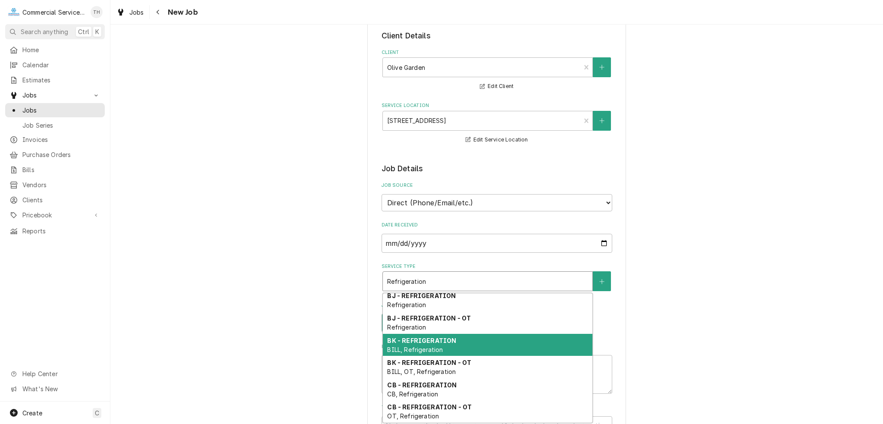
type textarea "x"
type input "Refrigerations"
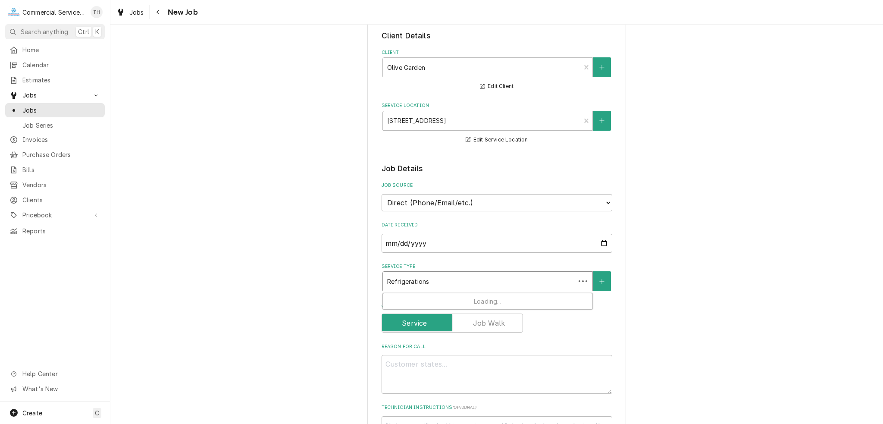
type textarea "x"
type input "Refrigerationsg"
type textarea "x"
type input "Refrigerations"
type textarea "x"
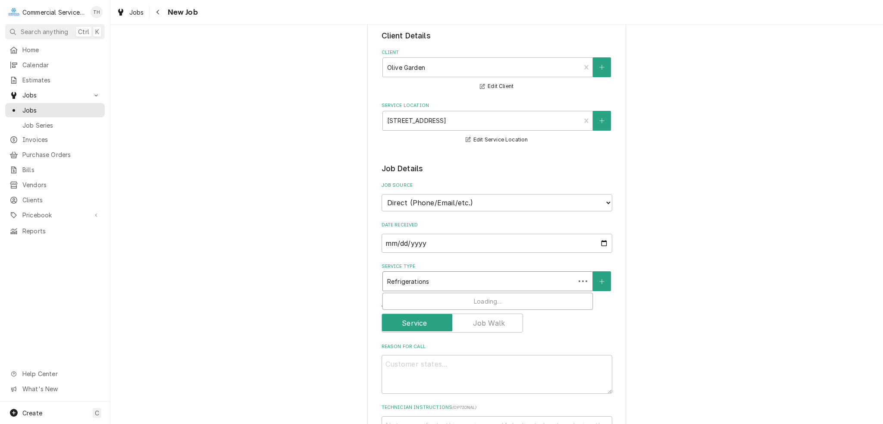
type input "Refrigeration"
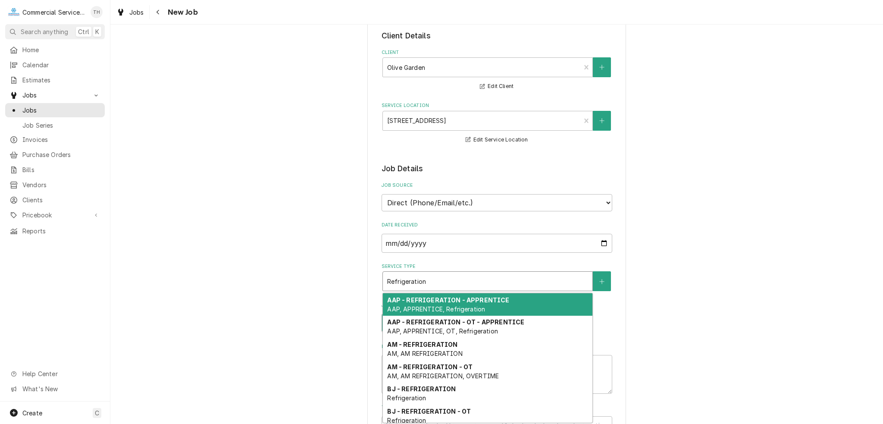
type textarea "x"
type input "Refrigeratio"
type textarea "x"
type input "Refrigerati"
type textarea "x"
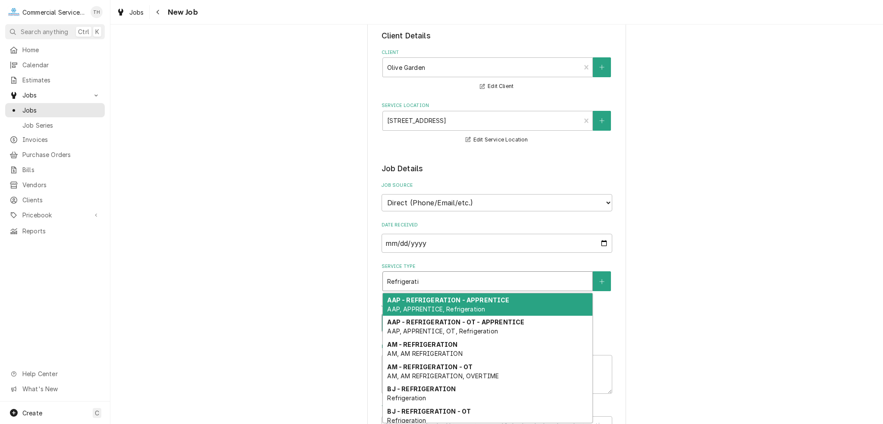
type input "Refrigerat"
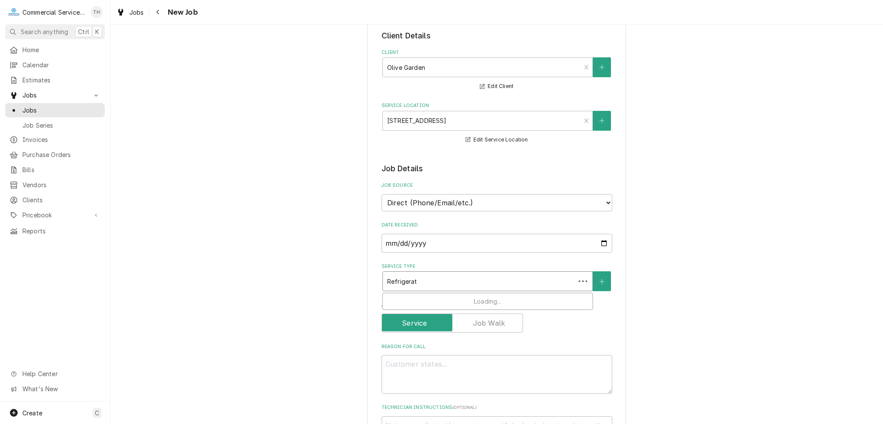
type textarea "x"
type input "Refrigera"
type textarea "x"
type input "Refriger"
type textarea "x"
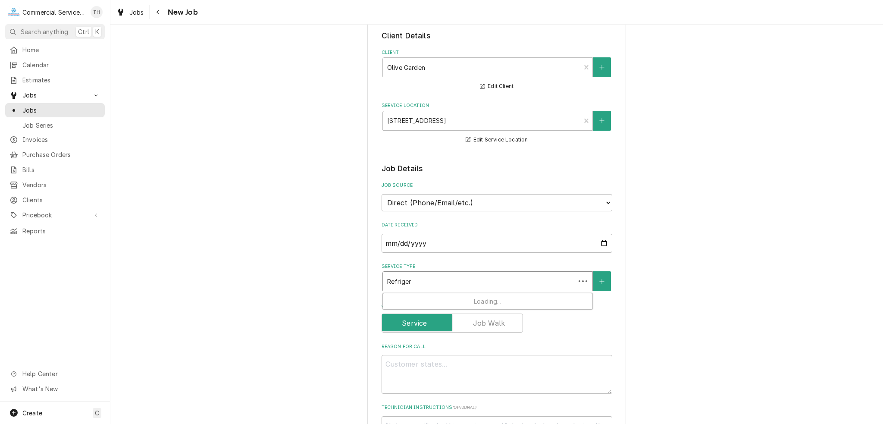
type input "Refrige"
type textarea "x"
type input "Refrig"
type textarea "x"
type input "Refri"
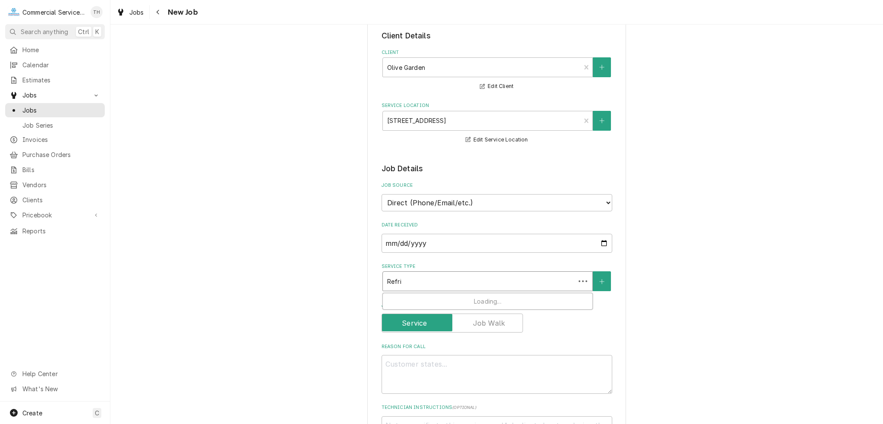
type textarea "x"
type input "Refr"
type textarea "x"
type input "Ref"
type textarea "x"
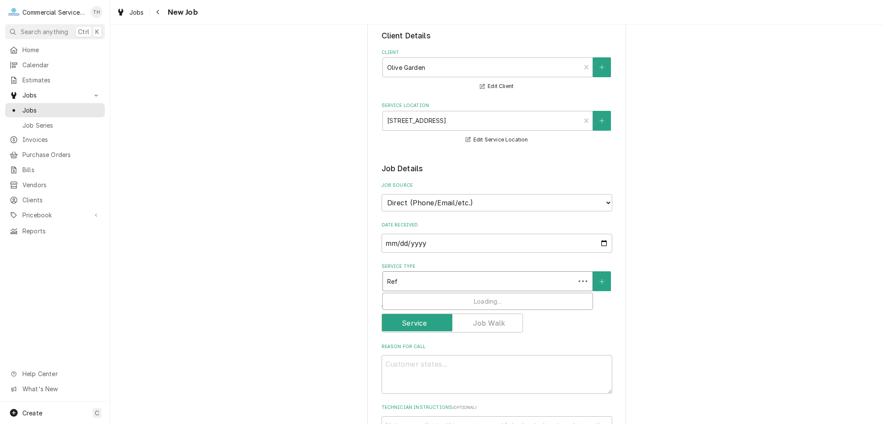
type input "Re"
type textarea "x"
type input "R"
type textarea "x"
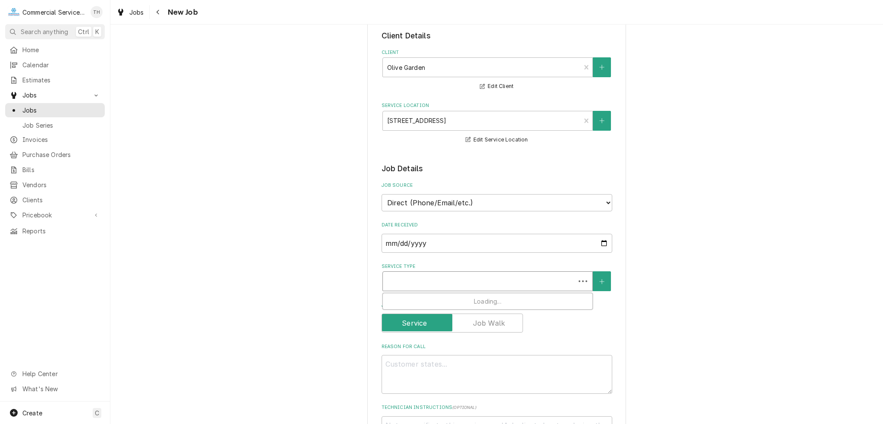
type input "s"
type textarea "x"
type input "sg"
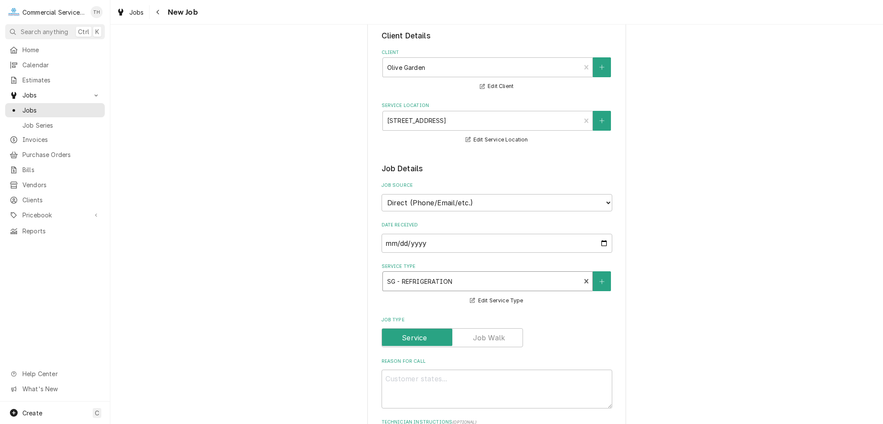
type textarea "x"
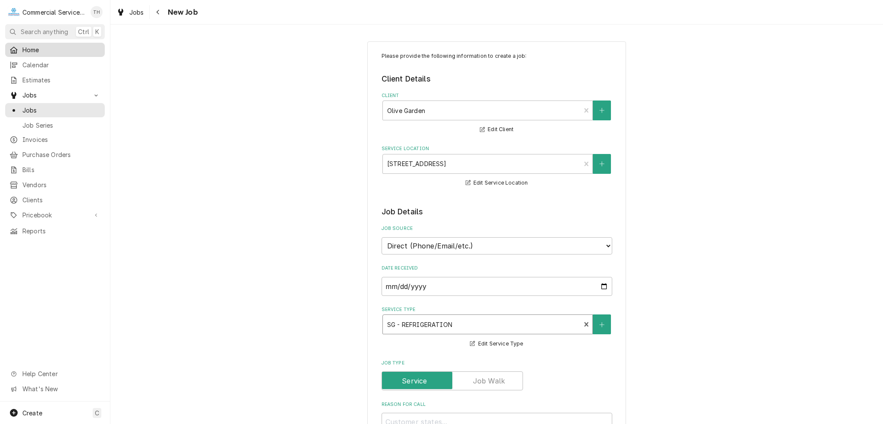
click at [57, 45] on span "Home" at bounding box center [61, 49] width 78 height 9
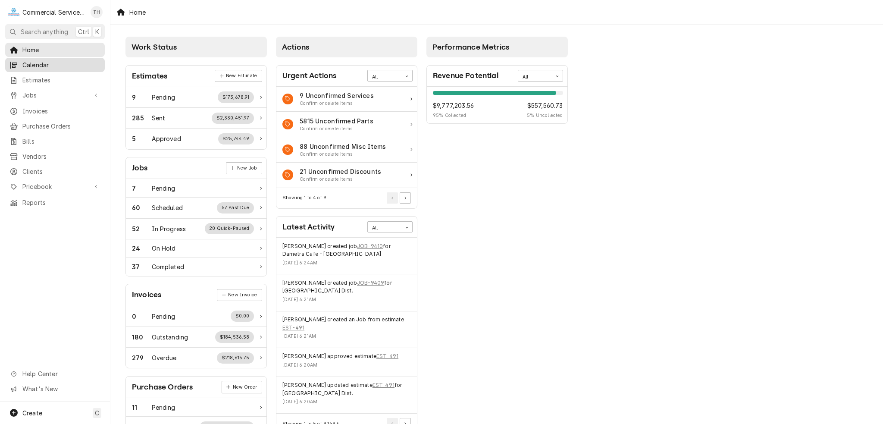
click at [65, 65] on span "Calendar" at bounding box center [61, 64] width 78 height 9
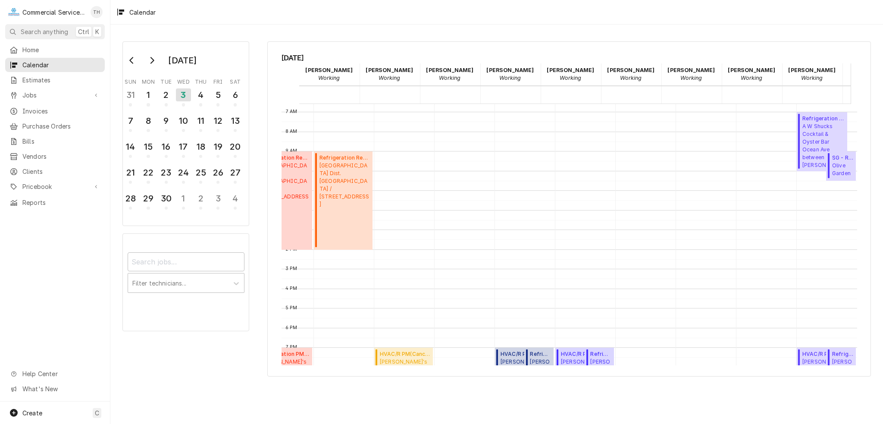
scroll to position [0, 111]
click at [838, 162] on span "Olive Garden 1580 N. Main Street, Salinas, CA 93906" at bounding box center [842, 170] width 21 height 16
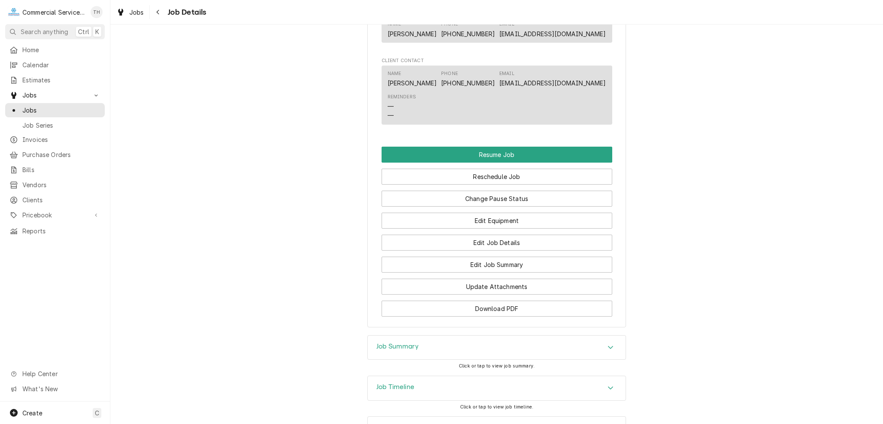
scroll to position [772, 0]
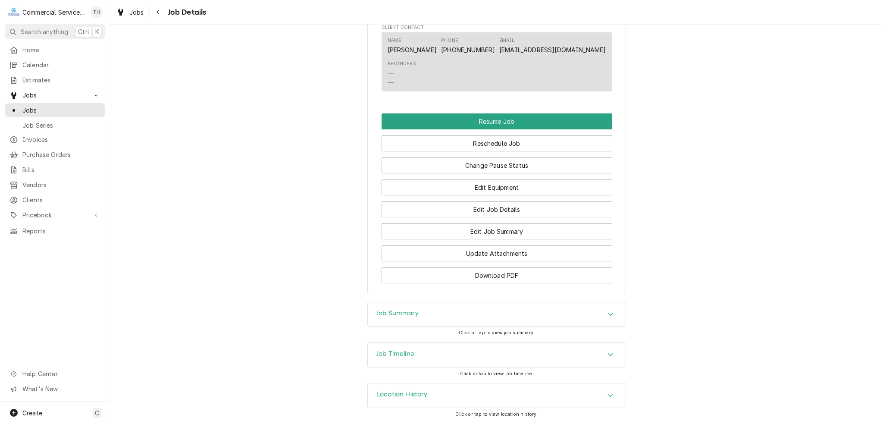
click at [475, 310] on div "Job Summary" at bounding box center [497, 314] width 258 height 24
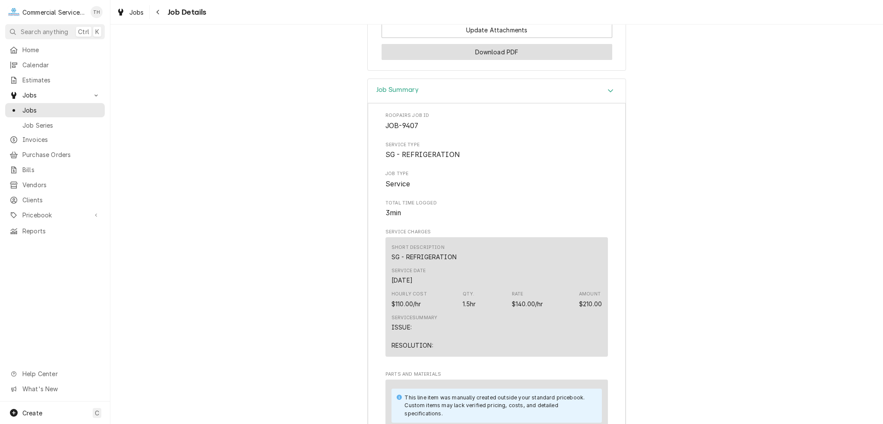
scroll to position [815, 0]
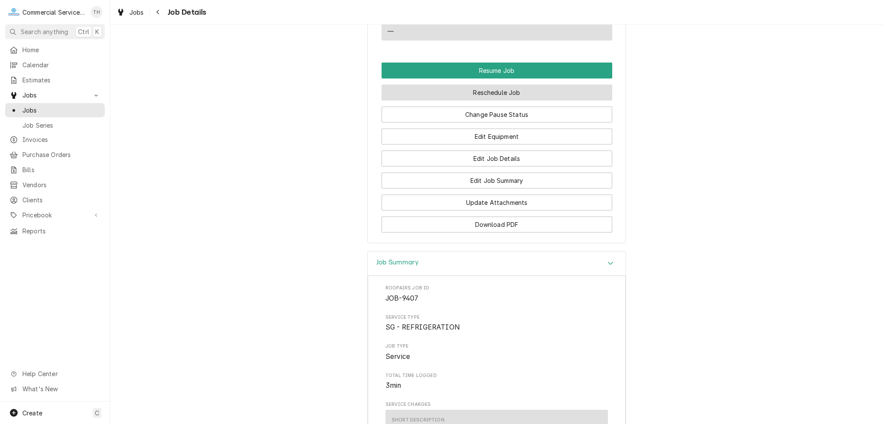
click at [506, 100] on button "Reschedule Job" at bounding box center [497, 93] width 231 height 16
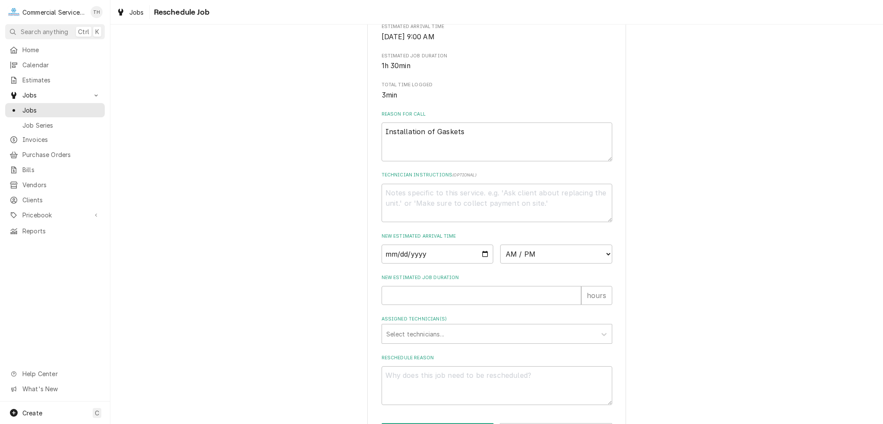
scroll to position [172, 0]
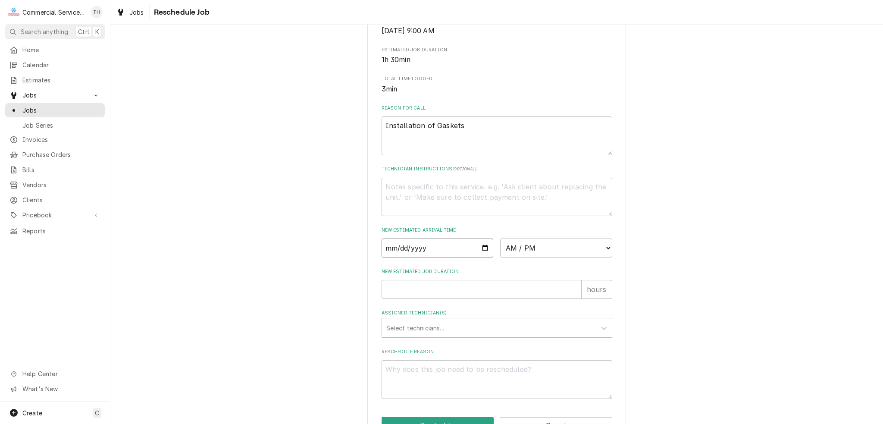
click at [479, 257] on input "Date" at bounding box center [438, 247] width 112 height 19
type textarea "x"
type input "2025-09-03"
click at [480, 257] on input "2025-09-03" at bounding box center [438, 247] width 112 height 19
click at [586, 257] on select "AM / PM 6:00 AM 6:15 AM 6:30 AM 6:45 AM 7:00 AM 7:15 AM 7:30 AM 7:45 AM 8:00 AM…" at bounding box center [556, 247] width 112 height 19
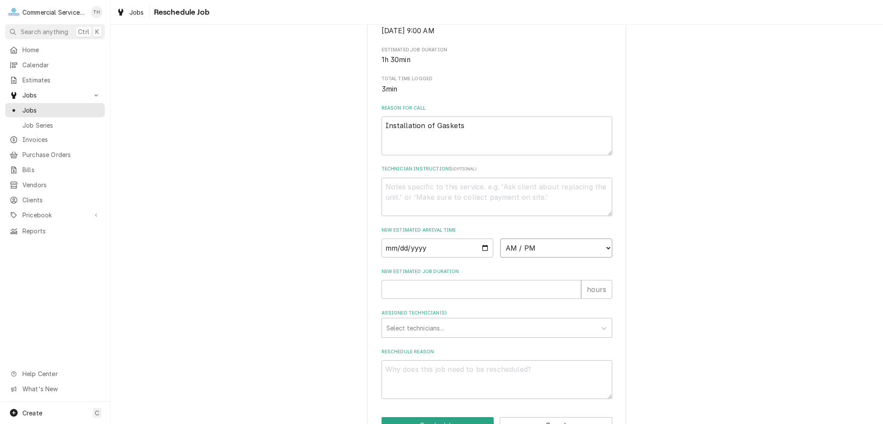
select select "09:00:00"
click at [500, 248] on select "AM / PM 6:00 AM 6:15 AM 6:30 AM 6:45 AM 7:00 AM 7:15 AM 7:30 AM 7:45 AM 8:00 AM…" at bounding box center [556, 247] width 112 height 19
click at [457, 299] on input "New Estimated Job Duration" at bounding box center [482, 289] width 200 height 19
type textarea "x"
type input "2"
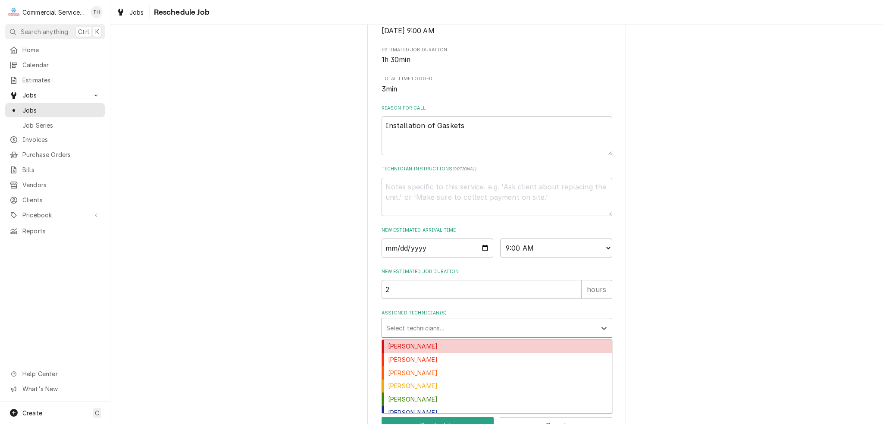
click at [407, 335] on div "Assigned Technician(s)" at bounding box center [489, 328] width 206 height 16
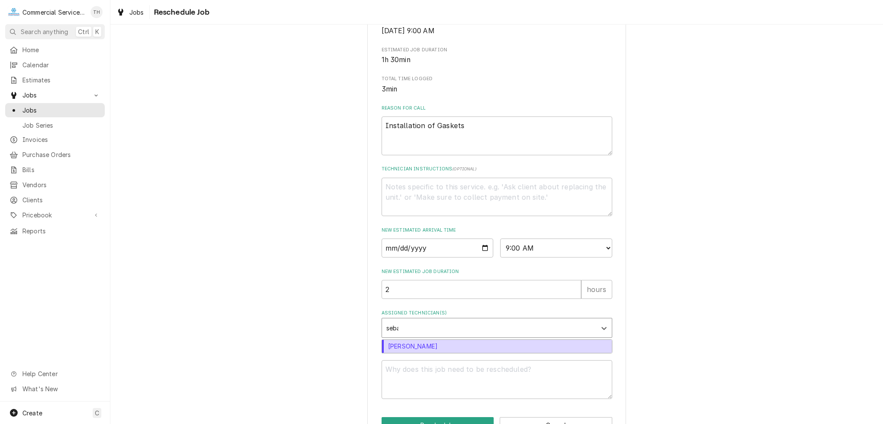
type input "sebas"
type textarea "x"
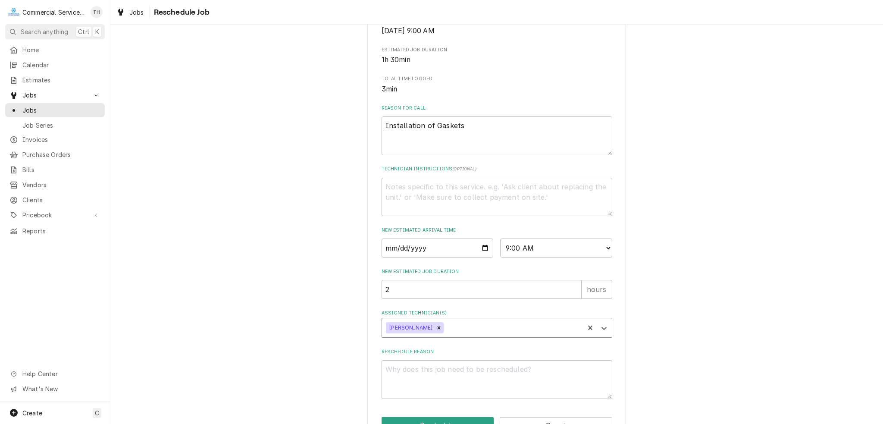
scroll to position [209, 0]
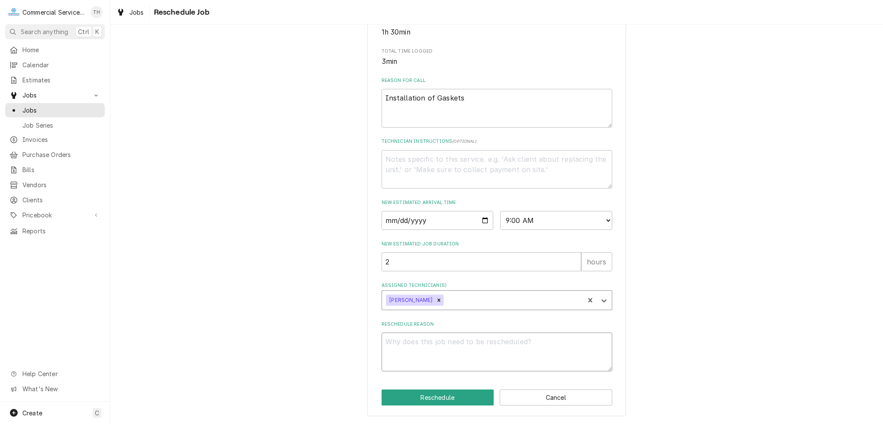
click at [466, 341] on textarea "Reschedule Reason" at bounding box center [497, 351] width 231 height 39
type textarea "x"
type textarea "M"
type textarea "x"
type textarea "Mo"
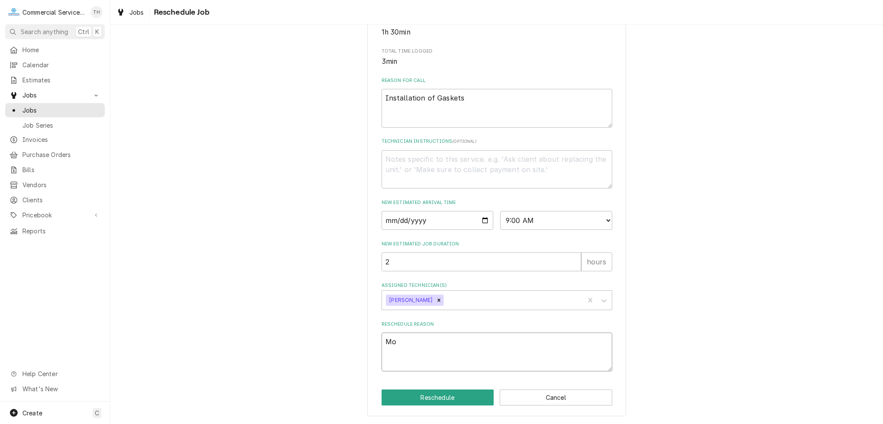
type textarea "x"
type textarea "Mov"
type textarea "x"
type textarea "Move"
type textarea "x"
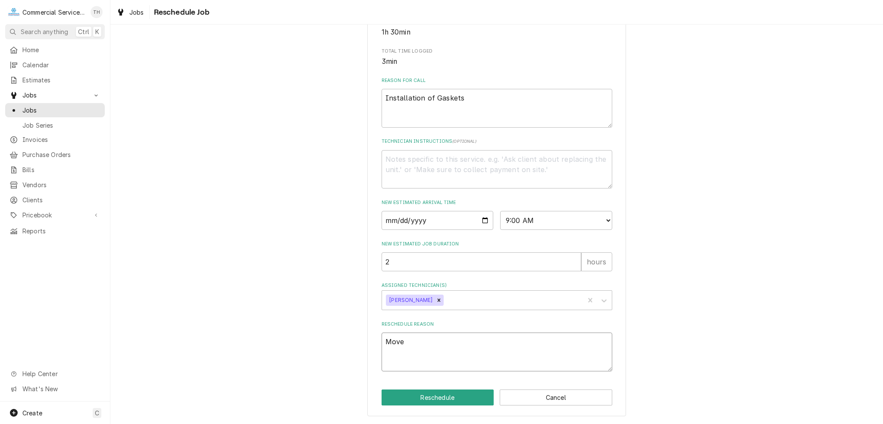
type textarea "Moved"
type textarea "x"
type textarea "Moved"
type textarea "x"
type textarea "Moved d"
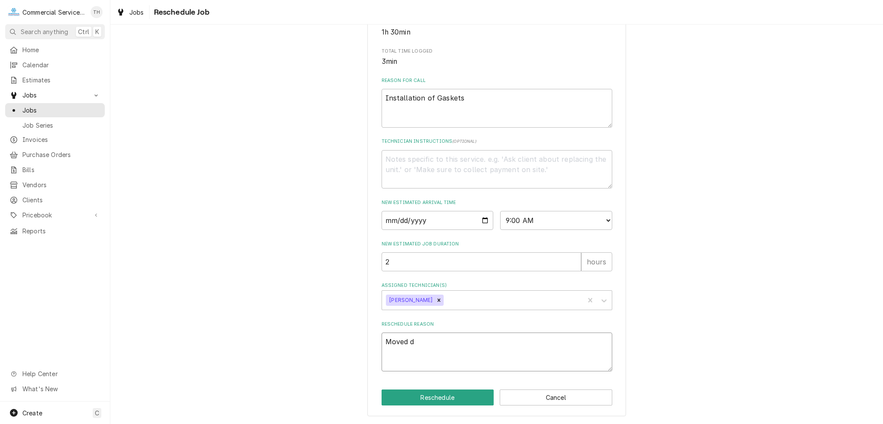
type textarea "x"
type textarea "Moved du"
type textarea "x"
type textarea "Moved due"
type textarea "x"
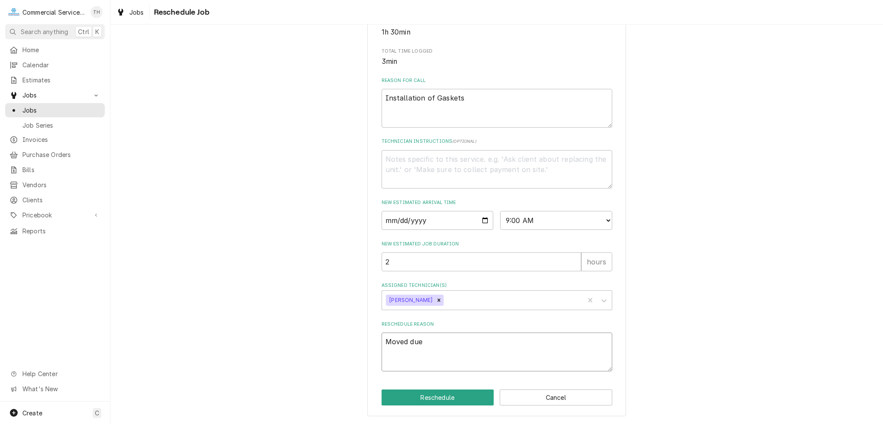
type textarea "Moved due"
type textarea "x"
type textarea "Moved due t"
type textarea "x"
type textarea "Moved due to"
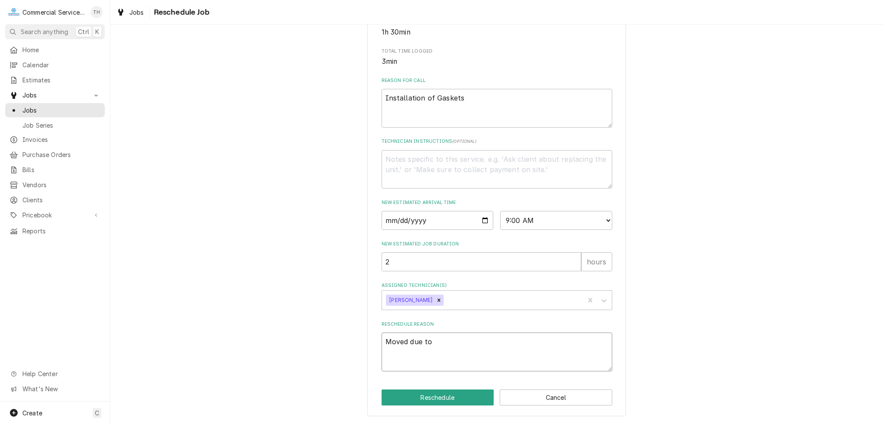
type textarea "x"
type textarea "Moved due to"
type textarea "x"
type textarea "Moved due to s"
type textarea "x"
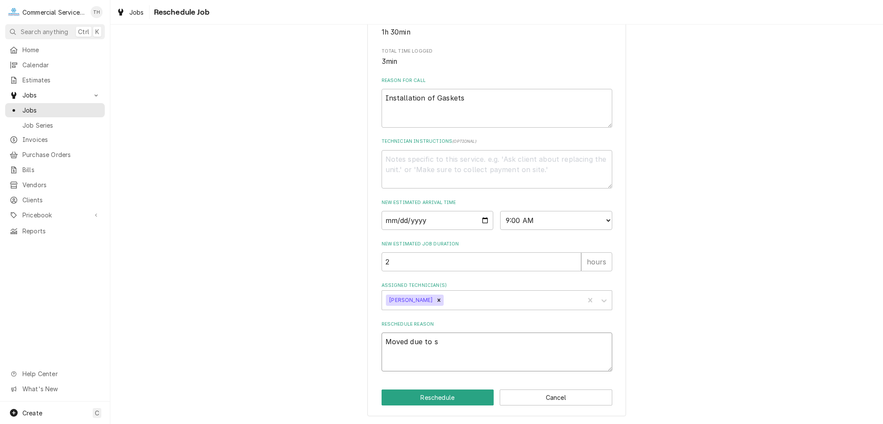
type textarea "Moved due to st"
type textarea "x"
type textarea "Moved due to sta"
type textarea "x"
type textarea "Moved due to star"
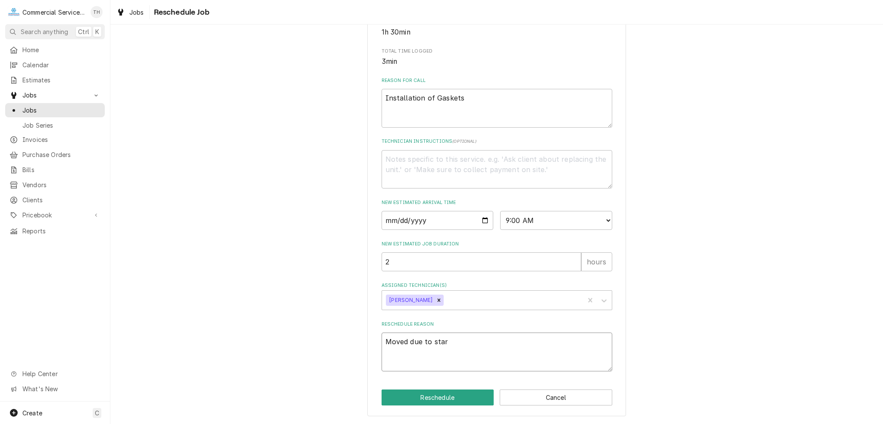
type textarea "x"
type textarea "Moved due to start"
type textarea "x"
type textarea "Moved due to start"
type textarea "x"
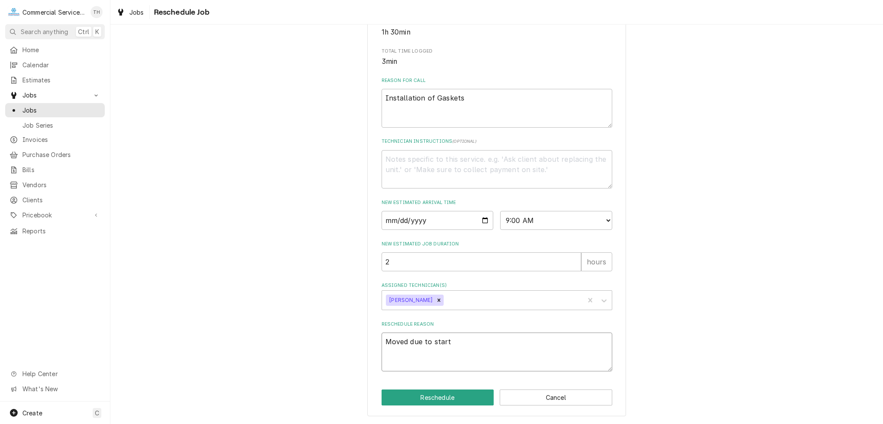
type textarea "Moved due to start t"
type textarea "x"
type textarea "Moved due to start ti"
type textarea "x"
type textarea "Moved due to start tim"
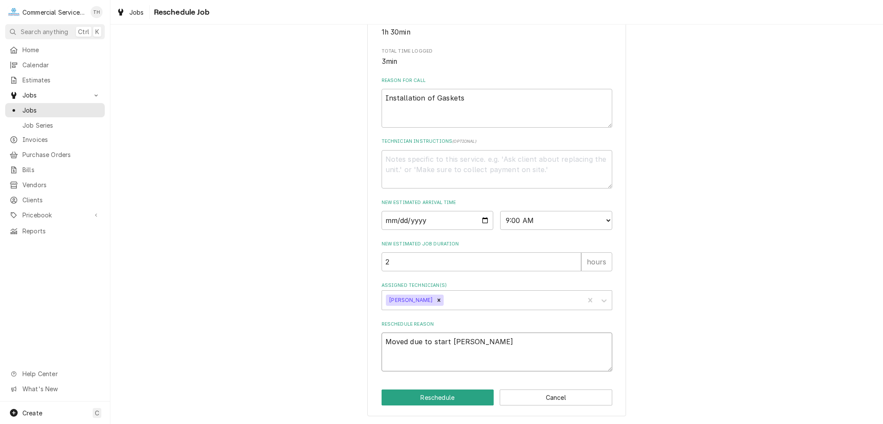
type textarea "x"
type textarea "Moved due to start time"
type textarea "x"
type textarea "Moved due to start time"
type textarea "x"
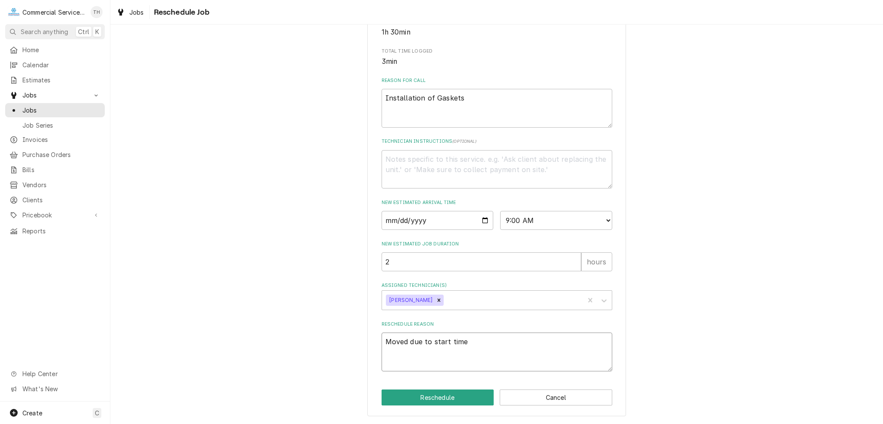
type textarea "Moved due to start time i"
type textarea "x"
type textarea "Moved due to start time in"
type textarea "x"
type textarea "Moved due to start time in"
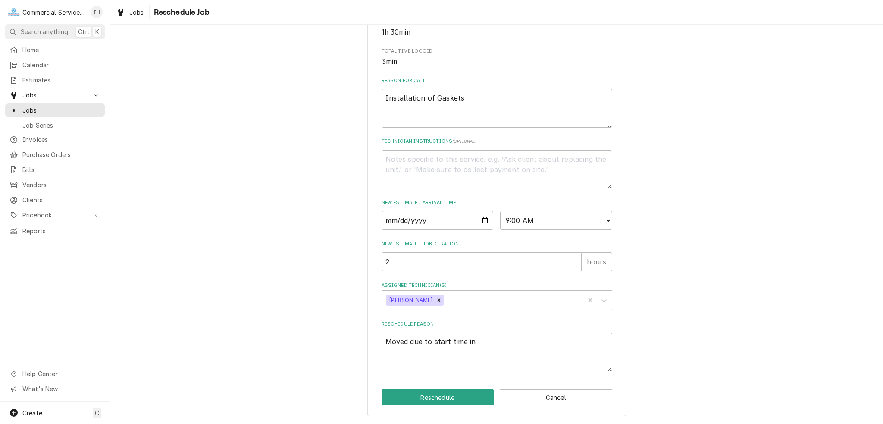
type textarea "x"
type textarea "Moved due to start time in C"
type textarea "x"
type textarea "Moved due to start time in Ca"
type textarea "x"
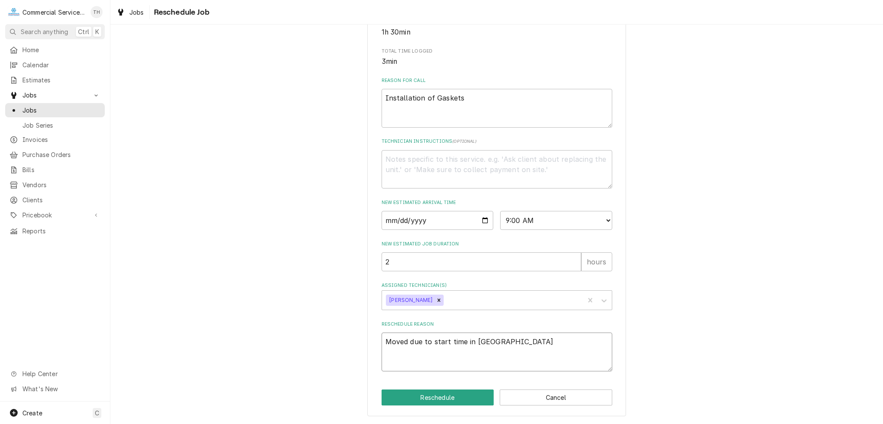
type textarea "Moved due to start time in Car"
type textarea "x"
type textarea "Moved due to start time in Carm"
type textarea "x"
type textarea "Moved due to start time in Carme"
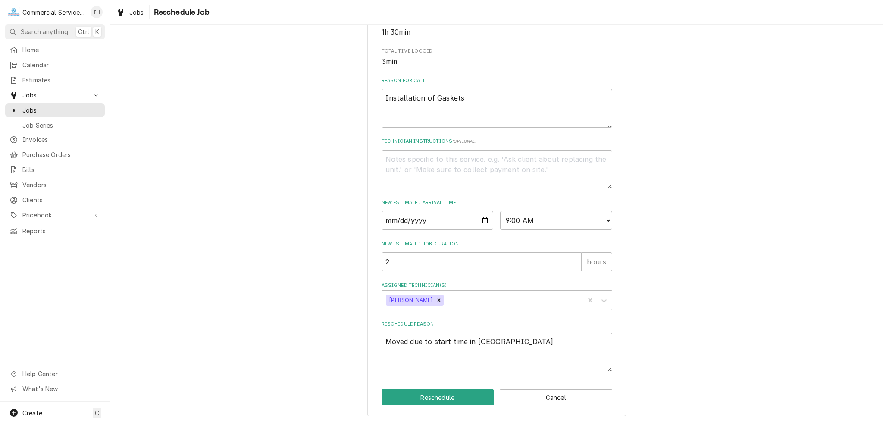
type textarea "x"
type textarea "Moved due to start time in Carmel"
type textarea "x"
type textarea "Moved due to start time in Carmel"
type textarea "x"
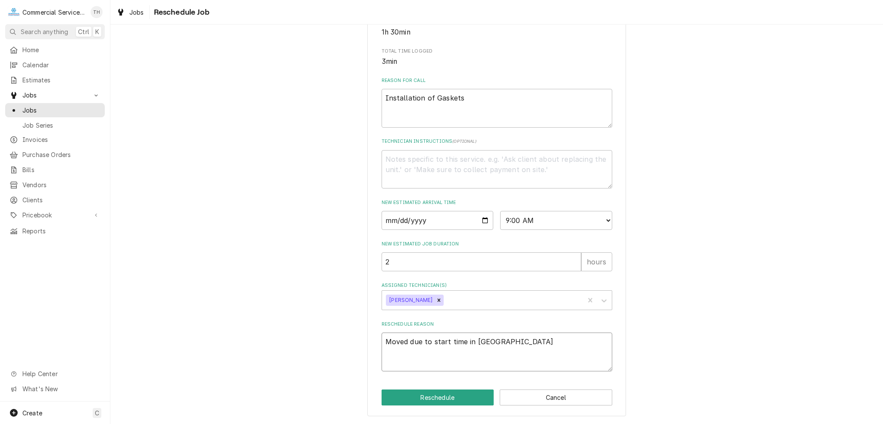
type textarea "Moved due to start time in Carmel @"
type textarea "x"
type textarea "Moved due to start time in Carmel @"
type textarea "x"
type textarea "Moved due to start time in Carmel @ A"
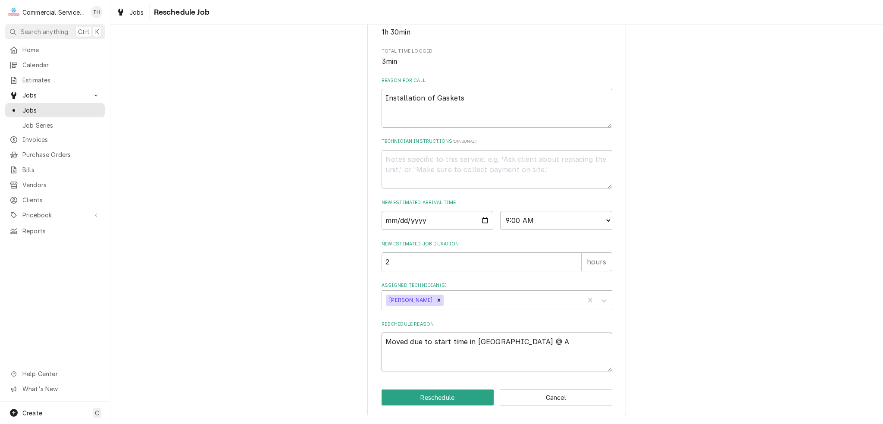
type textarea "x"
type textarea "Moved due to start time in Carmel @ AW"
type textarea "x"
type textarea "Moved due to start time in Carmel @ AW"
type textarea "x"
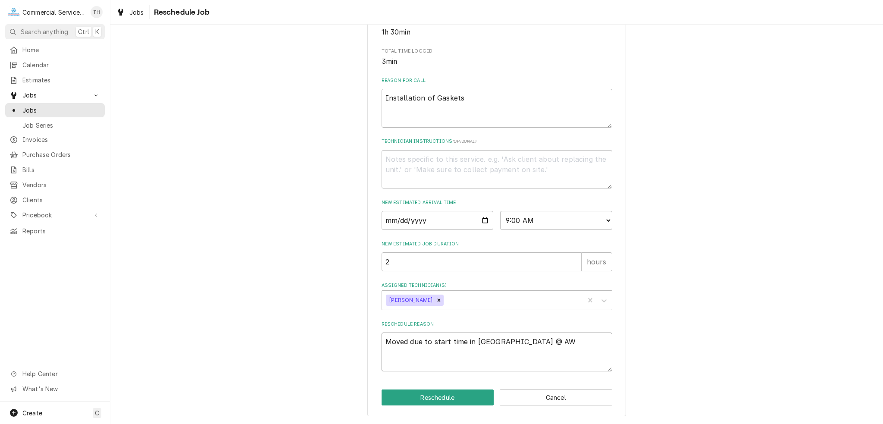
type textarea "Moved due to start time in Carmel @ AW S"
type textarea "x"
type textarea "Moved due to start time in Carmel @ AW Sh"
type textarea "x"
type textarea "Moved due to start time in Carmel @ AW Shi"
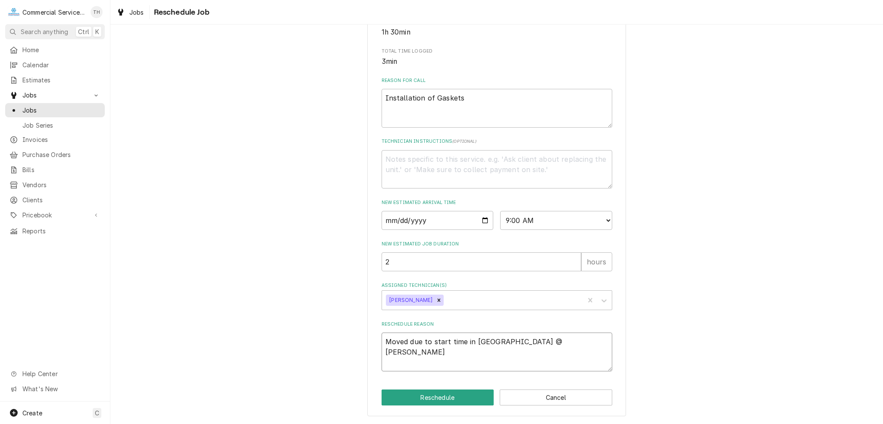
type textarea "x"
type textarea "Moved due to start time in Carmel @ AW Sh"
type textarea "x"
type textarea "Moved due to start time in Carmel @ AW Shu"
type textarea "x"
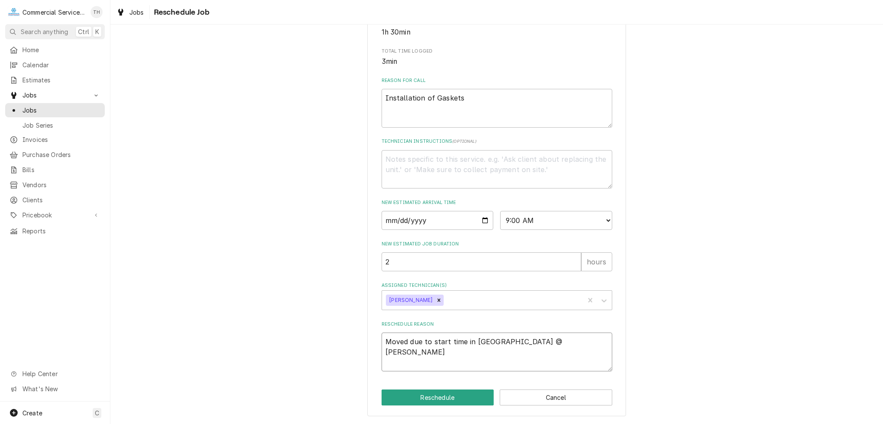
type textarea "Moved due to start time in Carmel @ AW Shuc"
type textarea "x"
type textarea "Moved due to start time in Carmel @ AW Shuck"
type textarea "x"
type textarea "Moved due to start time in Carmel @ AW Shucks"
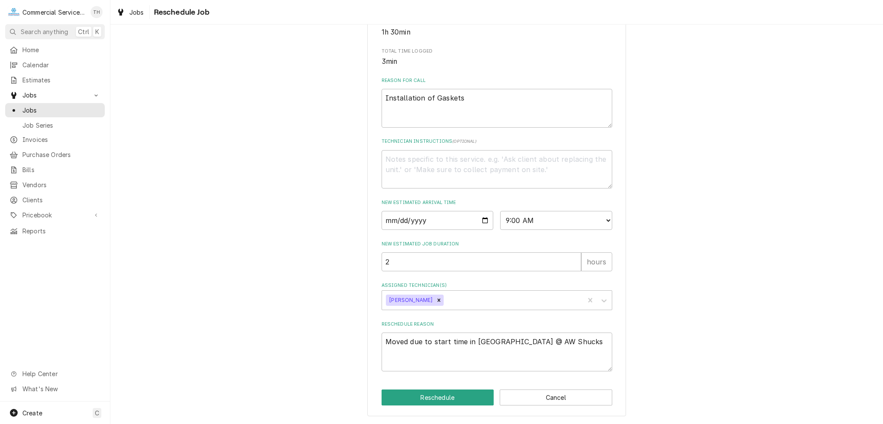
click at [456, 385] on div "Please provide some additional details to reschedule this job. Roopairs Job ID …" at bounding box center [496, 128] width 259 height 575
click at [454, 396] on button "Reschedule" at bounding box center [438, 397] width 113 height 16
type textarea "x"
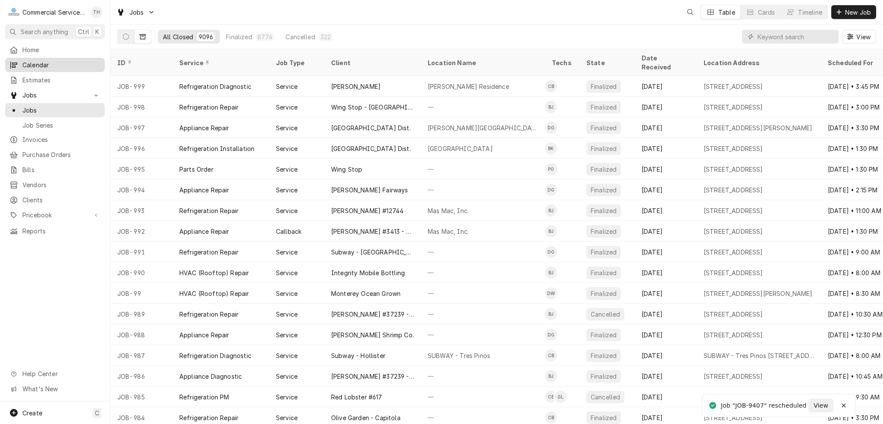
click at [54, 65] on span "Calendar" at bounding box center [61, 64] width 78 height 9
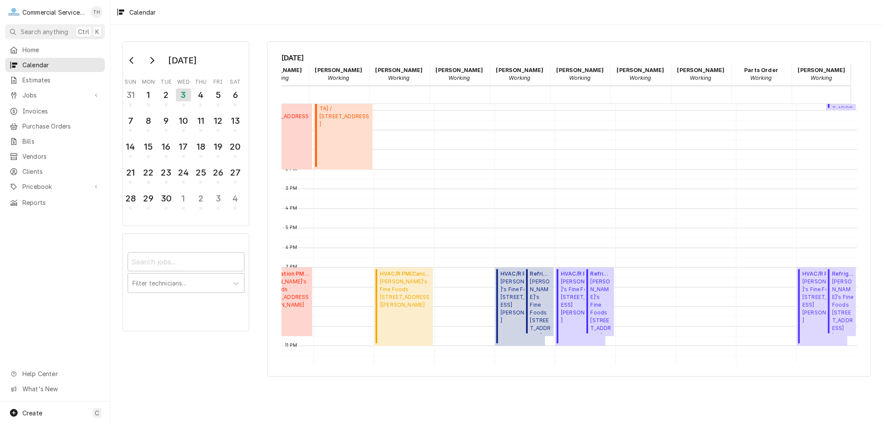
scroll to position [87, 112]
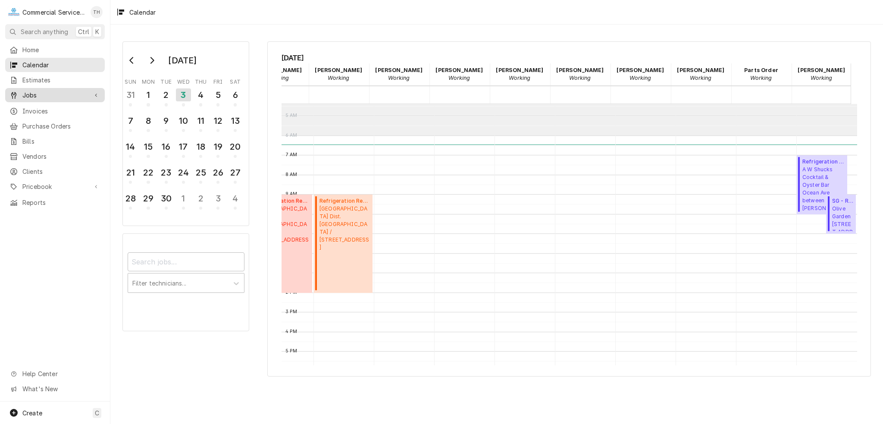
click at [48, 95] on span "Jobs" at bounding box center [54, 95] width 65 height 9
click at [44, 107] on span "Jobs" at bounding box center [61, 110] width 78 height 9
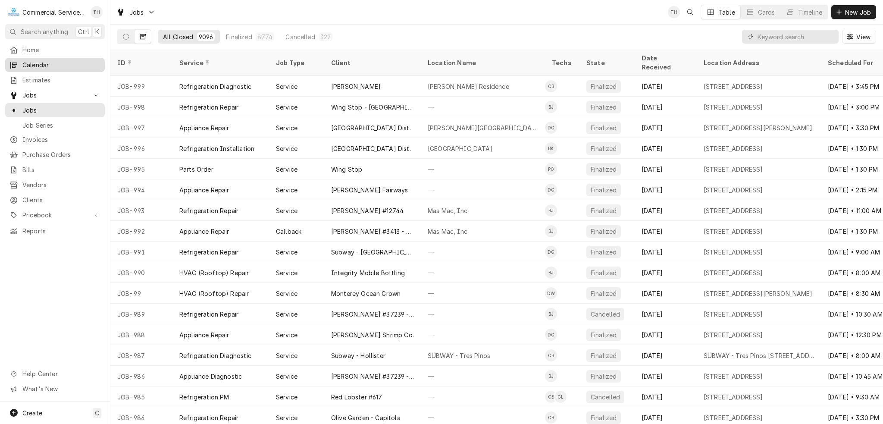
click at [36, 66] on span "Calendar" at bounding box center [61, 64] width 78 height 9
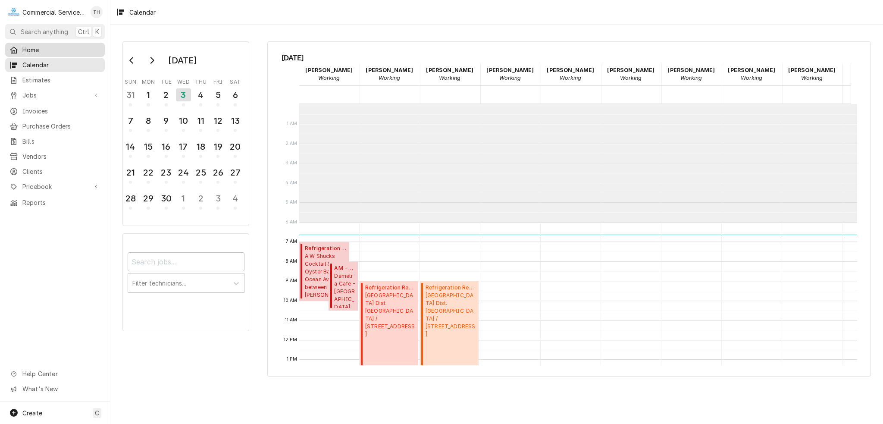
click at [42, 51] on span "Home" at bounding box center [61, 49] width 78 height 9
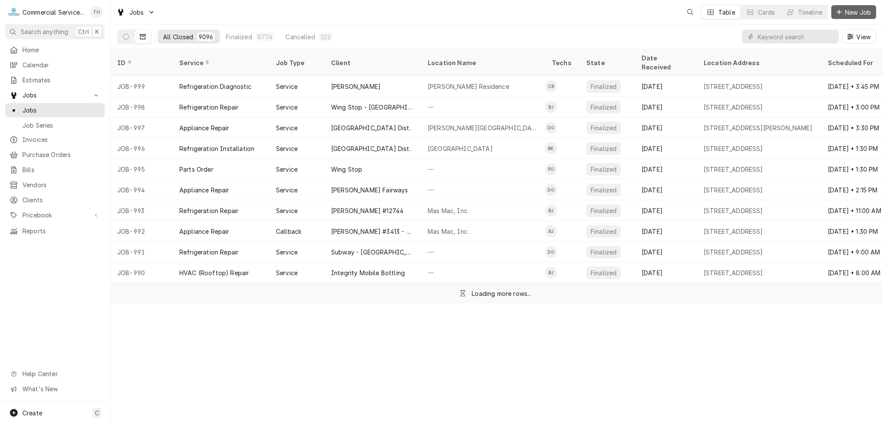
click at [839, 14] on icon "Dynamic Content Wrapper" at bounding box center [838, 11] width 5 height 5
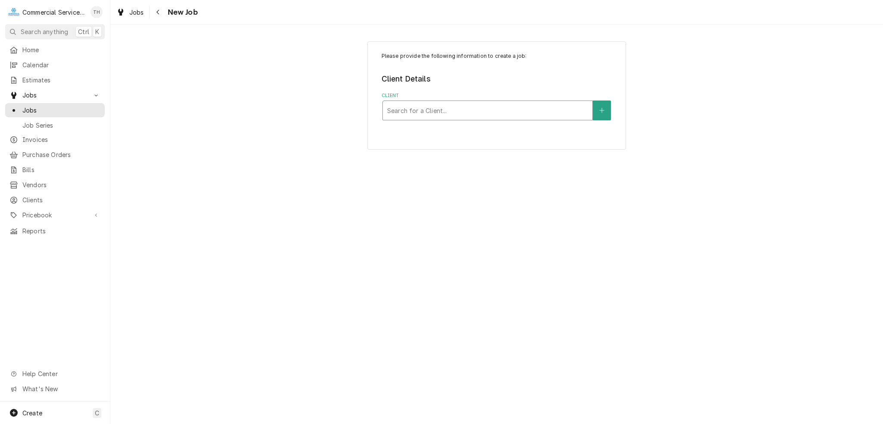
click at [478, 110] on div "Client" at bounding box center [487, 111] width 201 height 16
type input "sjo"
click at [444, 162] on div "Service Location" at bounding box center [487, 164] width 201 height 16
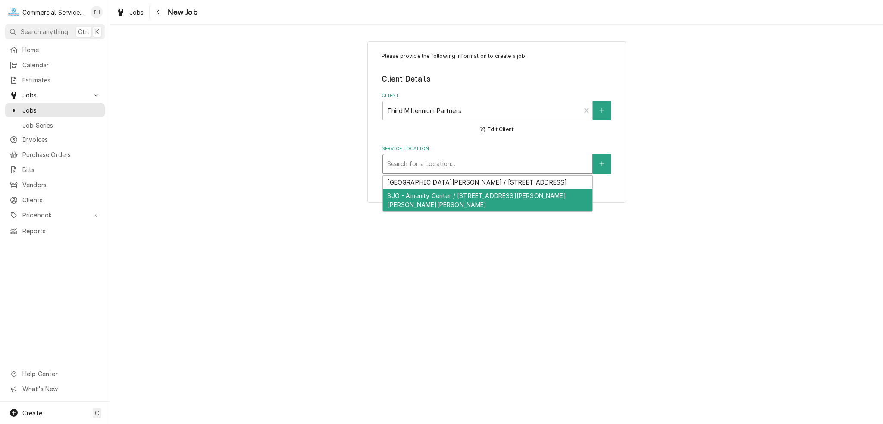
click at [428, 194] on div "SJO - Amenity Center / 2275 Aaron Ct, San Juan Bautista, CA 95045" at bounding box center [488, 200] width 210 height 22
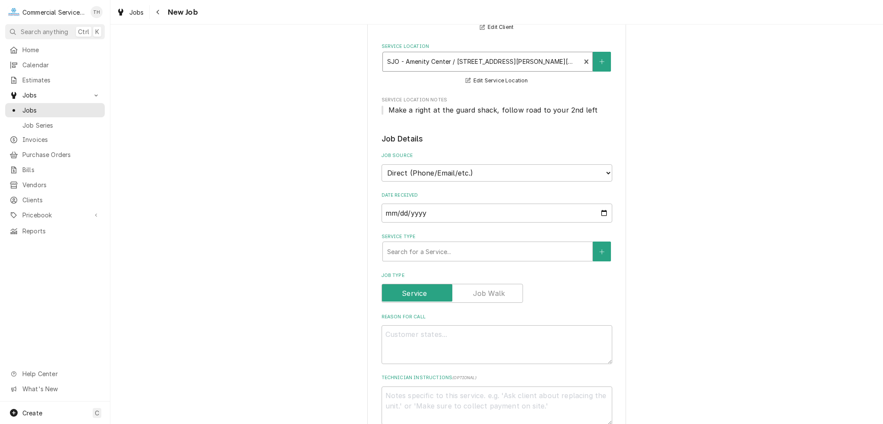
scroll to position [129, 0]
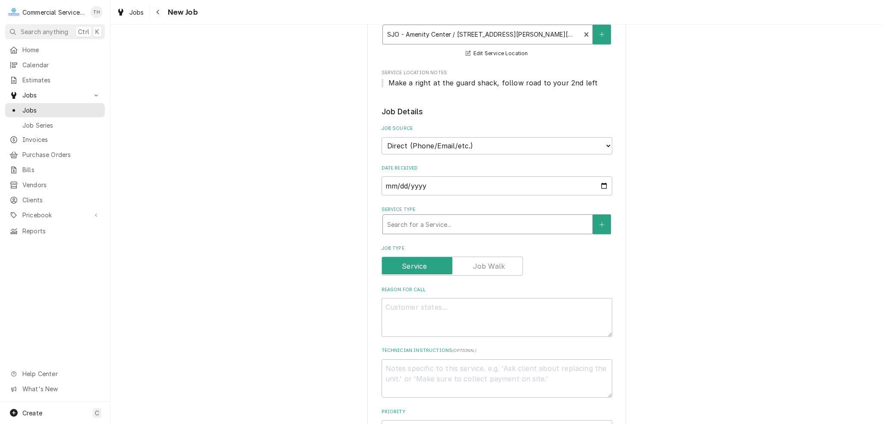
click at [424, 218] on div "Service Type" at bounding box center [487, 224] width 201 height 16
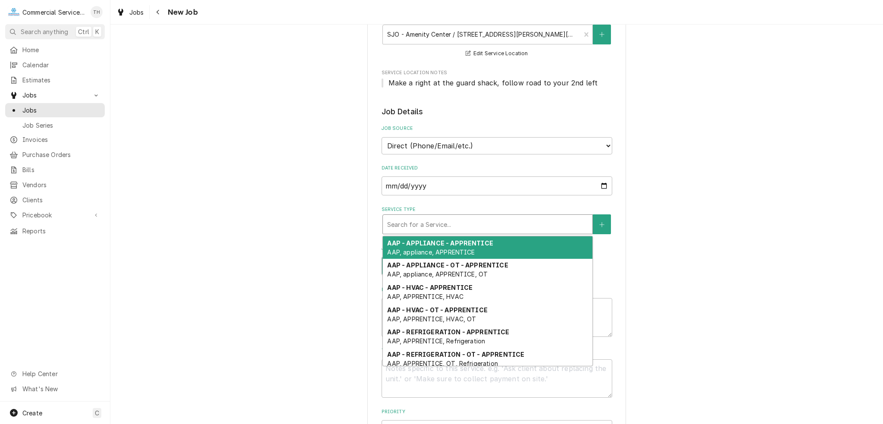
type textarea "x"
type input "h"
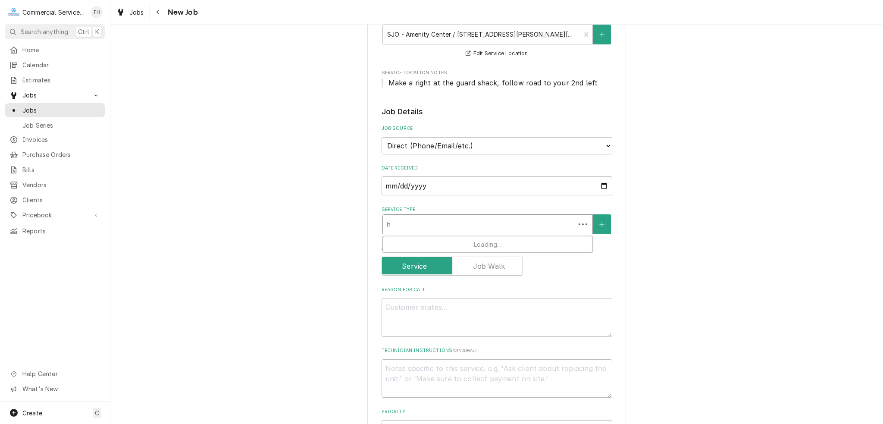
type textarea "x"
type input "hv"
type textarea "x"
type input "hva"
type textarea "x"
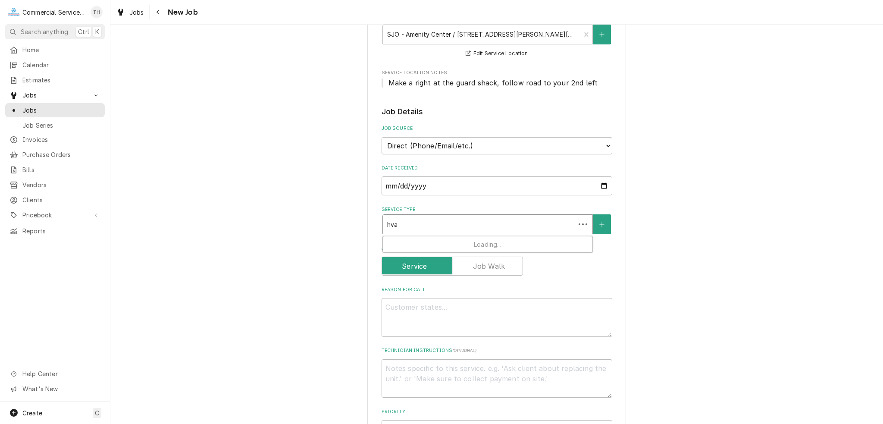
type input "hvac"
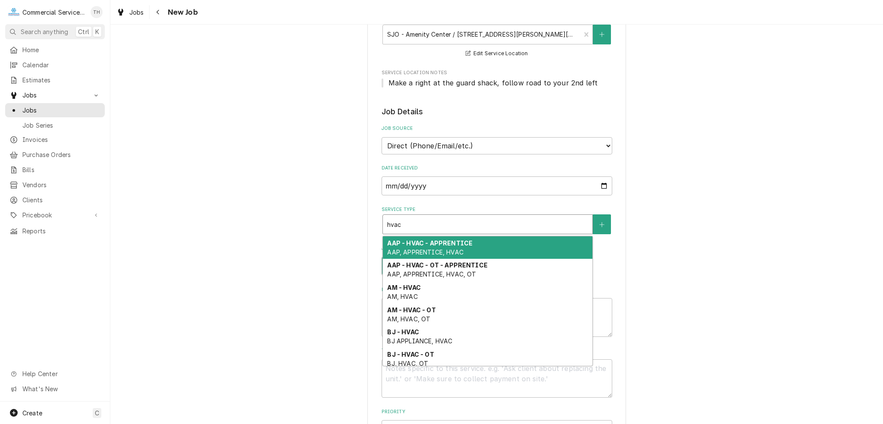
type textarea "x"
type input "hvac"
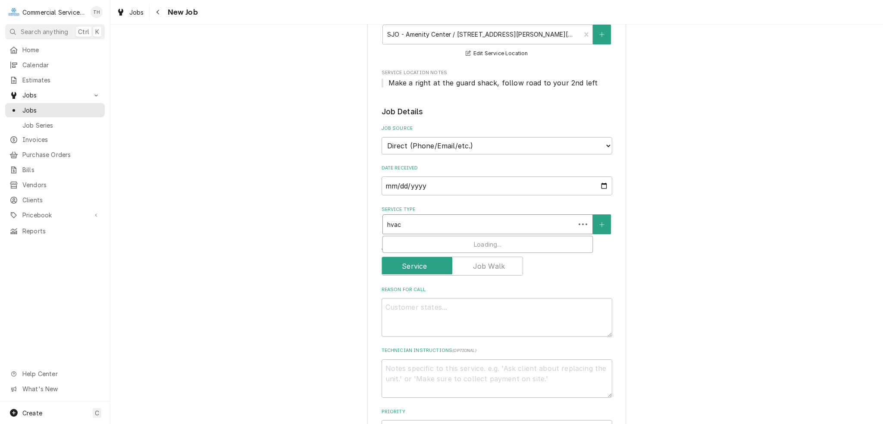
type textarea "x"
type input "hvac n"
type textarea "x"
type input "hvac"
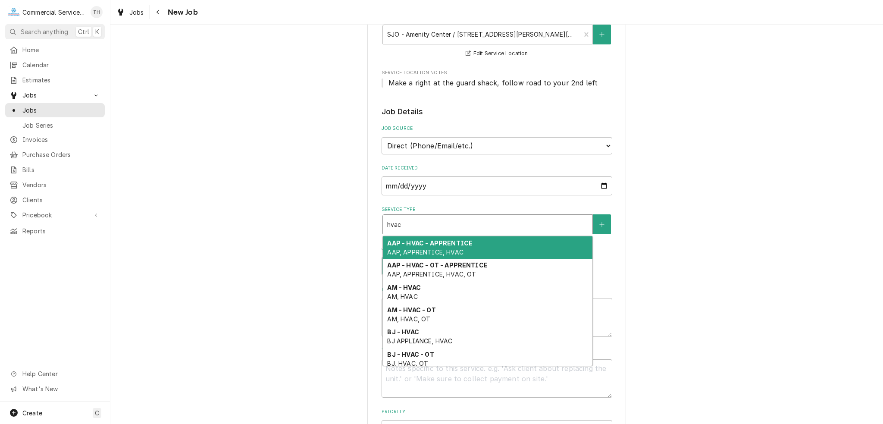
type textarea "x"
type input "hvac i"
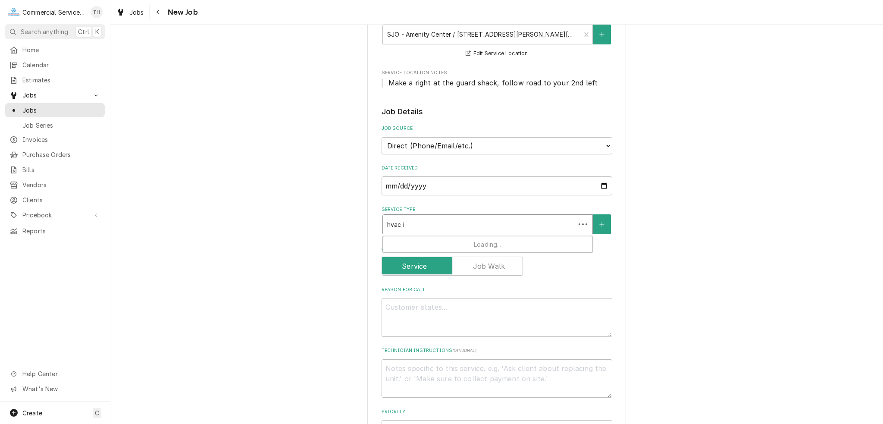
type textarea "x"
type input "hvac in"
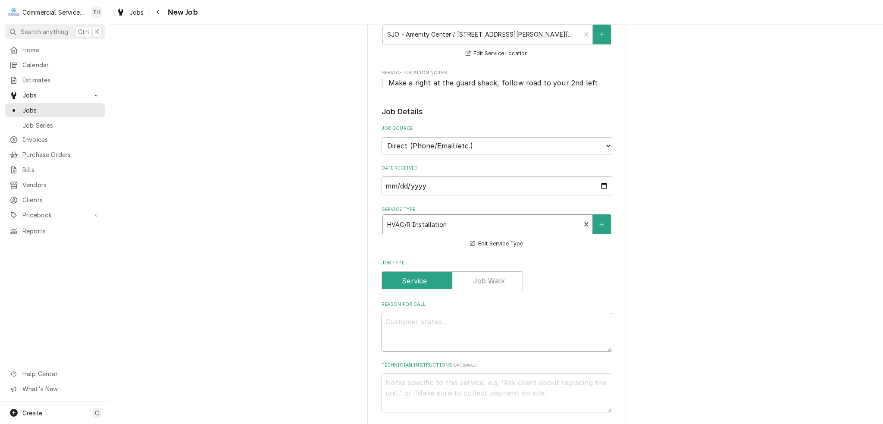
click at [411, 328] on textarea "Reason For Call" at bounding box center [497, 332] width 231 height 39
type textarea "x"
type textarea "W"
type textarea "x"
type textarea "Wi"
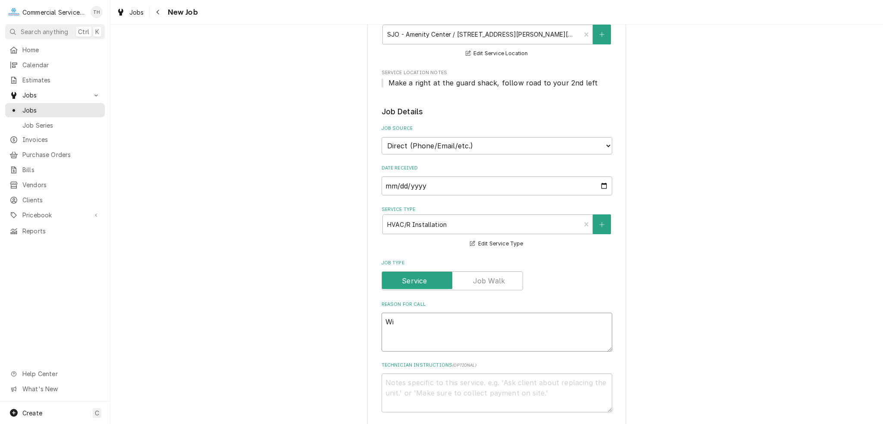
type textarea "x"
type textarea "Wir"
type textarea "x"
type textarea "Wirin"
type textarea "x"
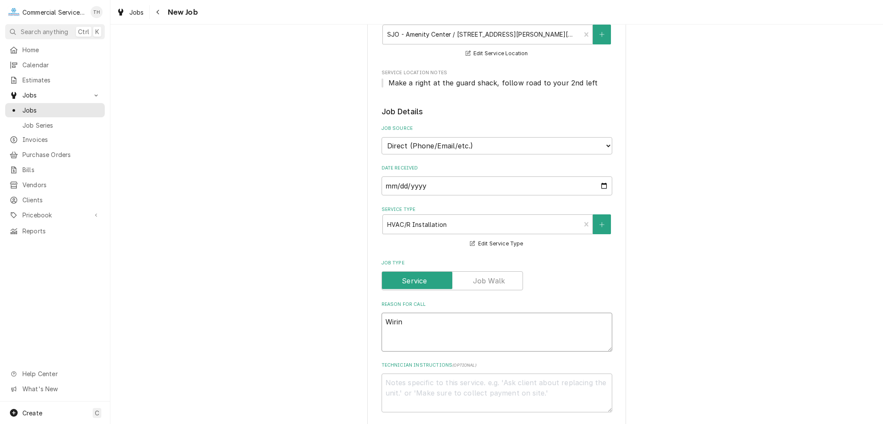
type textarea "Wiring"
type textarea "x"
type textarea "Wiring"
type textarea "x"
type textarea "Wiring f"
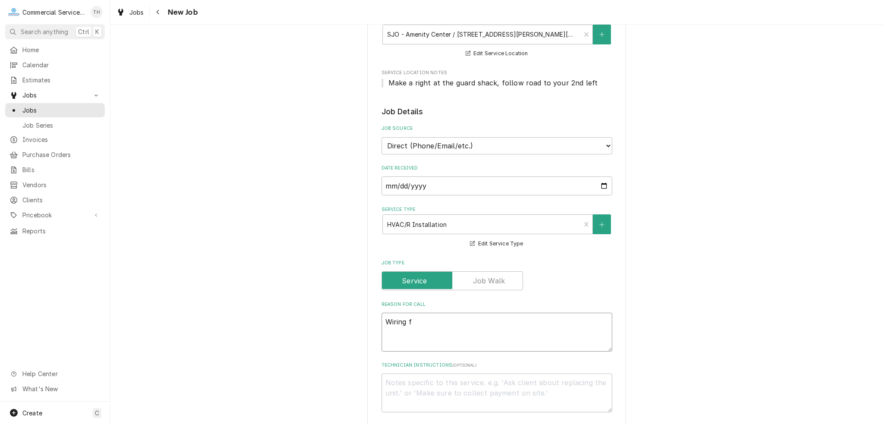
type textarea "x"
type textarea "Wiring fo"
type textarea "x"
type textarea "Wiring for"
type textarea "x"
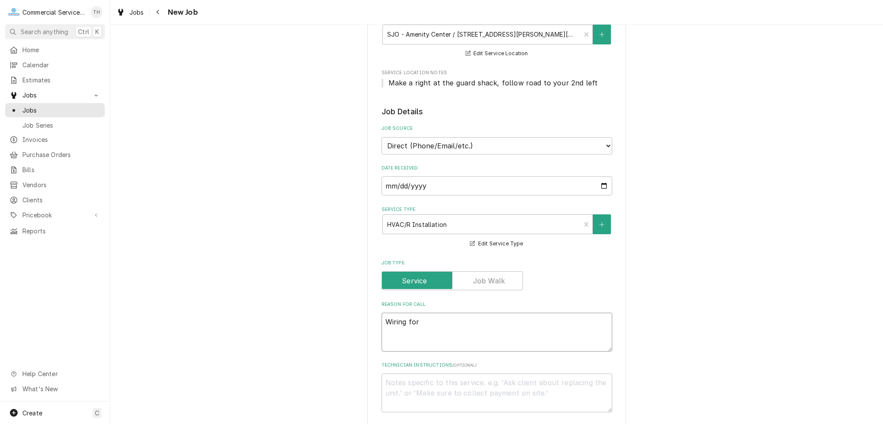
type textarea "Wiring for"
type textarea "x"
type textarea "Wiring for P"
type textarea "x"
type textarea "Wiring for Pe"
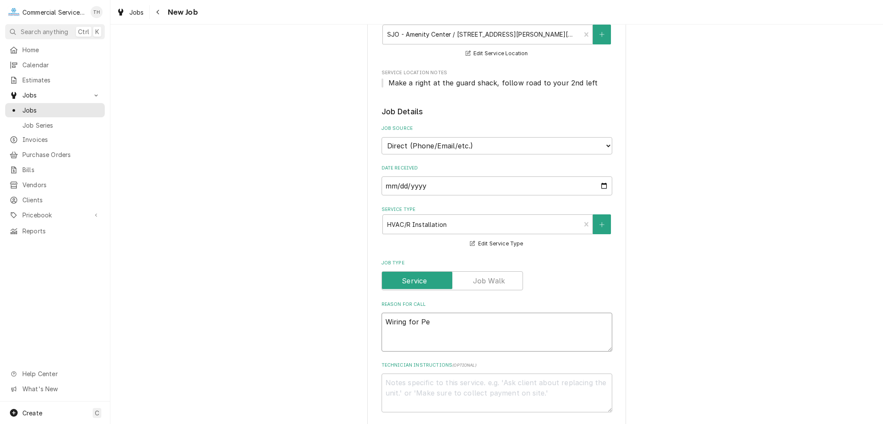
type textarea "x"
type textarea "Wiring for Pel"
type textarea "x"
type textarea "Wiring for Peli"
type textarea "x"
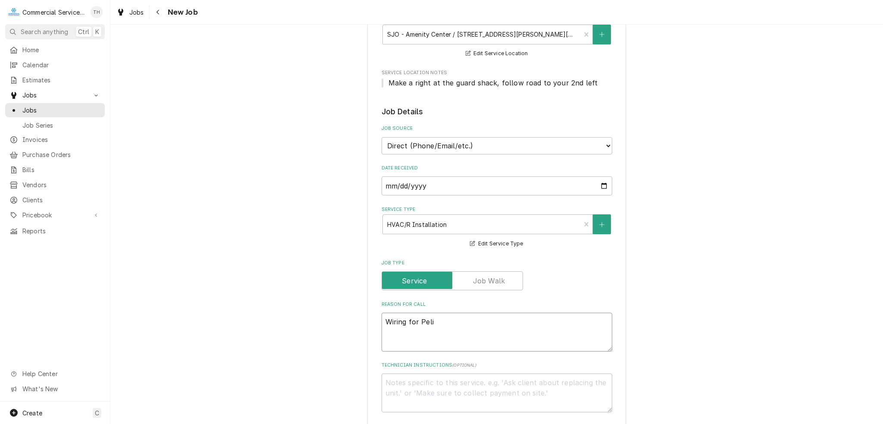
type textarea "Wiring for Pelic"
type textarea "x"
type textarea "Wiring for Pelica"
type textarea "x"
type textarea "Wiring for Pelican"
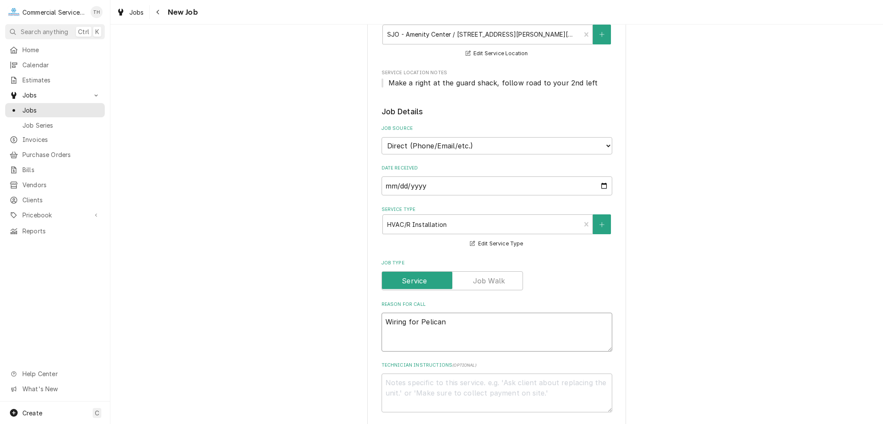
type textarea "x"
type textarea "Wiring for Pelican"
type textarea "x"
type textarea "Wiring for Pelican S"
type textarea "x"
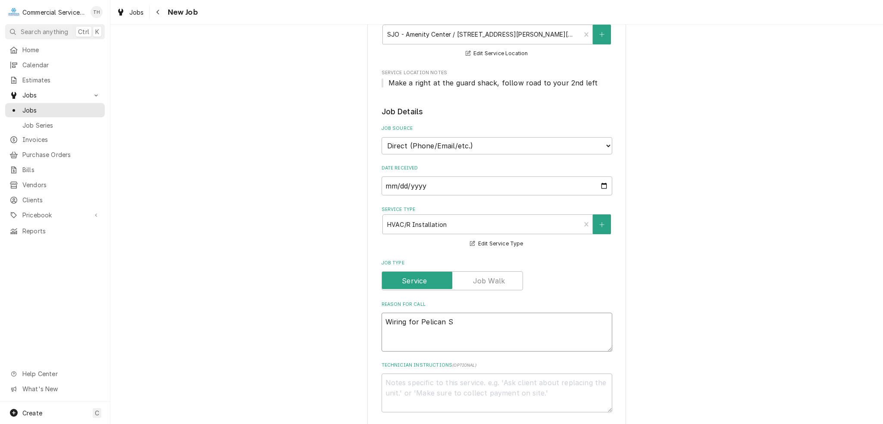
type textarea "Wiring for Pelican Sy"
type textarea "x"
type textarea "Wiring for Pelican Sys"
type textarea "x"
type textarea "Wiring for Pelican Syst"
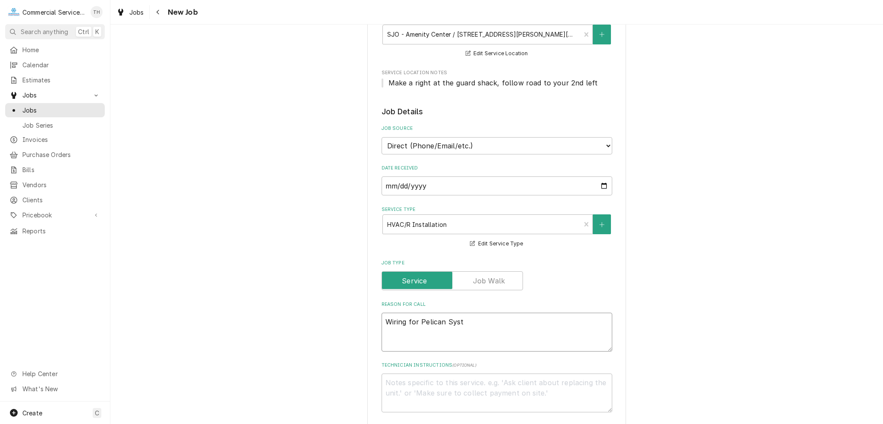
type textarea "x"
type textarea "Wiring for Pelican Syste"
type textarea "x"
type textarea "Wiring for Pelican System"
type textarea "x"
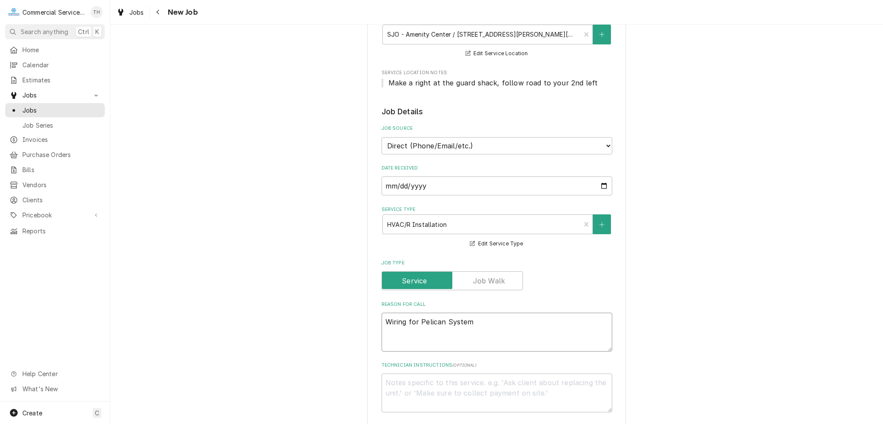
type textarea "Wiring for Pelican System"
type textarea "x"
type textarea "Wiring for Pelican System"
type textarea "x"
type textarea "Wiring for Pelican Systems"
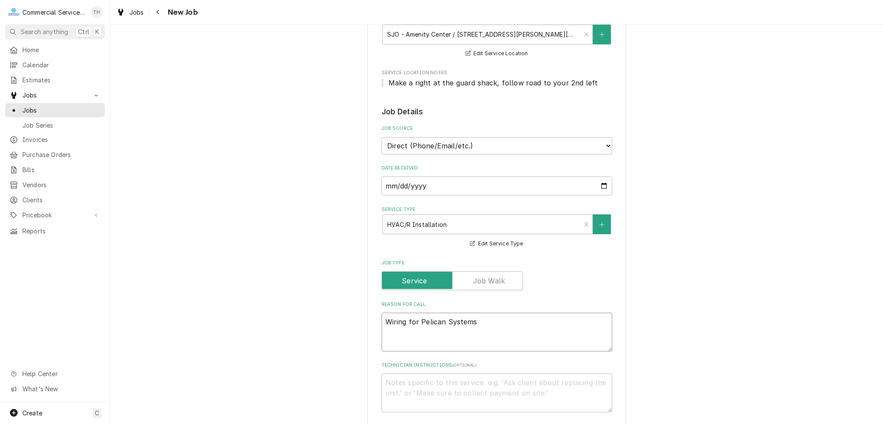
type textarea "x"
type textarea "Wiring for Pelican Systems"
type textarea "x"
type textarea "Wiring for Pelican Systems -"
type textarea "x"
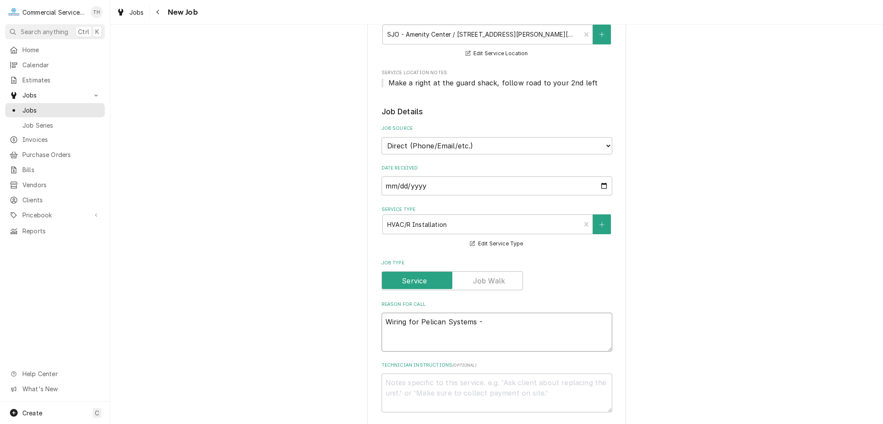
type textarea "Wiring for Pelican Systems -"
type textarea "x"
type textarea "Wiring for Pelican Systems - i"
type textarea "x"
type textarea "Wiring for Pelican Systems - in"
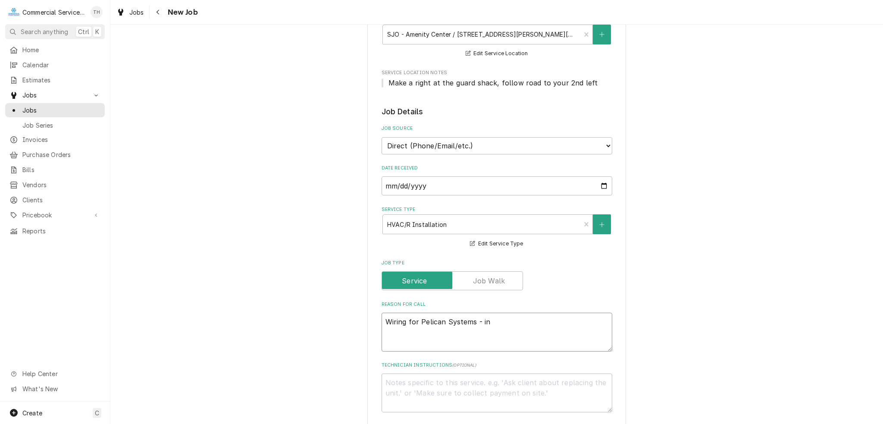
type textarea "x"
type textarea "Wiring for Pelican Systems - ins"
type textarea "x"
type textarea "Wiring for Pelican Systems - inst"
type textarea "x"
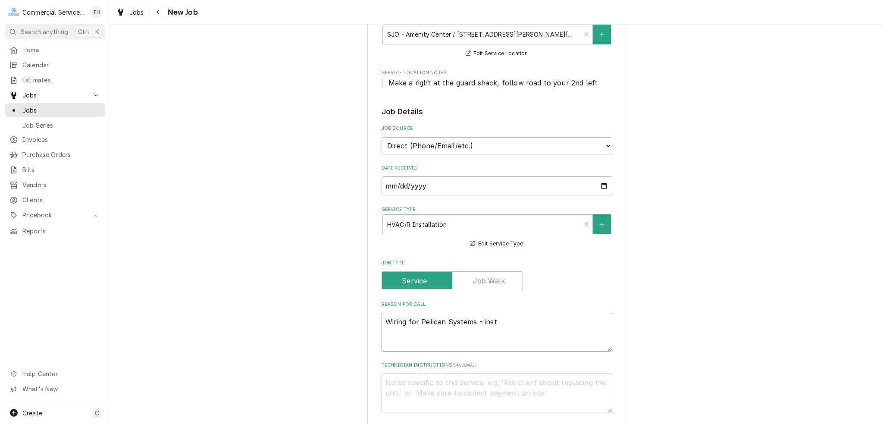
type textarea "Wiring for Pelican Systems - insta"
type textarea "x"
type textarea "Wiring for Pelican Systems - instal"
type textarea "x"
type textarea "Wiring for Pelican Systems - install"
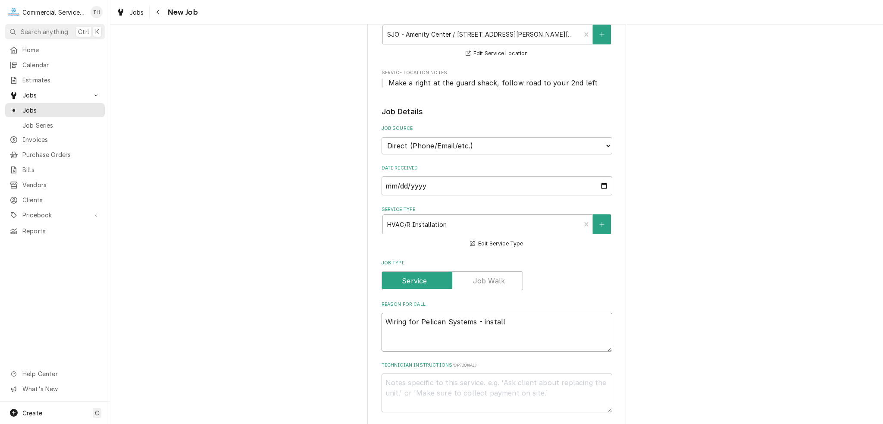
type textarea "x"
type textarea "Wiring for Pelican Systems - installa"
type textarea "x"
type textarea "Wiring for Pelican Systems - installat"
type textarea "x"
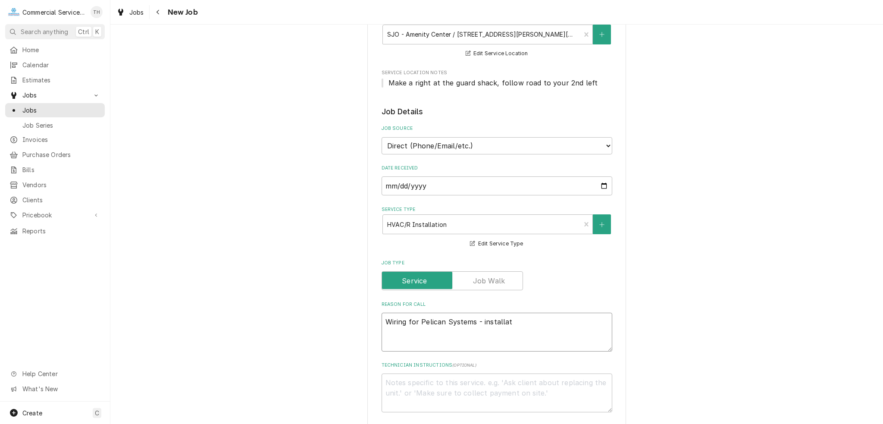
type textarea "Wiring for Pelican Systems - installati"
type textarea "x"
type textarea "Wiring for Pelican Systems - installation"
type textarea "x"
type textarea "Wiring for Pelican Systems - installation"
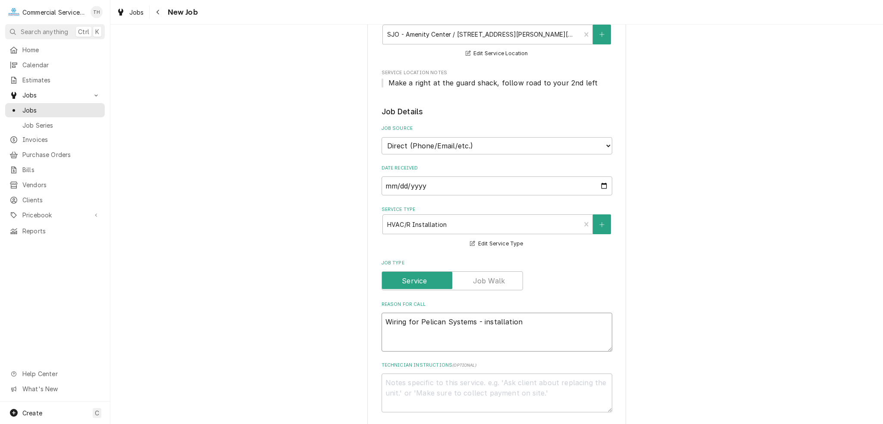
type textarea "x"
type textarea "Wiring for Pelican Systems - installation t"
type textarea "x"
type textarea "Wiring for Pelican Systems - installation t-"
type textarea "x"
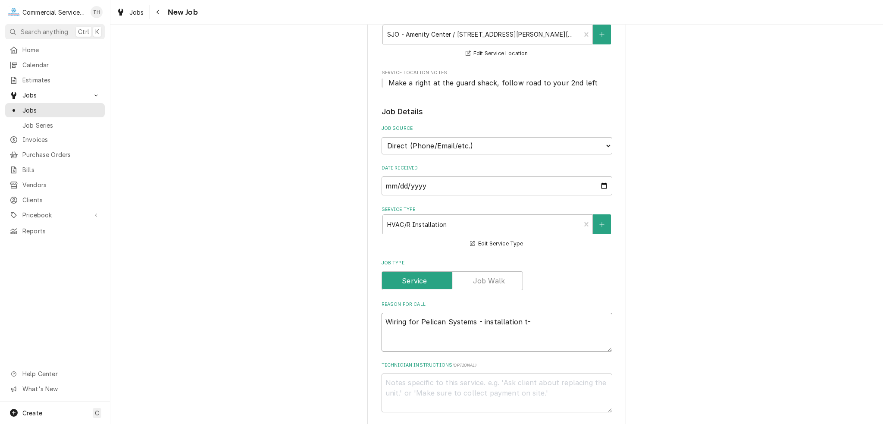
type textarea "Wiring for Pelican Systems - installation t-"
type textarea "x"
type textarea "Wiring for Pelican Systems - installation t- s"
type textarea "x"
type textarea "Wiring for Pelican Systems - installation t- st"
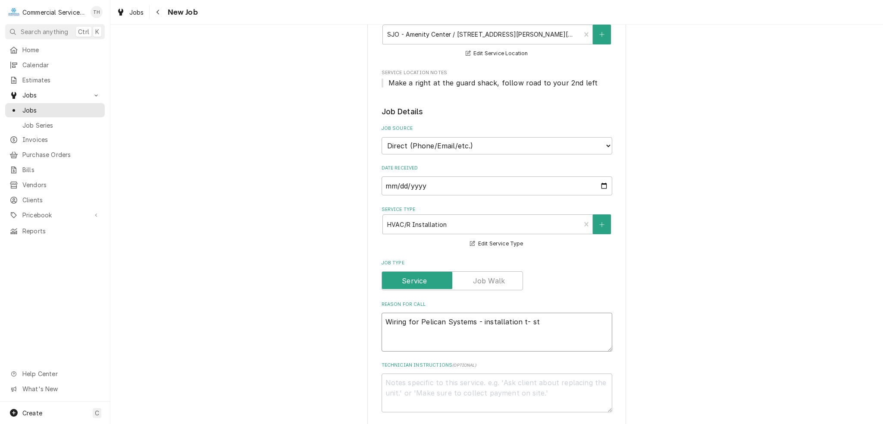
type textarea "x"
type textarea "Wiring for Pelican Systems - installation t- sta"
type textarea "x"
type textarea "Wiring for Pelican Systems - installation t- stat"
type textarea "x"
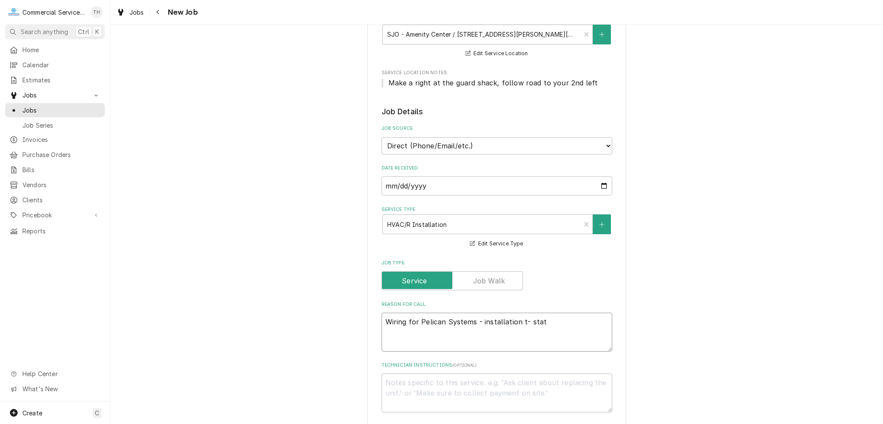
type textarea "Wiring for Pelican Systems - installation t- stat"
type textarea "x"
type textarea "Wiring for Pelican Systems - installation t- stat b"
type textarea "x"
type textarea "Wiring for Pelican Systems - installation t- stat bo"
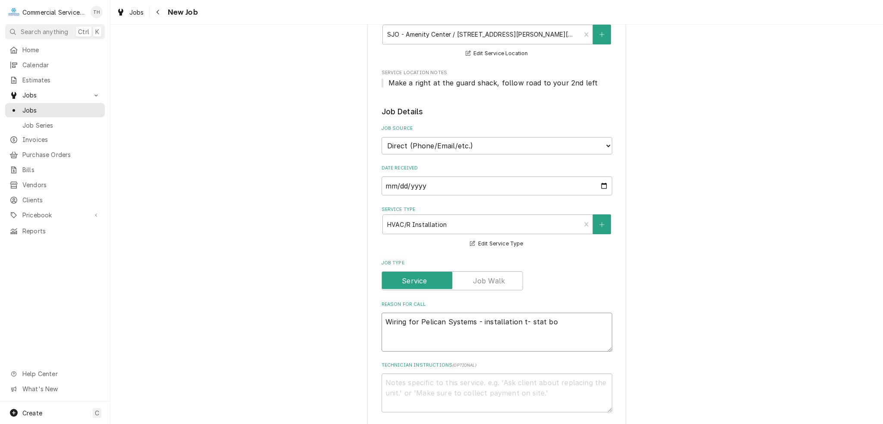
type textarea "x"
type textarea "Wiring for Pelican Systems - installation t- stat box"
type textarea "x"
type textarea "Wiring for Pelican Systems - installation t- stat boxe"
type textarea "x"
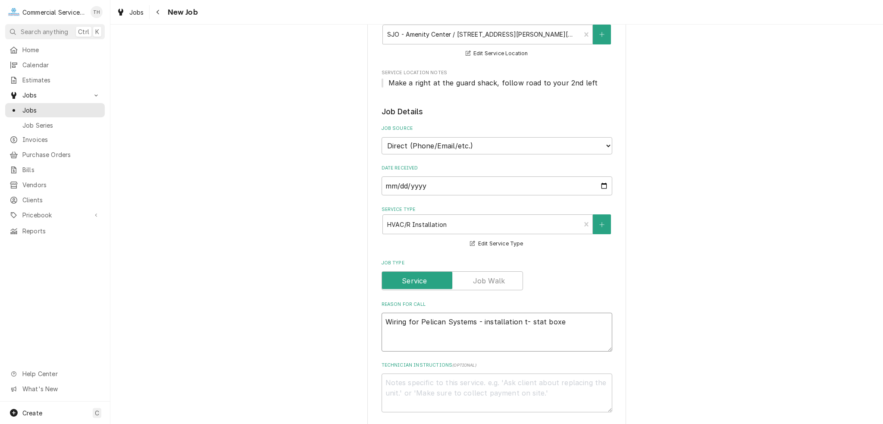
type textarea "Wiring for Pelican Systems - installation t- stat boxes"
type textarea "x"
type textarea "Wiring for Pelican Systems - installation t- stat boxes"
type textarea "x"
type textarea "Wiring for Pelican Systems - installation t- stat boxes"
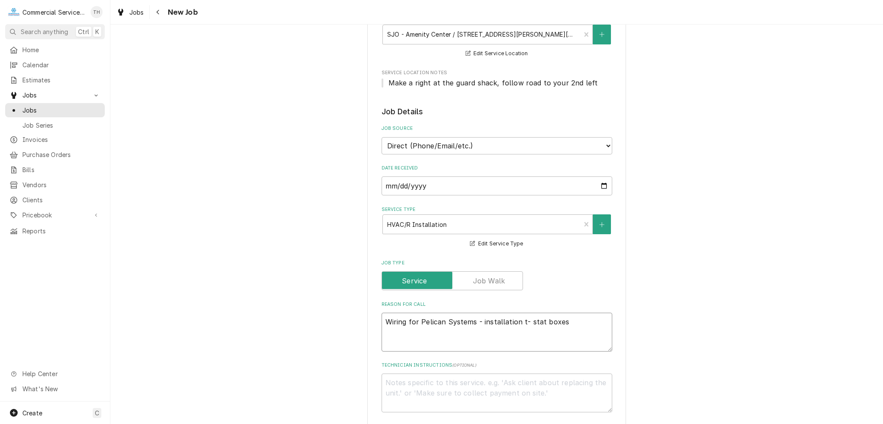
type textarea "x"
type textarea "Wiring for Pelican Systems - installation t- stat boxes"
type textarea "x"
type textarea "Wiring for Pelican Systems - installation t- stat boxes A"
type textarea "x"
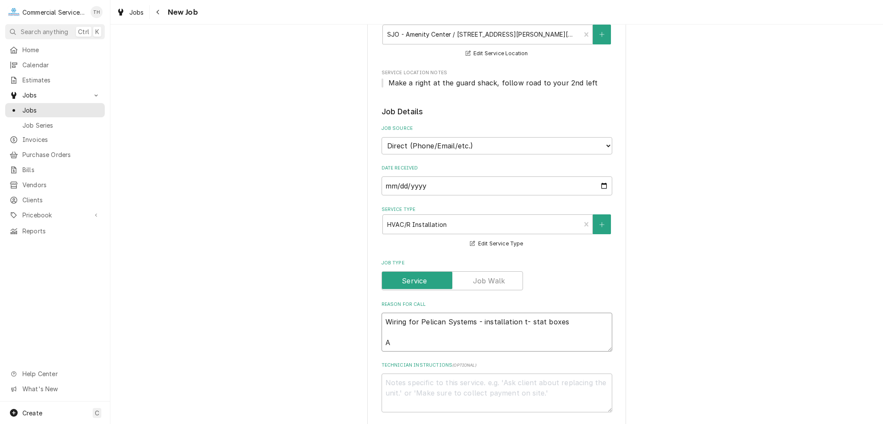
type textarea "Wiring for Pelican Systems - installation t- stat boxes An"
type textarea "x"
type textarea "Wiring for Pelican Systems - installation t- stat boxes Ang"
type textarea "x"
type textarea "Wiring for Pelican Systems - installation t- stat boxes Ange"
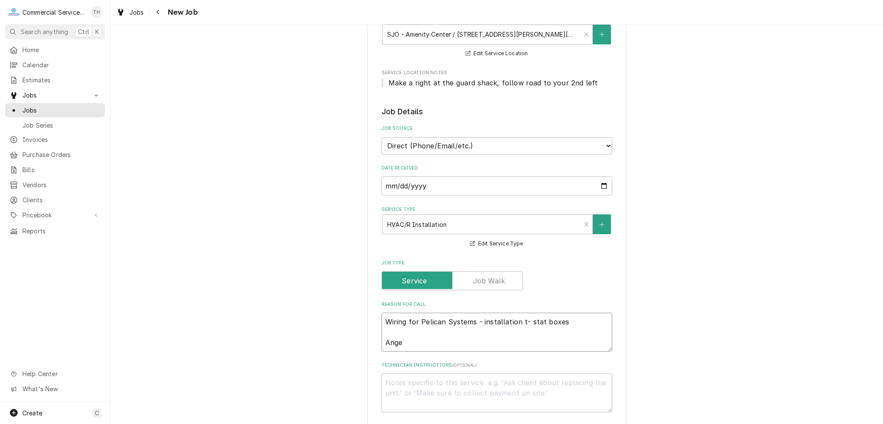
type textarea "x"
type textarea "Wiring for Pelican Systems - installation t- stat boxes Angel"
type textarea "x"
type textarea "Wiring for Pelican Systems - installation t- stat boxes Angela"
type textarea "x"
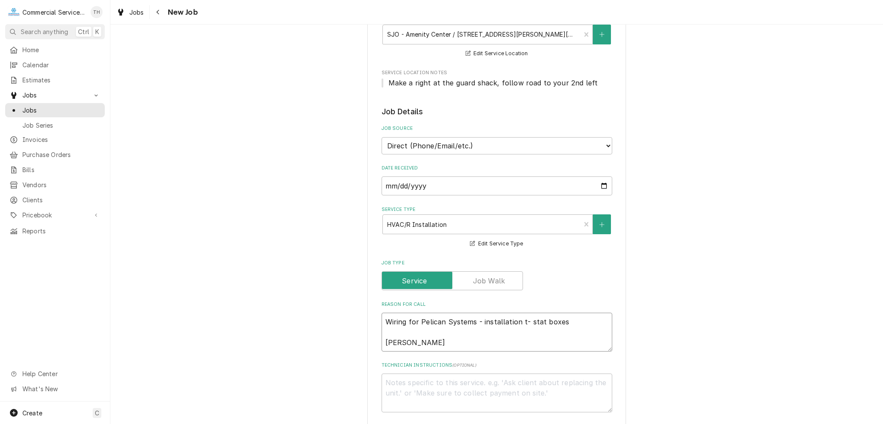
type textarea "Wiring for Pelican Systems - installation t- stat boxes Angel"
type textarea "x"
type textarea "Wiring for Pelican Systems - installation t- stat boxes Angel"
type textarea "x"
type textarea "Wiring for Pelican Systems - installation t- stat boxes Angel"
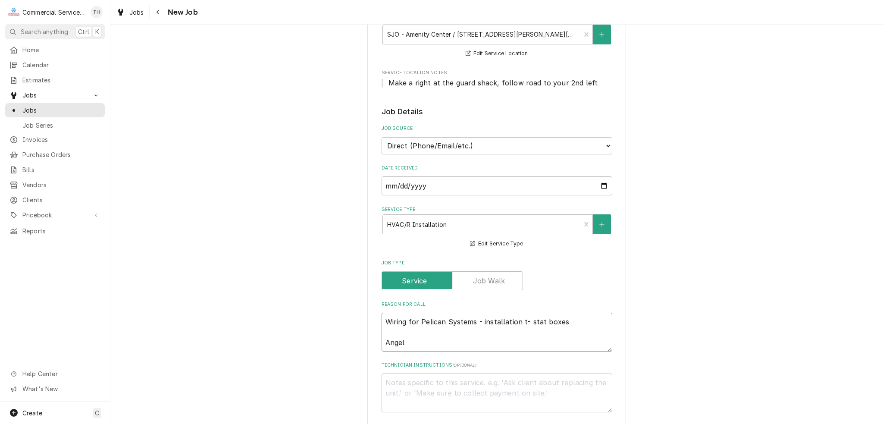
type textarea "x"
type textarea "Wiring for Pelican Systems - installation t- stat boxes Angel,"
type textarea "x"
type textarea "Wiring for Pelican Systems - installation t- stat boxes Angel,"
type textarea "x"
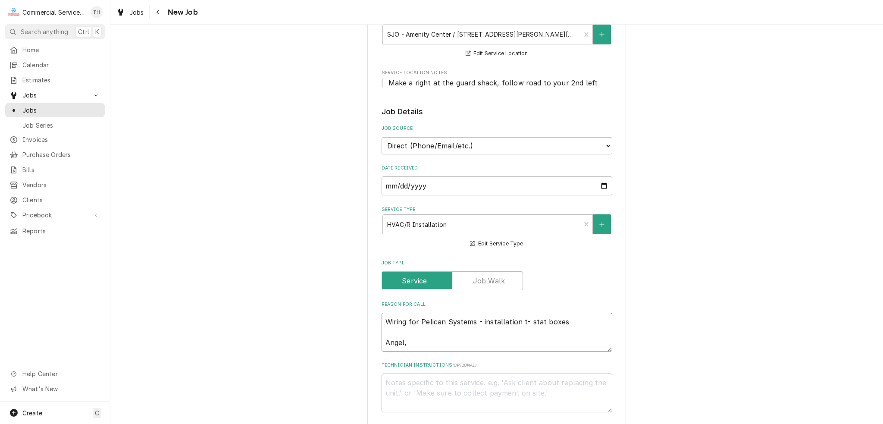
type textarea "Wiring for Pelican Systems - installation t- stat boxes Angel,"
type textarea "x"
type textarea "Wiring for Pelican Systems - installation t- stat boxes Angel"
type textarea "x"
type textarea "Wiring for Pelican Systems - installation t- stat boxes Angel"
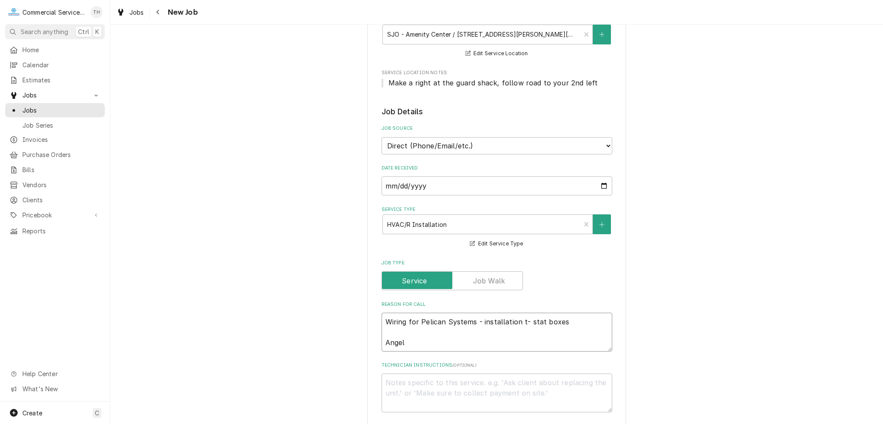
type textarea "x"
type textarea "Wiring for Pelican Systems - installation t- stat boxes Angel /"
type textarea "x"
type textarea "Wiring for Pelican Systems - installation t- stat boxes Angel / T"
type textarea "x"
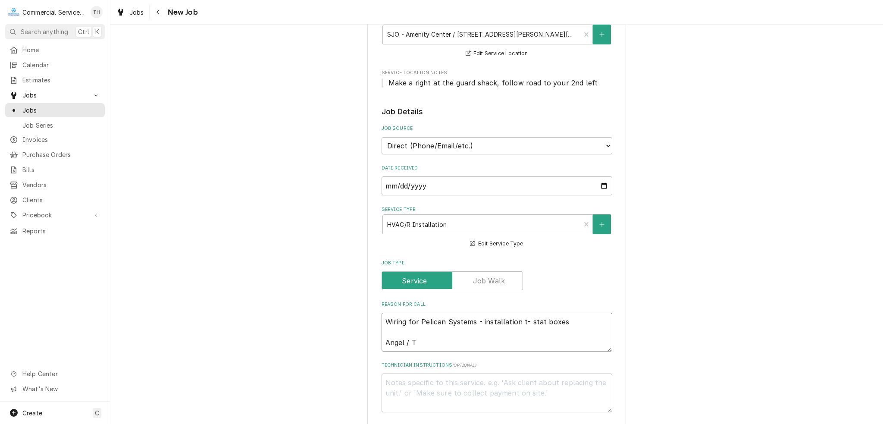
type textarea "Wiring for Pelican Systems - installation t- stat boxes Angel / TJ"
type textarea "x"
type textarea "Wiring for Pelican Systems - installation t- stat boxes Angel / TJ"
type textarea "x"
type textarea "Wiring for Pelican Systems - installation t- stat boxes Angel / TJ /"
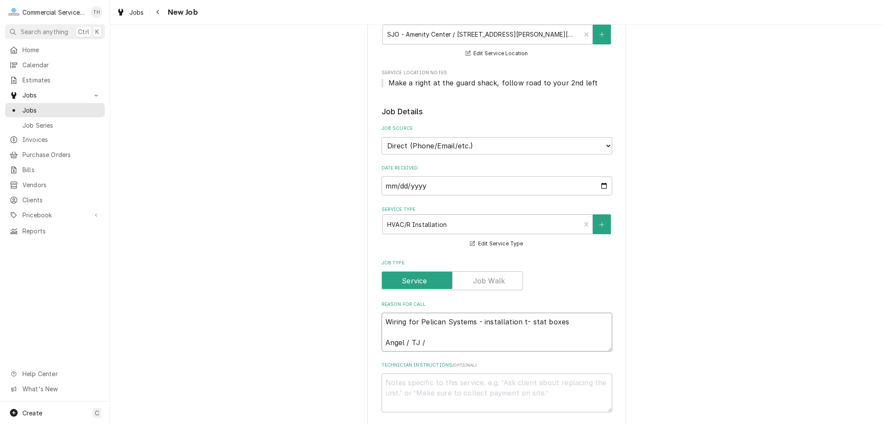
type textarea "x"
type textarea "Wiring for Pelican Systems - installation t- stat boxes Angel / TJ /"
type textarea "x"
type textarea "Wiring for Pelican Systems - installation t- stat boxes Angel / TJ / J"
type textarea "x"
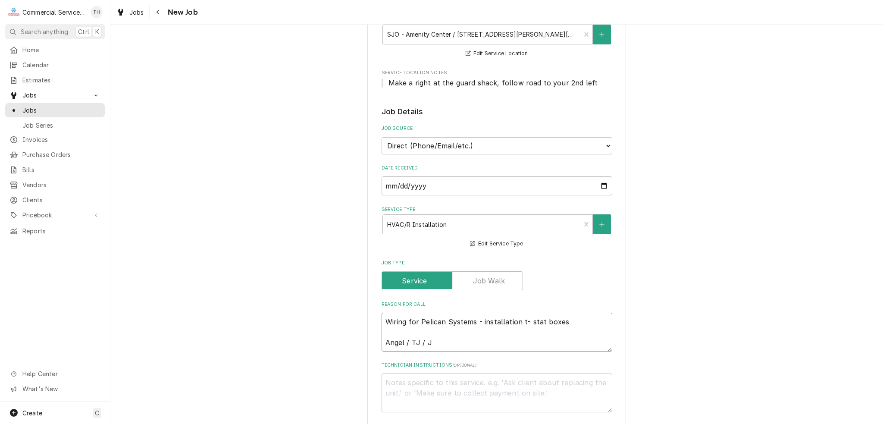
type textarea "Wiring for Pelican Systems - installation t- stat boxes Angel / TJ / Jo"
type textarea "x"
type textarea "Wiring for Pelican Systems - installation t- stat boxes Angel / TJ / Joe"
type textarea "x"
type textarea "Wiring for Pelican Systems - installation t- stat boxes Angel / TJ / Joey"
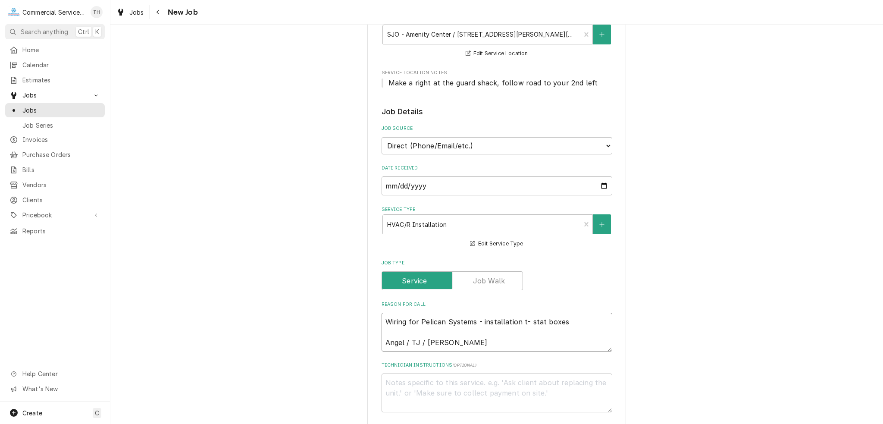
type textarea "x"
type textarea "Wiring for Pelican Systems - installation t- stat boxes Angel / TJ / Joey"
type textarea "x"
type textarea "Wiring for Pelican Systems - installation t- stat boxes Angel / TJ / Joey /"
type textarea "x"
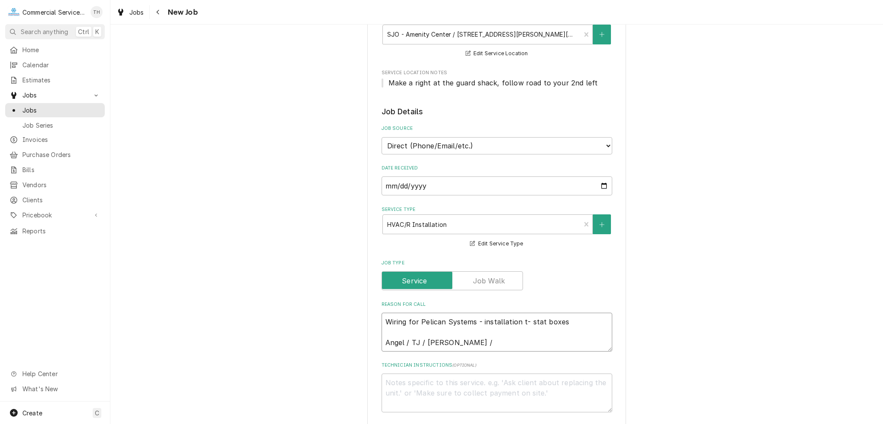
type textarea "Wiring for Pelican Systems - installation t- stat boxes Angel / TJ / Joey /"
type textarea "x"
type textarea "Wiring for Pelican Systems - installation t- stat boxes Angel / TJ / Joey / D"
type textarea "x"
type textarea "Wiring for Pelican Systems - installation t- stat boxes Angel / TJ / Joey / Da"
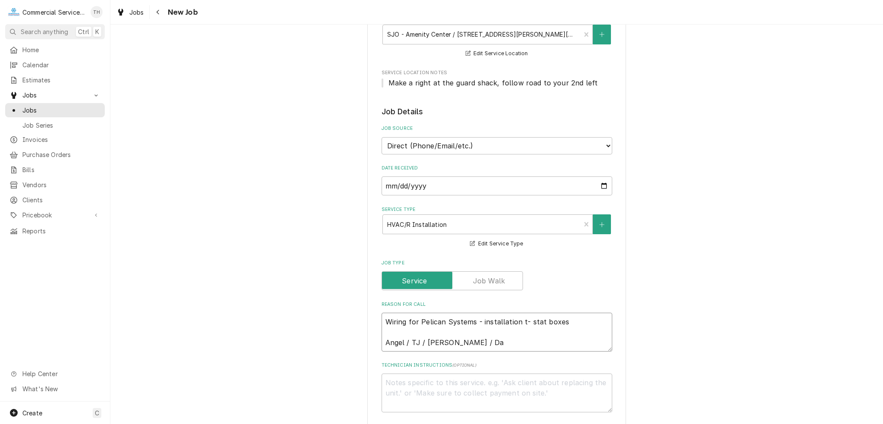
type textarea "x"
type textarea "Wiring for Pelican Systems - installation t- stat boxes Angel / TJ / Joey / Dav"
type textarea "x"
type textarea "Wiring for Pelican Systems - installation t- stat boxes Angel / TJ / Joey / Davi"
type textarea "x"
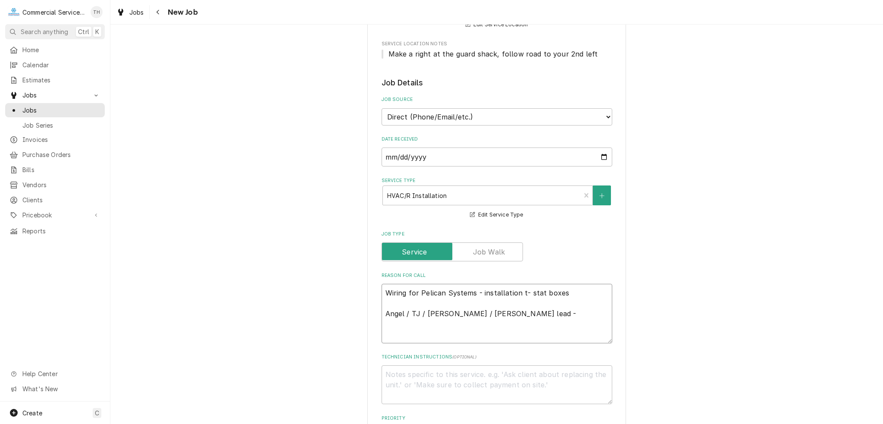
scroll to position [259, 0]
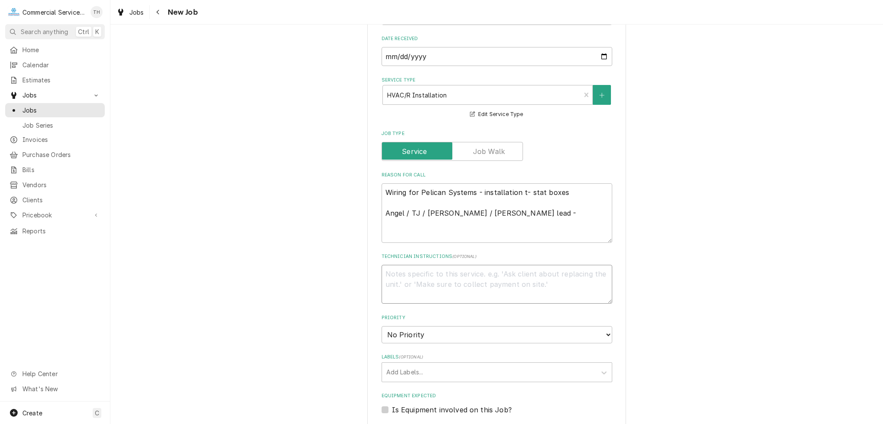
click at [439, 279] on textarea "Technician Instructions ( optional )" at bounding box center [497, 284] width 231 height 39
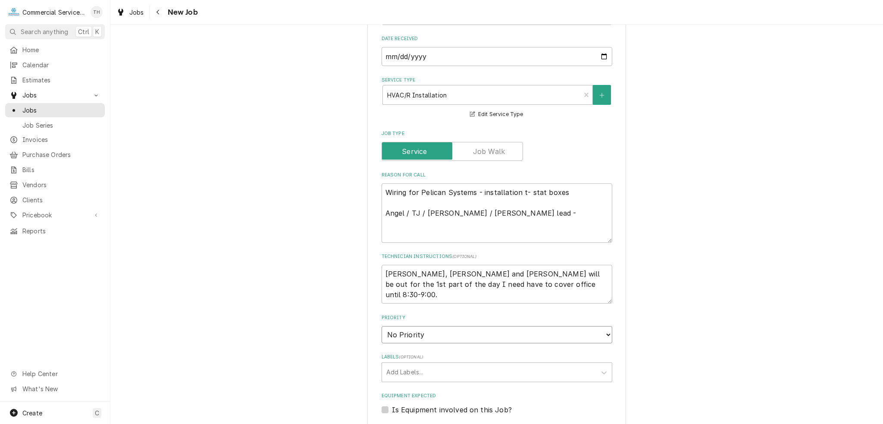
click at [433, 327] on select "No Priority Urgent High Medium Low" at bounding box center [497, 334] width 231 height 17
click at [382, 326] on select "No Priority Urgent High Medium Low" at bounding box center [497, 334] width 231 height 17
click at [481, 229] on textarea "Wiring for Pelican Systems - installation t- stat boxes Angel / TJ / Joey / Dav…" at bounding box center [497, 212] width 231 height 59
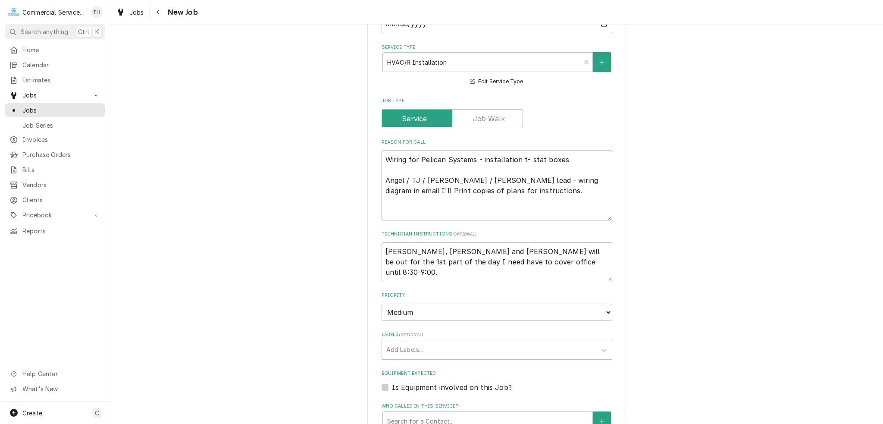
scroll to position [345, 0]
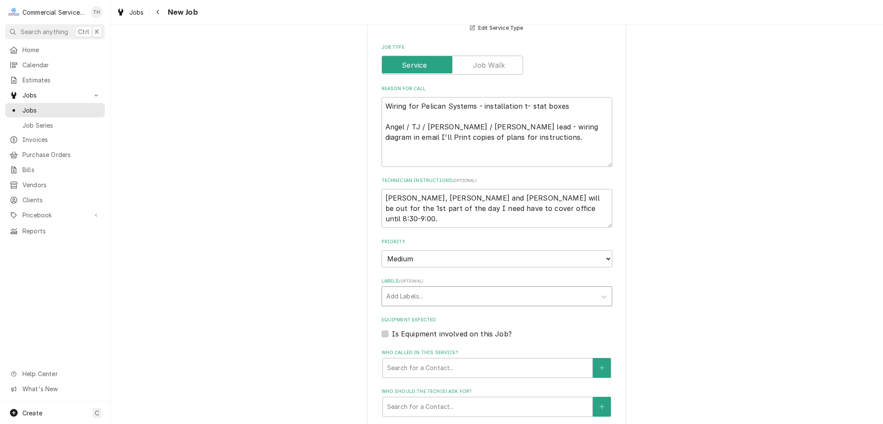
click at [433, 301] on div "Labels" at bounding box center [489, 296] width 206 height 16
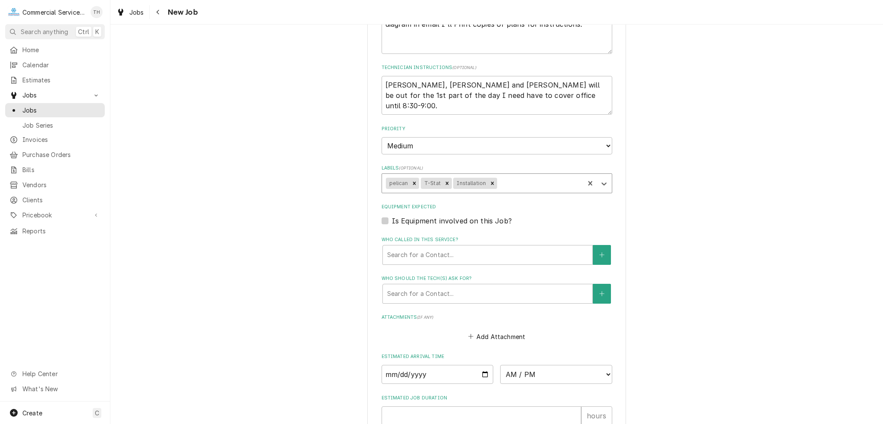
scroll to position [474, 0]
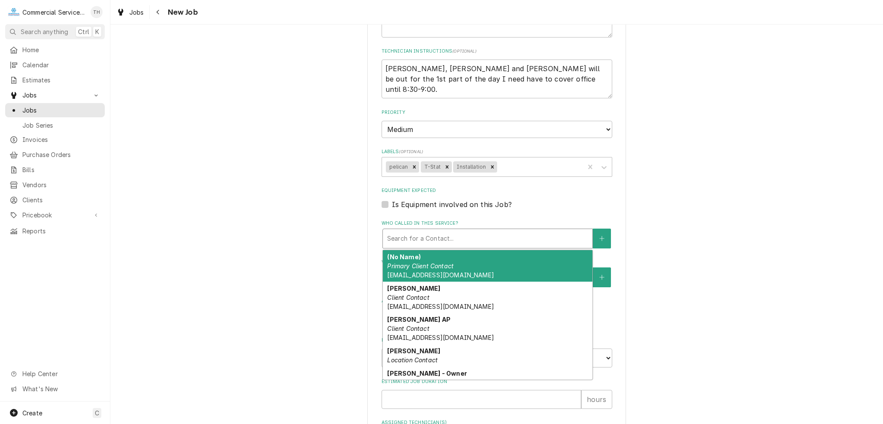
click at [399, 236] on div "Who called in this service?" at bounding box center [487, 239] width 201 height 16
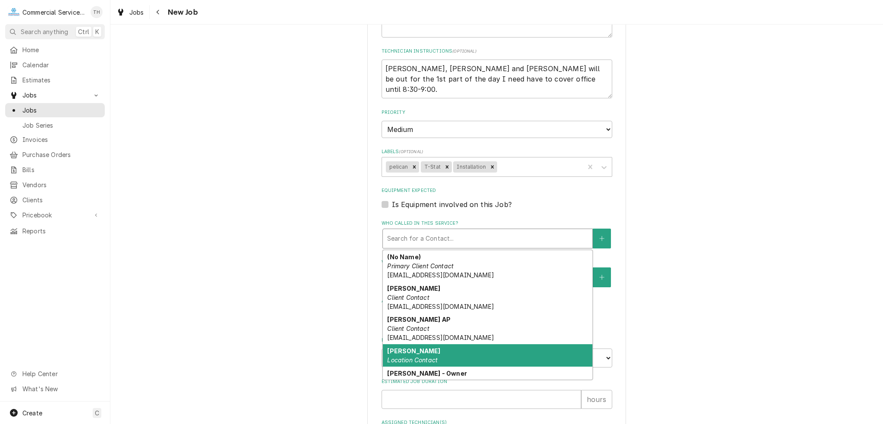
click at [457, 347] on div "Terry Location Contact" at bounding box center [488, 355] width 210 height 22
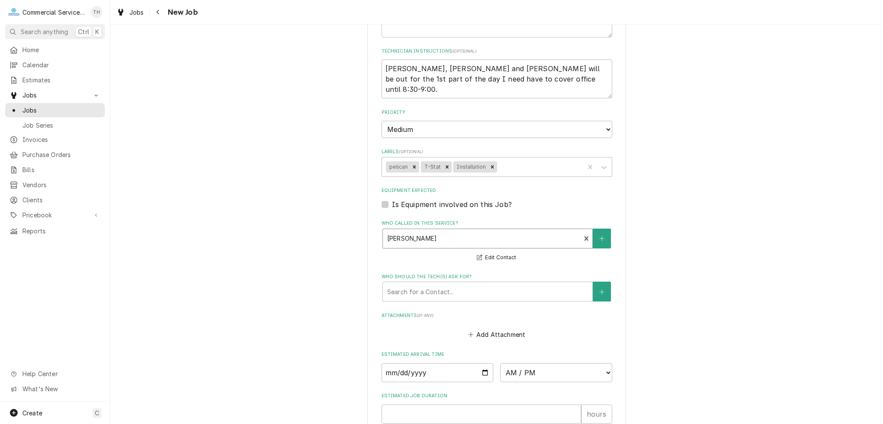
click at [447, 244] on div "Terry Location Contact" at bounding box center [482, 238] width 198 height 19
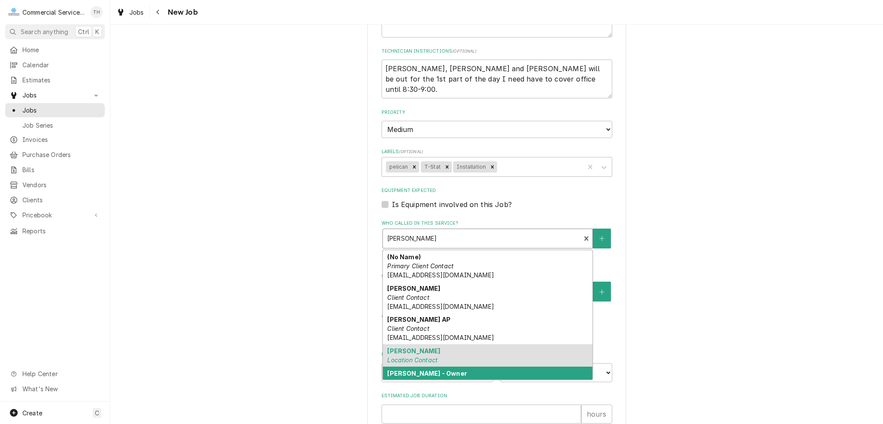
click at [448, 370] on div "Terry - Owner Location Contact" at bounding box center [488, 377] width 210 height 22
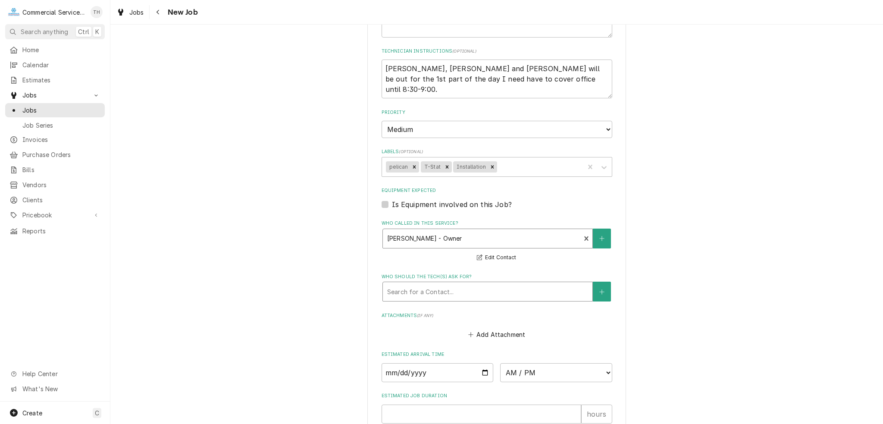
click at [447, 291] on div "Who should the tech(s) ask for?" at bounding box center [487, 292] width 201 height 16
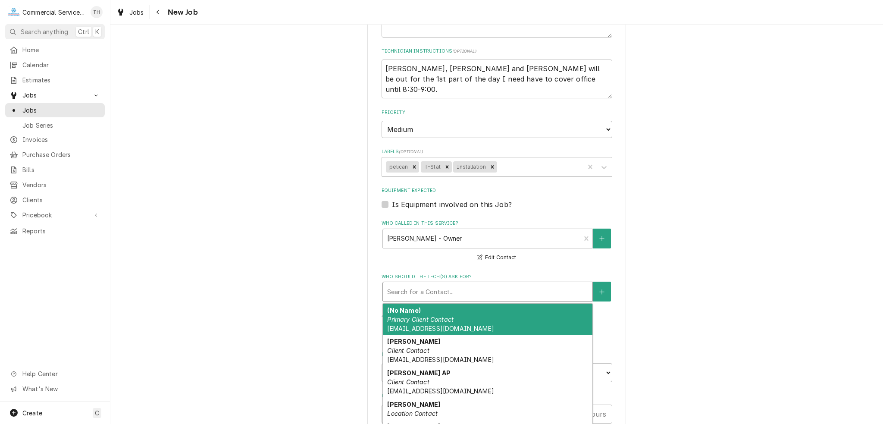
scroll to position [16, 0]
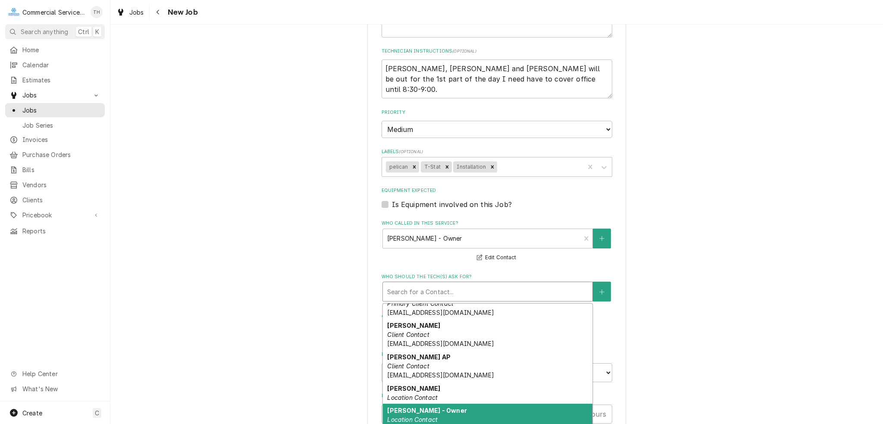
drag, startPoint x: 442, startPoint y: 411, endPoint x: 443, endPoint y: 387, distance: 23.7
click at [442, 410] on div "Terry - Owner Location Contact" at bounding box center [488, 415] width 210 height 22
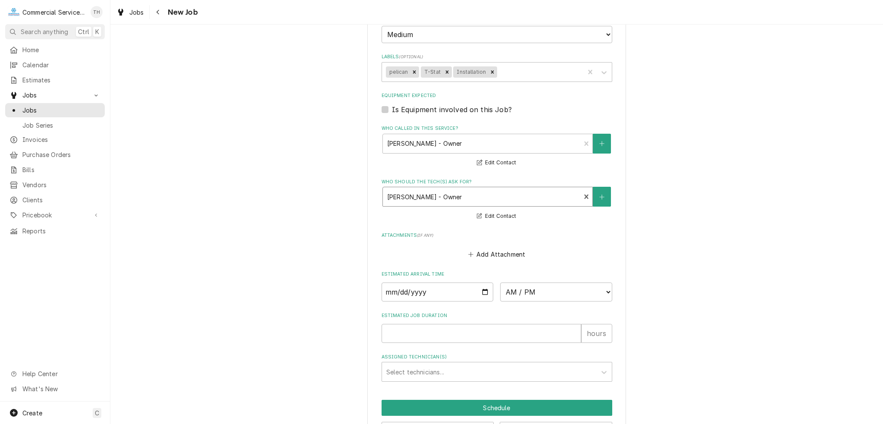
scroll to position [598, 0]
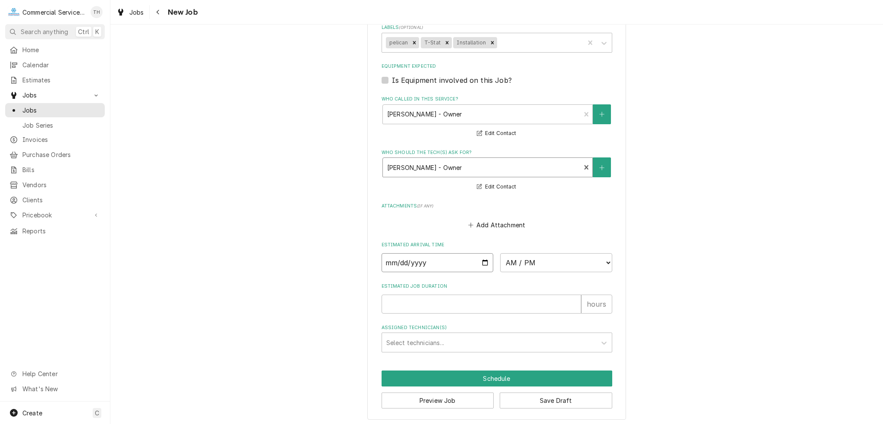
click at [483, 262] on input "Date" at bounding box center [438, 262] width 112 height 19
click at [513, 262] on select "AM / PM 6:00 AM 6:15 AM 6:30 AM 6:45 AM 7:00 AM 7:15 AM 7:30 AM 7:45 AM 8:00 AM…" at bounding box center [556, 262] width 112 height 19
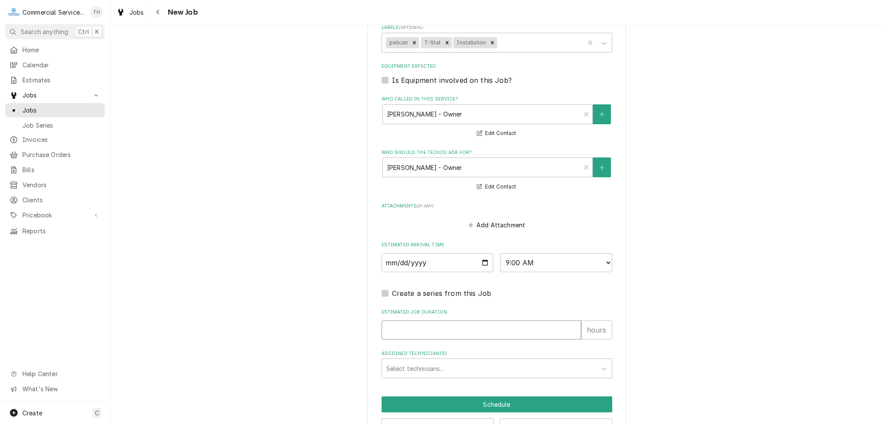
click at [503, 326] on input "Estimated Job Duration" at bounding box center [482, 329] width 200 height 19
click at [517, 368] on div "Assigned Technician(s)" at bounding box center [489, 368] width 206 height 16
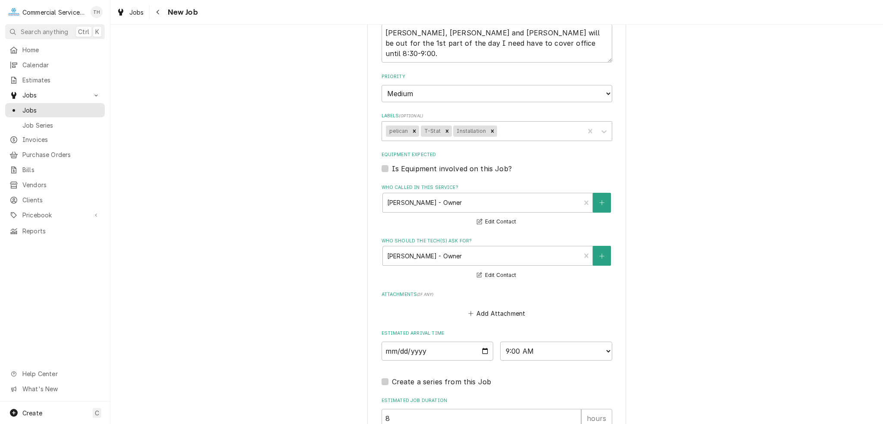
scroll to position [624, 0]
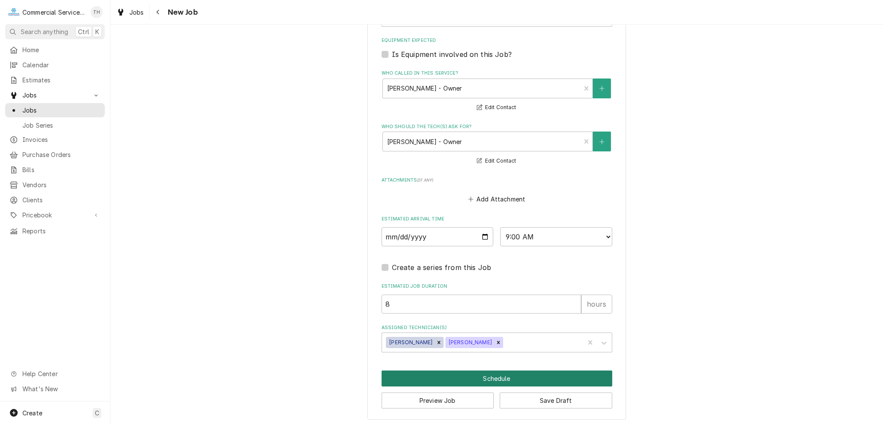
click at [506, 373] on button "Schedule" at bounding box center [497, 378] width 231 height 16
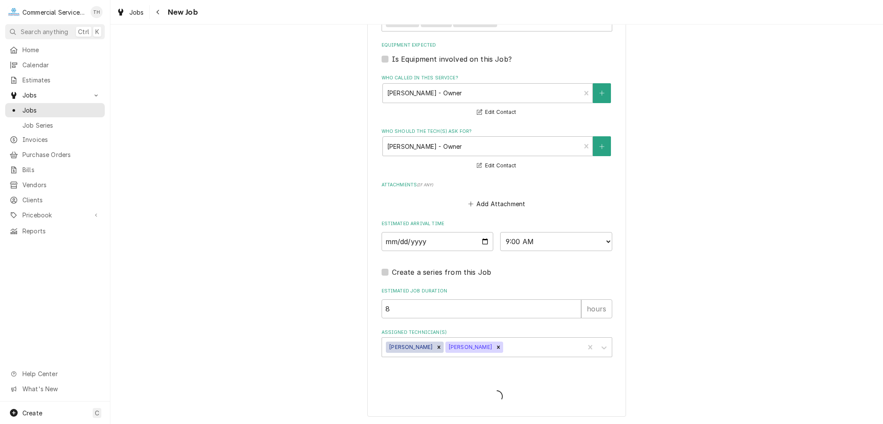
scroll to position [617, 0]
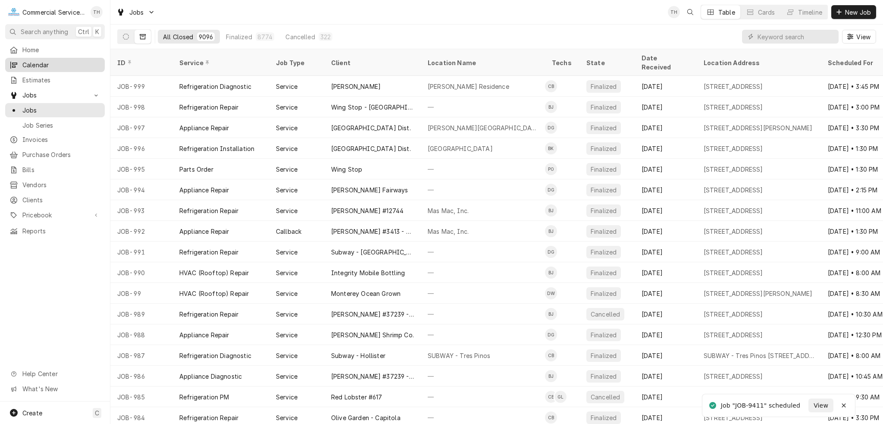
click at [45, 65] on span "Calendar" at bounding box center [61, 64] width 78 height 9
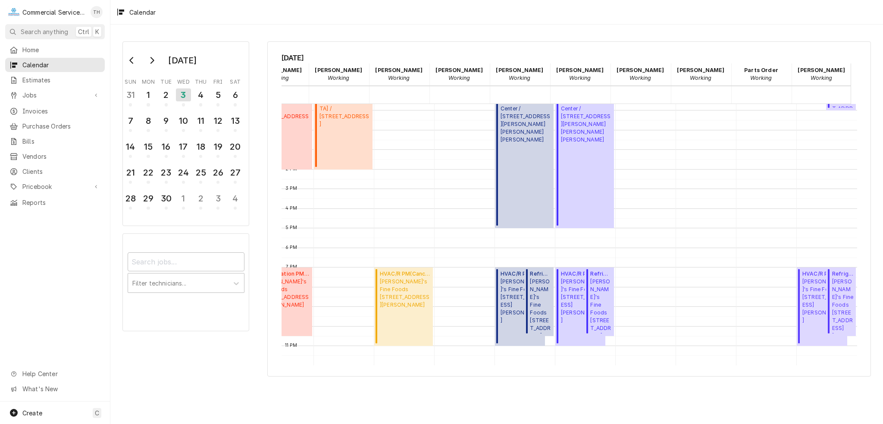
scroll to position [44, 112]
